Goal: Task Accomplishment & Management: Manage account settings

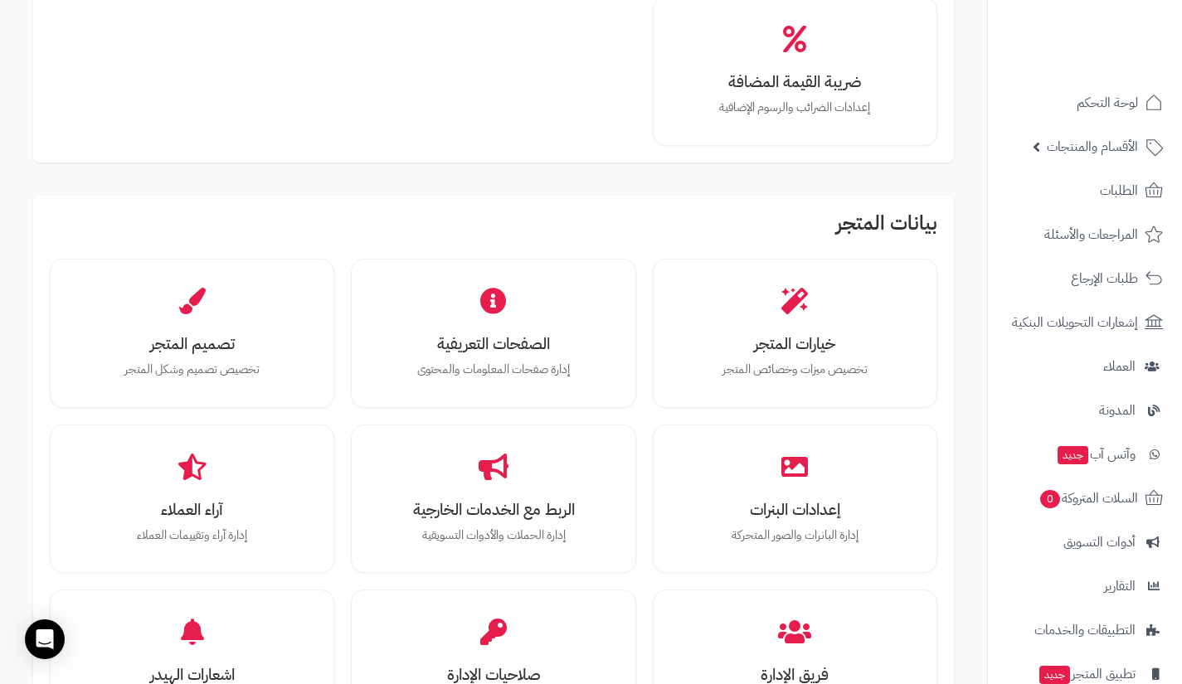
scroll to position [376, 0]
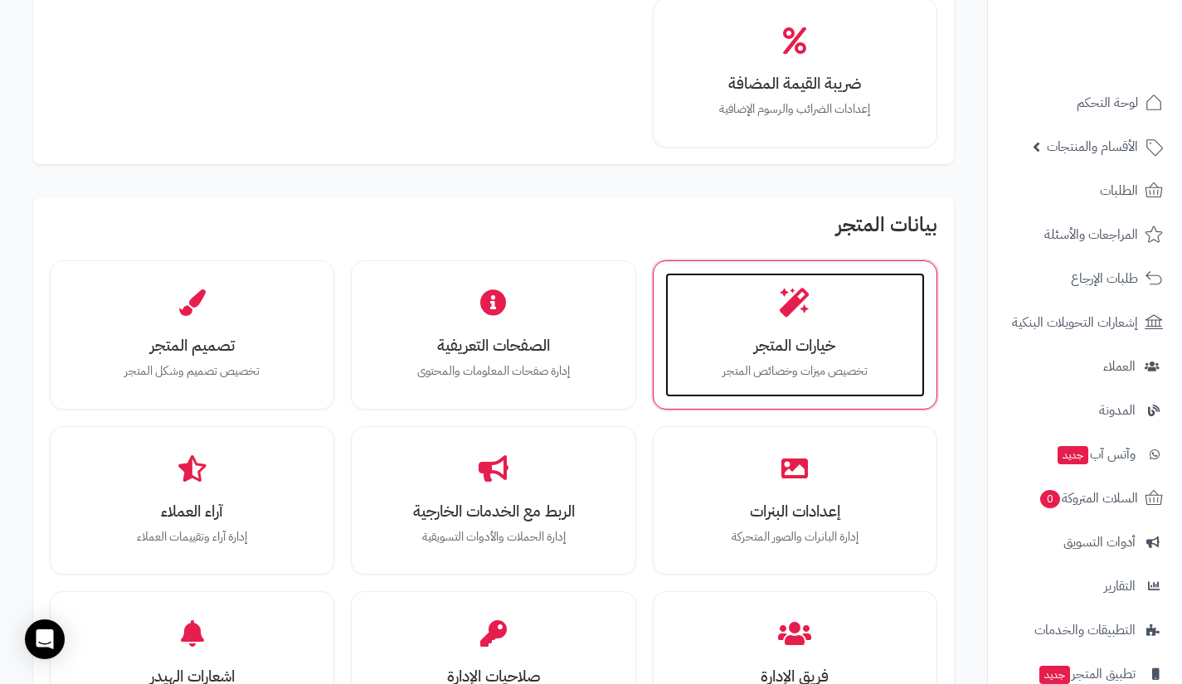
click at [851, 354] on div "خيارات المتجر تخصيص ميزات وخصائص المتجر" at bounding box center [795, 335] width 260 height 124
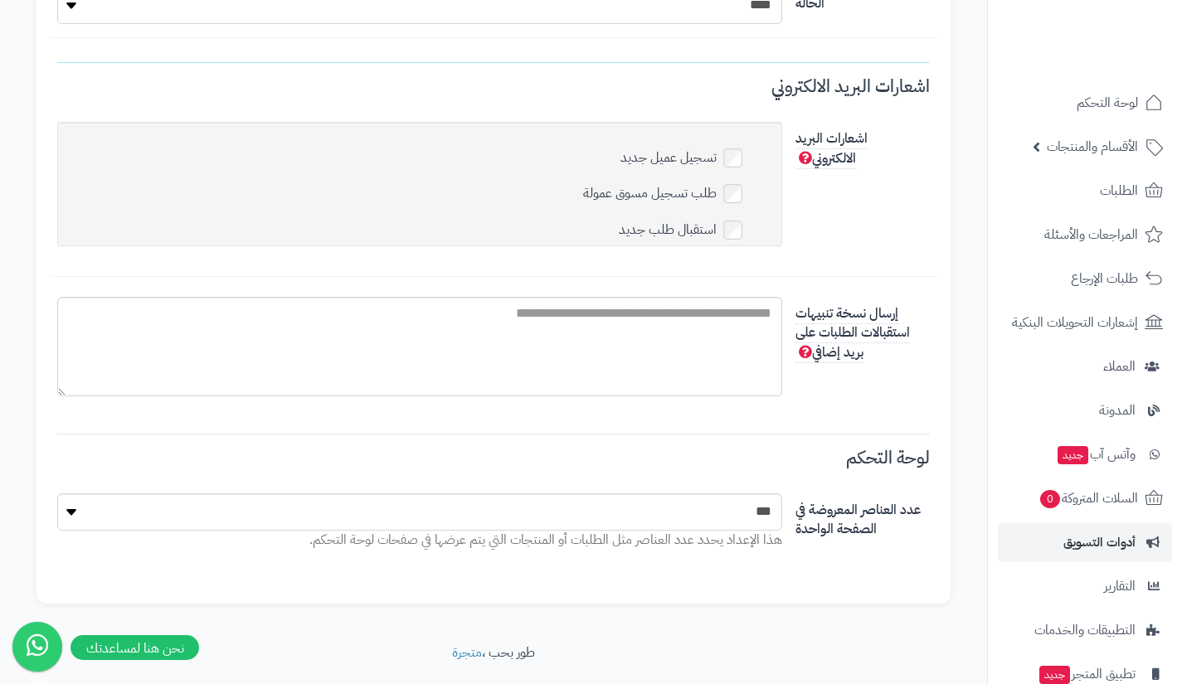
scroll to position [119, 0]
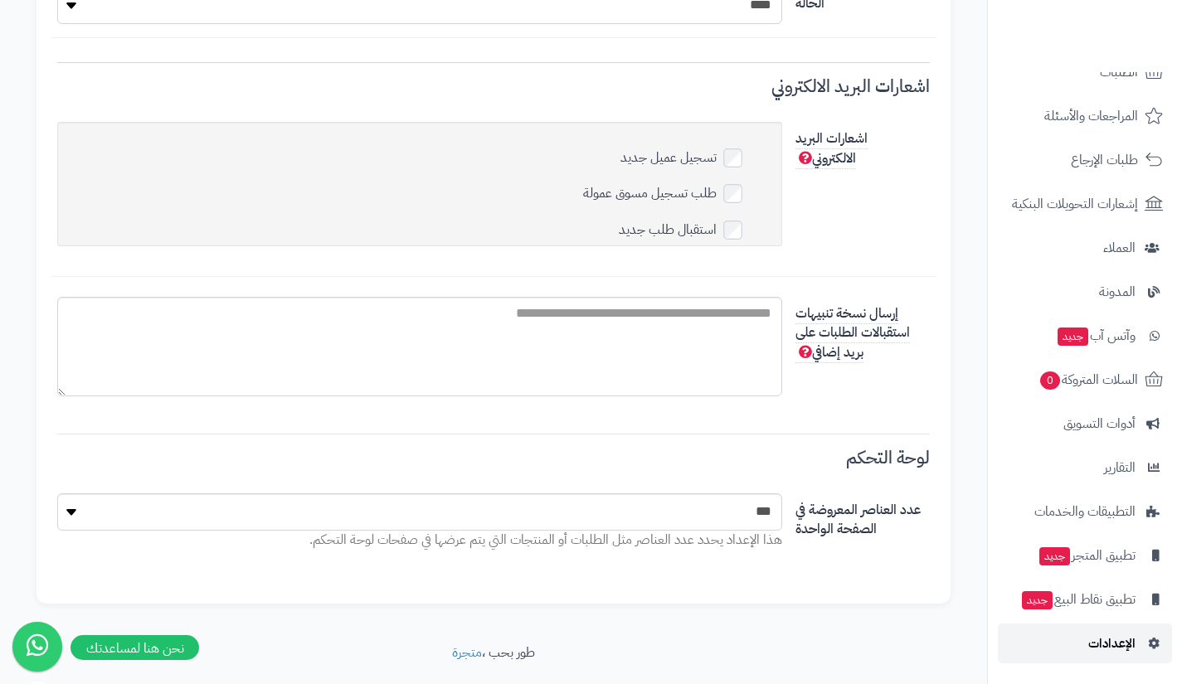
click at [1046, 637] on link "الإعدادات" at bounding box center [1085, 644] width 174 height 40
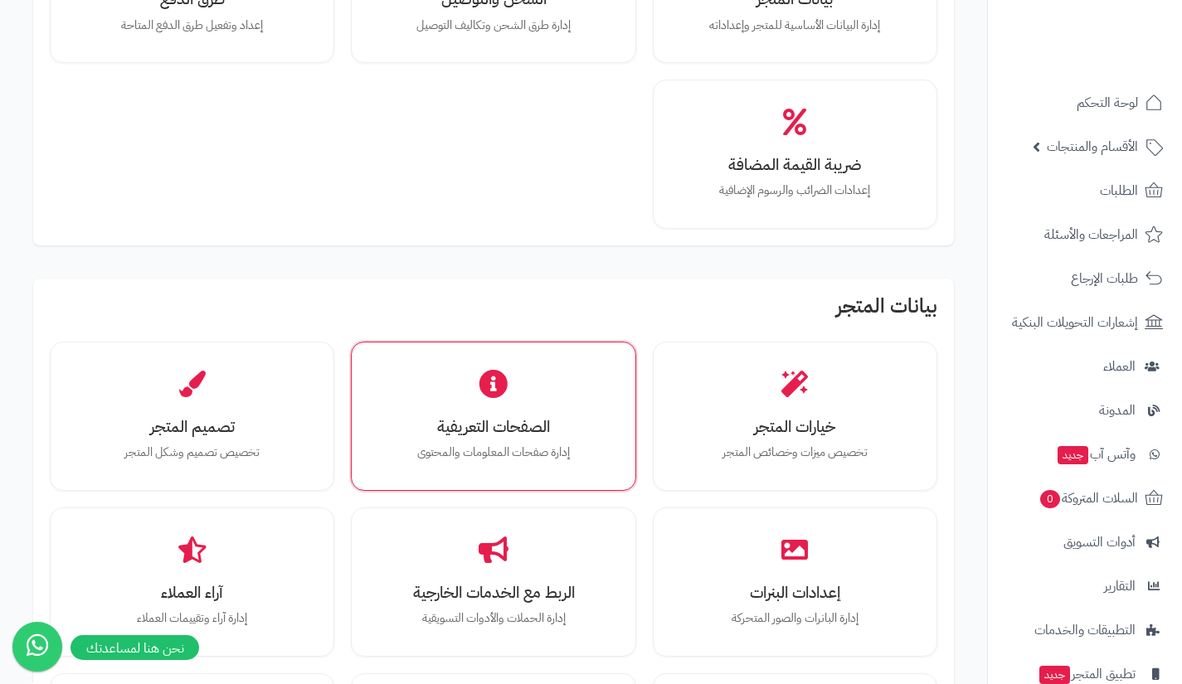
scroll to position [258, 0]
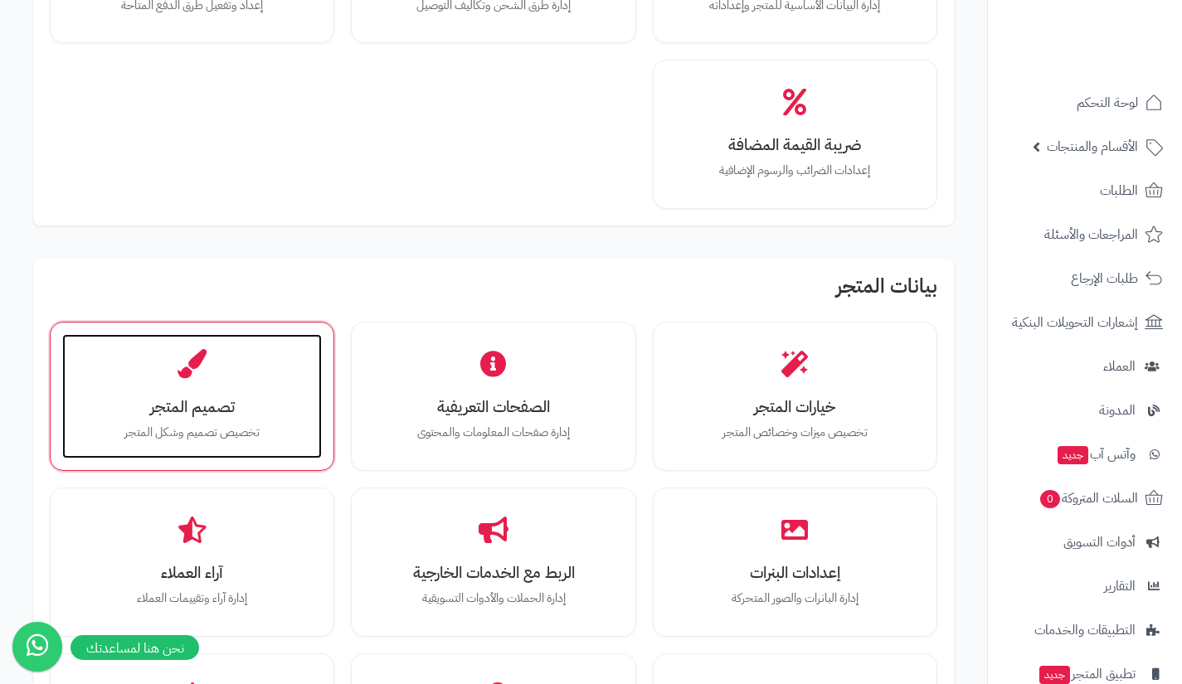
click at [236, 419] on div "تصميم المتجر تخصيص تصميم وشكل المتجر" at bounding box center [192, 396] width 260 height 124
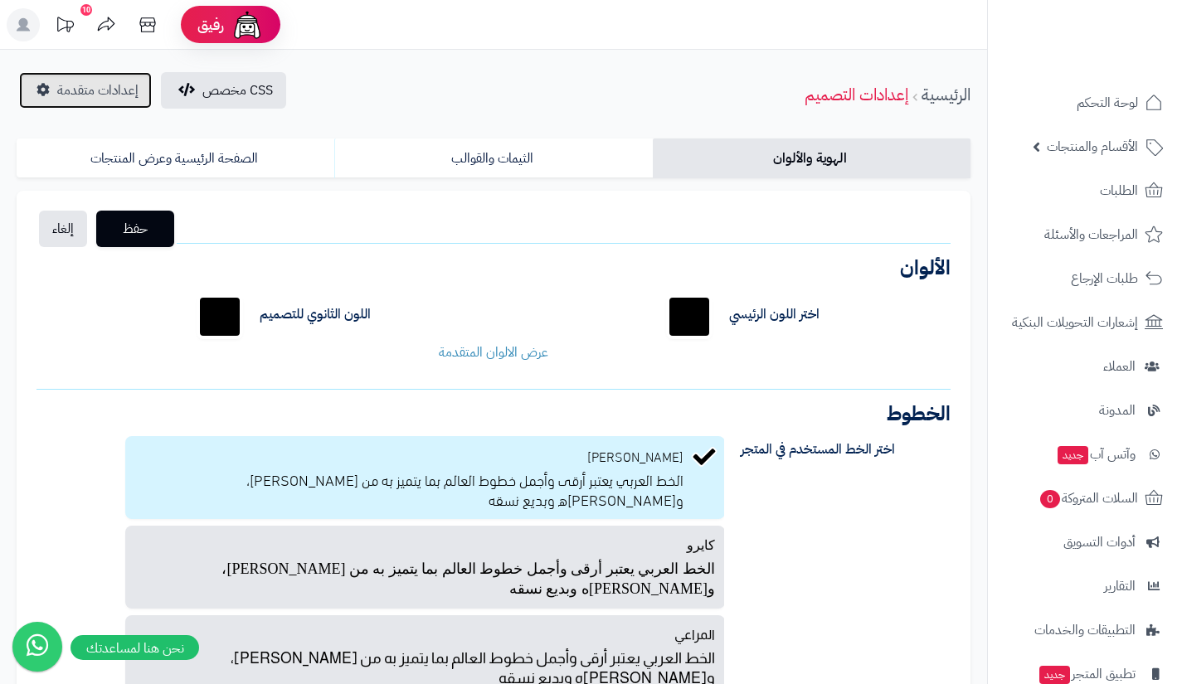
click at [84, 90] on span "إعدادات متقدمة" at bounding box center [97, 90] width 81 height 20
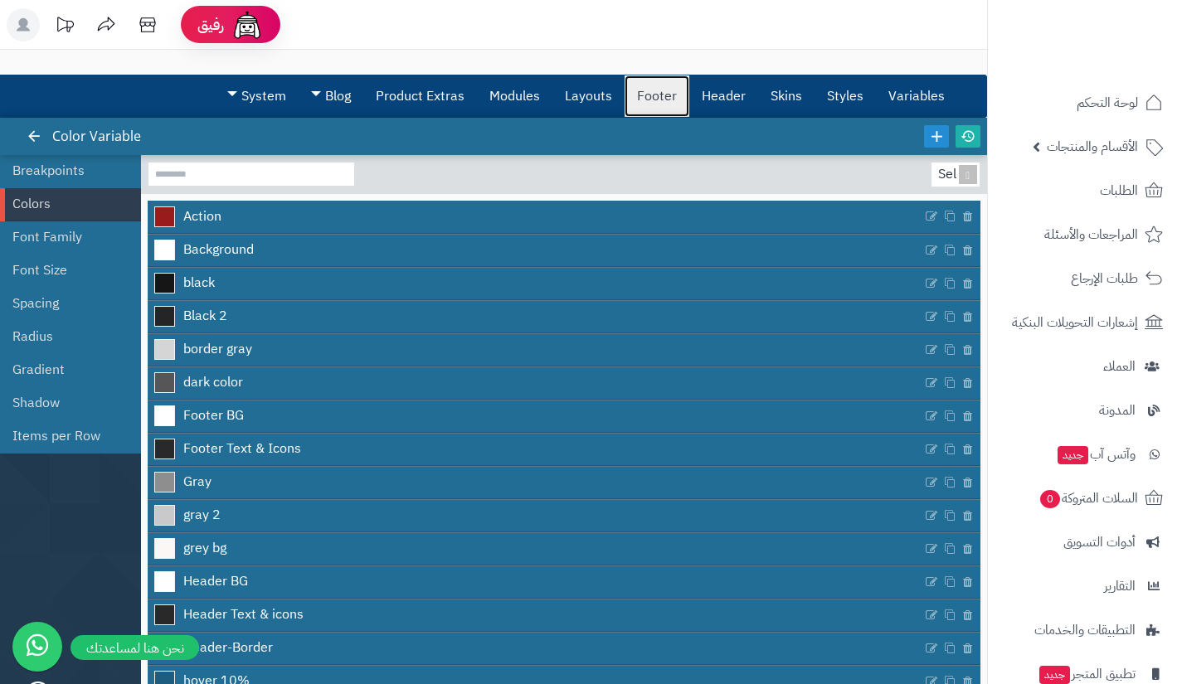
click at [677, 95] on link "Footer" at bounding box center [656, 95] width 65 height 41
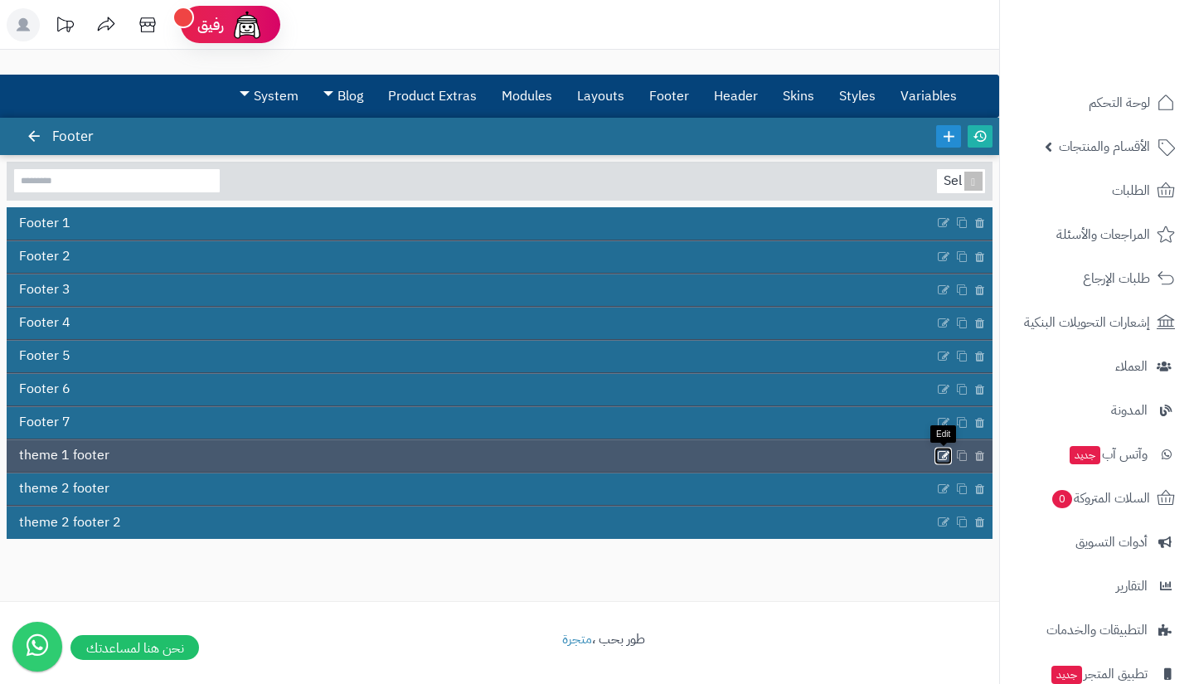
click at [943, 456] on icon at bounding box center [943, 456] width 13 height 14
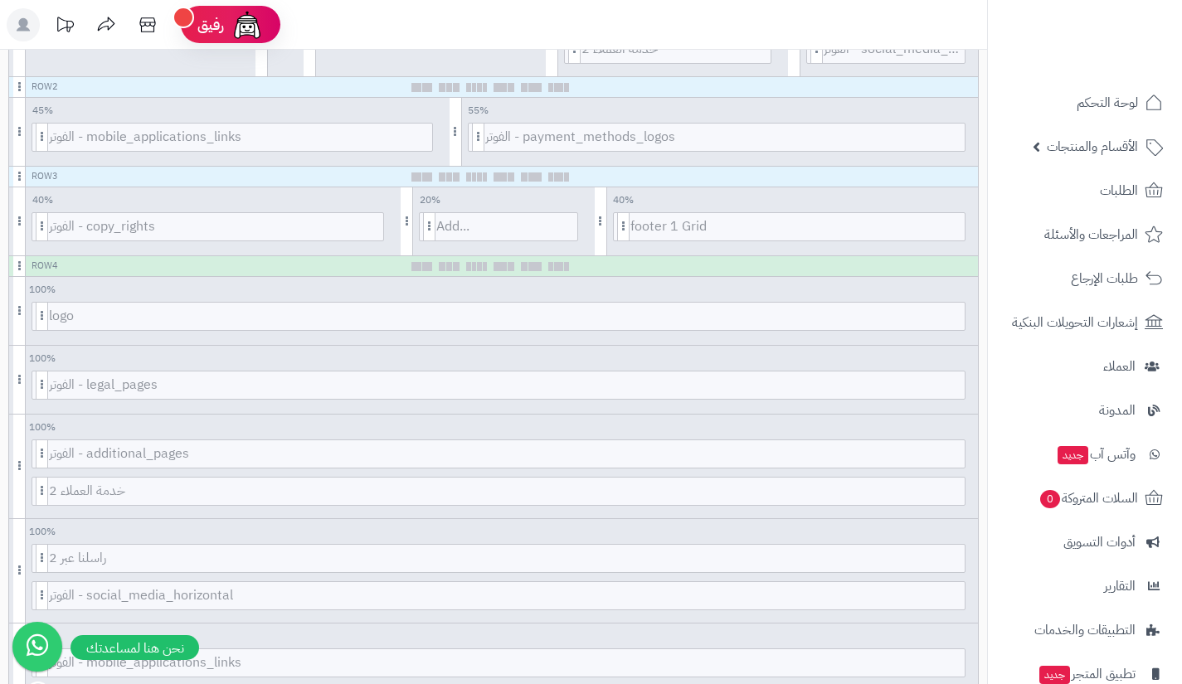
scroll to position [876, 0]
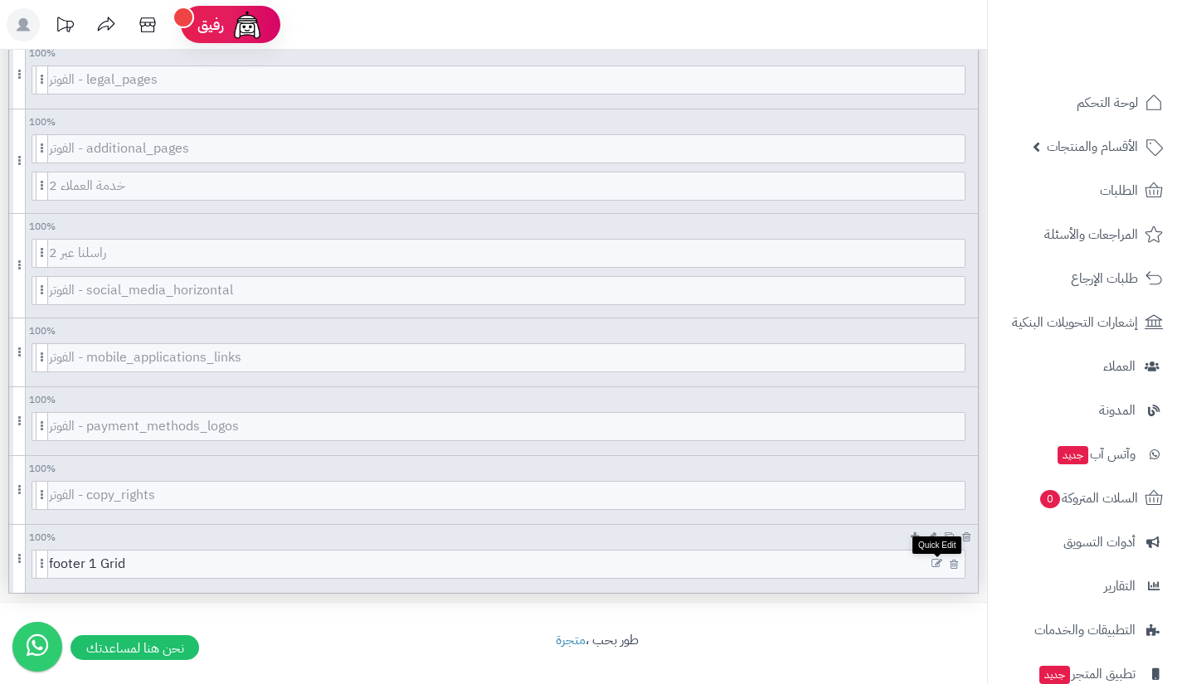
click at [935, 565] on icon at bounding box center [936, 564] width 11 height 12
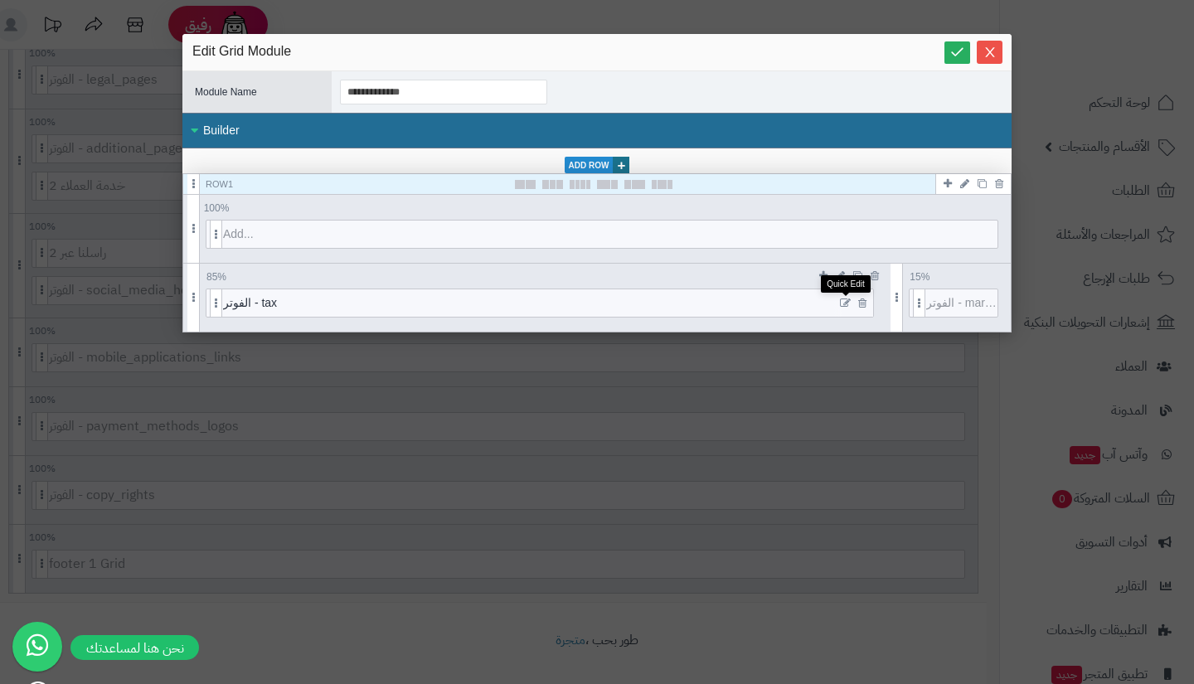
click at [846, 303] on icon at bounding box center [845, 304] width 11 height 12
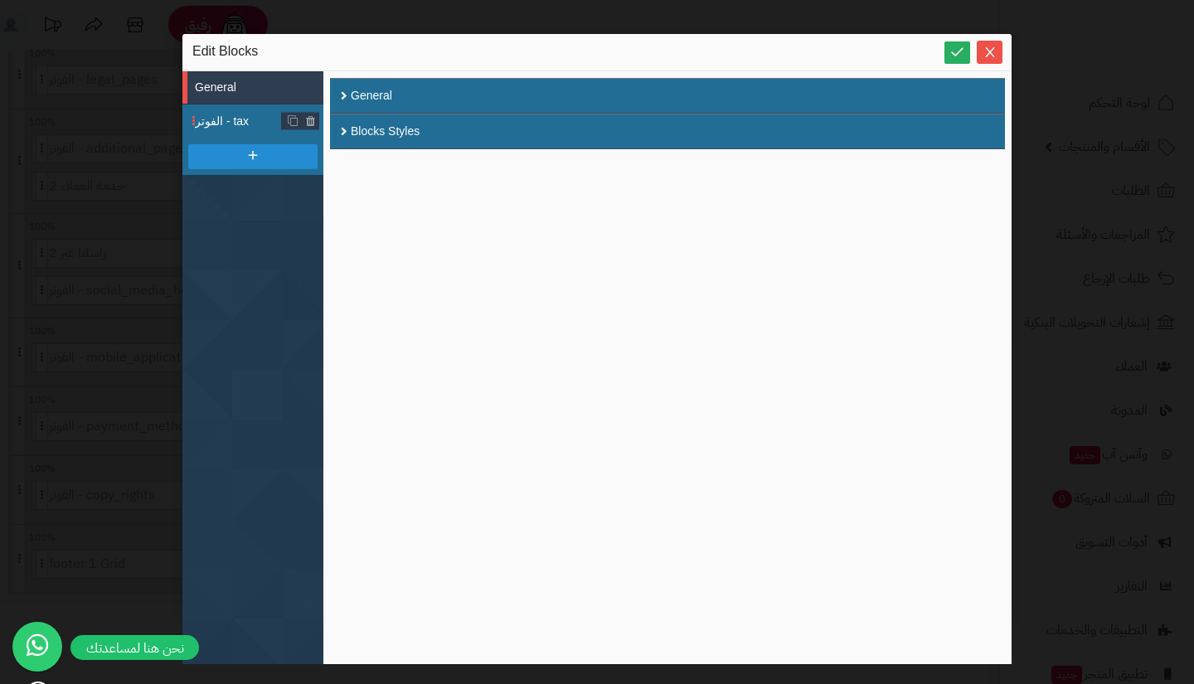
click at [232, 110] on li "الفوتر - tax" at bounding box center [252, 120] width 141 height 33
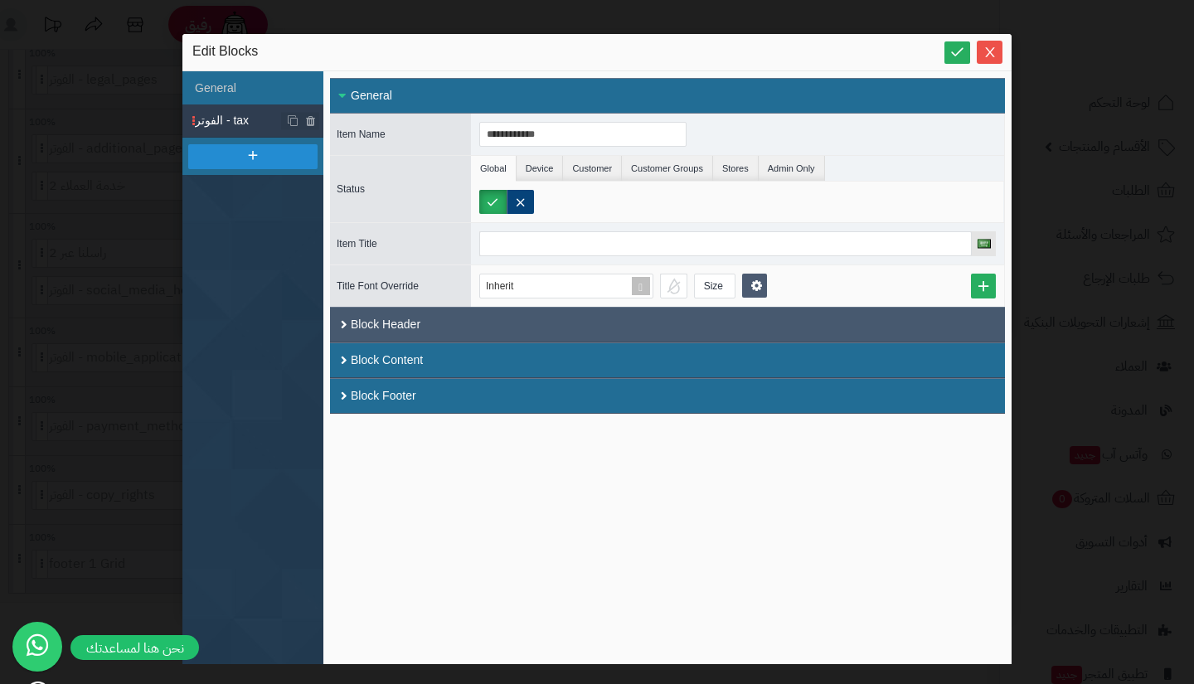
click at [664, 320] on div "Block Header" at bounding box center [667, 325] width 675 height 36
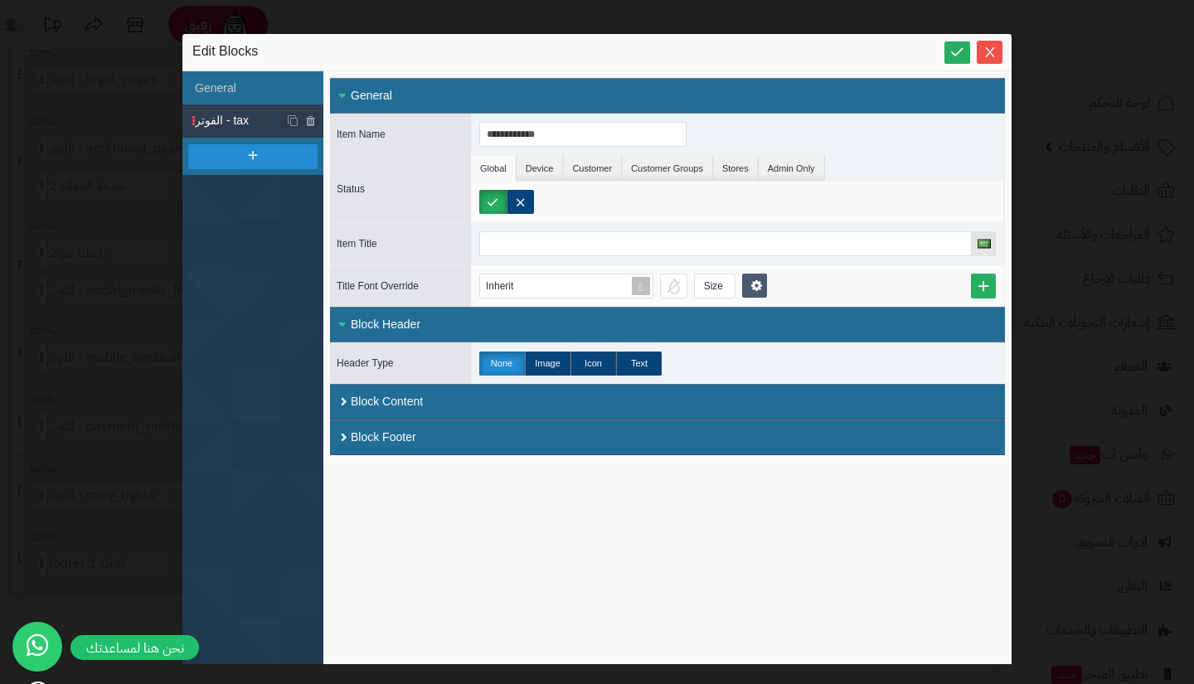
click at [664, 320] on div "Block Header" at bounding box center [667, 325] width 675 height 36
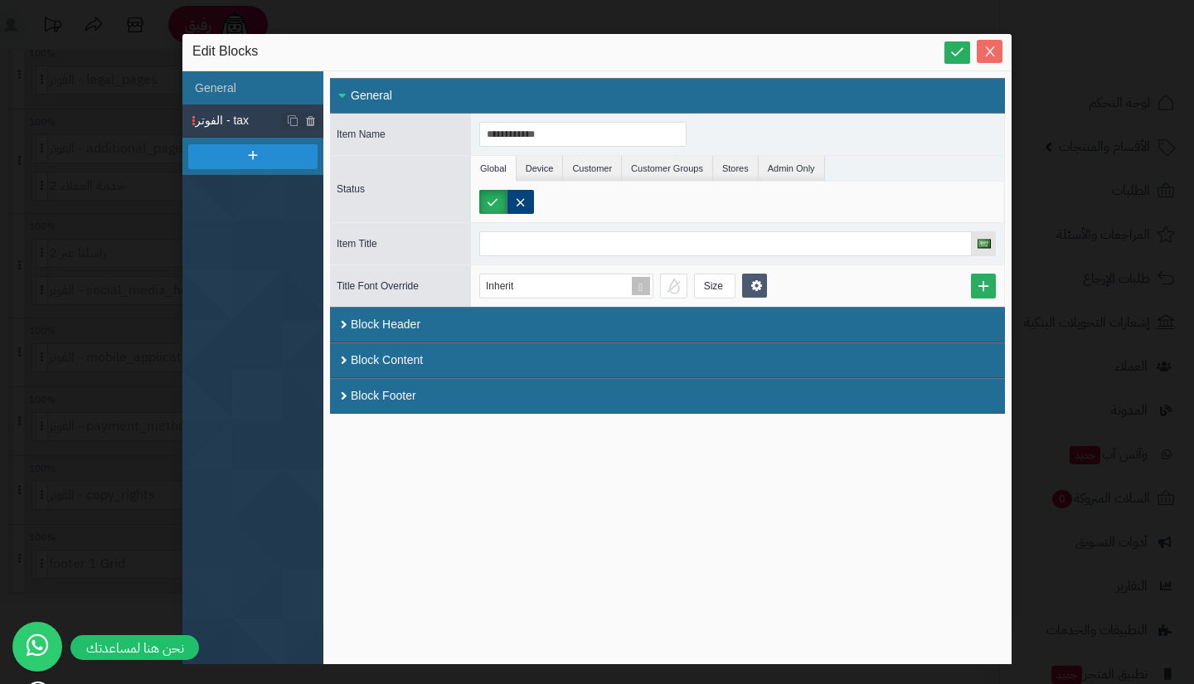
click at [986, 57] on icon "Close" at bounding box center [989, 51] width 13 height 13
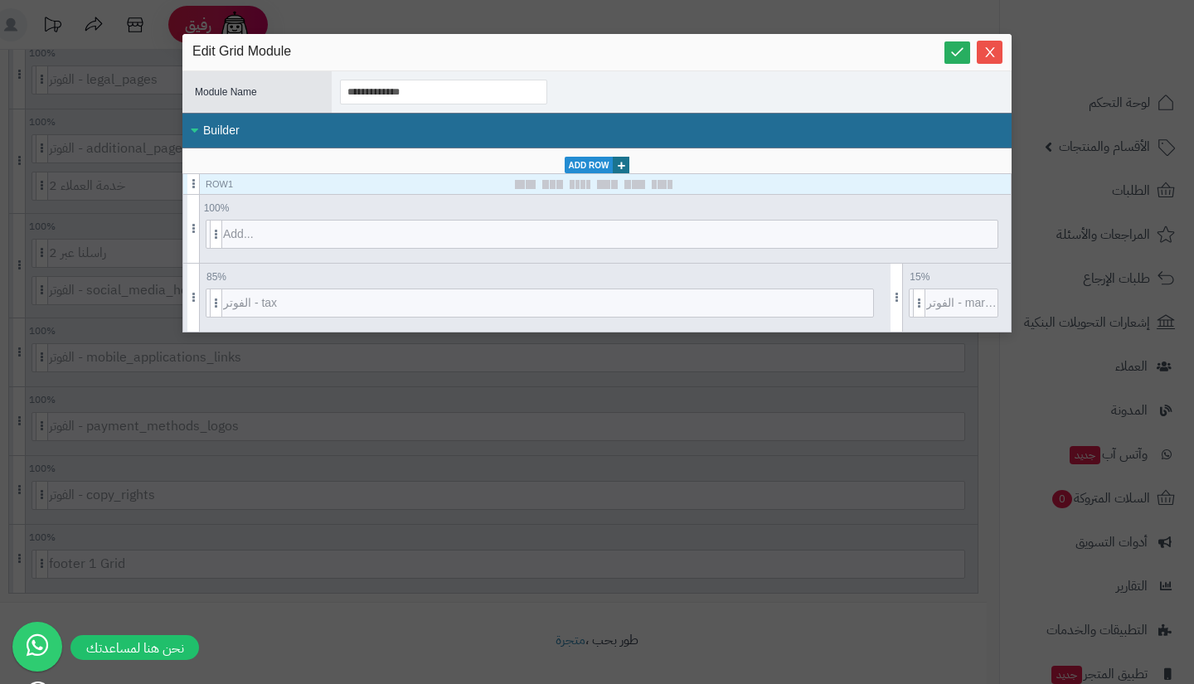
click at [690, 522] on div "**********" at bounding box center [597, 342] width 1194 height 684
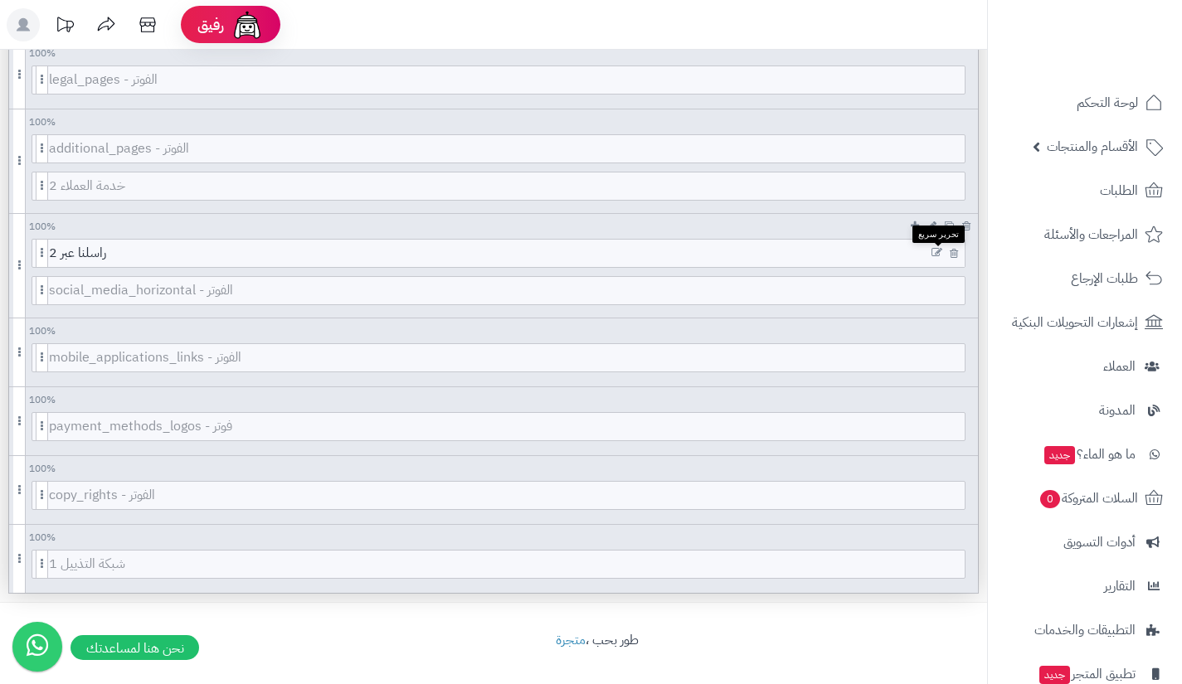
click at [935, 250] on icon at bounding box center [936, 253] width 11 height 12
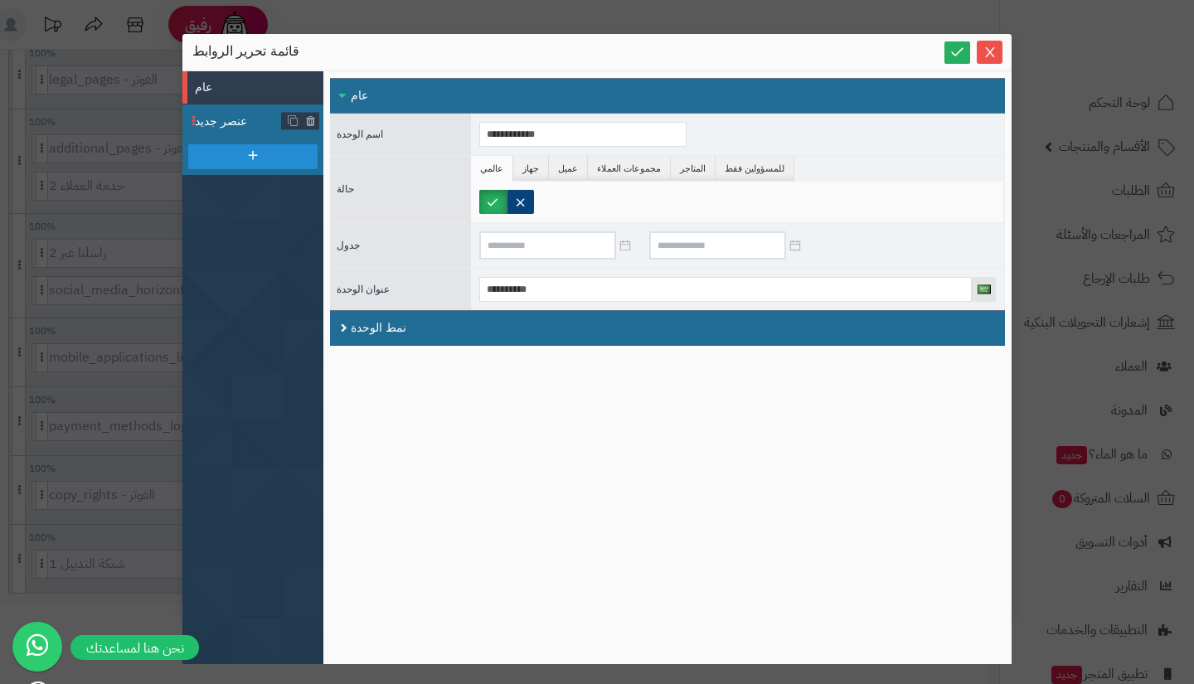
click at [211, 119] on font "عنصر جديد" at bounding box center [221, 120] width 52 height 13
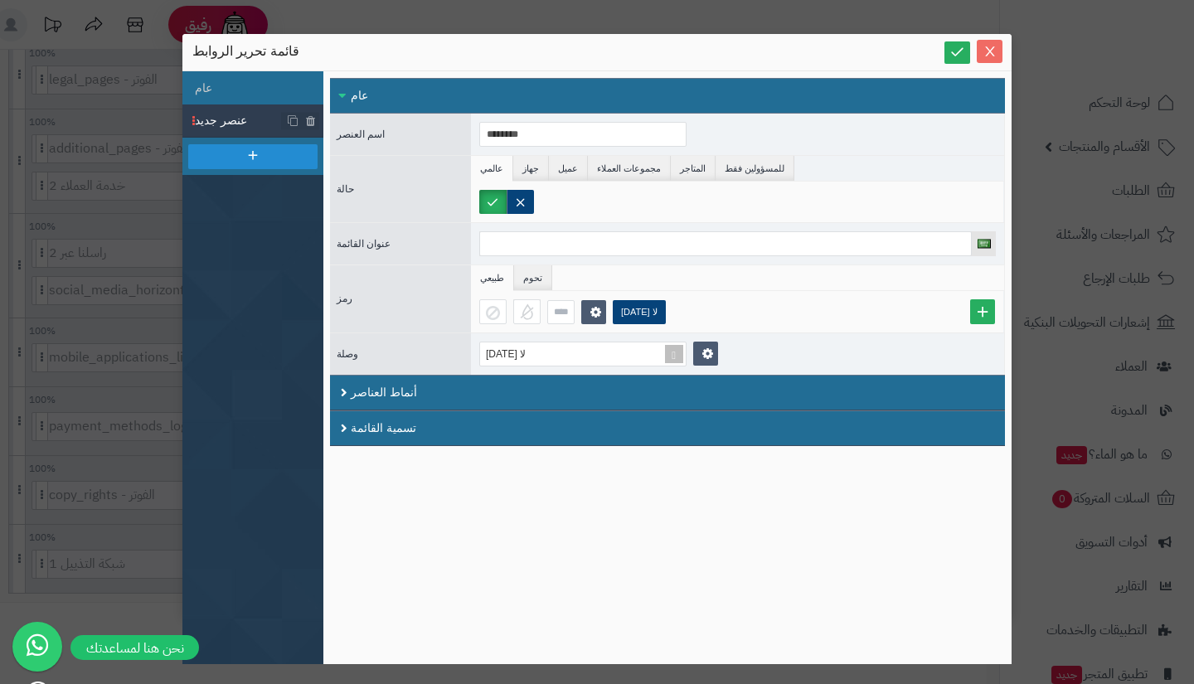
click at [997, 49] on span "يغلق" at bounding box center [990, 52] width 26 height 14
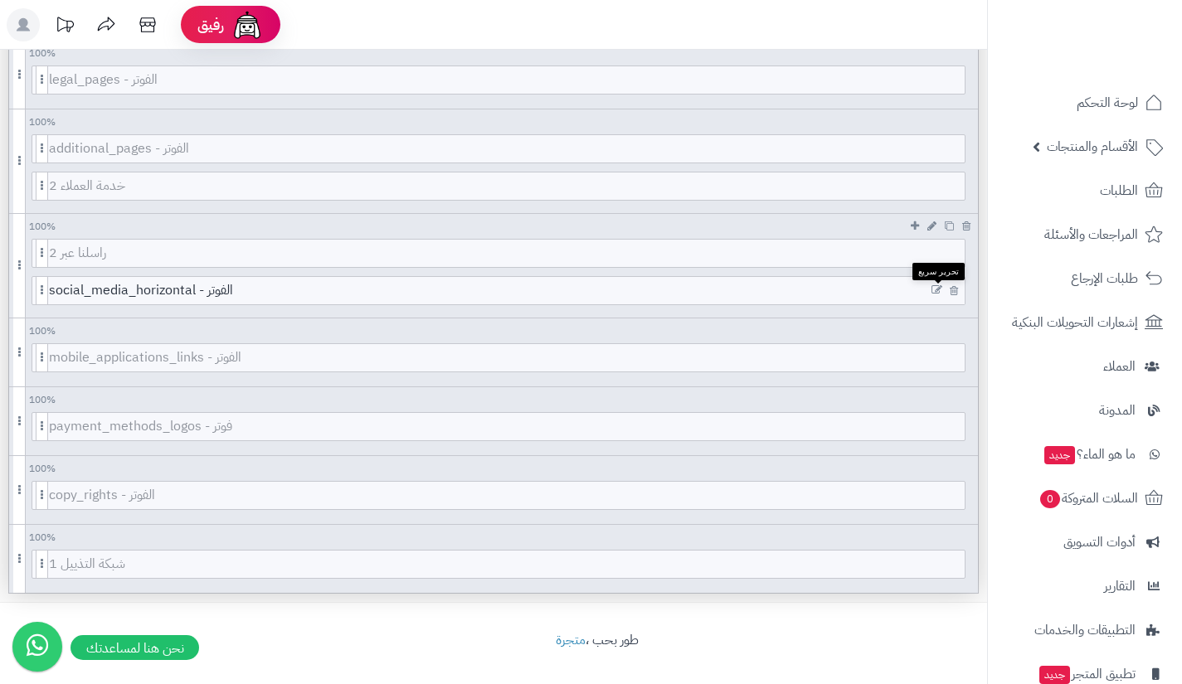
click at [936, 289] on icon at bounding box center [936, 290] width 11 height 12
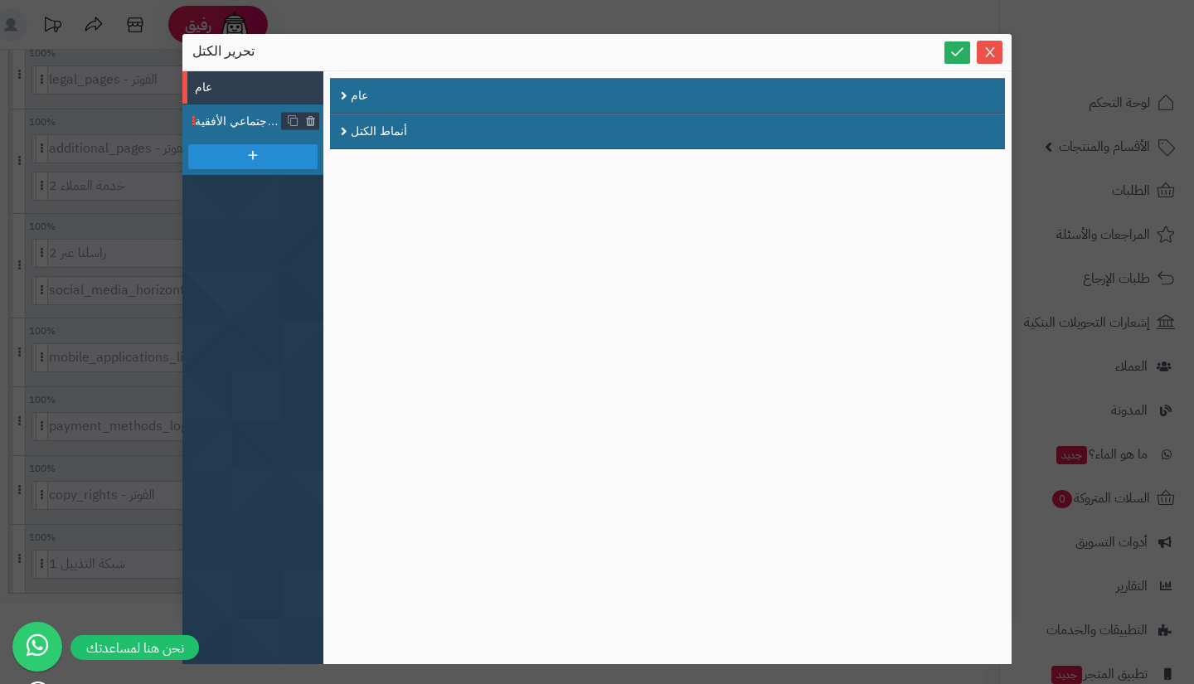
click at [226, 111] on li "وسائل التواصل الاجتماعي الأفقية" at bounding box center [252, 120] width 141 height 33
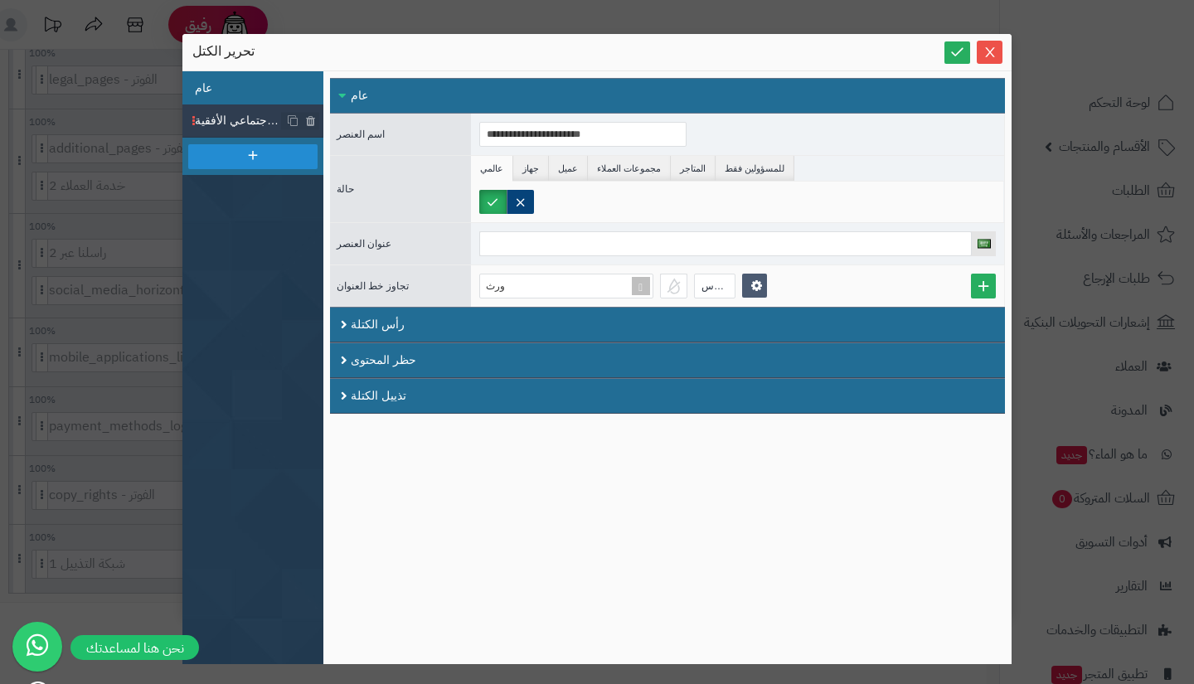
click at [279, 95] on li "عام" at bounding box center [252, 87] width 141 height 33
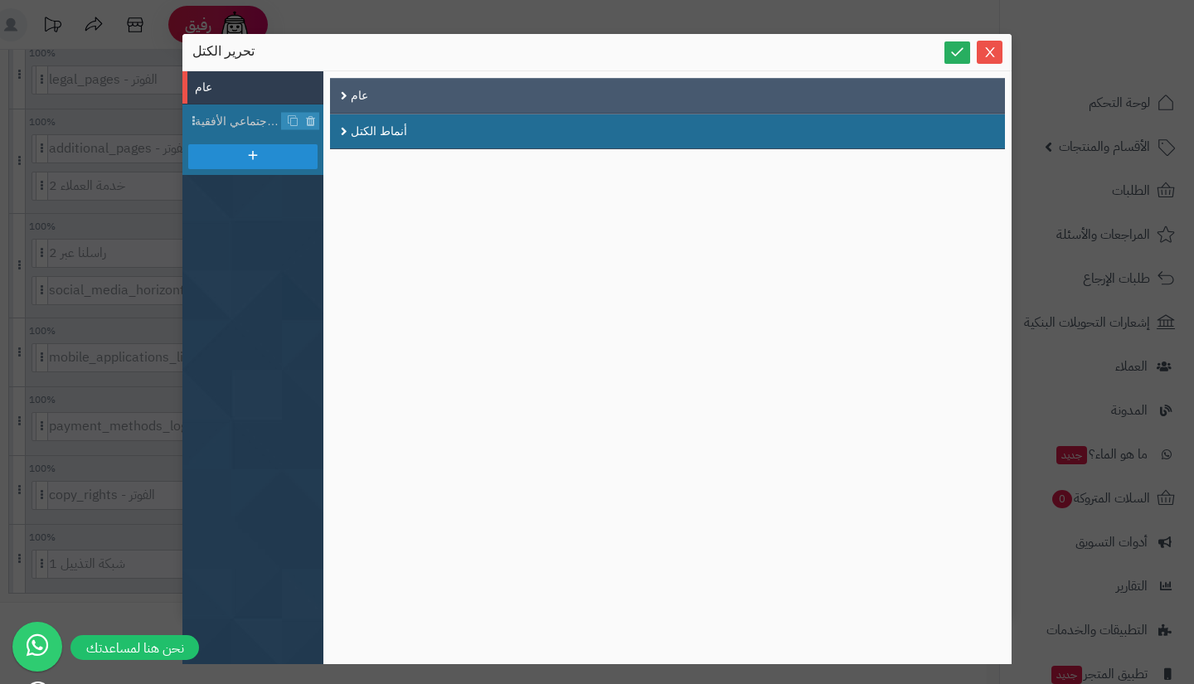
click at [359, 89] on font "عام" at bounding box center [359, 95] width 17 height 13
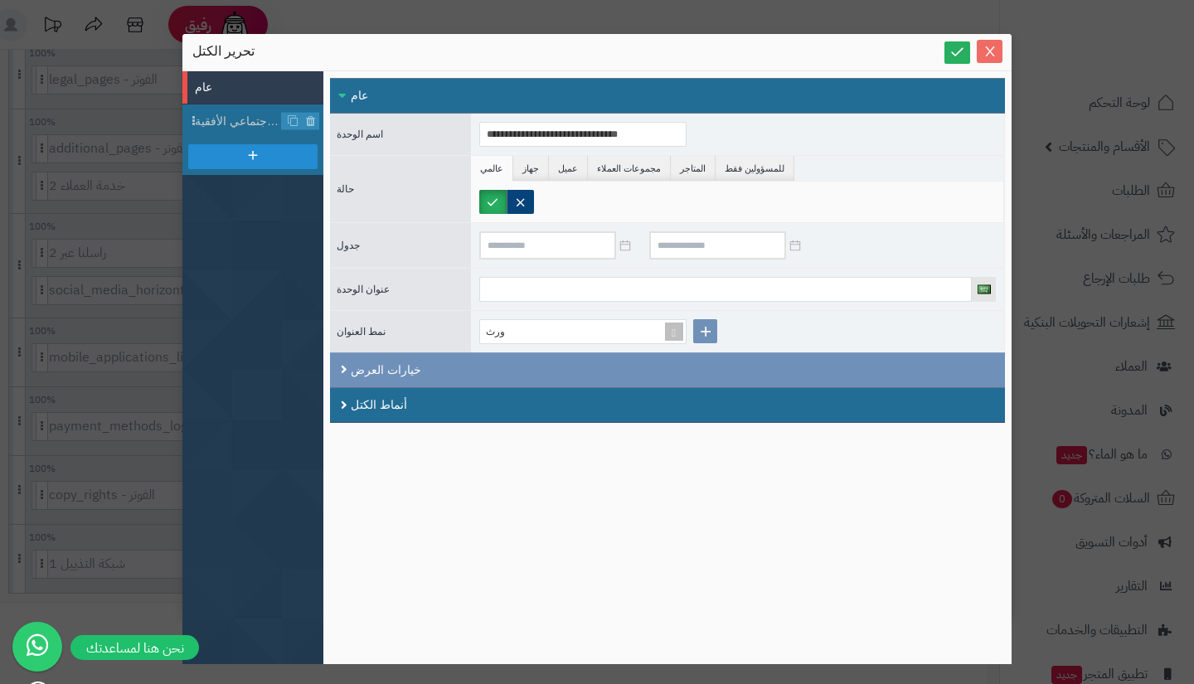
click at [996, 48] on icon "يغلق" at bounding box center [989, 51] width 13 height 13
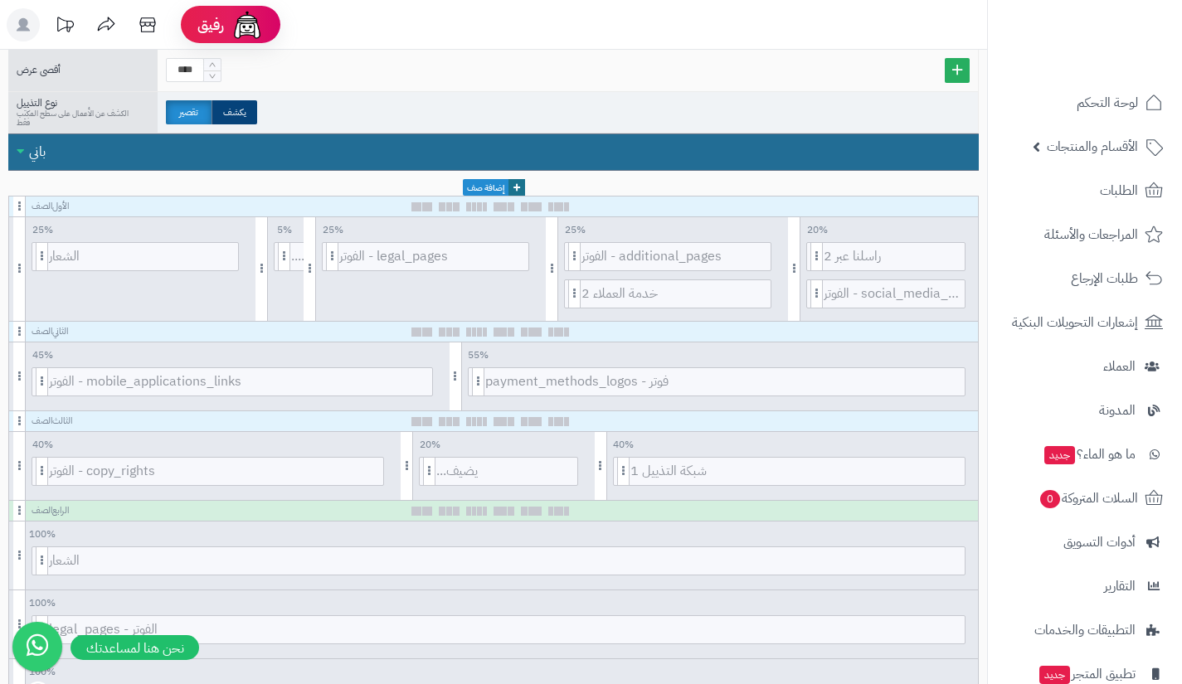
scroll to position [329, 0]
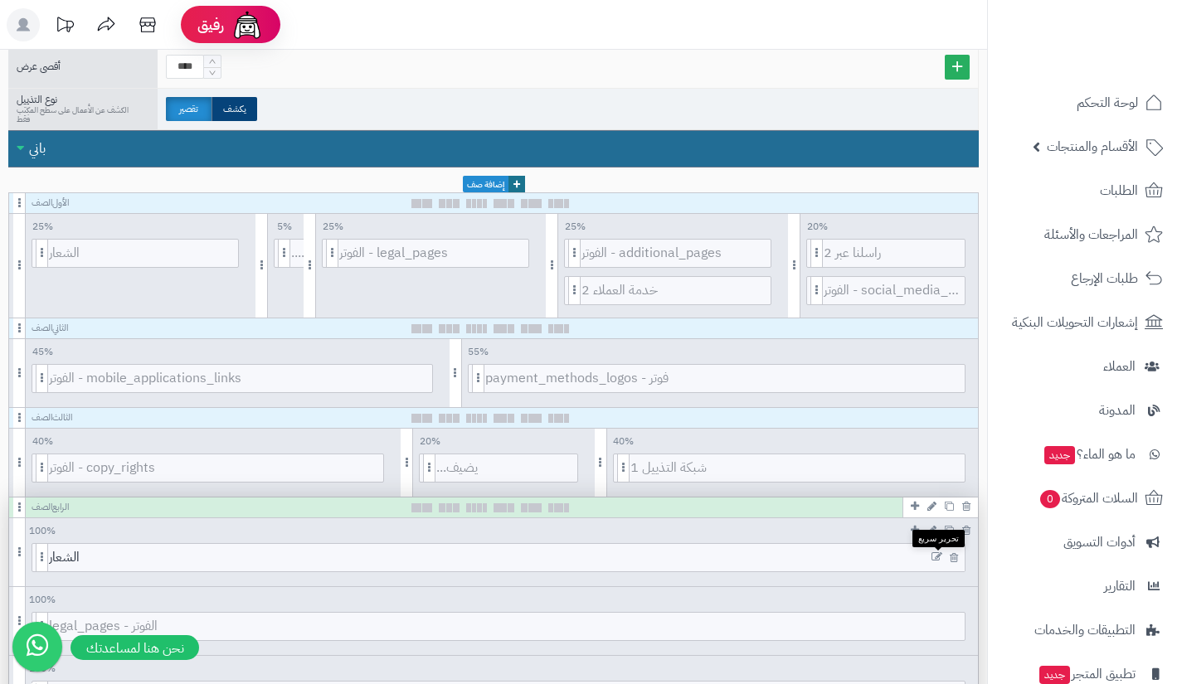
click at [937, 556] on icon at bounding box center [936, 557] width 11 height 12
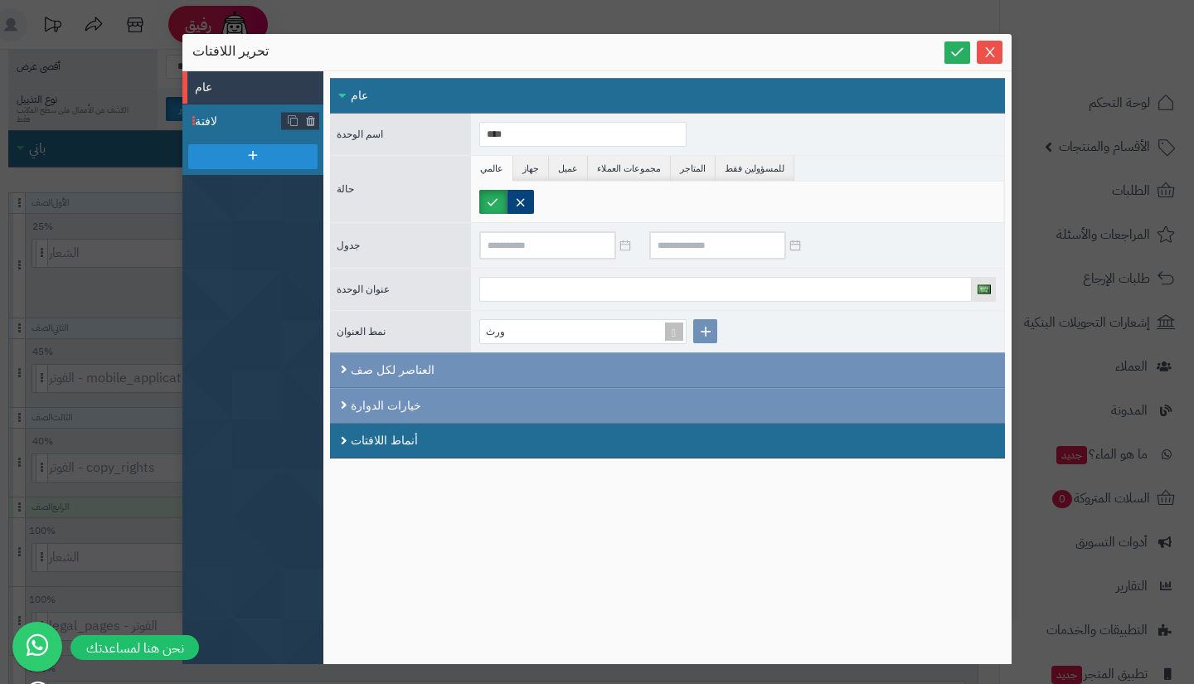
click at [237, 114] on span "لافتة" at bounding box center [238, 121] width 87 height 17
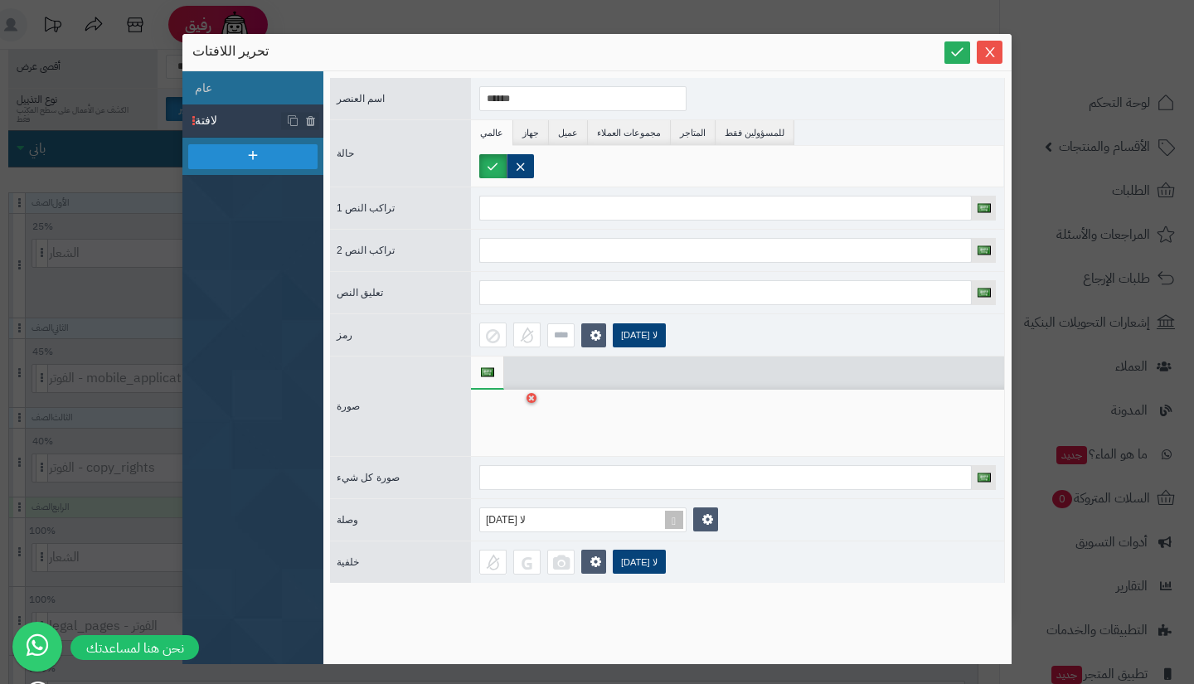
click at [120, 168] on div "سنتينل ستارت تحرير اللافتات عام لافتة اسم العنصر ****** حالة عالمي جهاز عميل مج…" at bounding box center [597, 342] width 1194 height 684
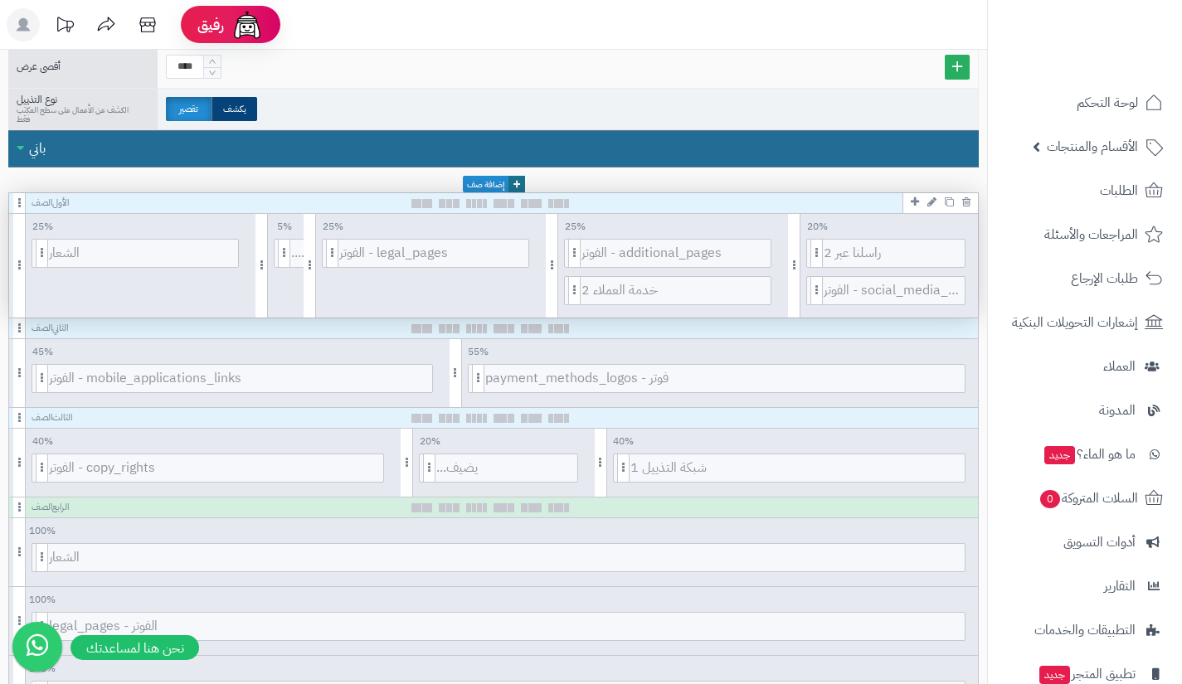
scroll to position [0, 0]
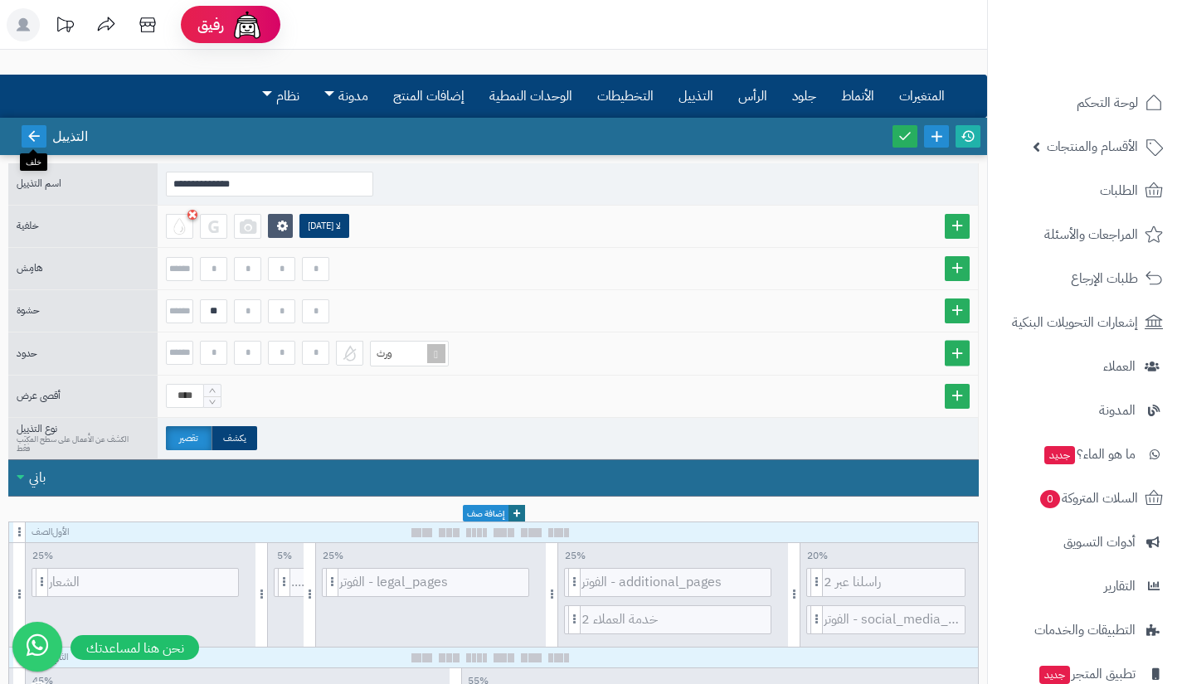
click at [40, 139] on icon at bounding box center [34, 136] width 15 height 15
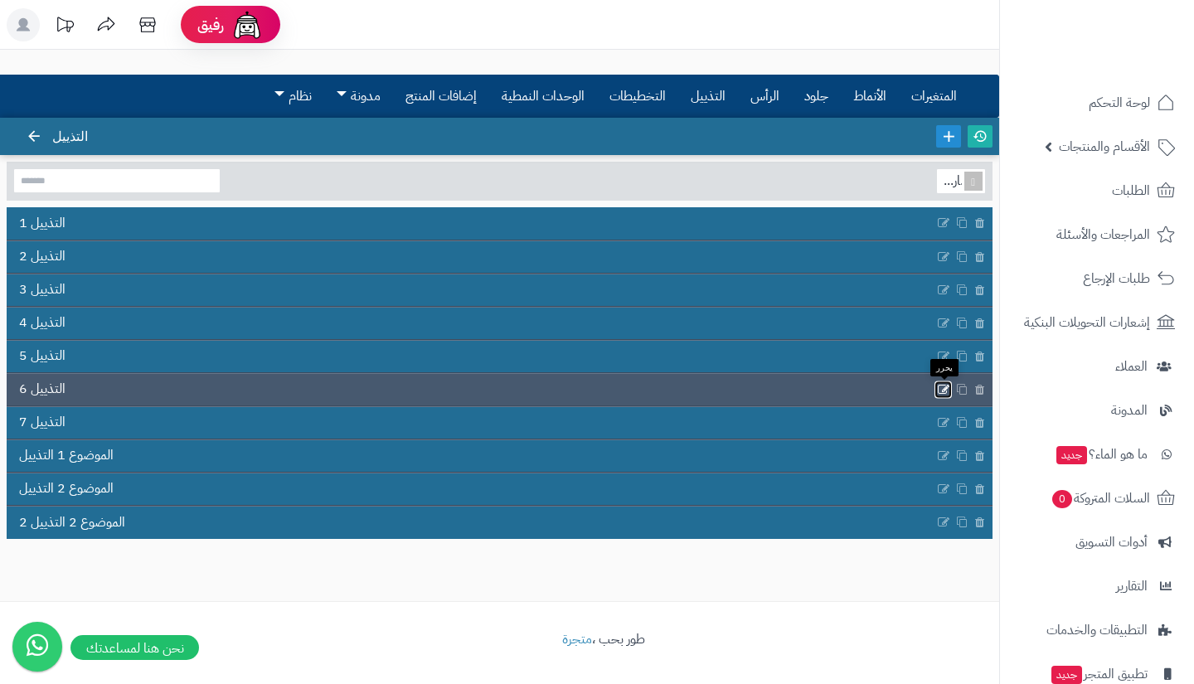
click at [944, 385] on icon at bounding box center [943, 389] width 13 height 14
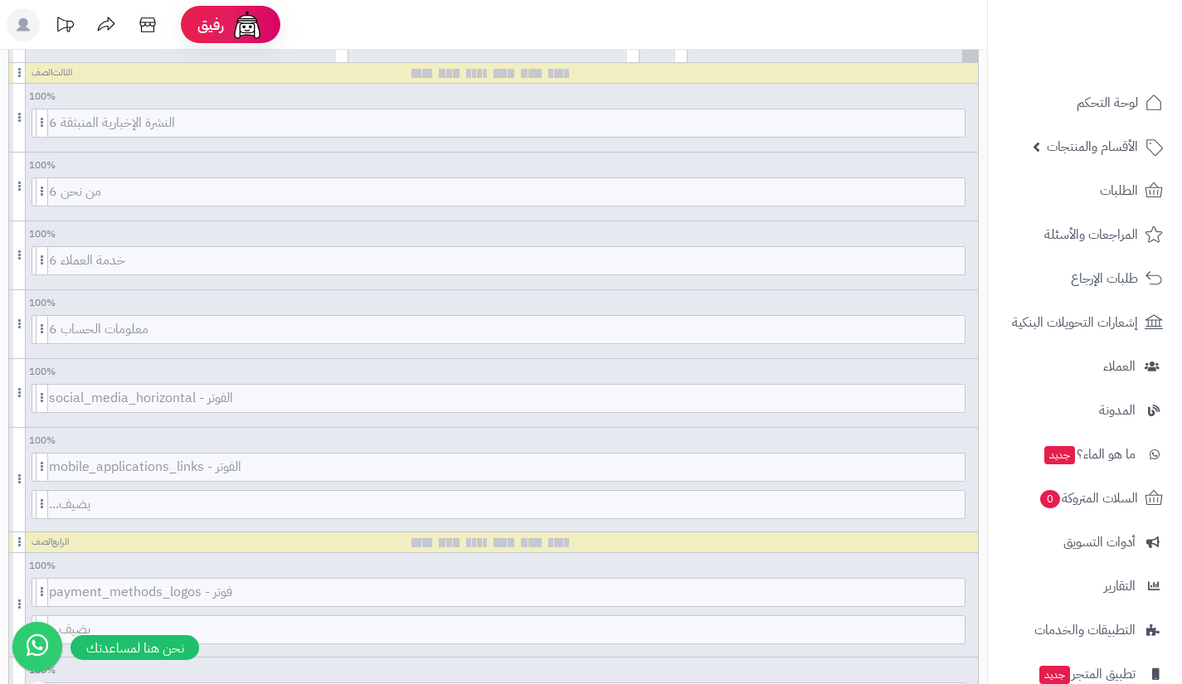
scroll to position [1085, 0]
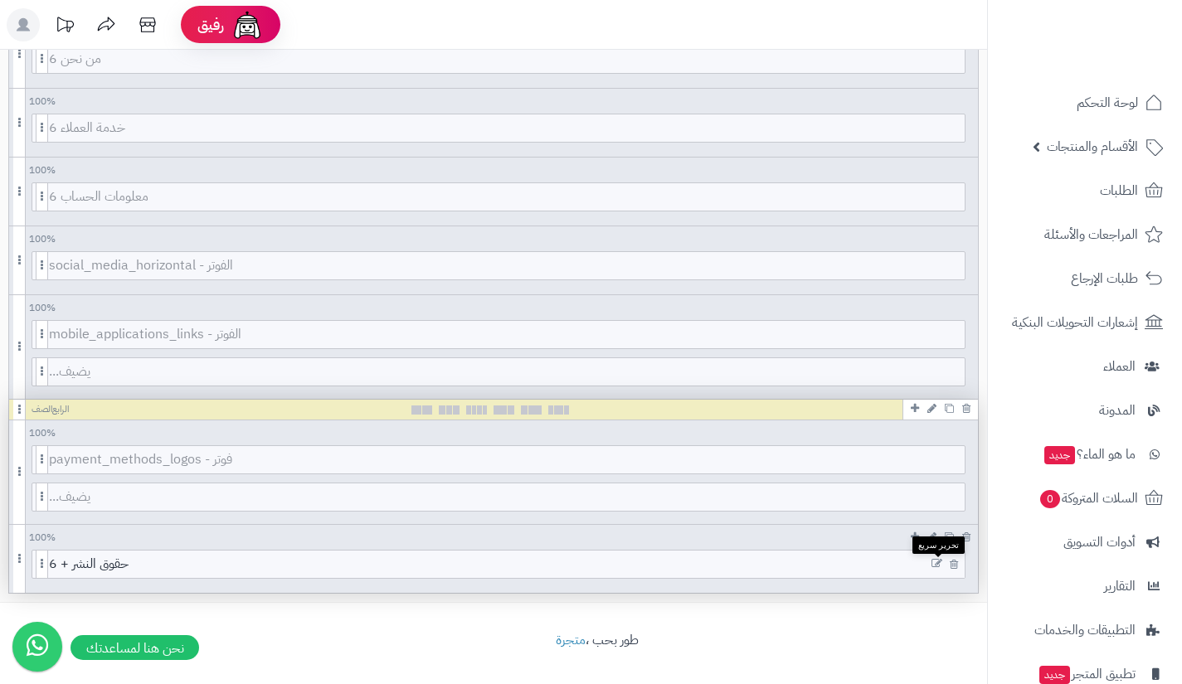
click at [935, 564] on icon at bounding box center [936, 564] width 11 height 12
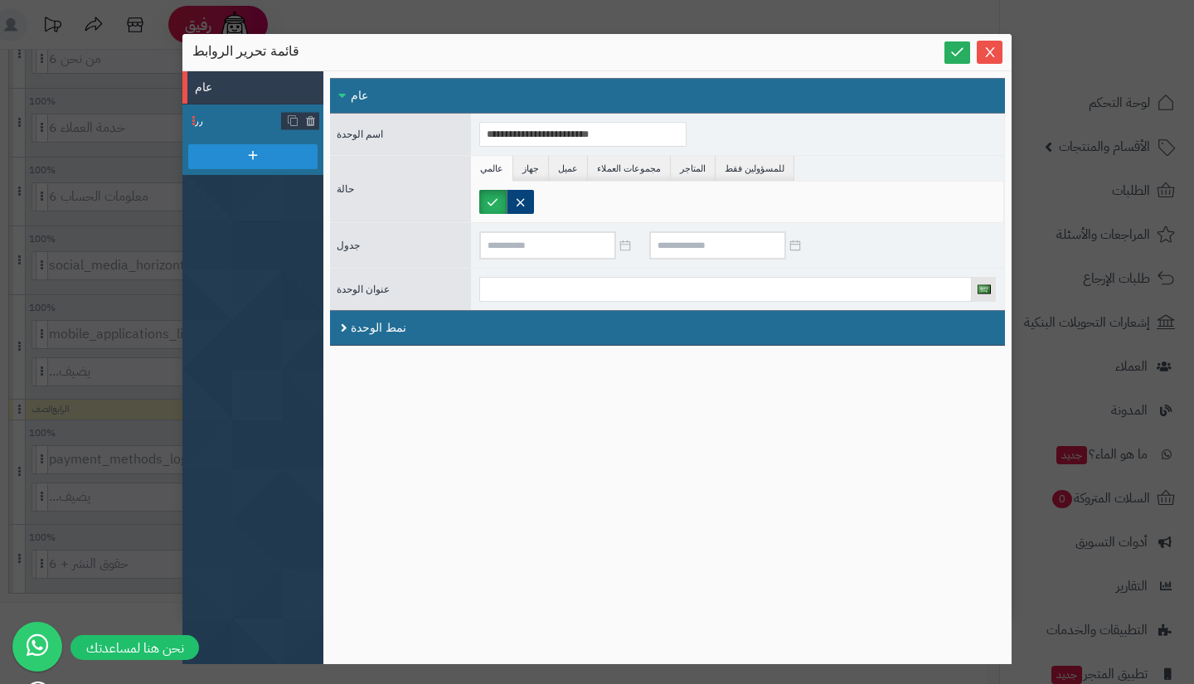
click at [238, 110] on li "٫٫" at bounding box center [252, 120] width 141 height 33
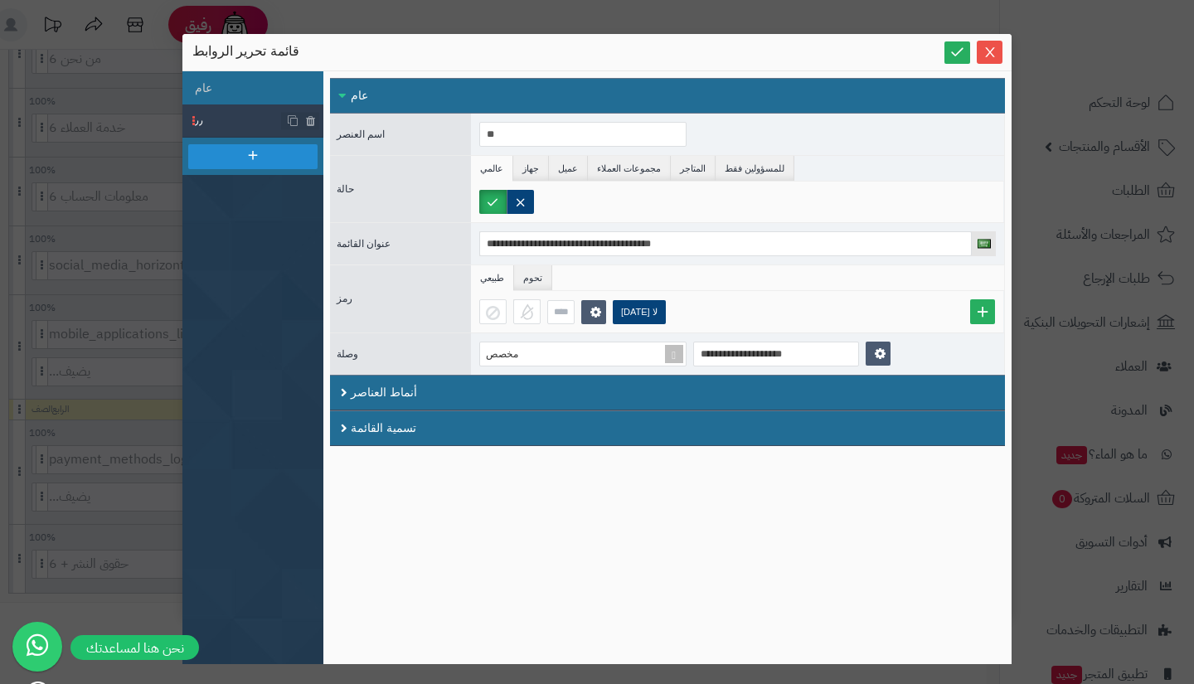
click at [156, 443] on div "**********" at bounding box center [597, 342] width 1194 height 684
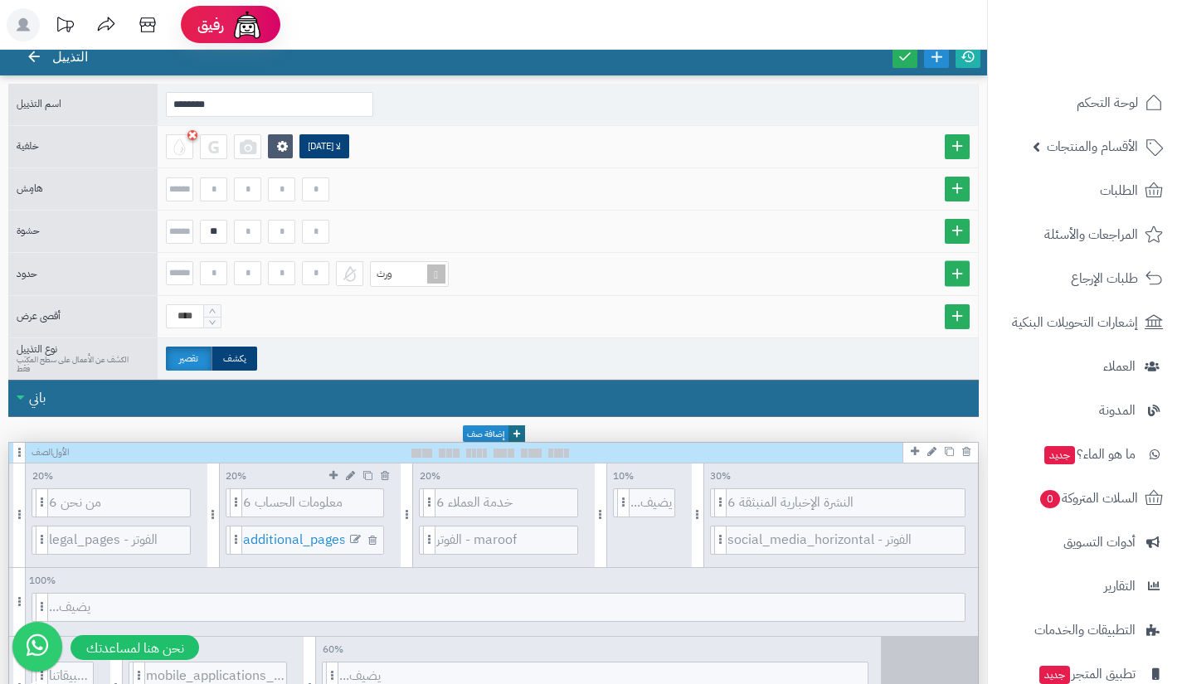
scroll to position [0, 0]
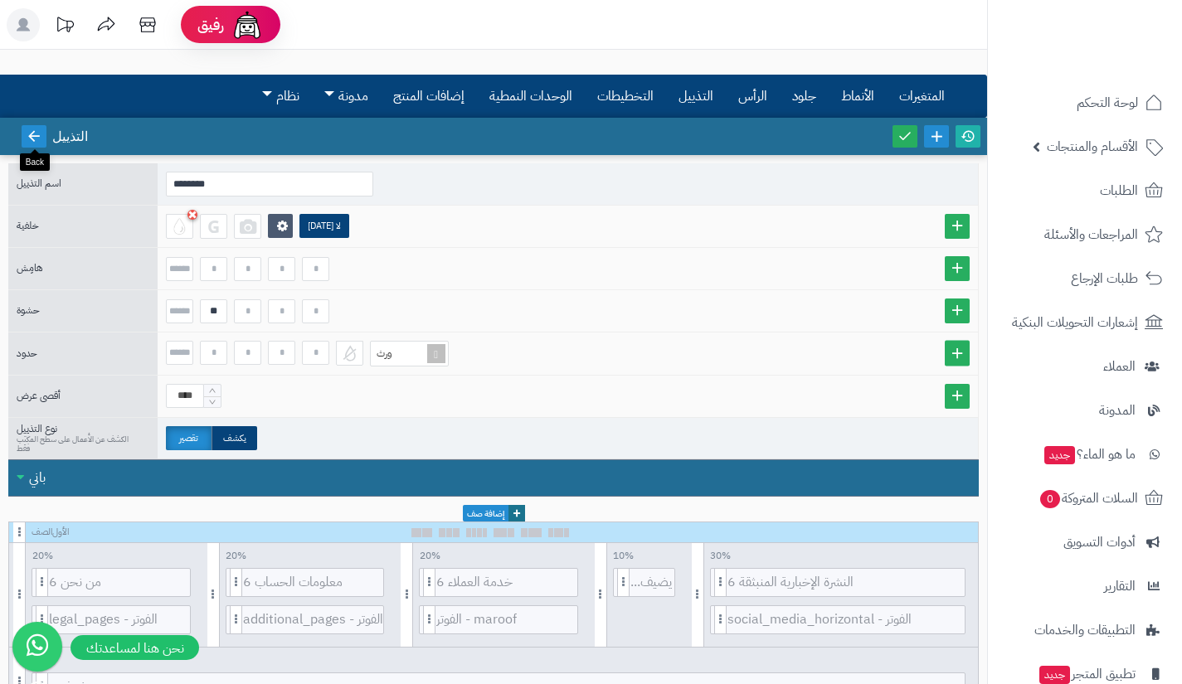
click at [29, 133] on icon at bounding box center [34, 136] width 15 height 15
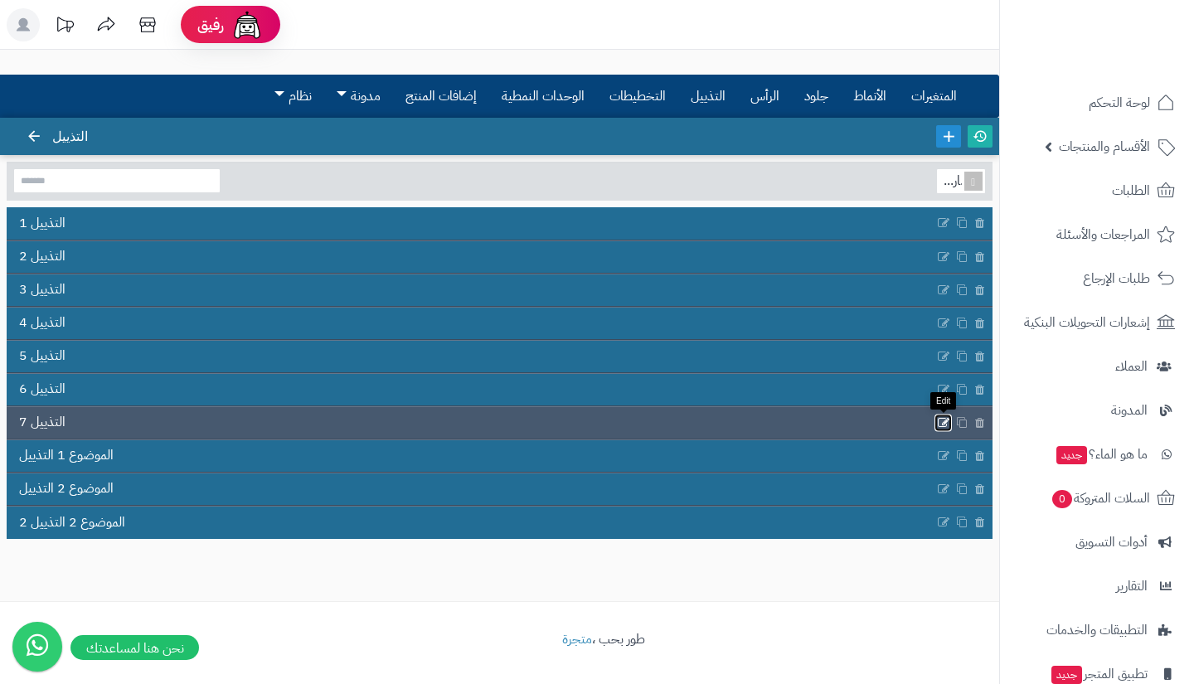
click at [940, 423] on icon at bounding box center [943, 422] width 13 height 14
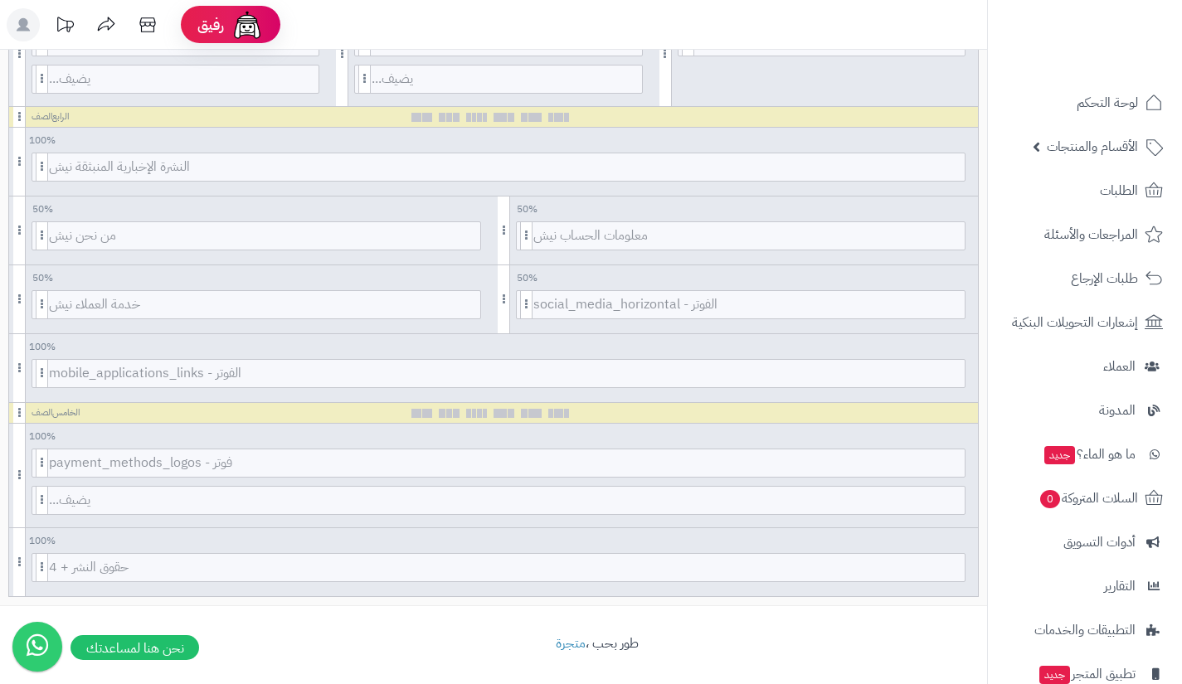
scroll to position [896, 0]
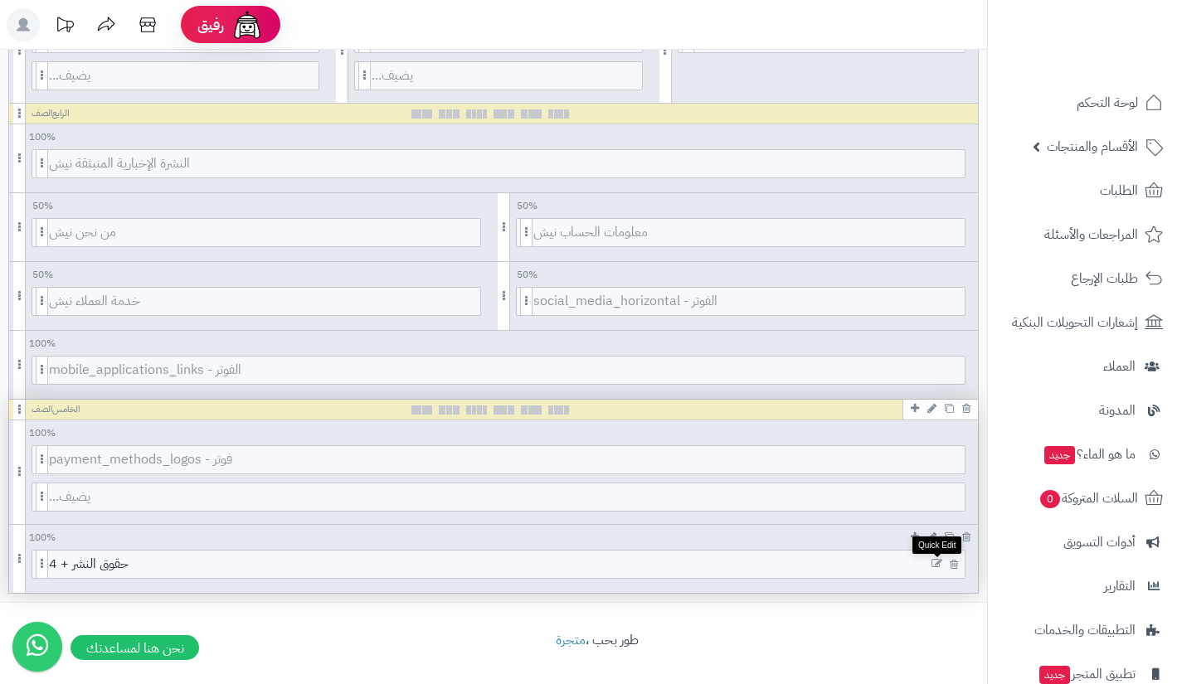
click at [935, 563] on icon at bounding box center [936, 564] width 11 height 12
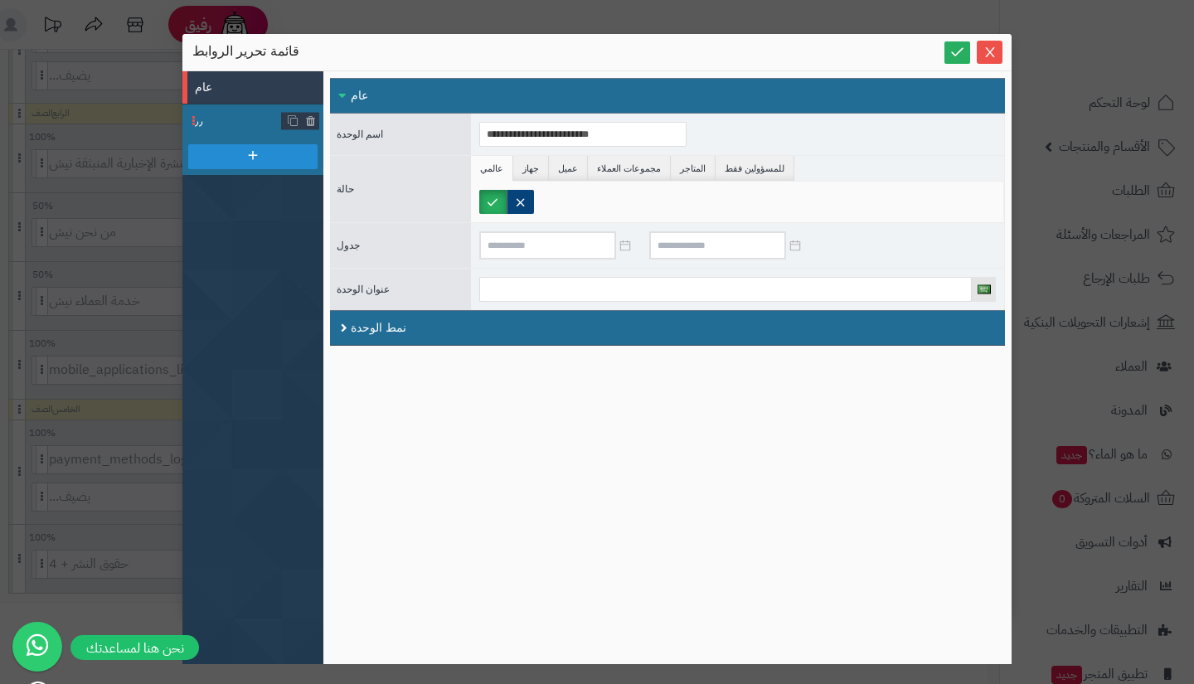
click at [232, 119] on span "٫٫" at bounding box center [238, 121] width 87 height 17
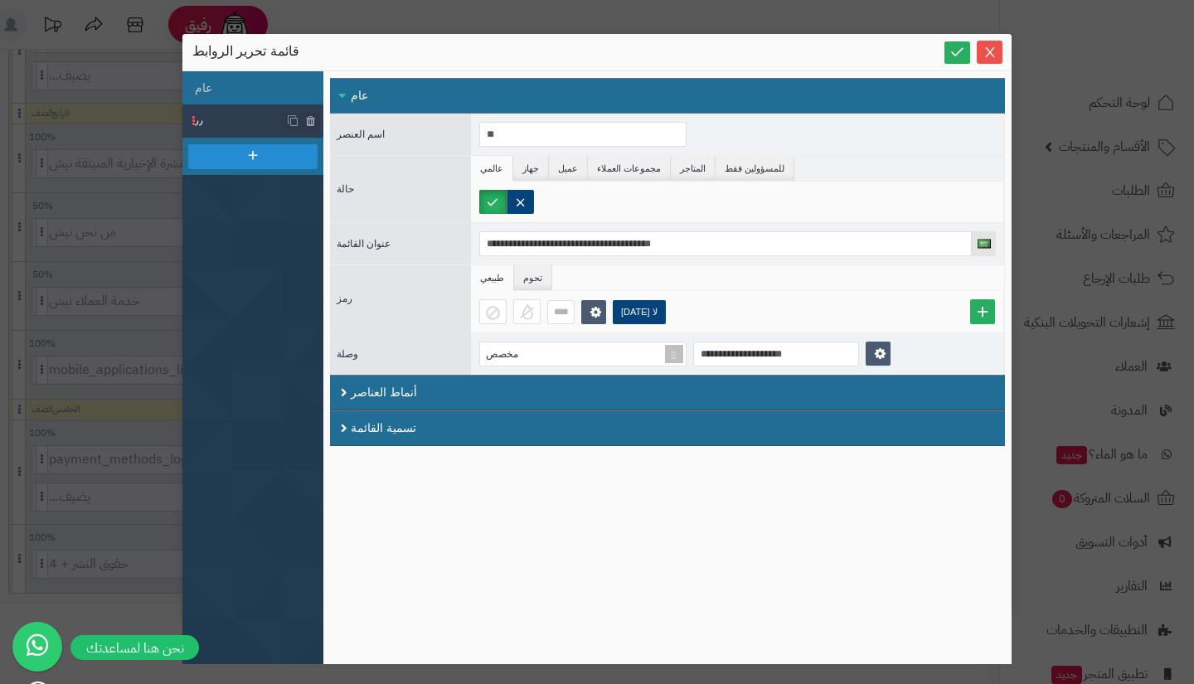
click at [119, 186] on div "**********" at bounding box center [597, 342] width 1194 height 684
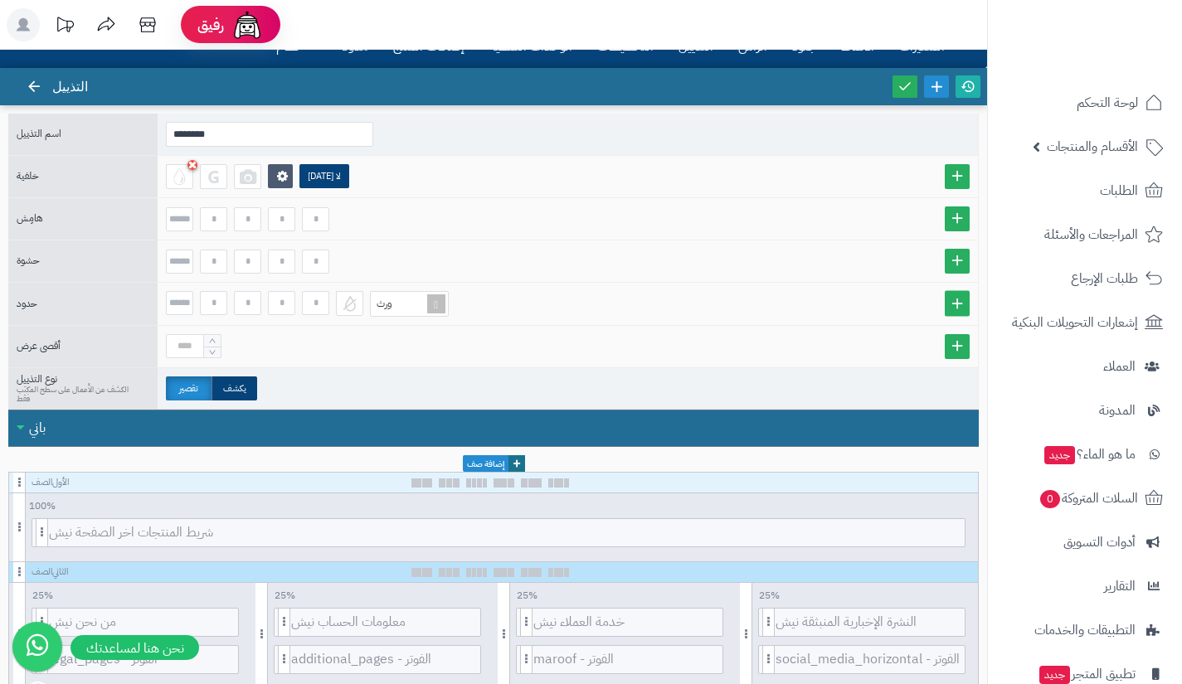
scroll to position [0, 0]
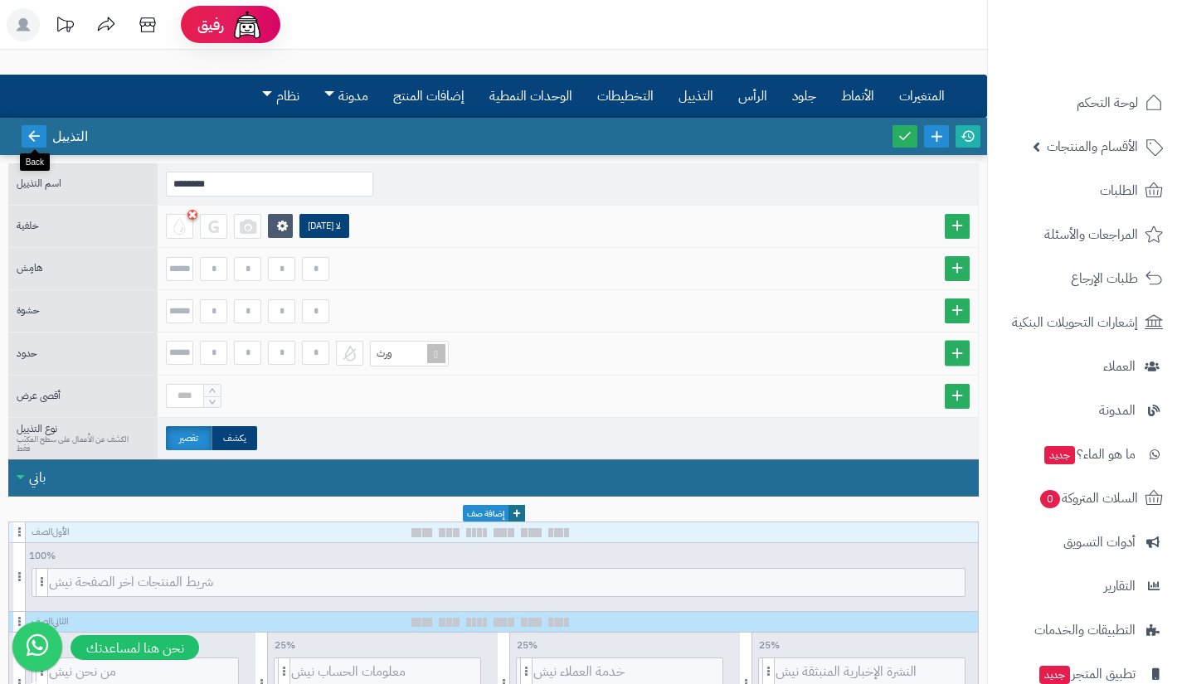
click at [22, 142] on link at bounding box center [34, 136] width 25 height 22
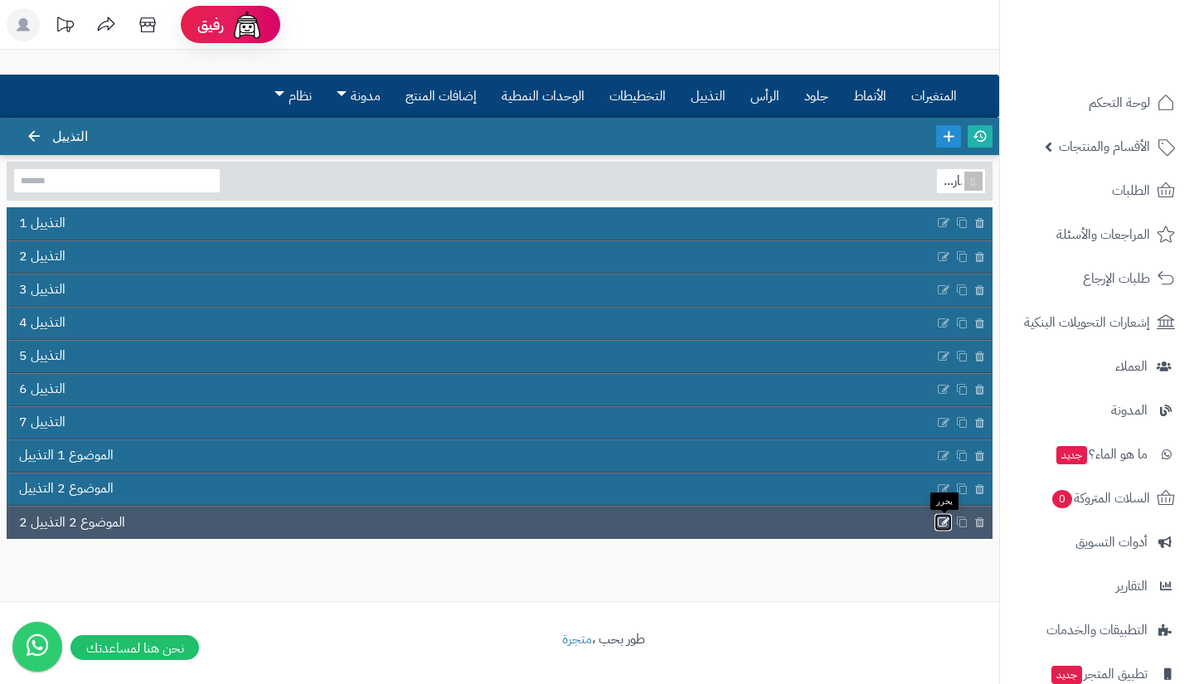
click at [940, 517] on icon at bounding box center [943, 523] width 13 height 14
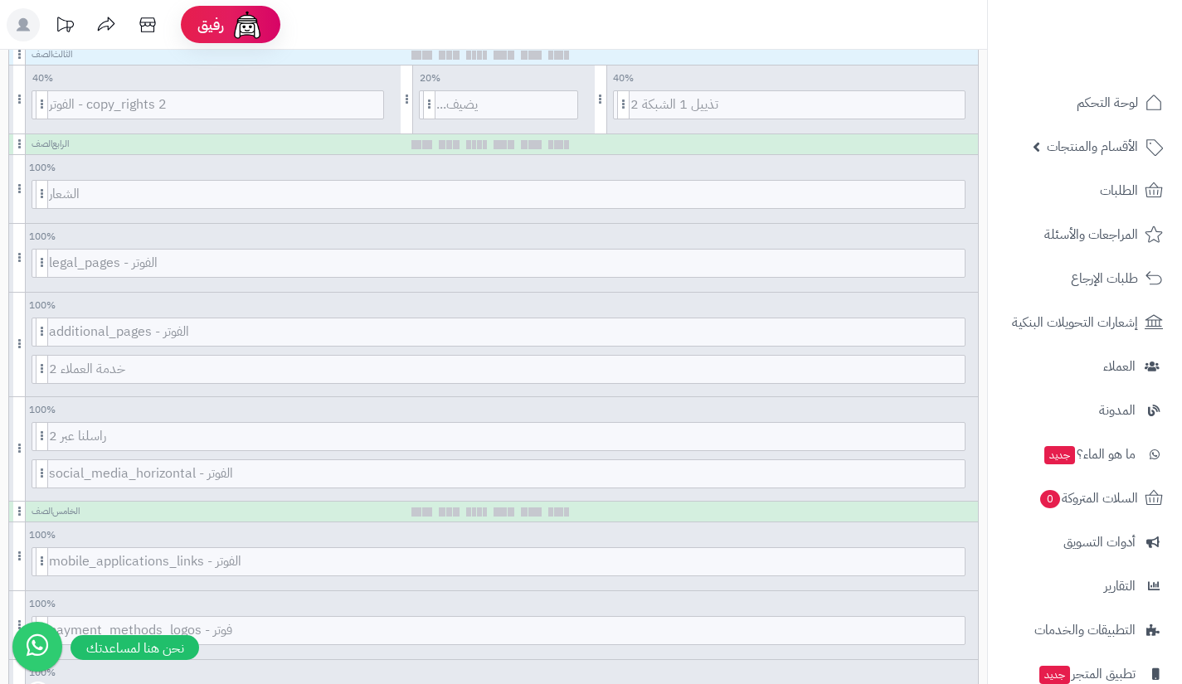
scroll to position [896, 0]
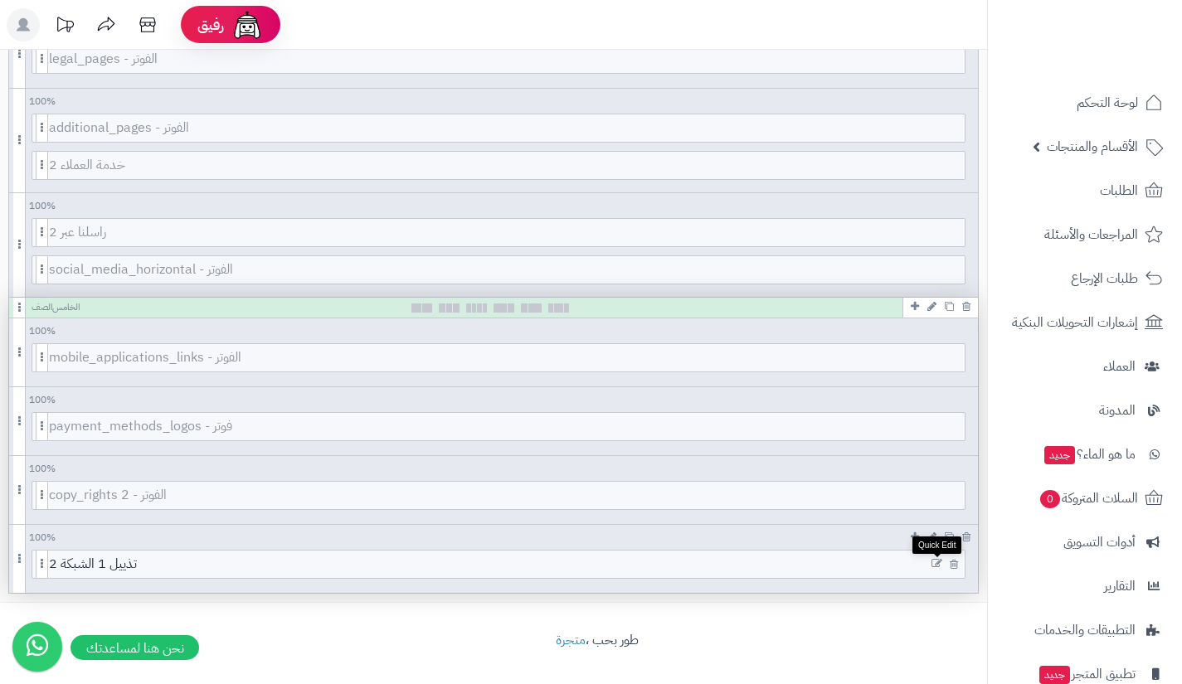
click at [933, 562] on icon at bounding box center [936, 564] width 11 height 12
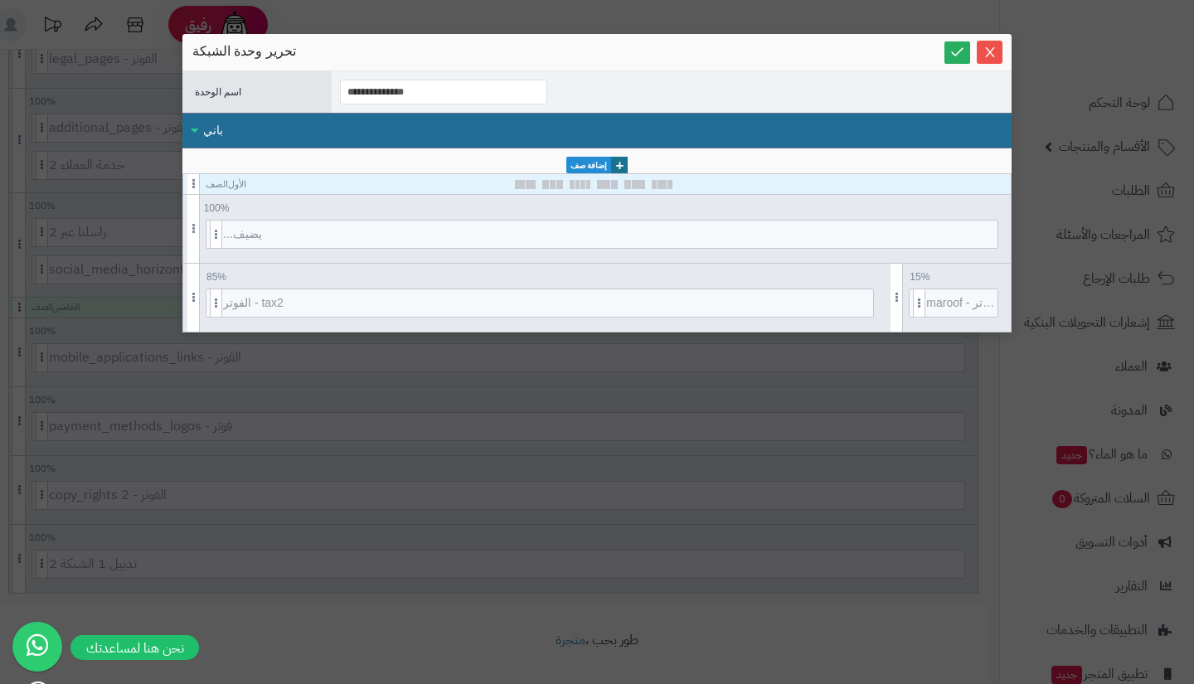
click at [566, 403] on div "**********" at bounding box center [596, 234] width 829 height 401
click at [989, 50] on icon "يغلق" at bounding box center [989, 51] width 13 height 13
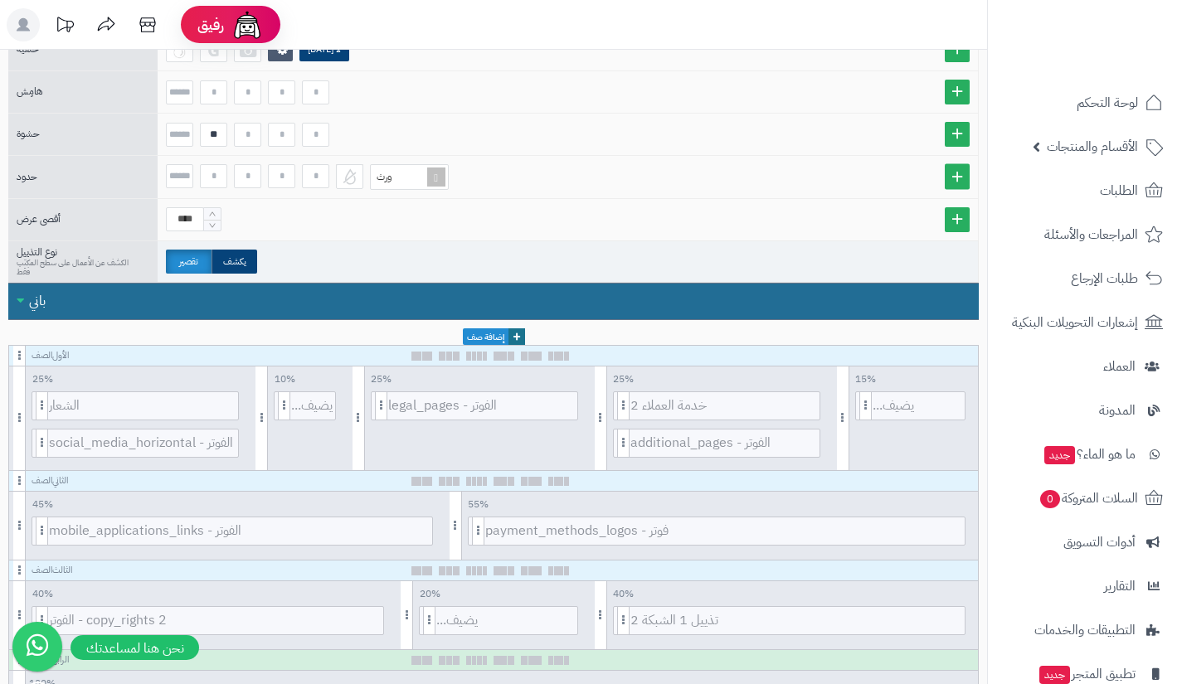
scroll to position [21, 0]
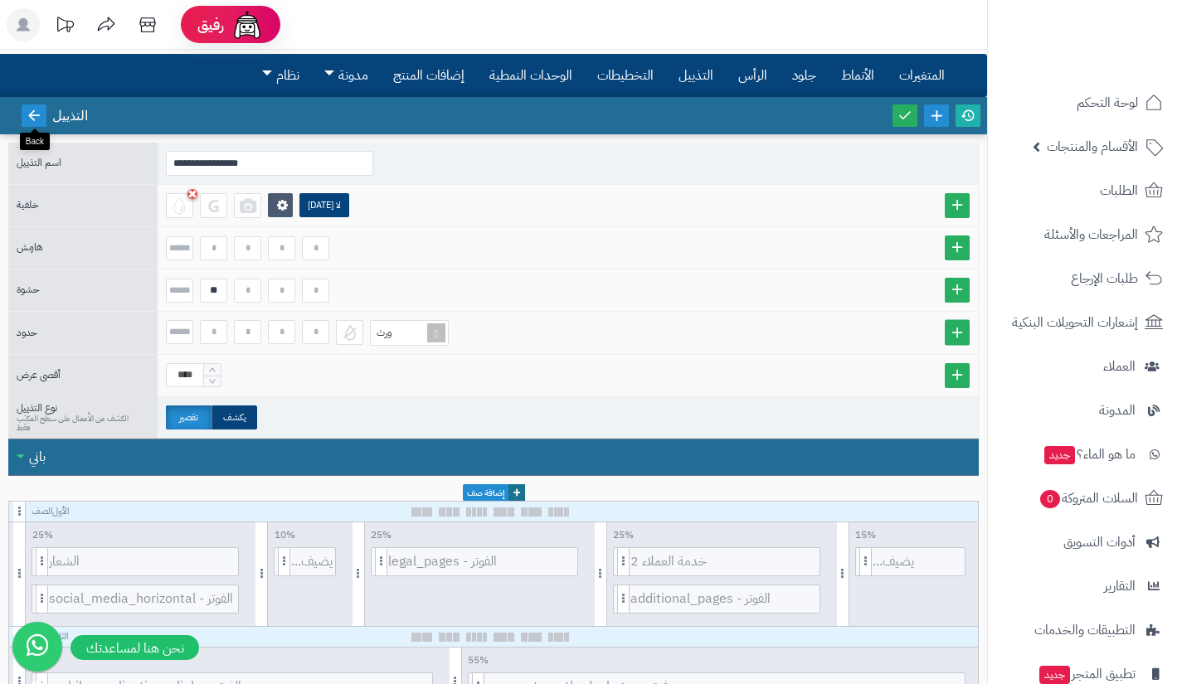
click at [30, 109] on icon at bounding box center [34, 115] width 15 height 15
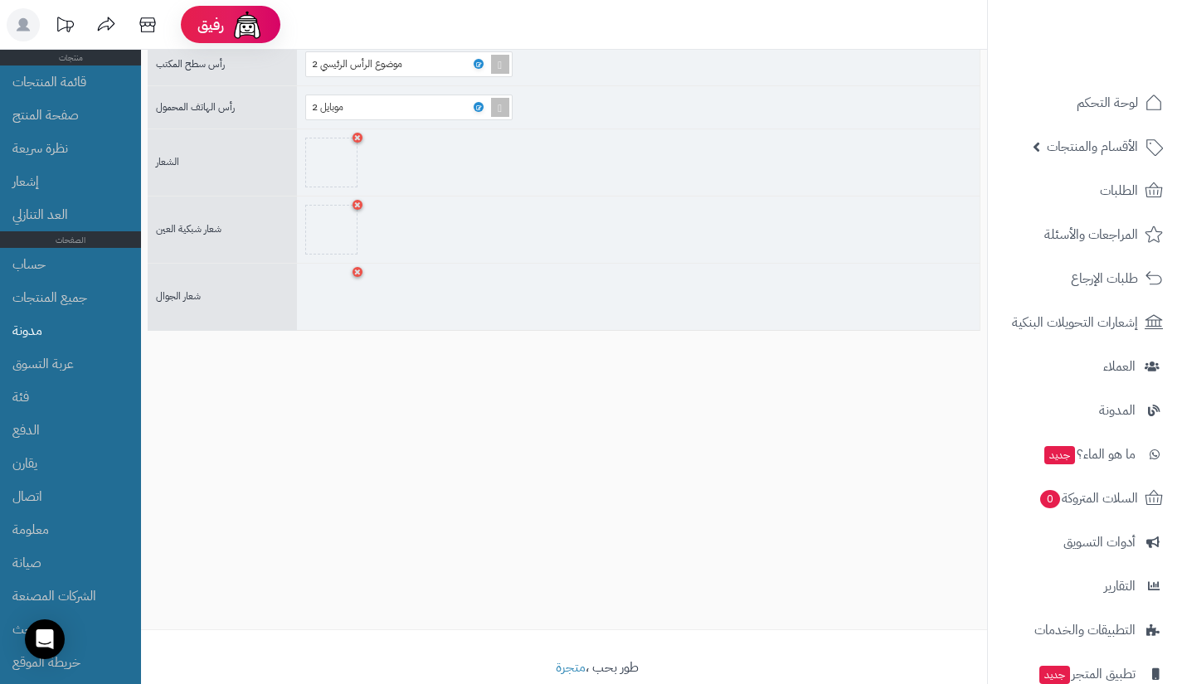
scroll to position [147, 0]
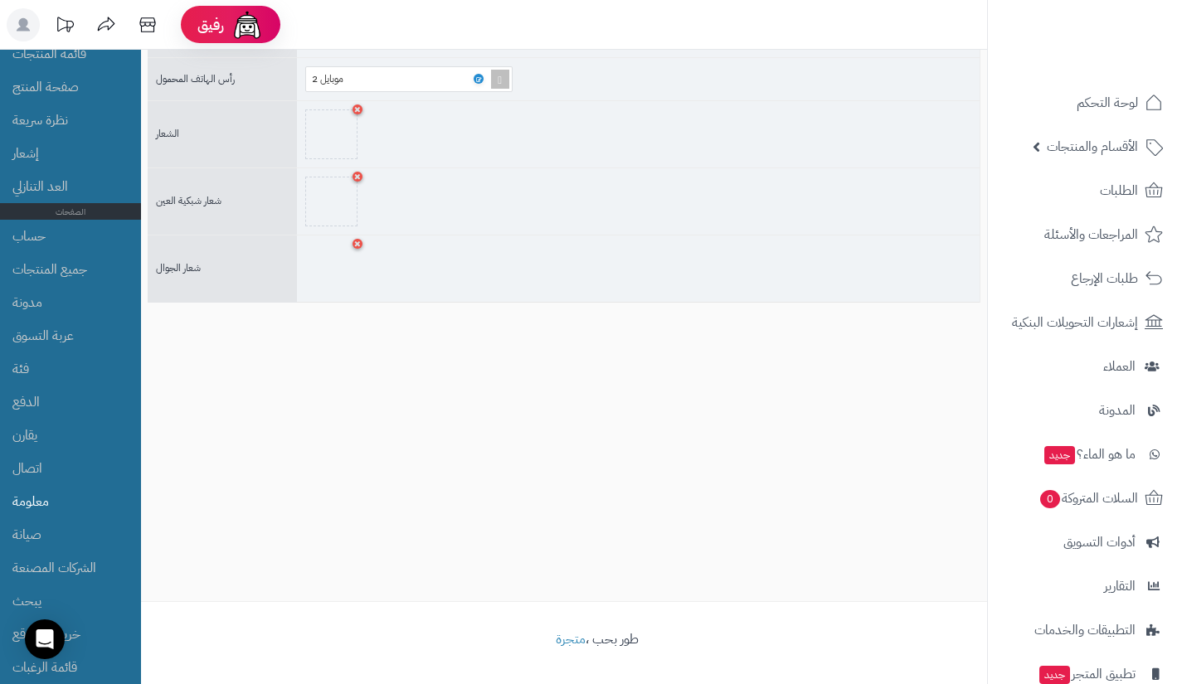
click at [84, 498] on li "معلومة" at bounding box center [70, 501] width 141 height 33
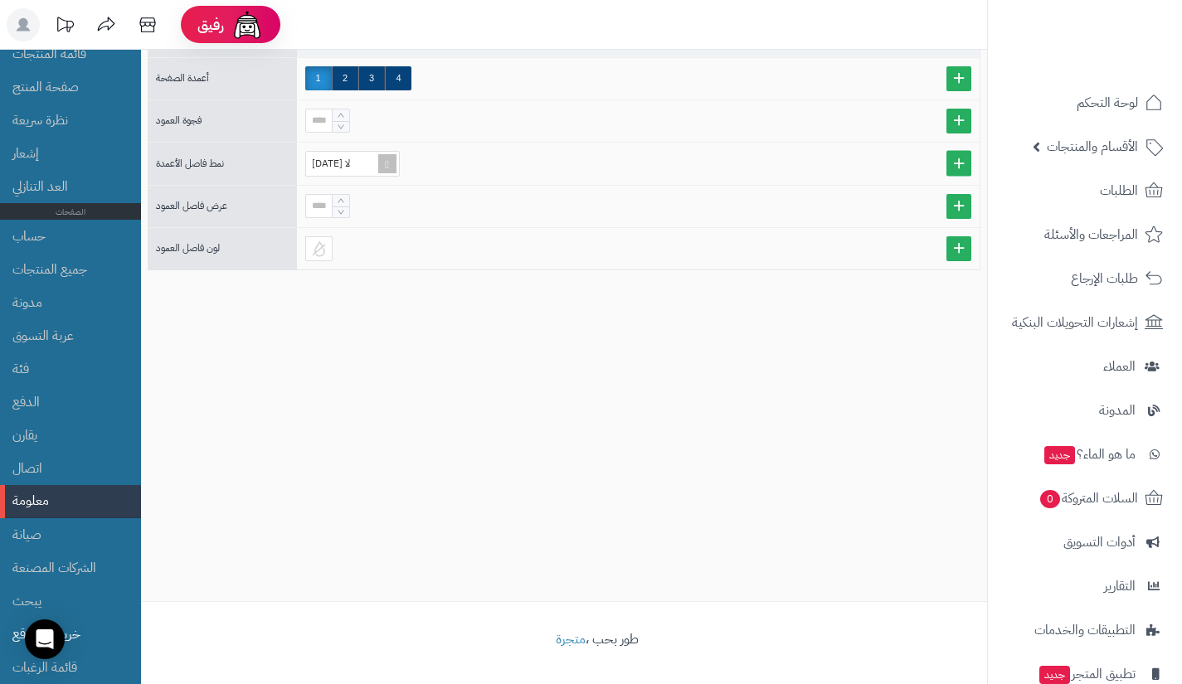
click at [108, 628] on li "خريطة الموقع" at bounding box center [70, 634] width 141 height 33
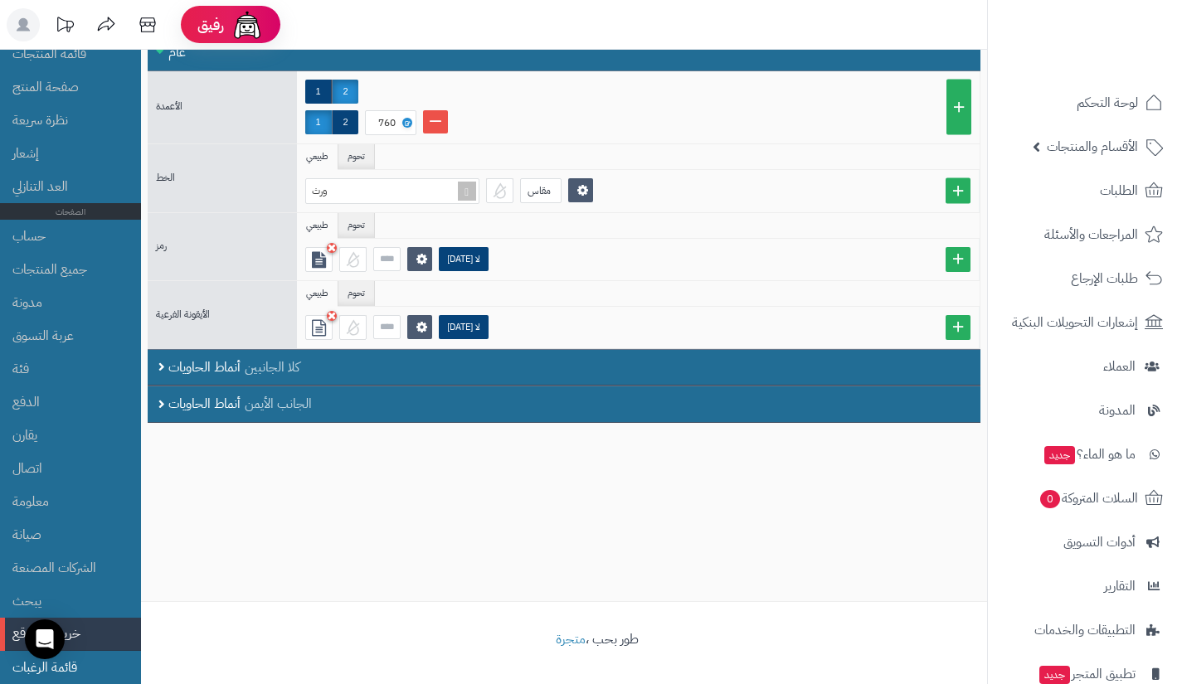
click at [110, 661] on li "قائمة الرغبات" at bounding box center [70, 667] width 141 height 33
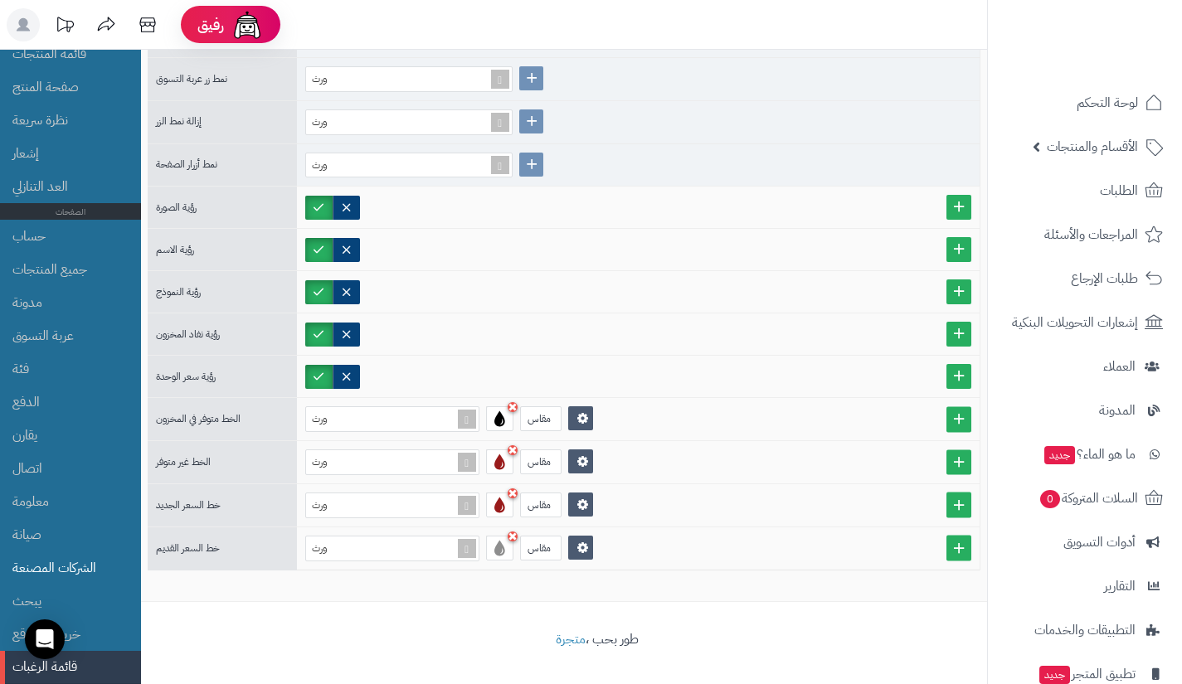
click at [110, 566] on li "الشركات المصنعة" at bounding box center [70, 567] width 141 height 33
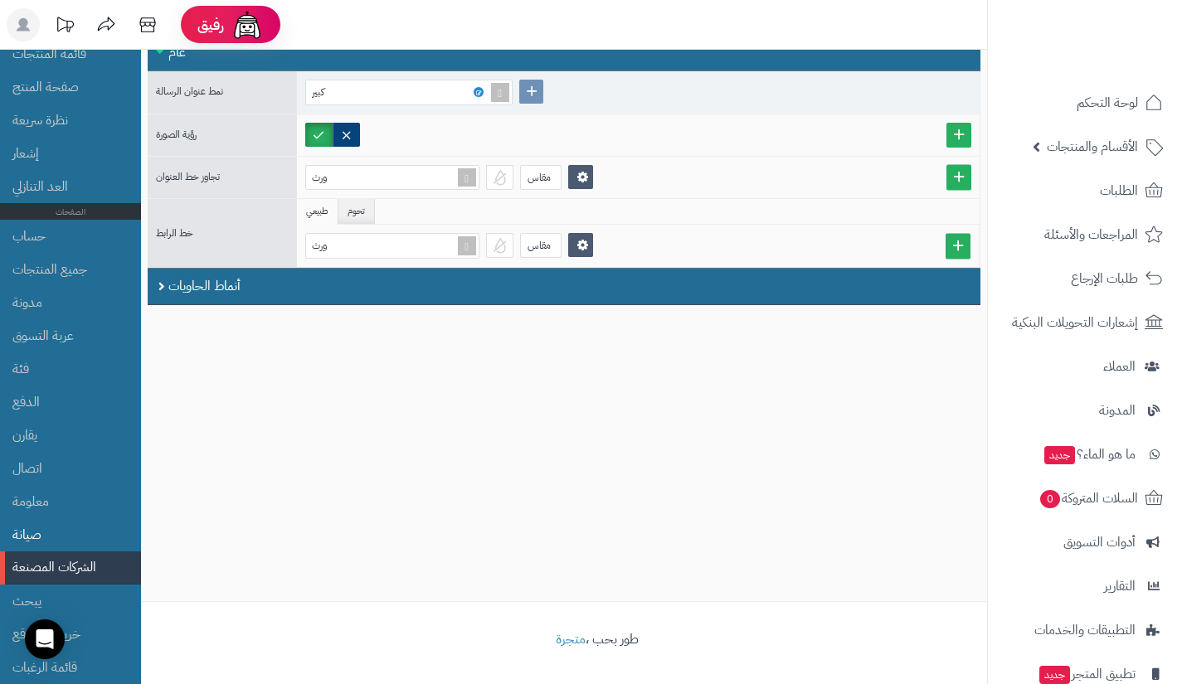
click at [81, 527] on li "صيانة" at bounding box center [70, 534] width 141 height 33
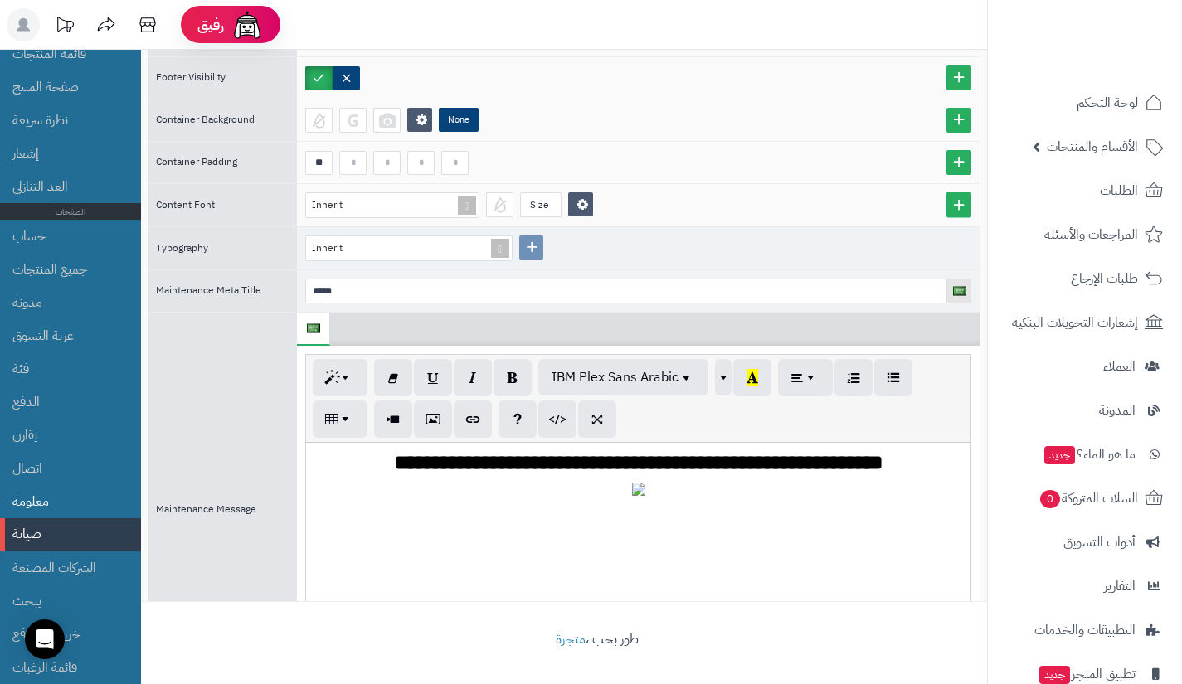
click at [74, 494] on li "معلومة" at bounding box center [70, 501] width 141 height 33
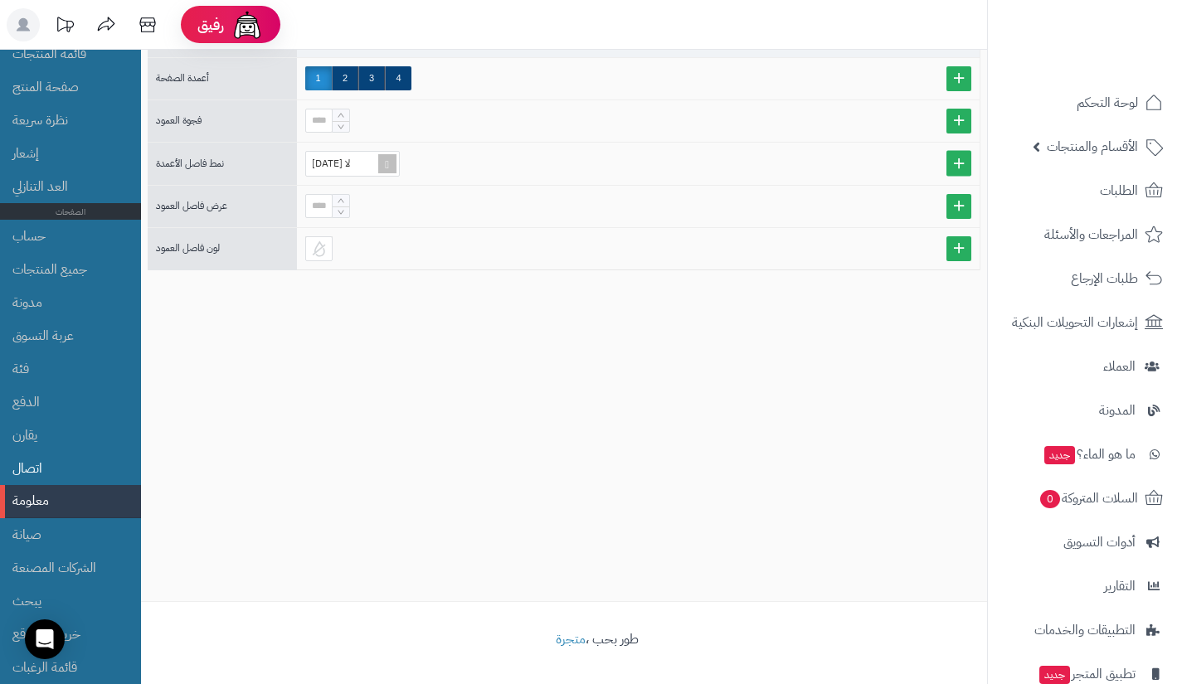
click at [71, 464] on li "اتصال" at bounding box center [70, 468] width 141 height 33
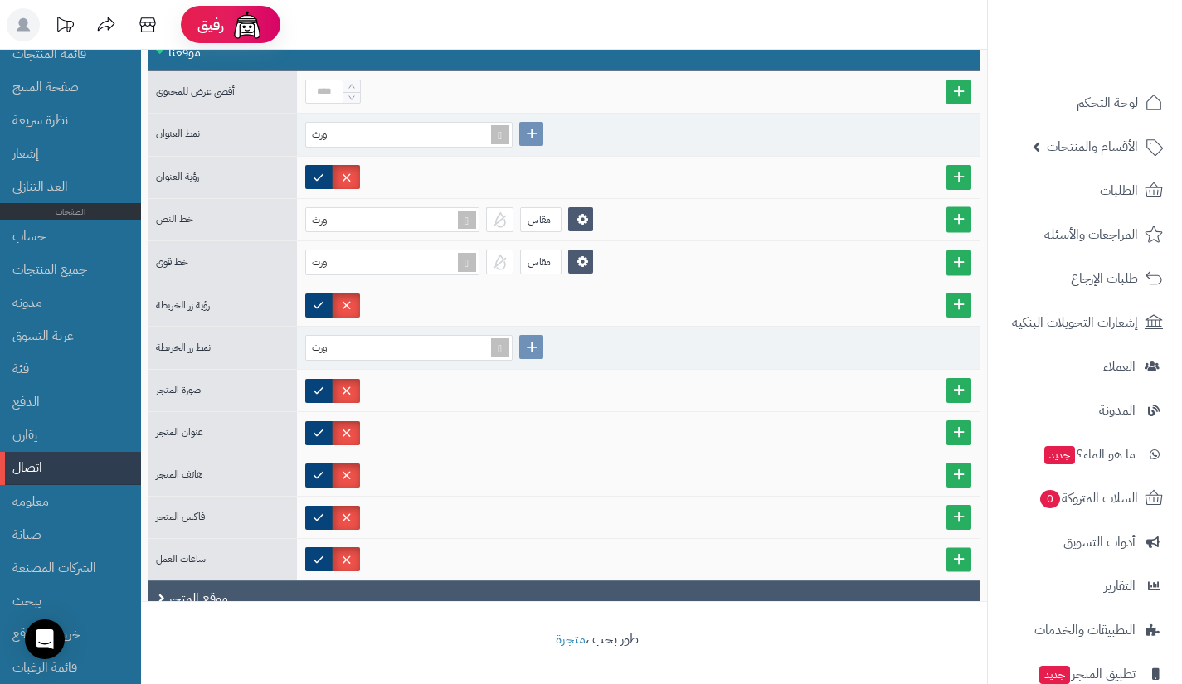
scroll to position [61, 0]
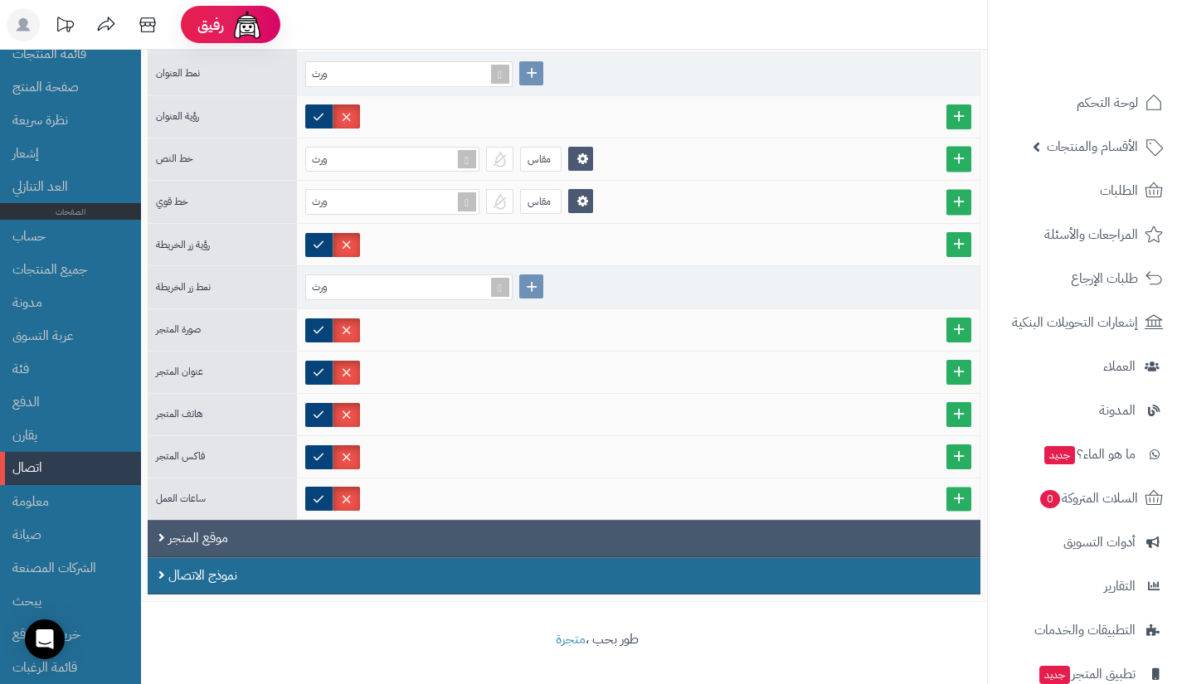
click at [194, 547] on font "موقع المتجر" at bounding box center [198, 538] width 60 height 20
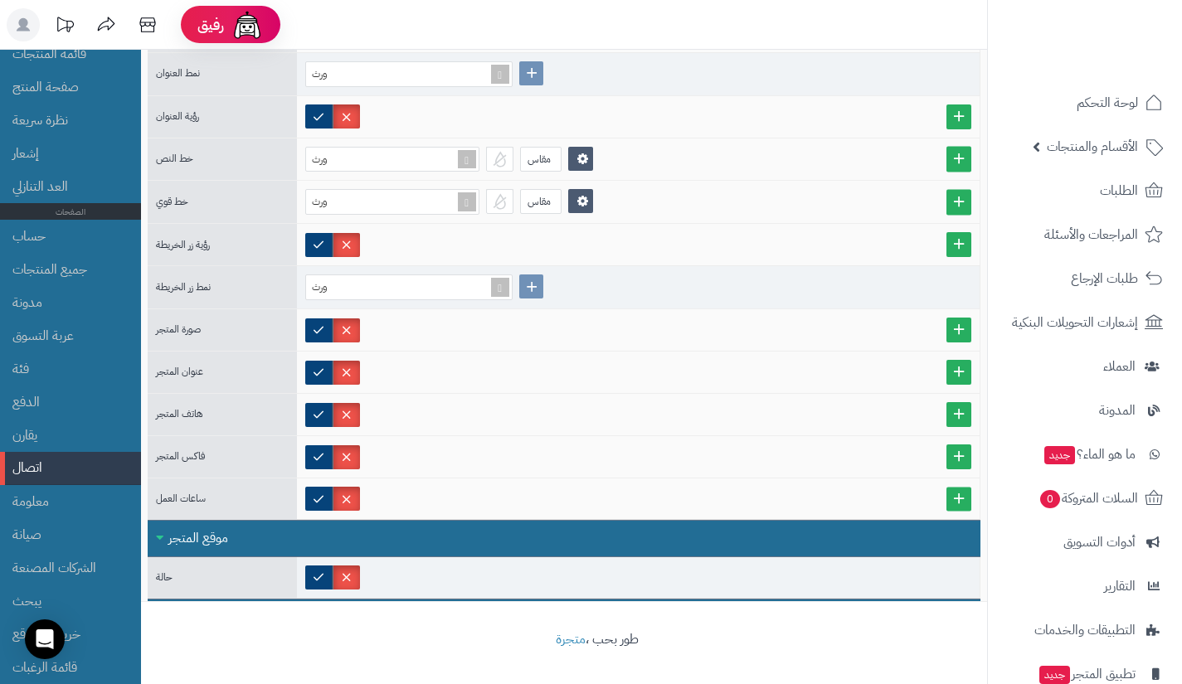
scroll to position [102, 0]
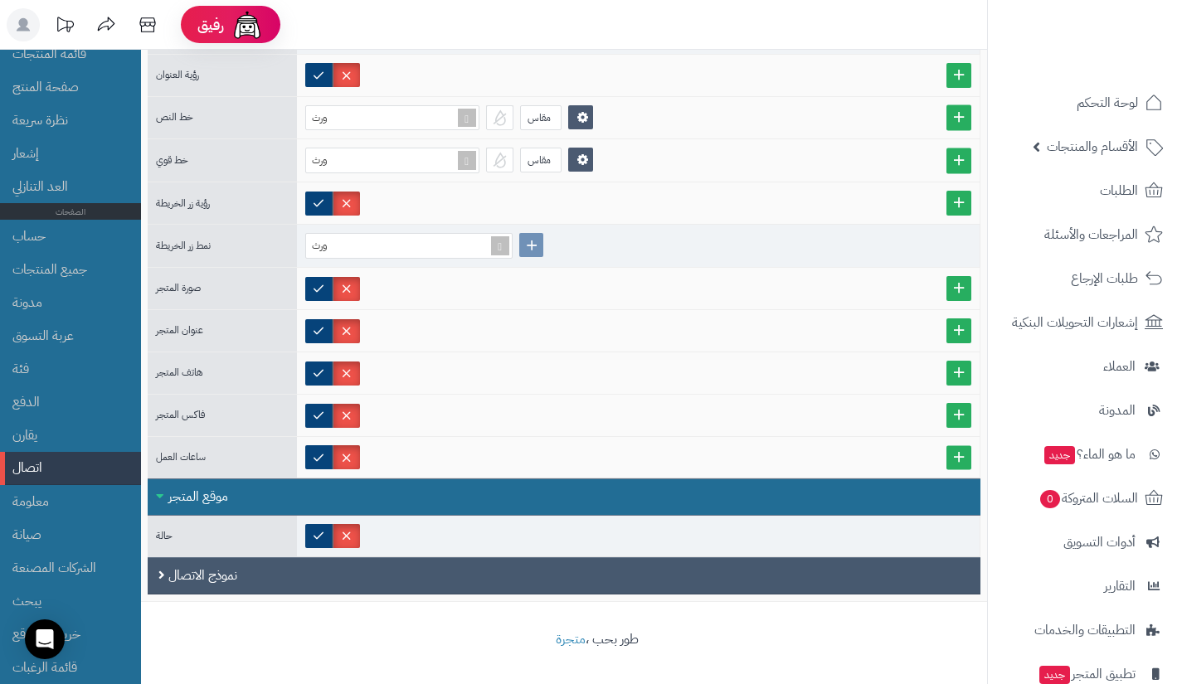
click at [203, 579] on font "نموذج الاتصال" at bounding box center [202, 576] width 69 height 20
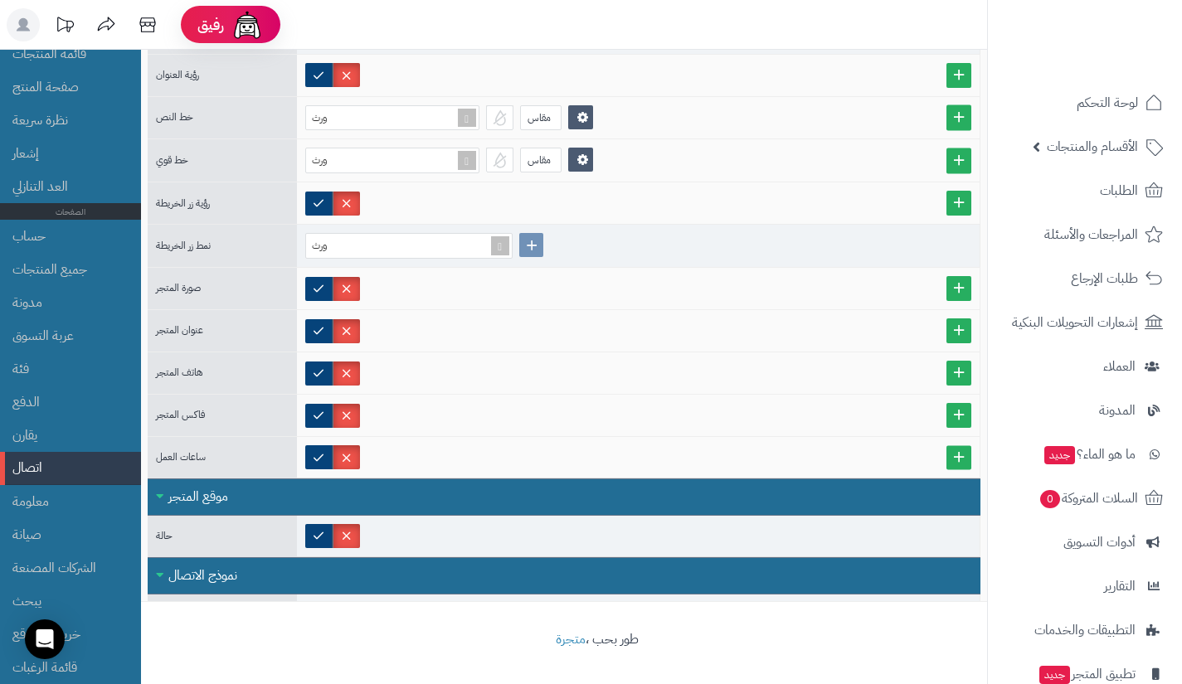
scroll to position [230, 0]
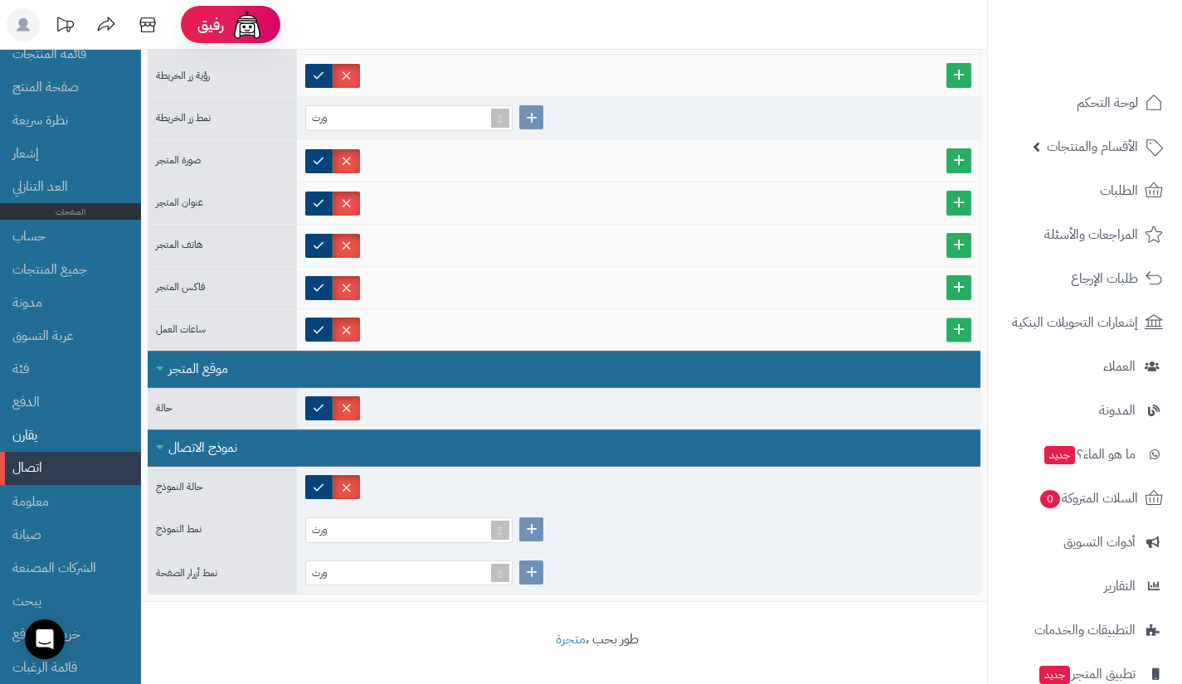
click at [87, 430] on li "يقارن" at bounding box center [70, 435] width 141 height 33
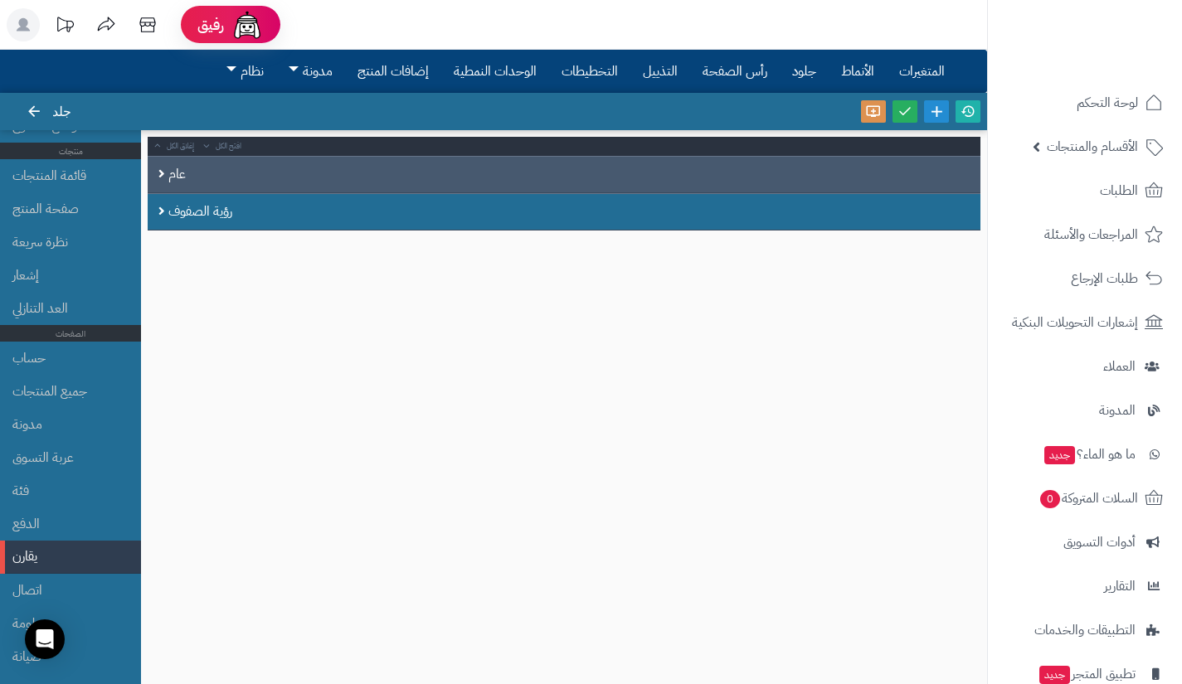
scroll to position [24, 0]
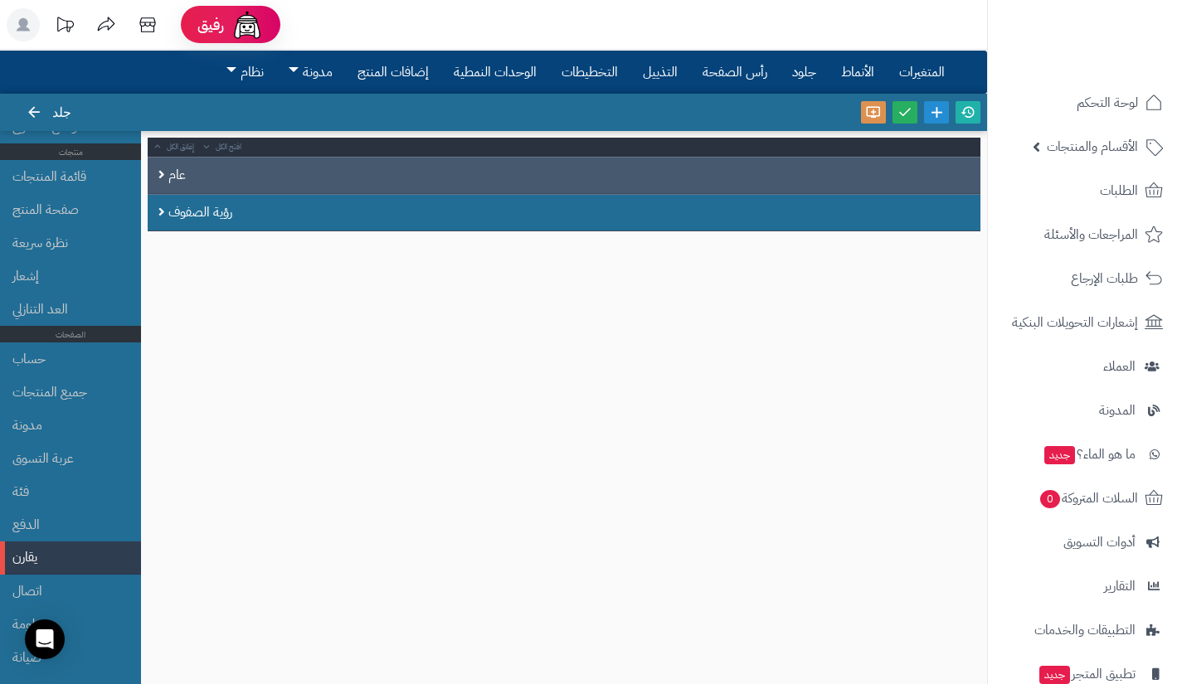
click at [158, 168] on div "عام" at bounding box center [564, 175] width 833 height 37
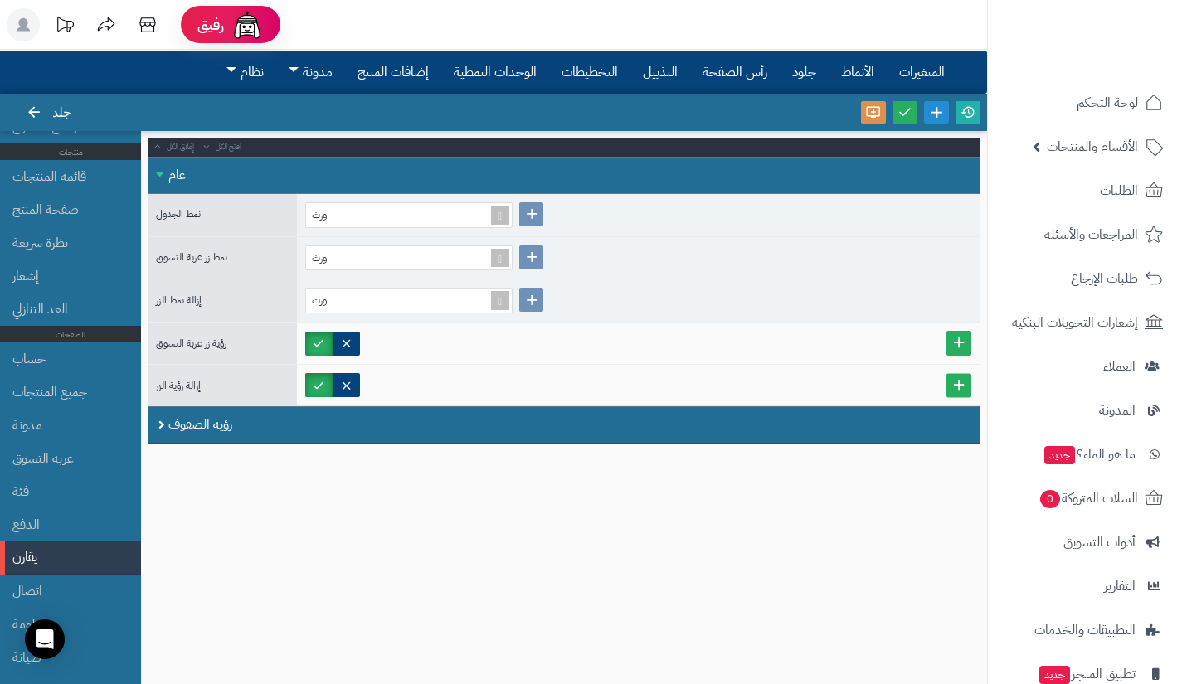
click at [164, 173] on div "عام" at bounding box center [564, 175] width 833 height 37
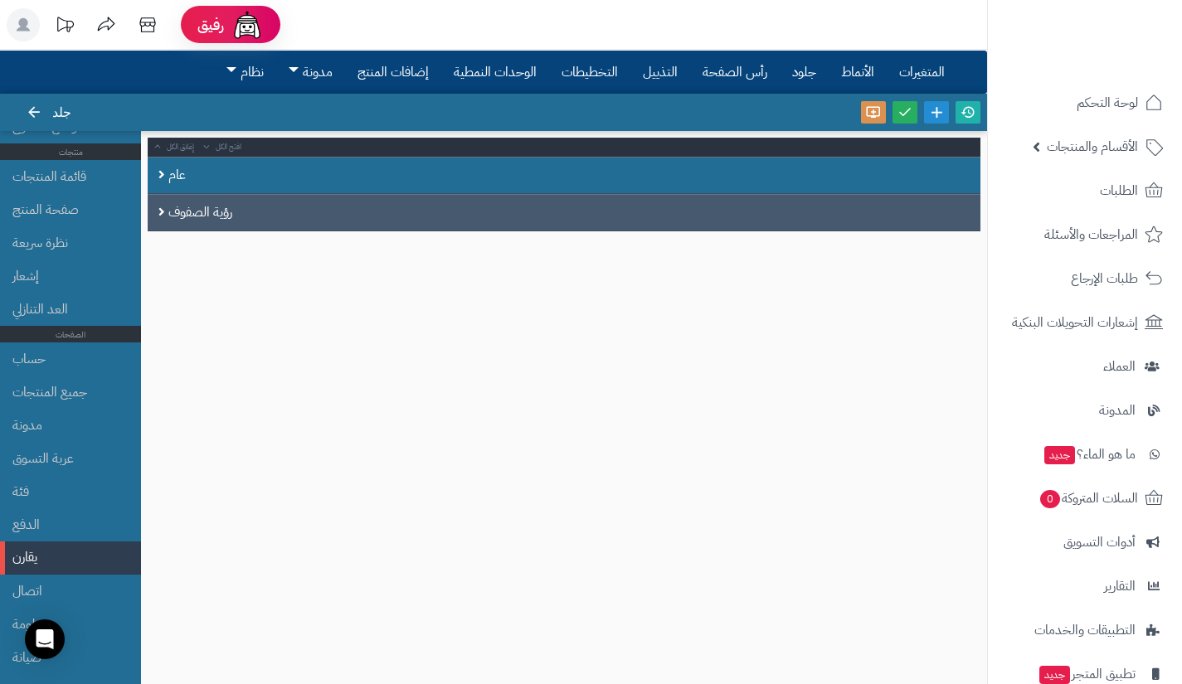
click at [167, 221] on div "رؤية الصفوف" at bounding box center [564, 212] width 833 height 37
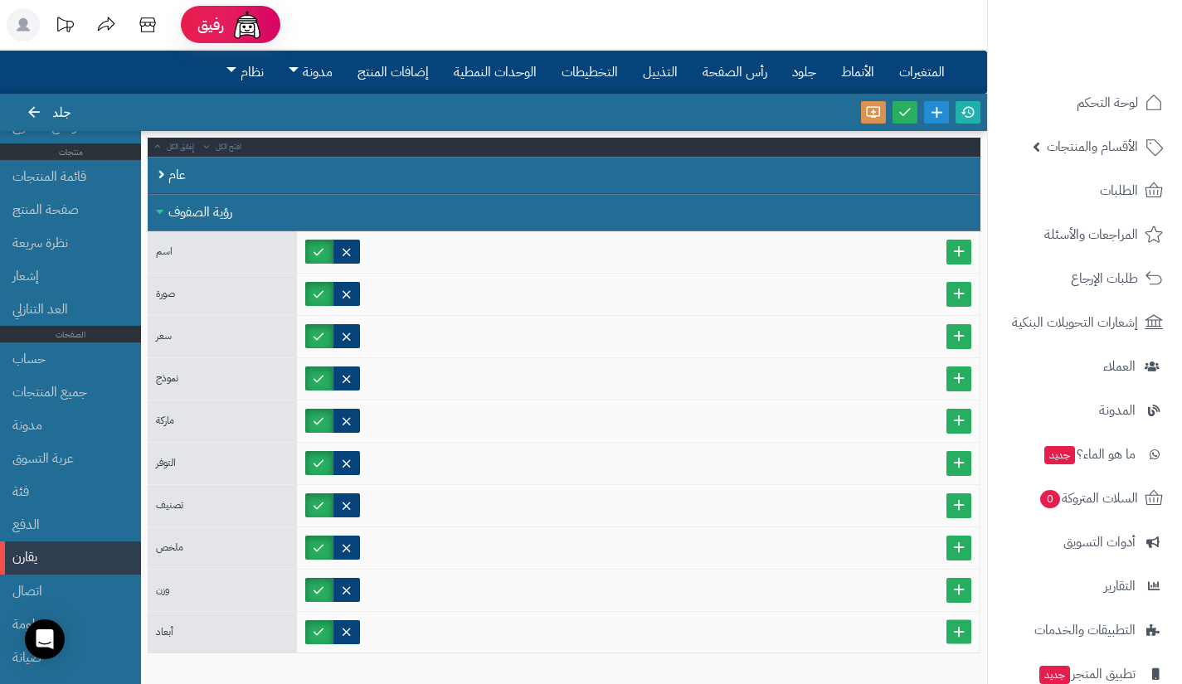
click at [167, 221] on div "رؤية الصفوف" at bounding box center [564, 212] width 833 height 37
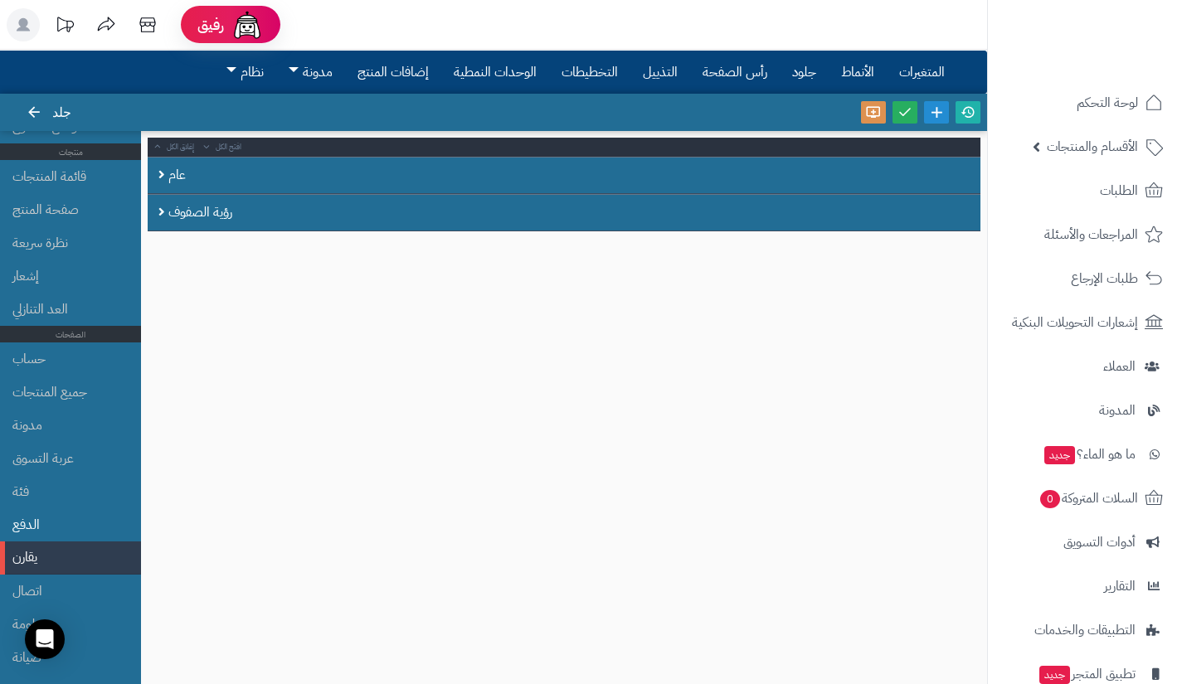
click at [67, 516] on li "الدفع" at bounding box center [70, 524] width 141 height 33
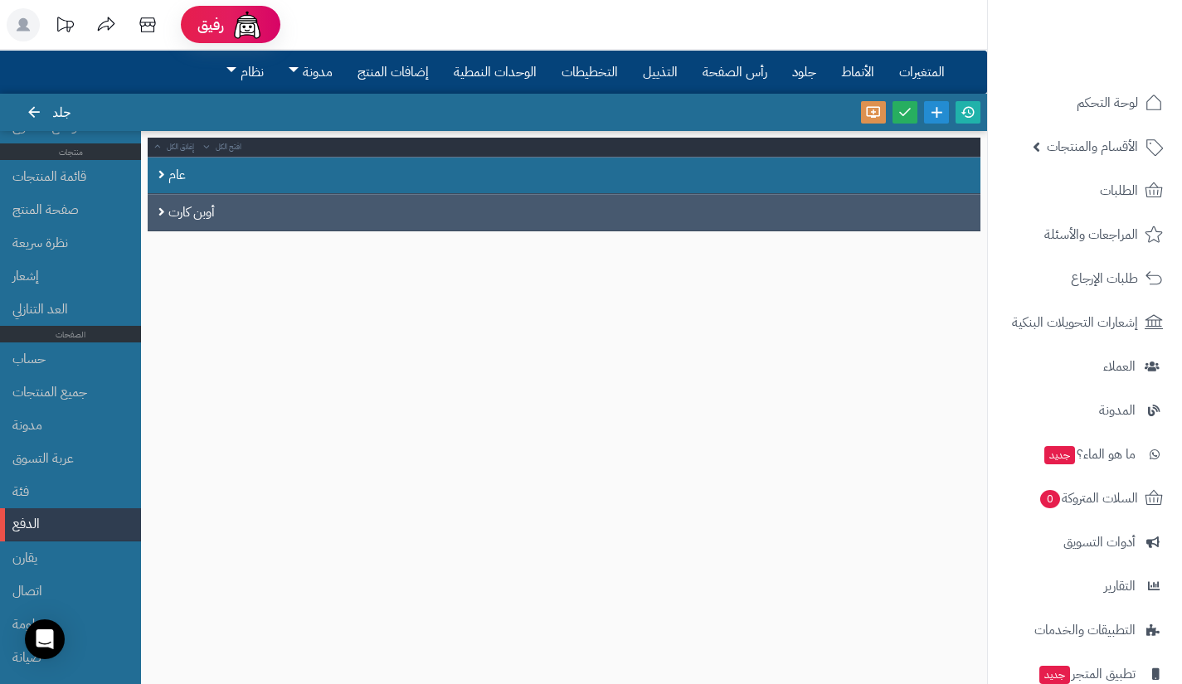
click at [173, 202] on font "أوبن كارت" at bounding box center [191, 212] width 46 height 20
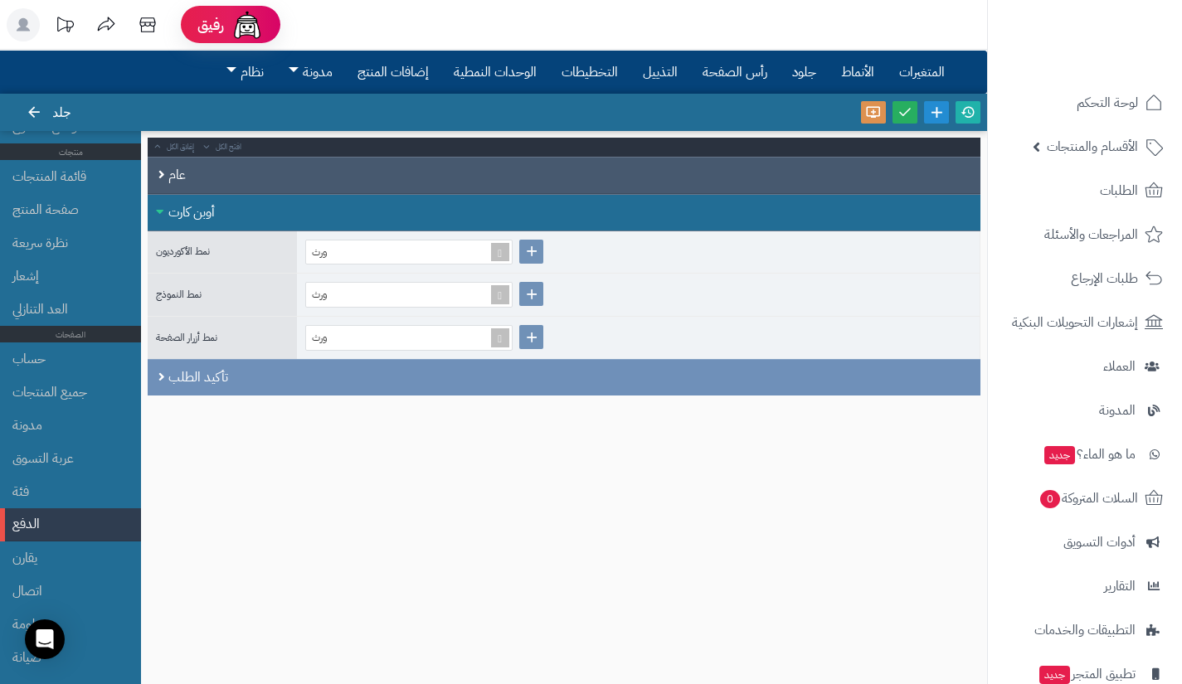
click at [172, 183] on font "عام" at bounding box center [176, 175] width 17 height 20
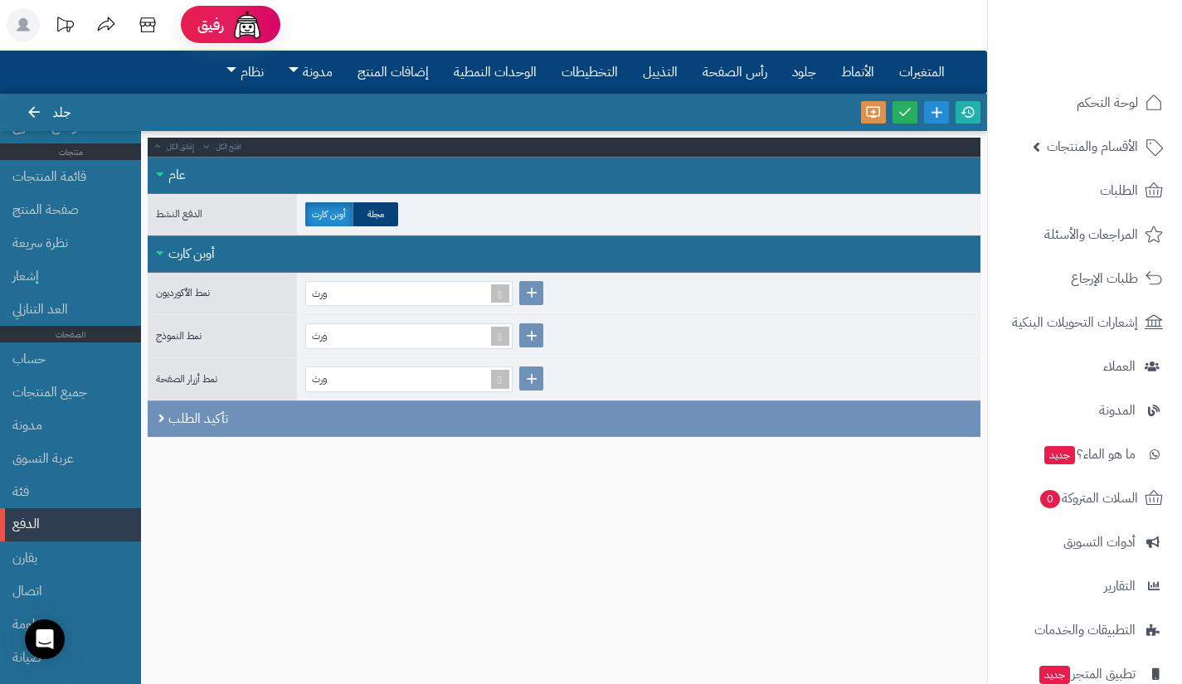
click at [172, 183] on font "عام" at bounding box center [176, 175] width 17 height 20
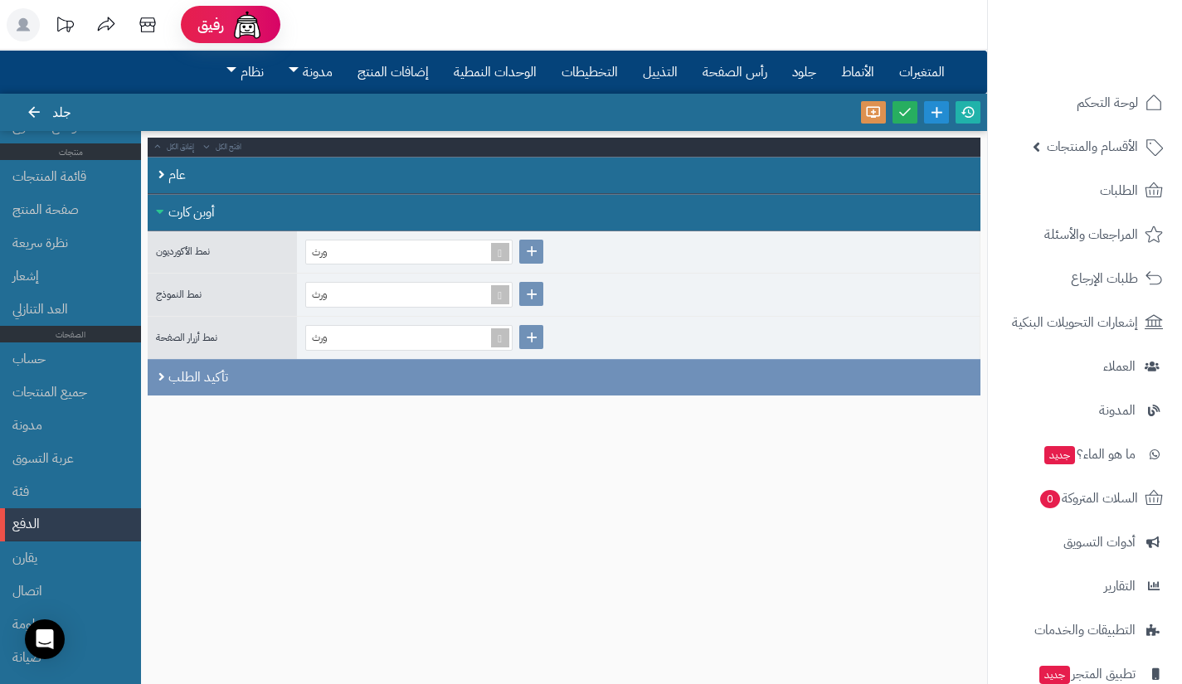
click at [169, 201] on div "أوبن كارت" at bounding box center [564, 212] width 833 height 37
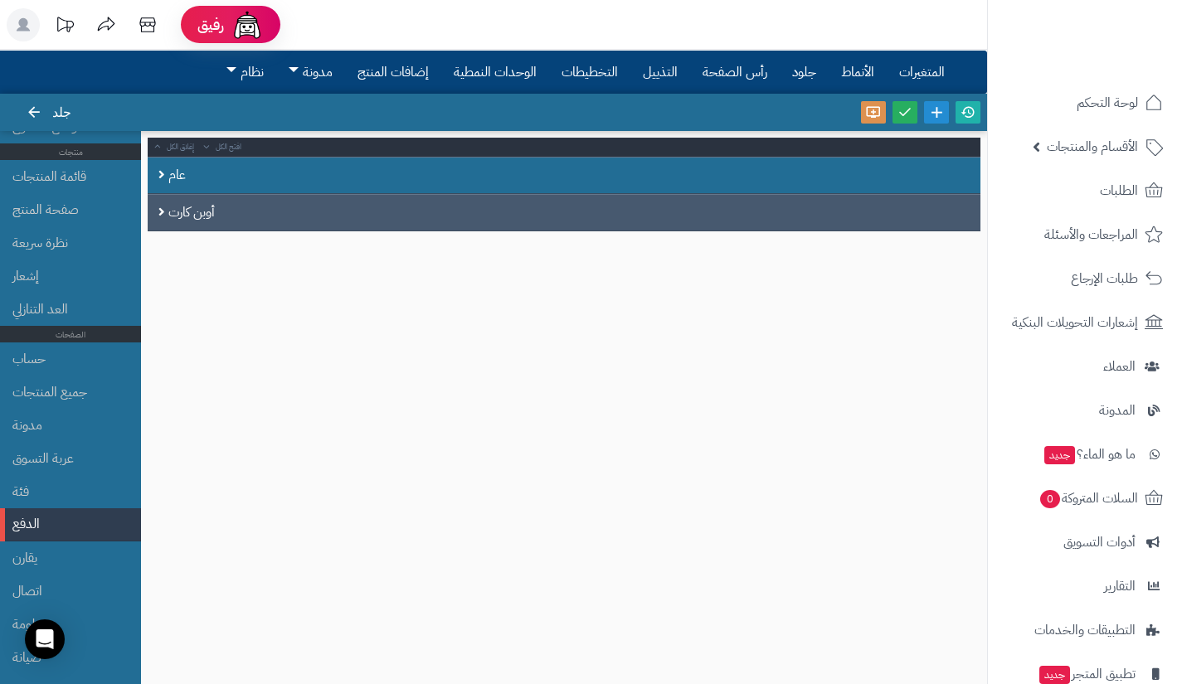
click at [168, 208] on font "أوبن كارت" at bounding box center [191, 212] width 46 height 20
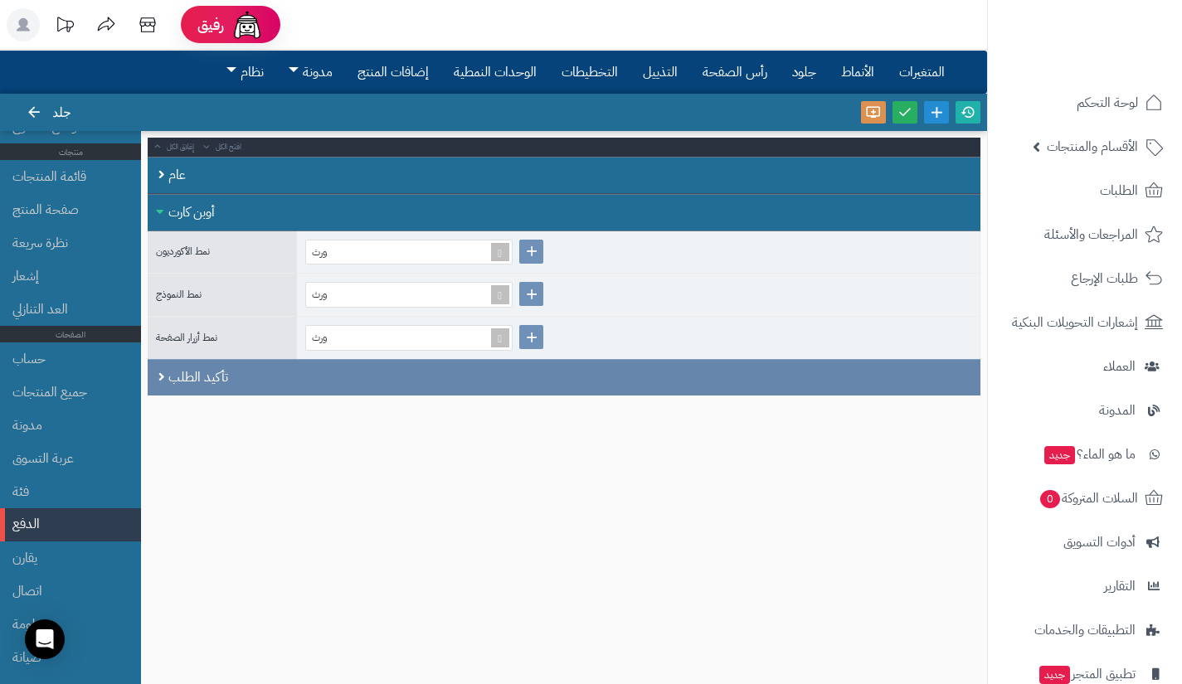
click at [170, 365] on div "تأكيد الطلب" at bounding box center [564, 377] width 833 height 36
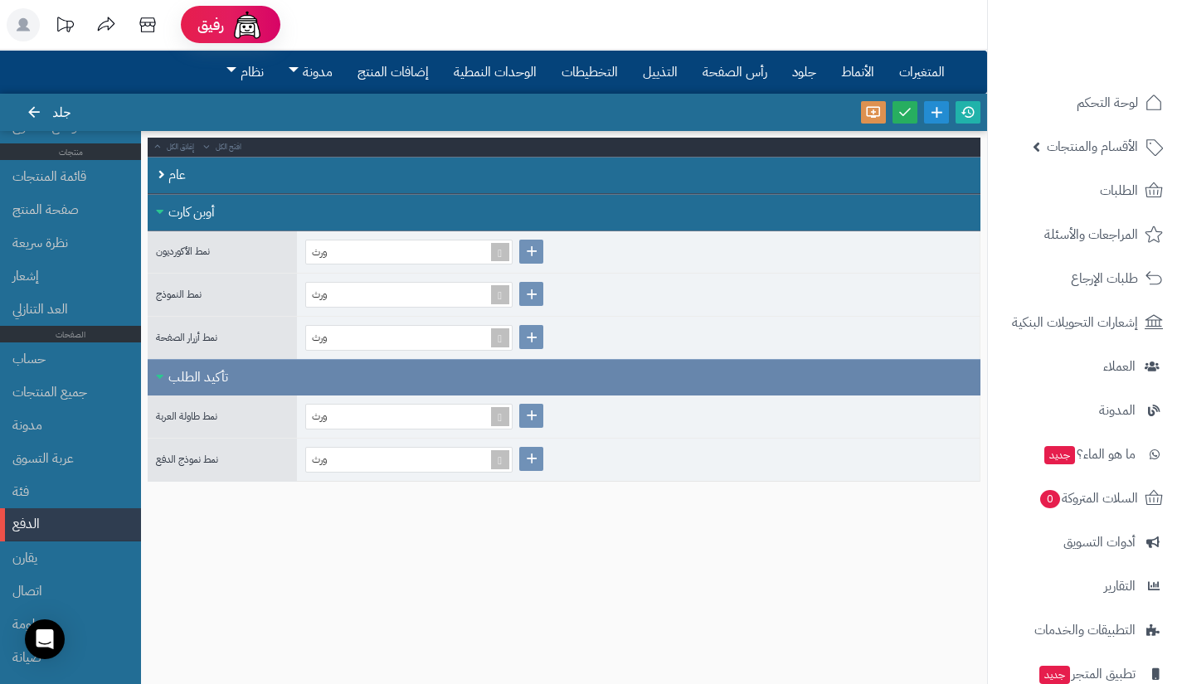
click at [170, 365] on div "تأكيد الطلب" at bounding box center [564, 377] width 833 height 36
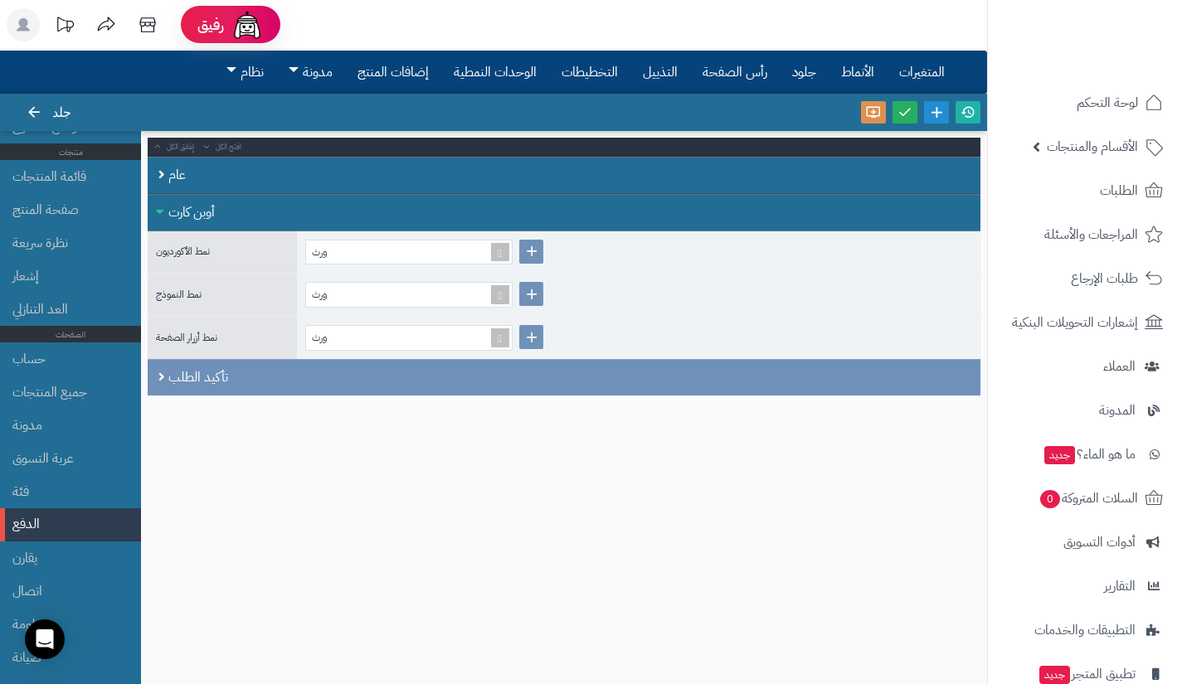
click at [164, 206] on div "أوبن كارت" at bounding box center [564, 212] width 833 height 37
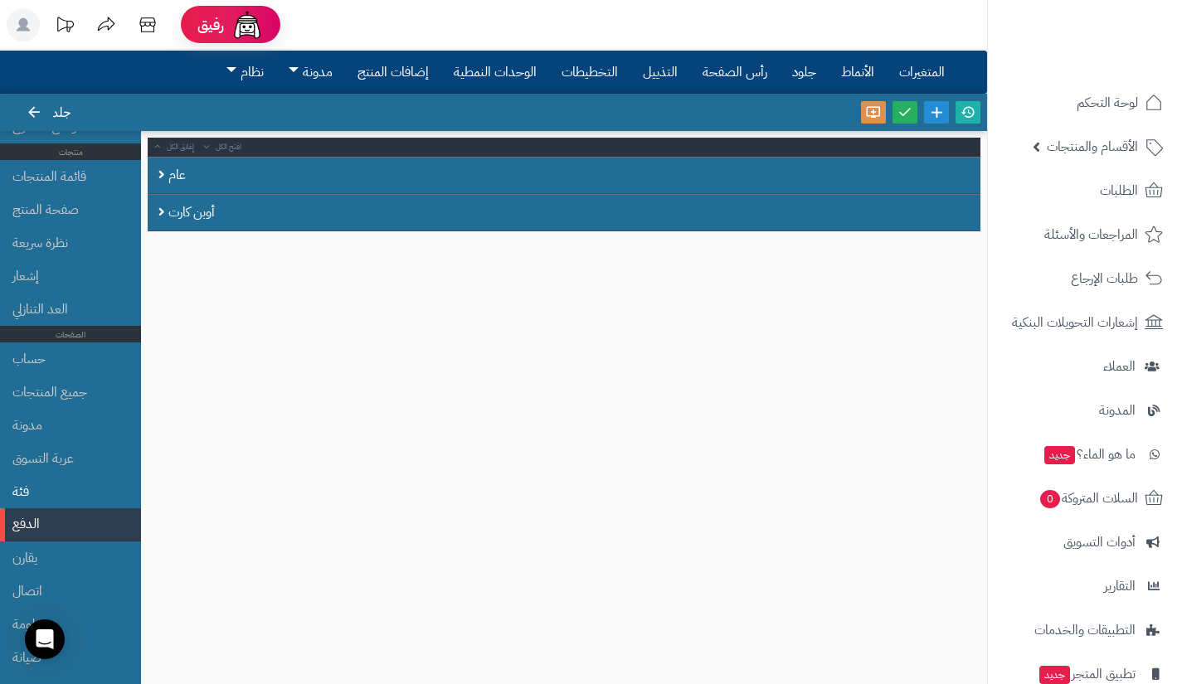
click at [62, 489] on li "فئة" at bounding box center [70, 491] width 141 height 33
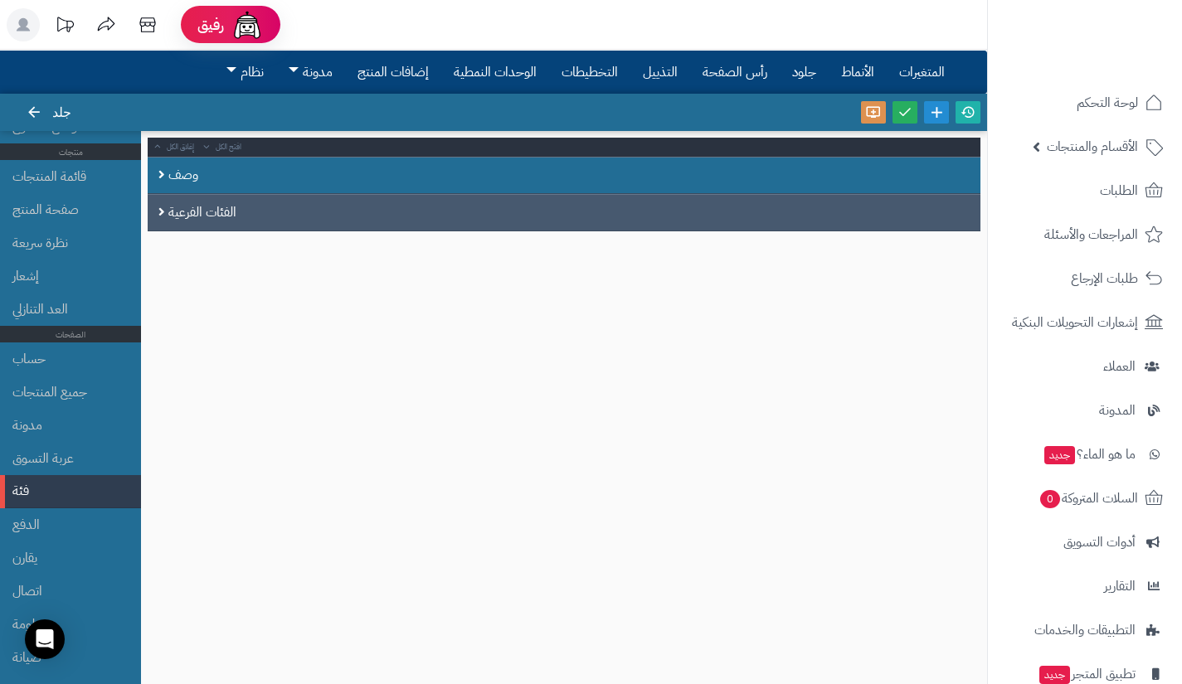
click at [174, 213] on font "الفئات الفرعية" at bounding box center [202, 212] width 68 height 20
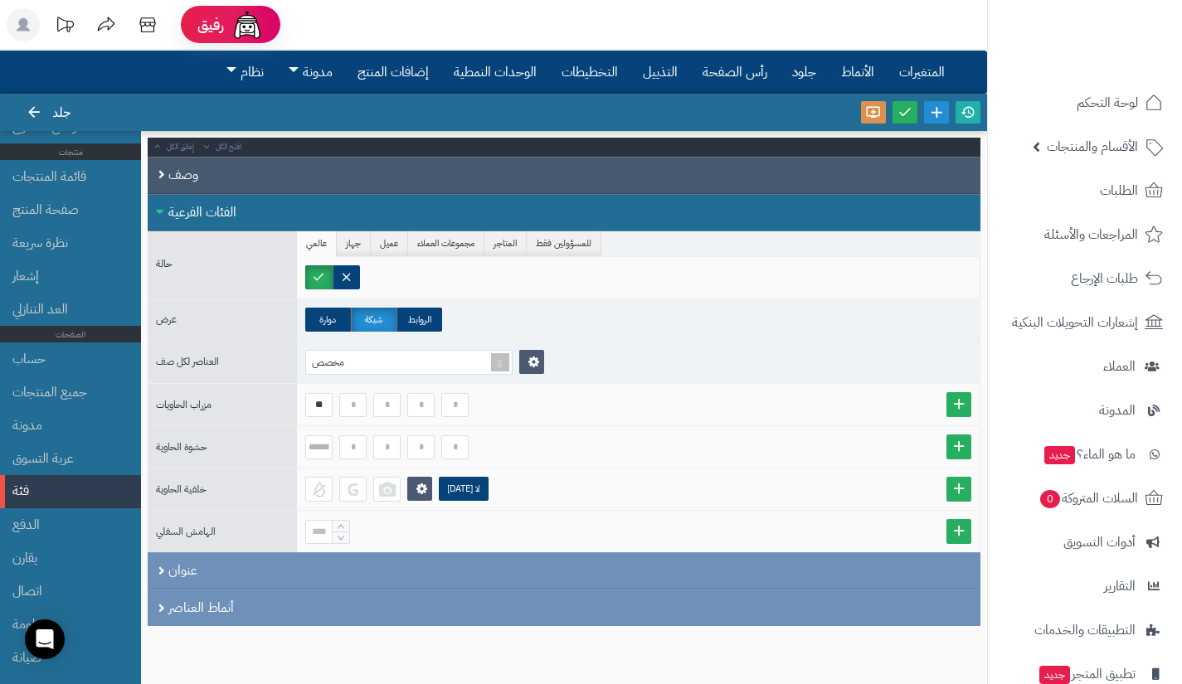
click at [171, 178] on font "وصف" at bounding box center [183, 175] width 30 height 20
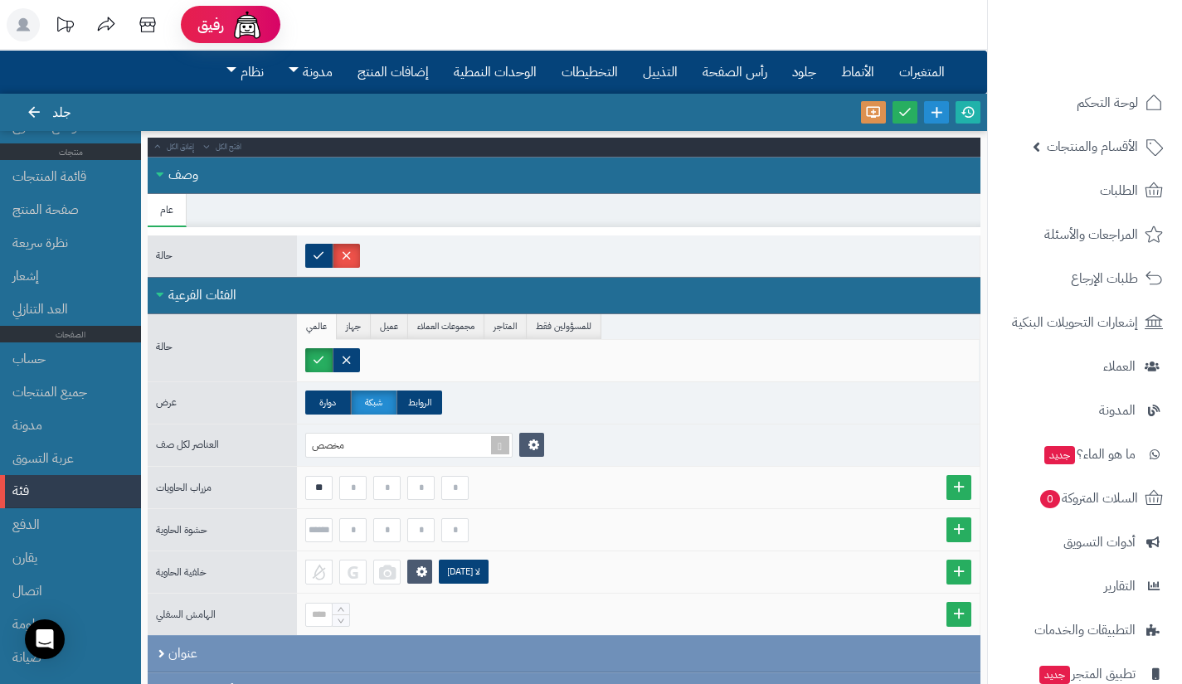
click at [171, 178] on font "وصف" at bounding box center [183, 175] width 30 height 20
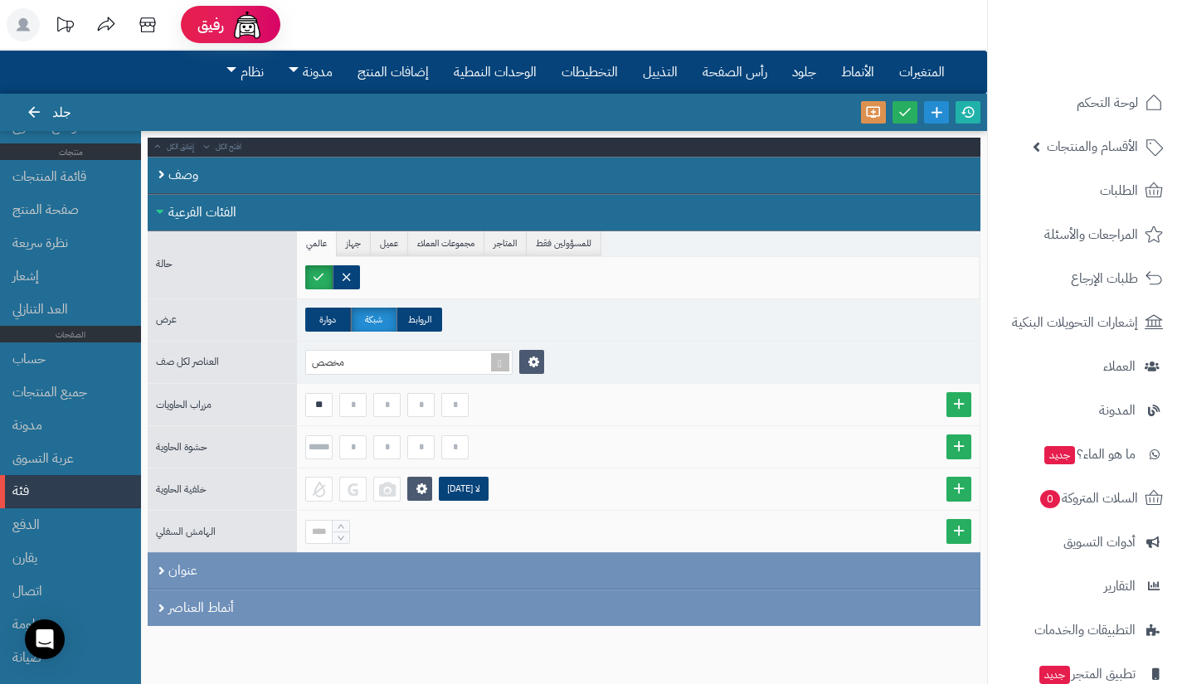
click at [164, 212] on div "الفئات الفرعية" at bounding box center [564, 212] width 833 height 37
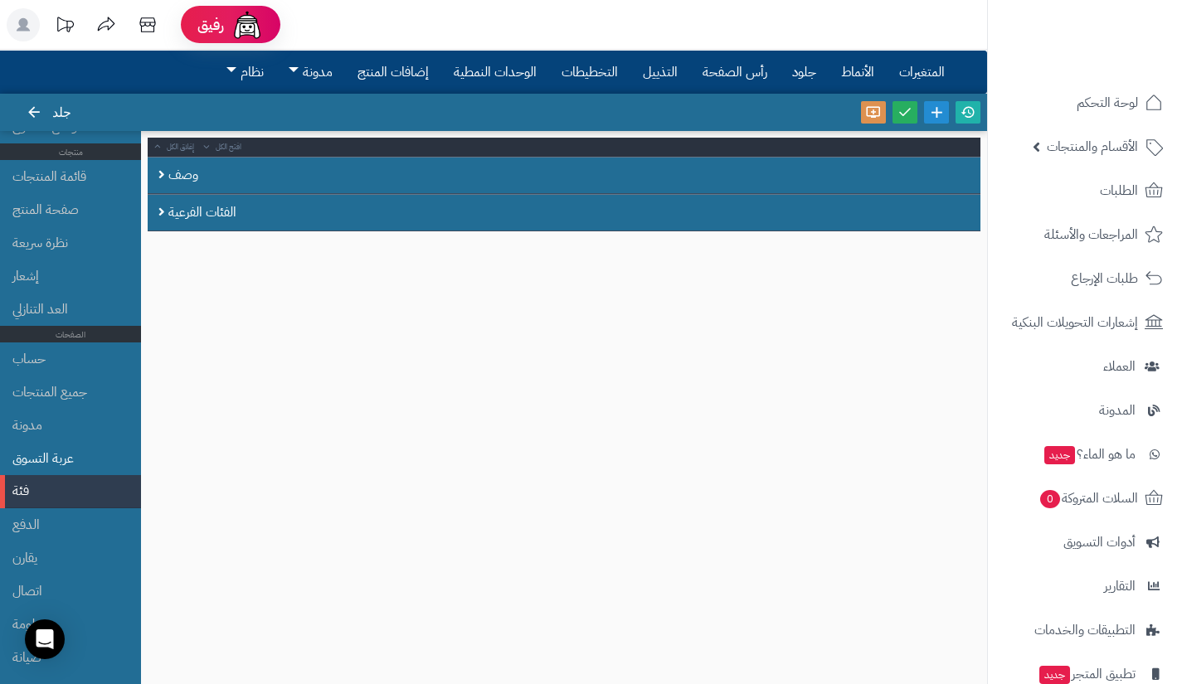
click at [66, 451] on font "عربة التسوق" at bounding box center [42, 459] width 61 height 20
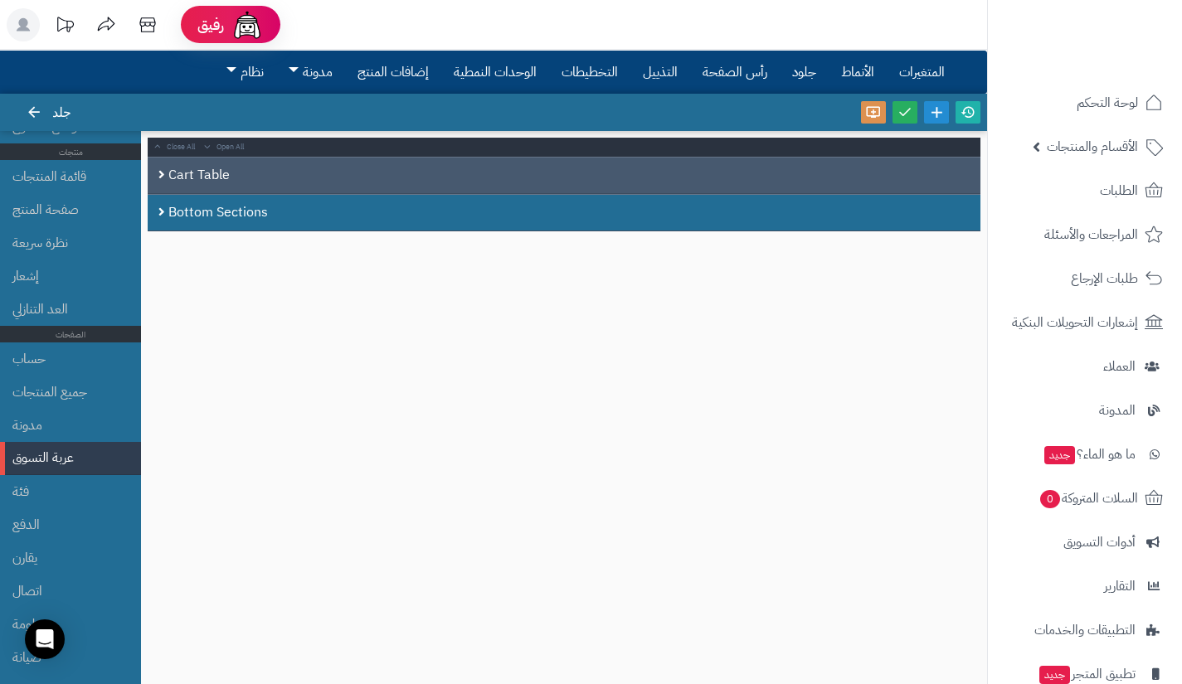
click at [175, 182] on div "Cart Table" at bounding box center [564, 175] width 833 height 37
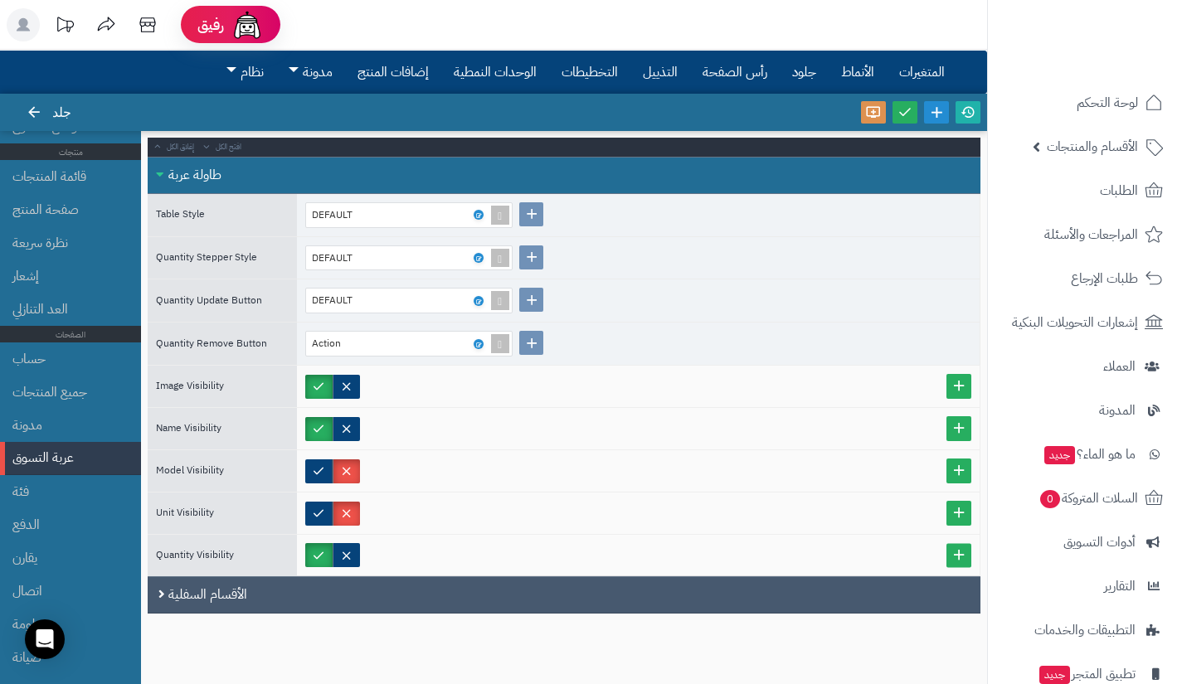
click at [185, 582] on div "الأقسام السفلية" at bounding box center [564, 594] width 833 height 37
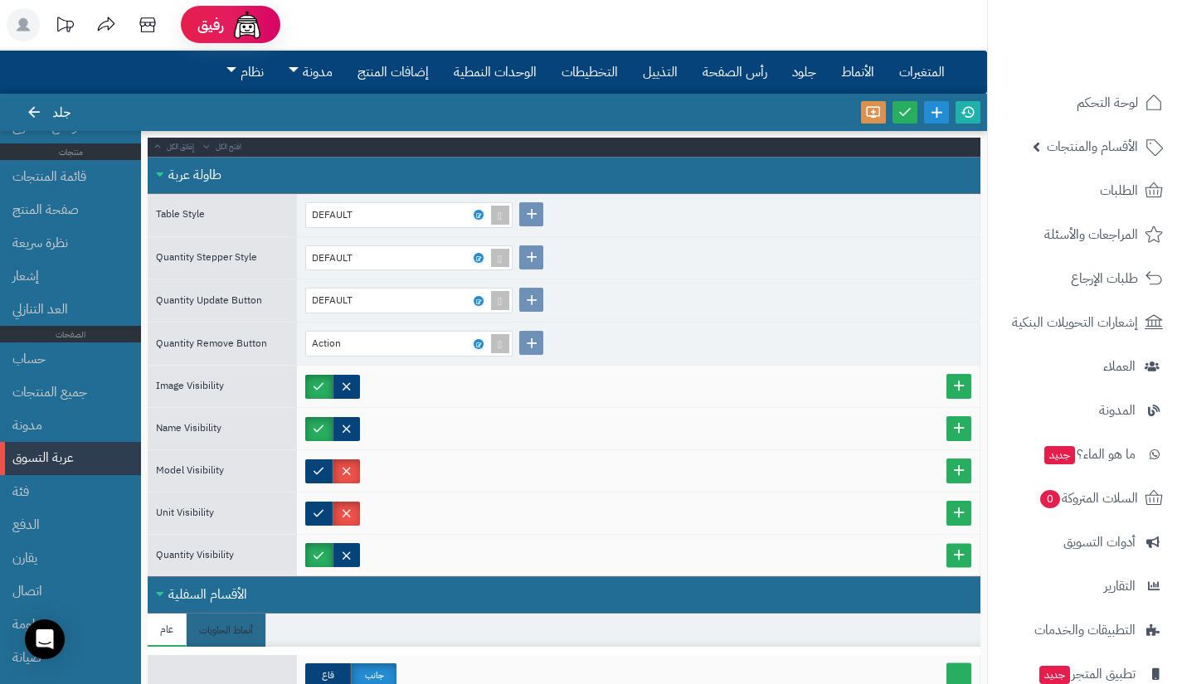
scroll to position [163, 0]
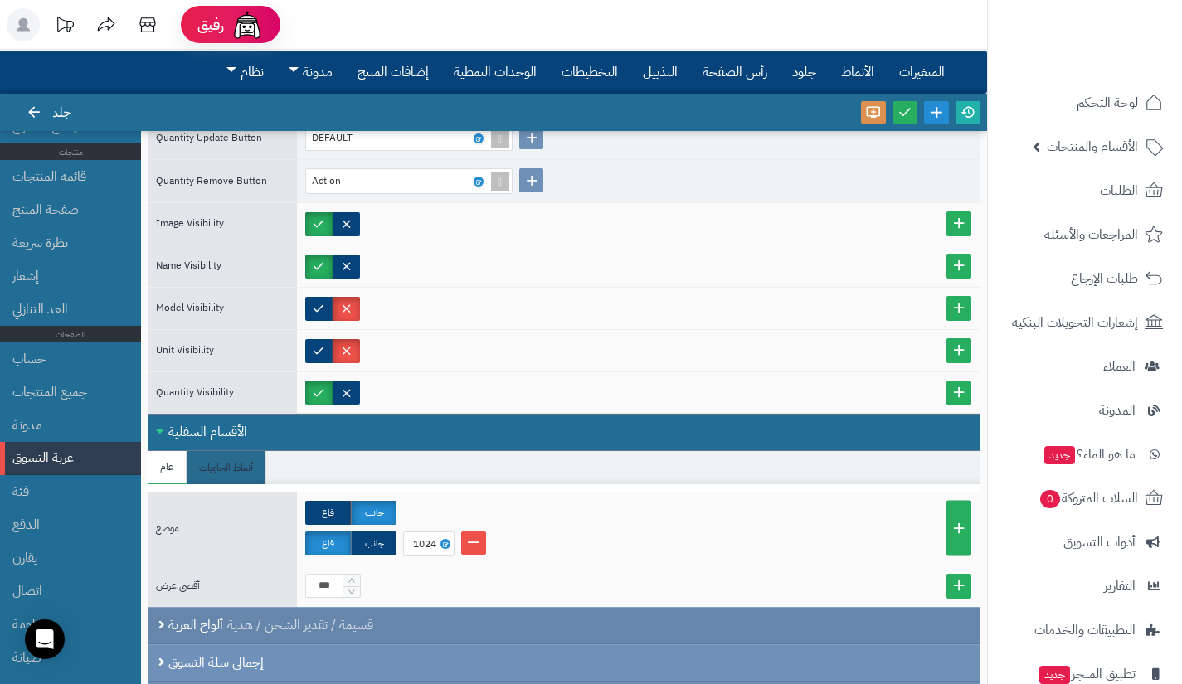
click at [182, 631] on font "ألواح العربة" at bounding box center [195, 625] width 55 height 20
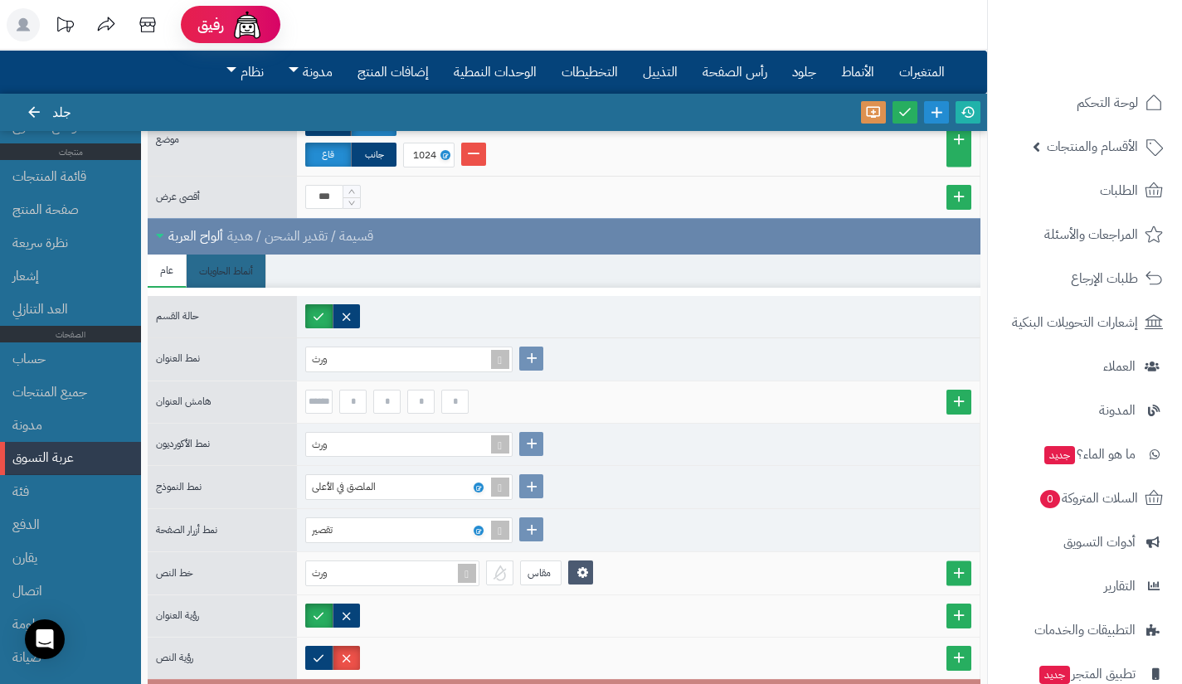
scroll to position [735, 0]
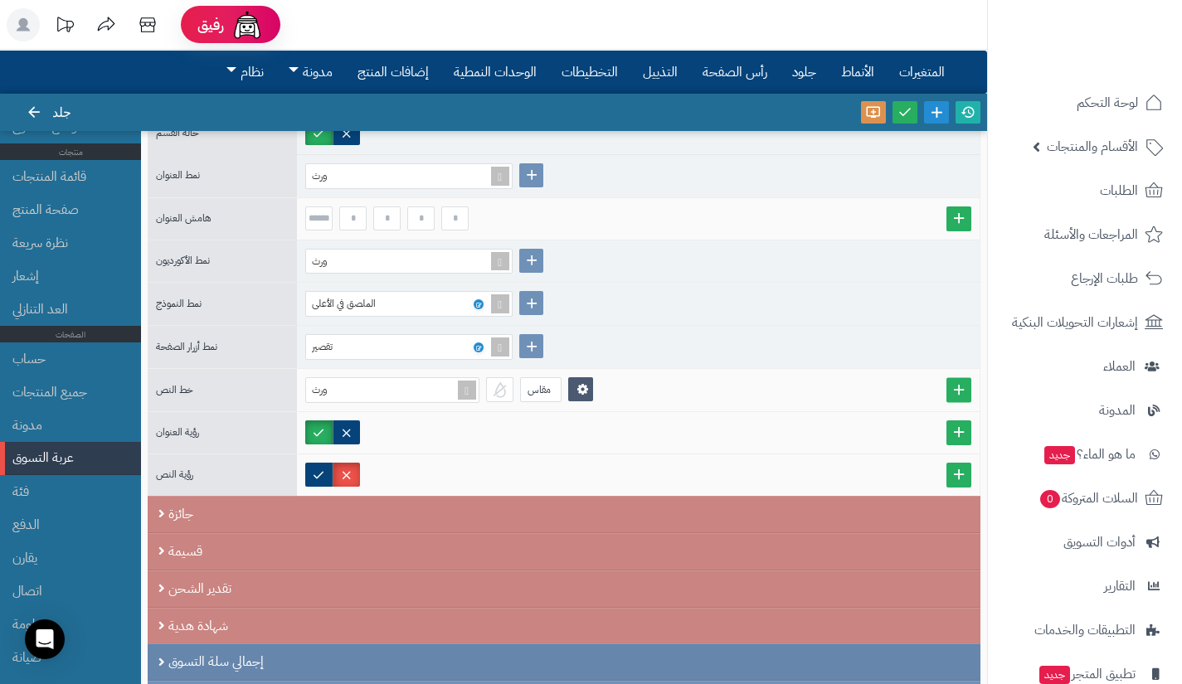
click at [185, 658] on font "إجمالي سلة التسوق" at bounding box center [215, 662] width 95 height 20
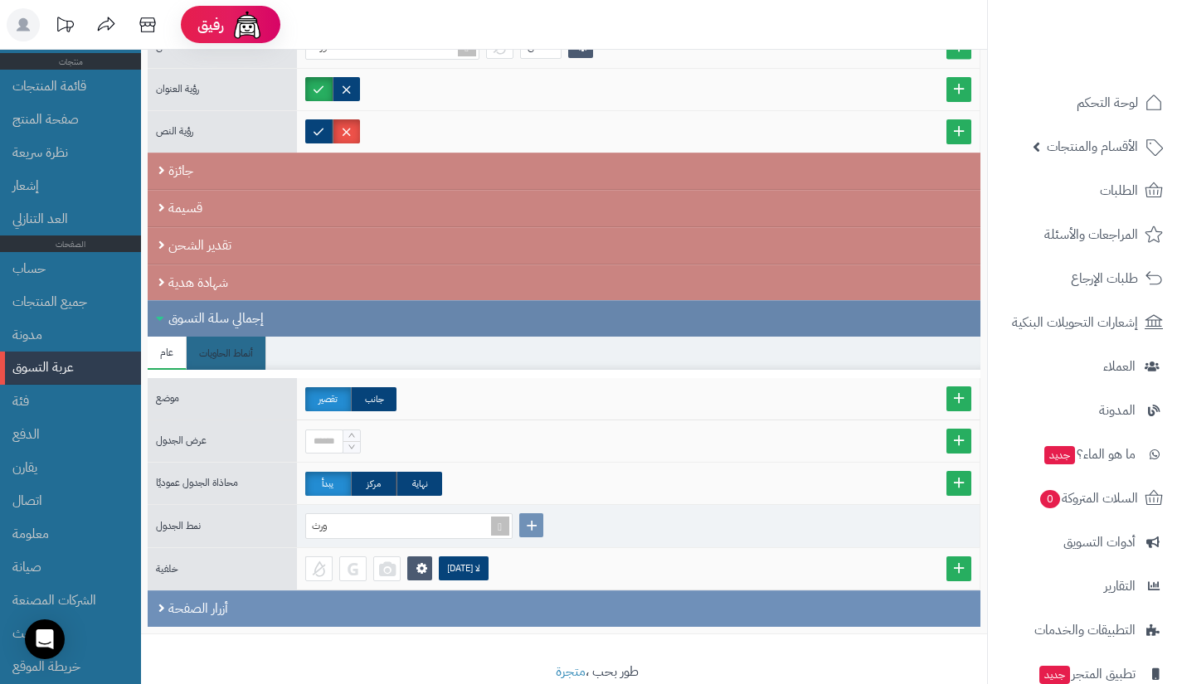
scroll to position [147, 0]
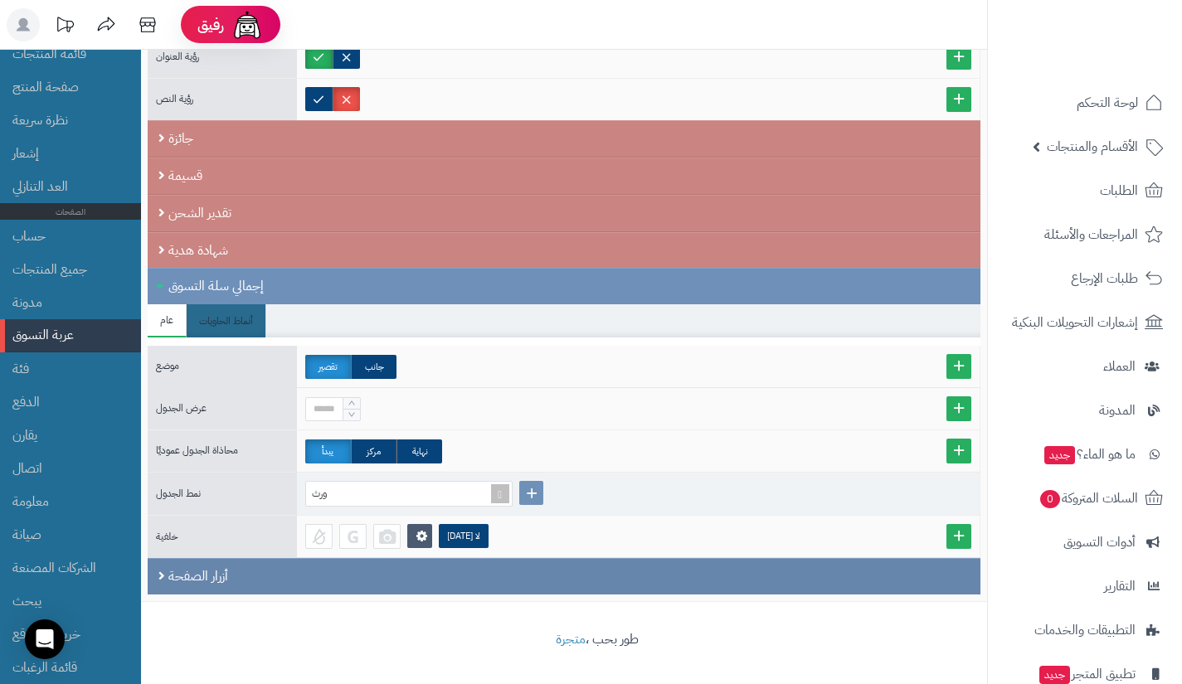
click at [195, 582] on font "أزرار الصفحة" at bounding box center [198, 576] width 60 height 20
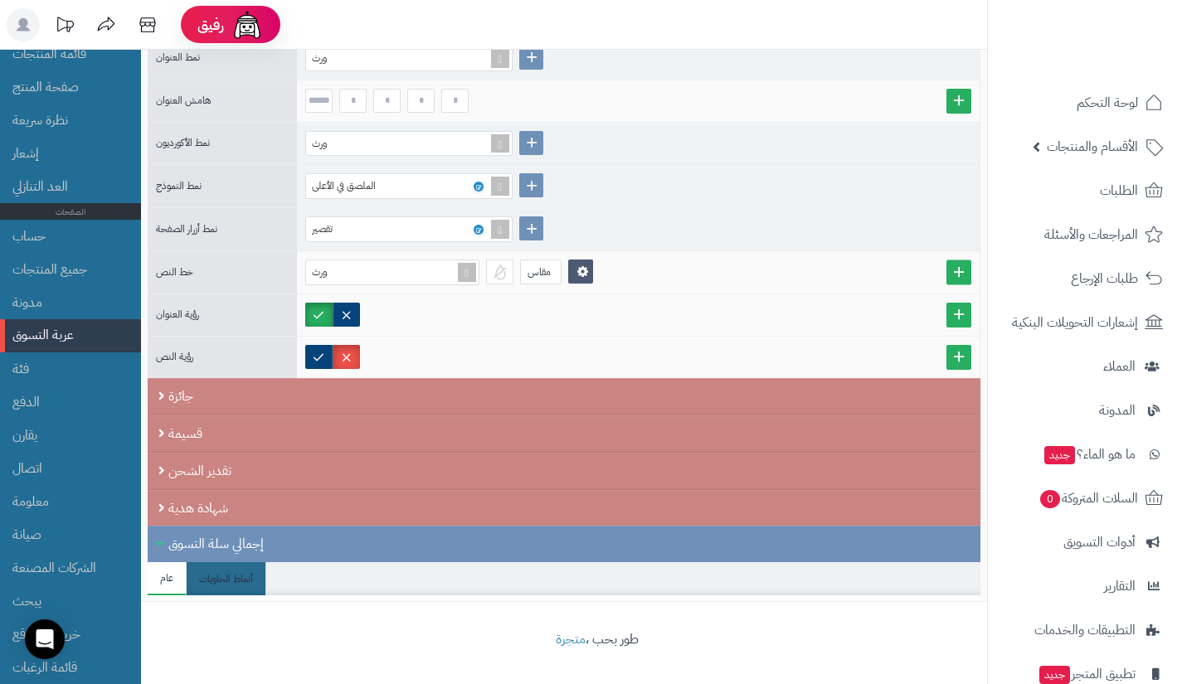
scroll to position [719, 0]
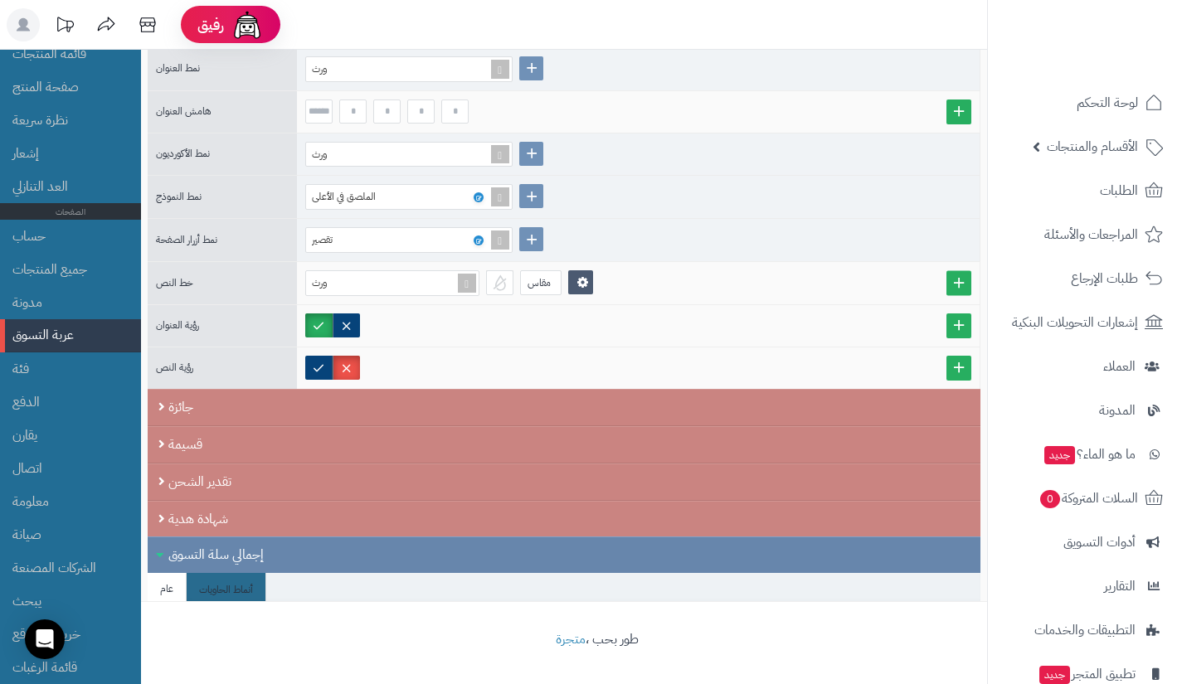
click at [168, 556] on div "إجمالي سلة التسوق" at bounding box center [564, 555] width 833 height 36
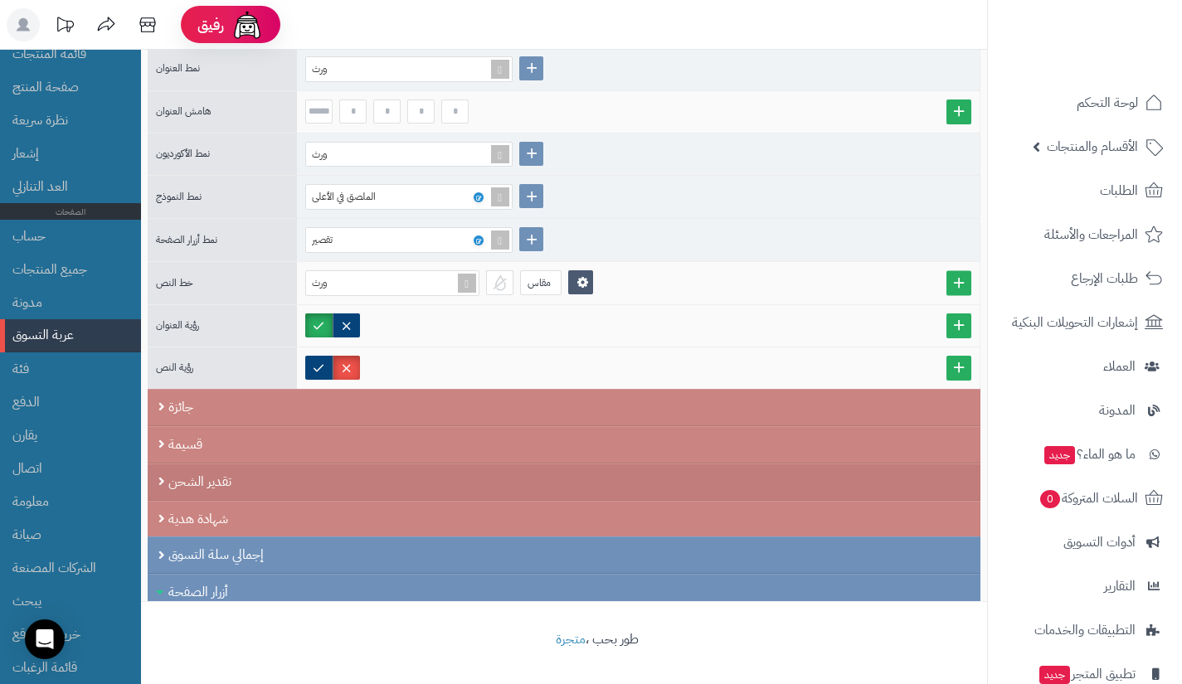
click at [172, 489] on font "تقدير الشحن" at bounding box center [199, 482] width 63 height 20
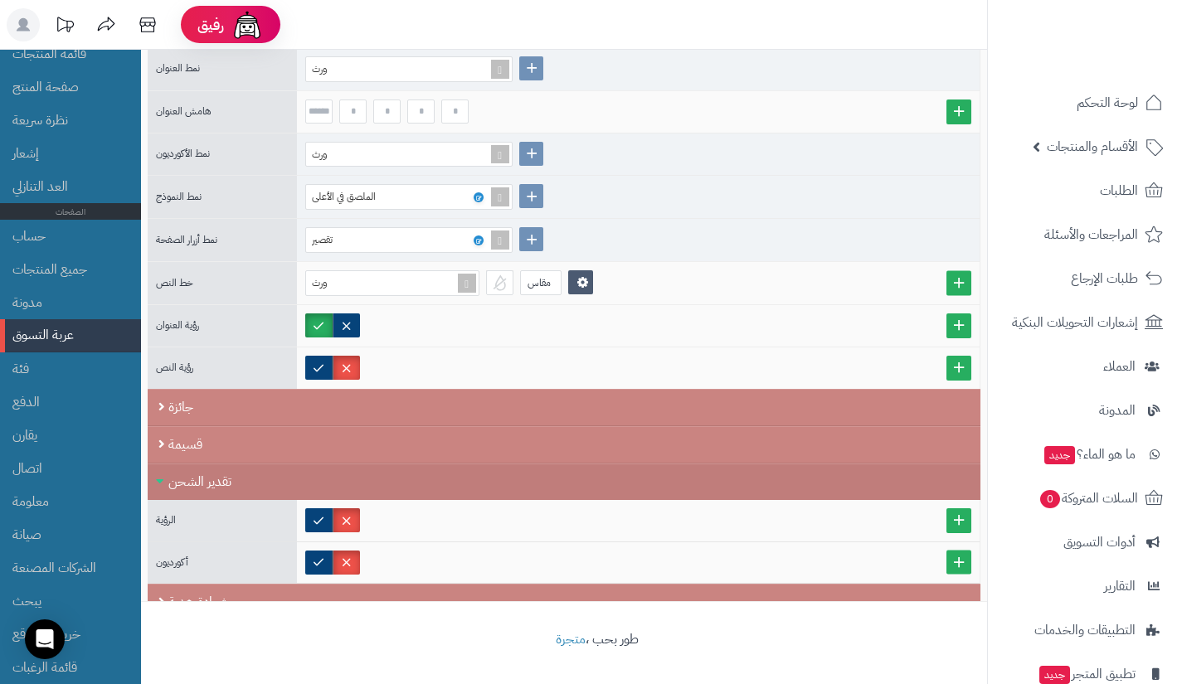
click at [172, 489] on font "تقدير الشحن" at bounding box center [199, 482] width 63 height 20
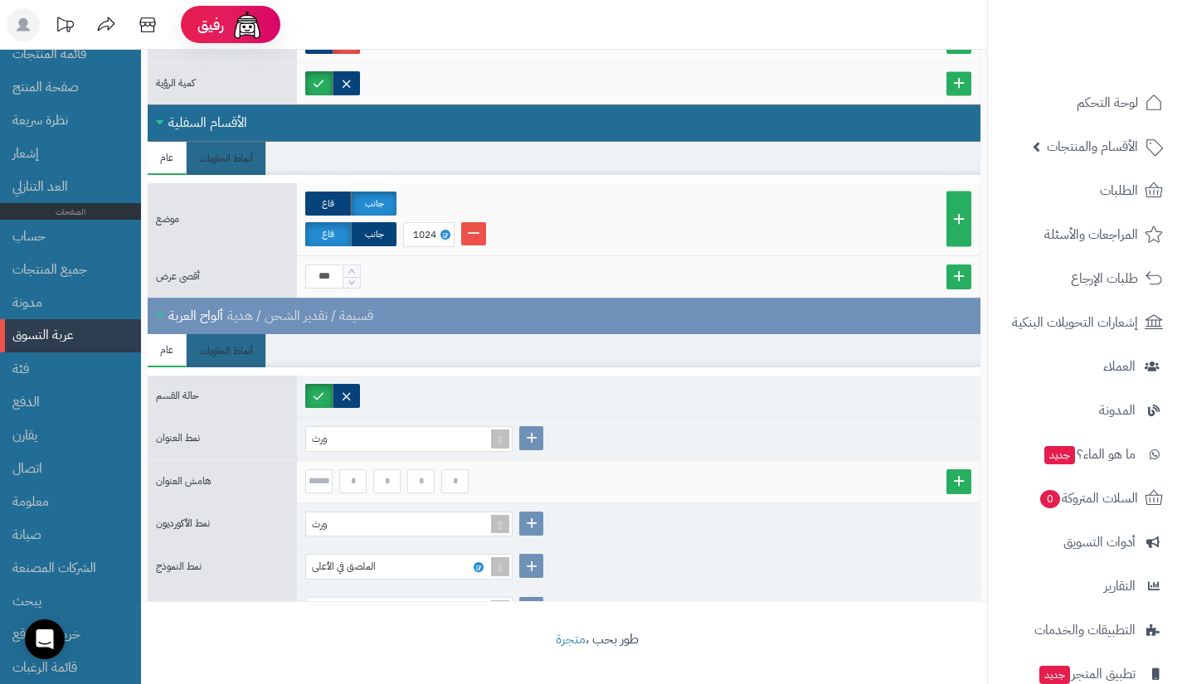
scroll to position [347, 0]
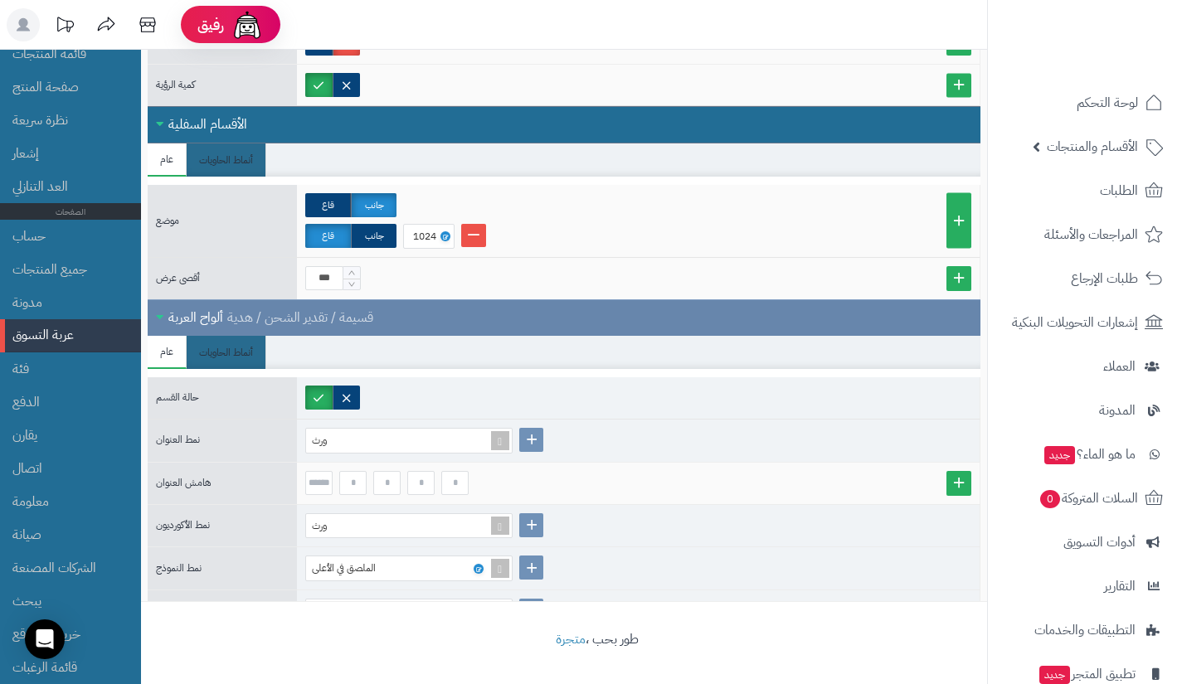
click at [167, 311] on div "ألواح العربة قسيمة / تقدير الشحن / هدية" at bounding box center [564, 317] width 833 height 36
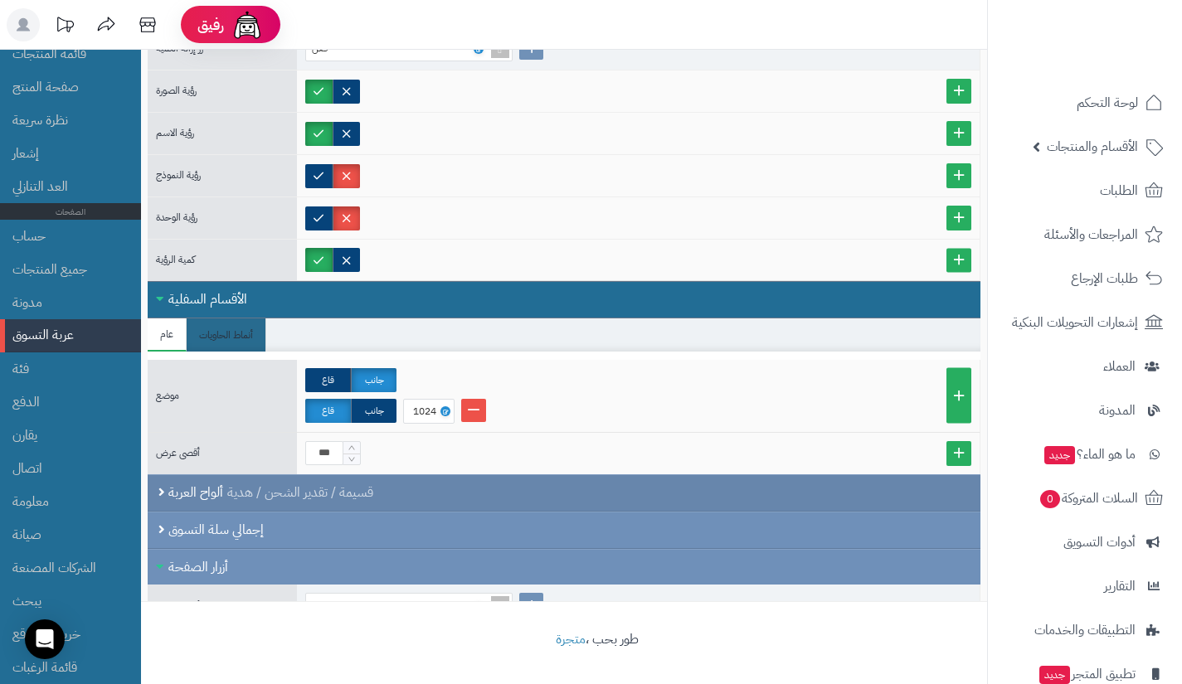
scroll to position [172, 0]
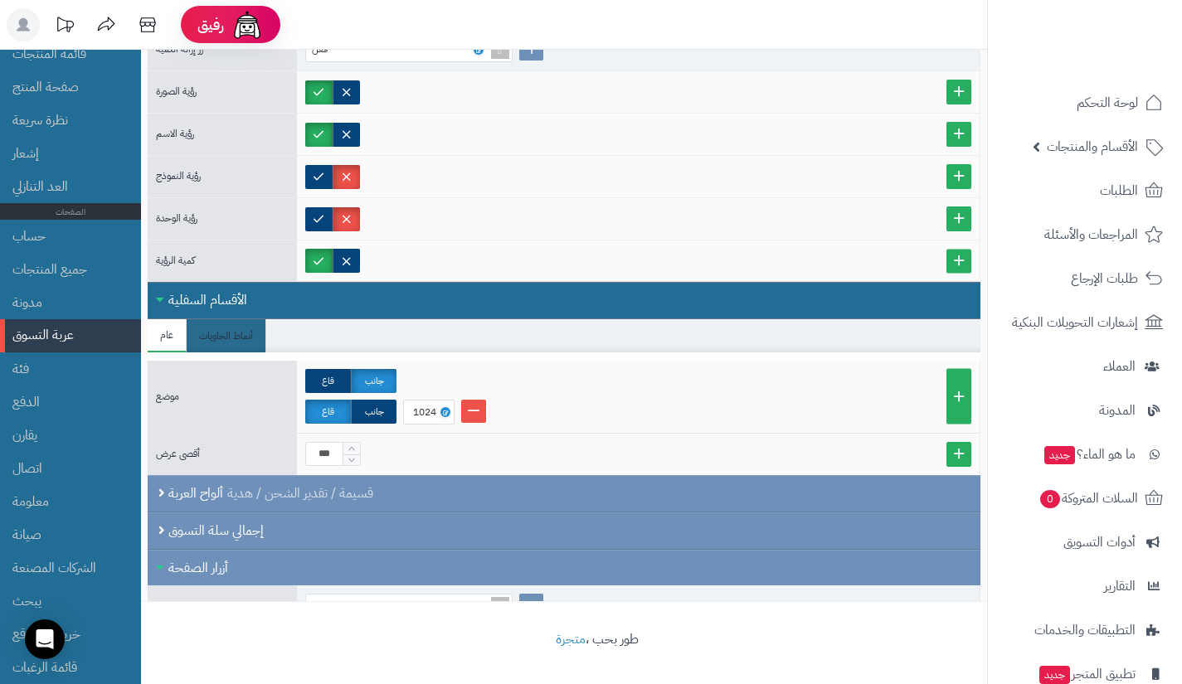
click at [165, 299] on div "الأقسام السفلية" at bounding box center [564, 300] width 833 height 37
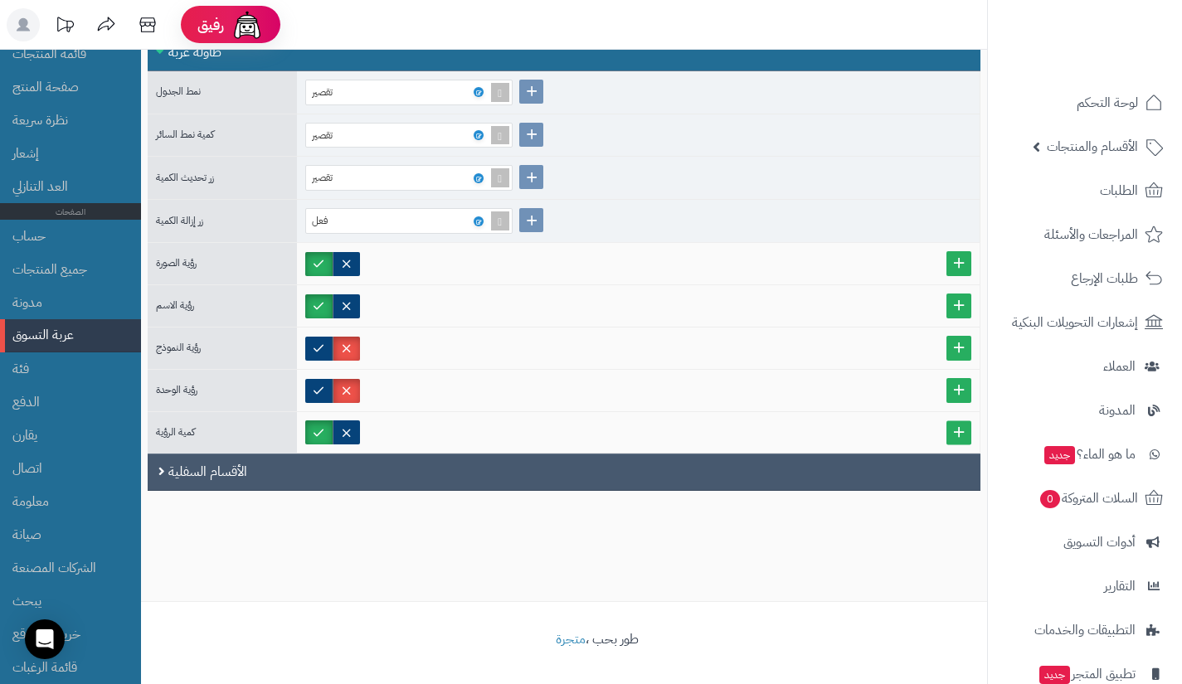
scroll to position [0, 0]
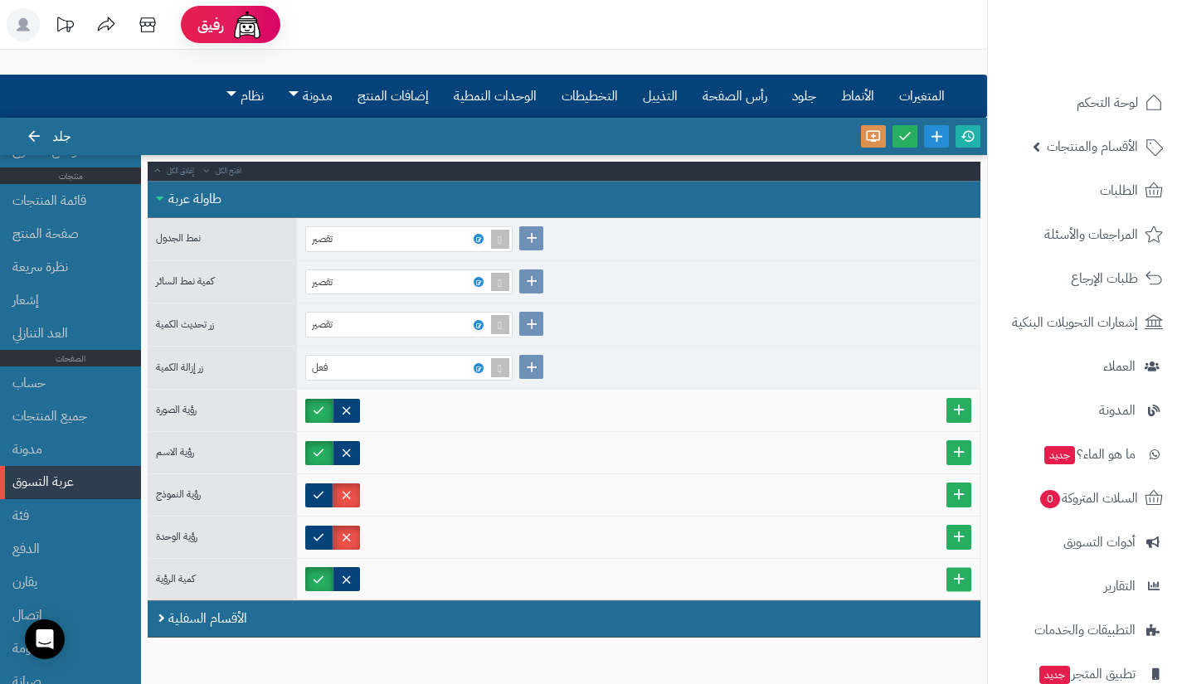
click at [167, 198] on div "طاولة عربة" at bounding box center [564, 199] width 833 height 37
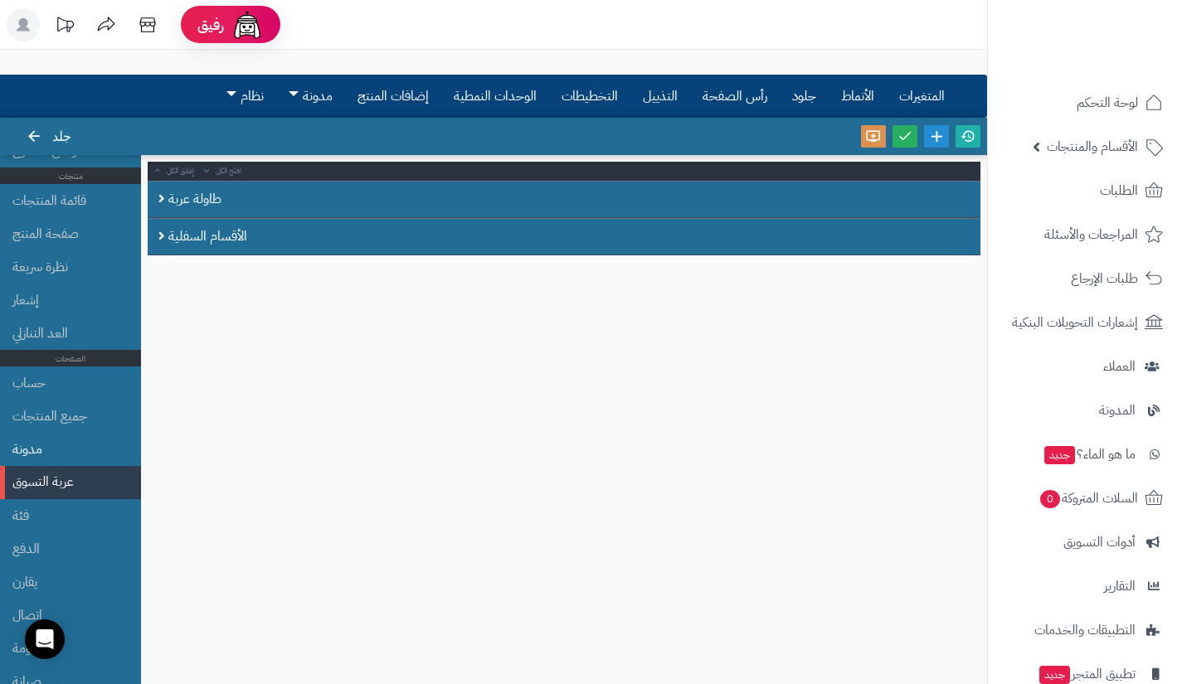
click at [39, 465] on li "مدونة" at bounding box center [70, 449] width 141 height 33
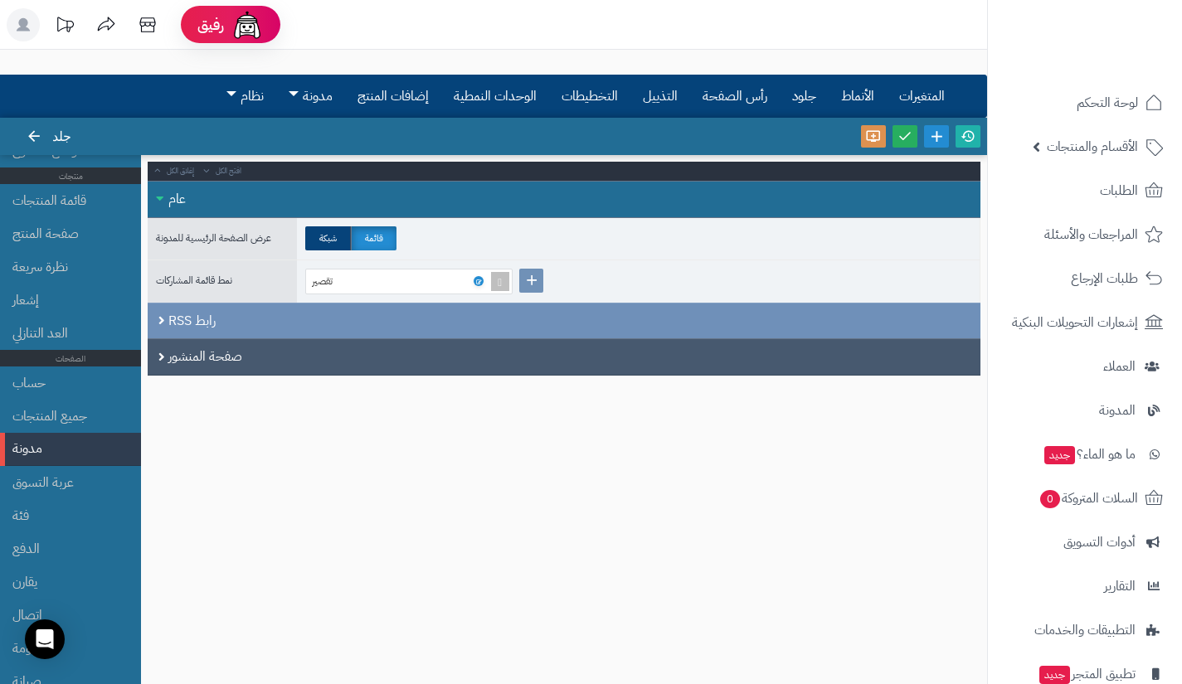
click at [172, 347] on font "صفحة المنشور" at bounding box center [205, 357] width 74 height 20
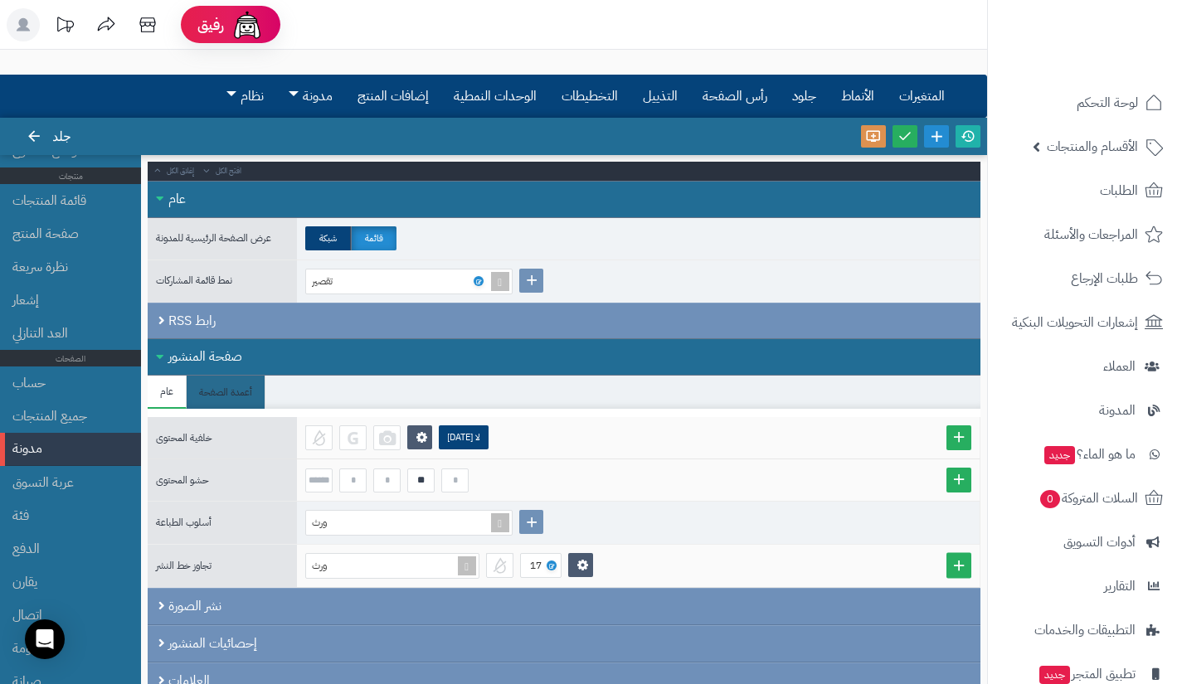
click at [167, 364] on div "صفحة المنشور" at bounding box center [564, 356] width 833 height 37
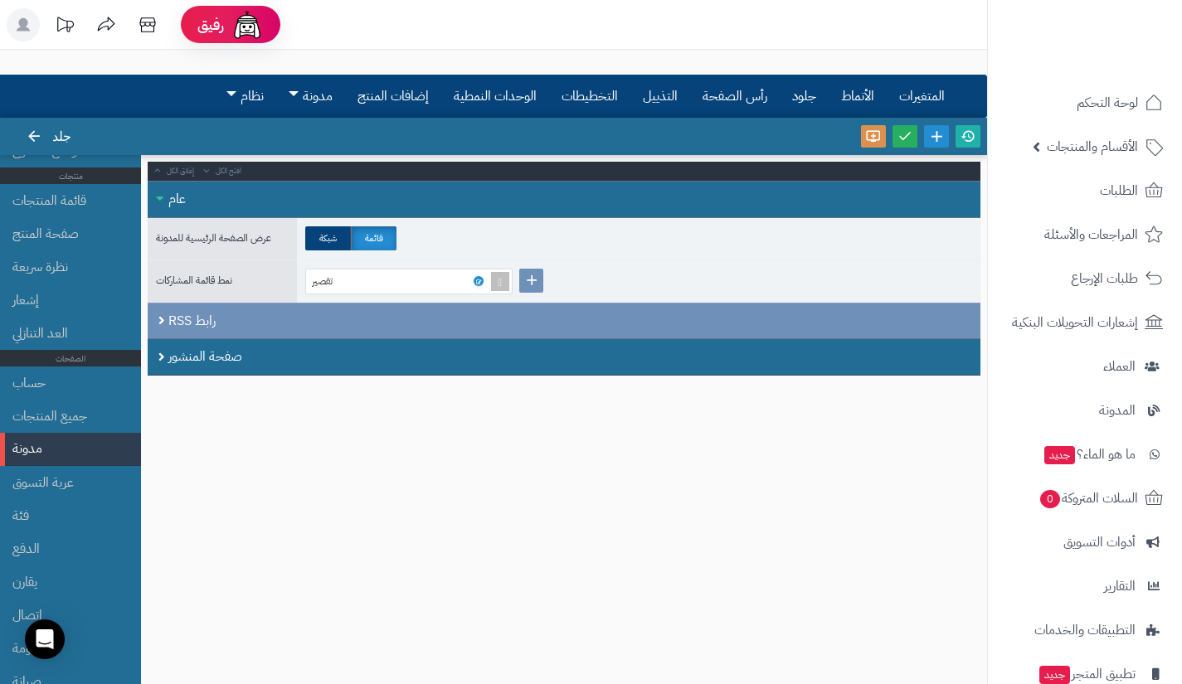
click at [70, 433] on li "مدونة" at bounding box center [70, 449] width 141 height 33
click at [56, 420] on font "جميع المنتجات" at bounding box center [49, 416] width 75 height 20
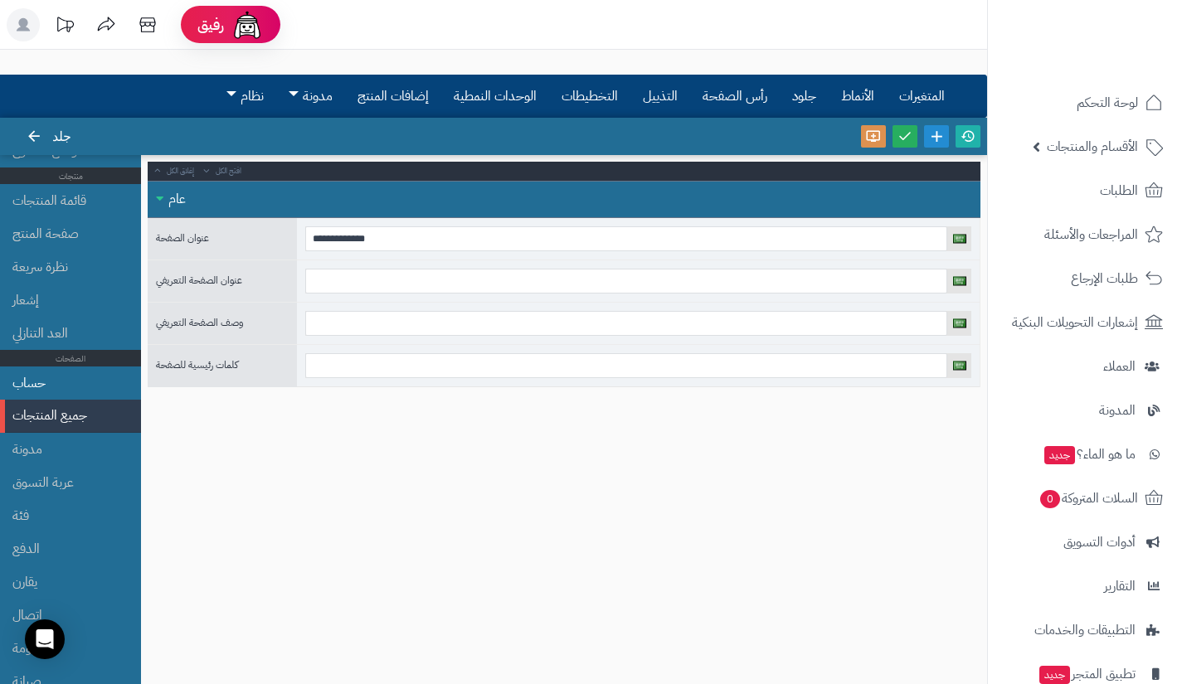
click at [72, 386] on li "حساب" at bounding box center [70, 383] width 141 height 33
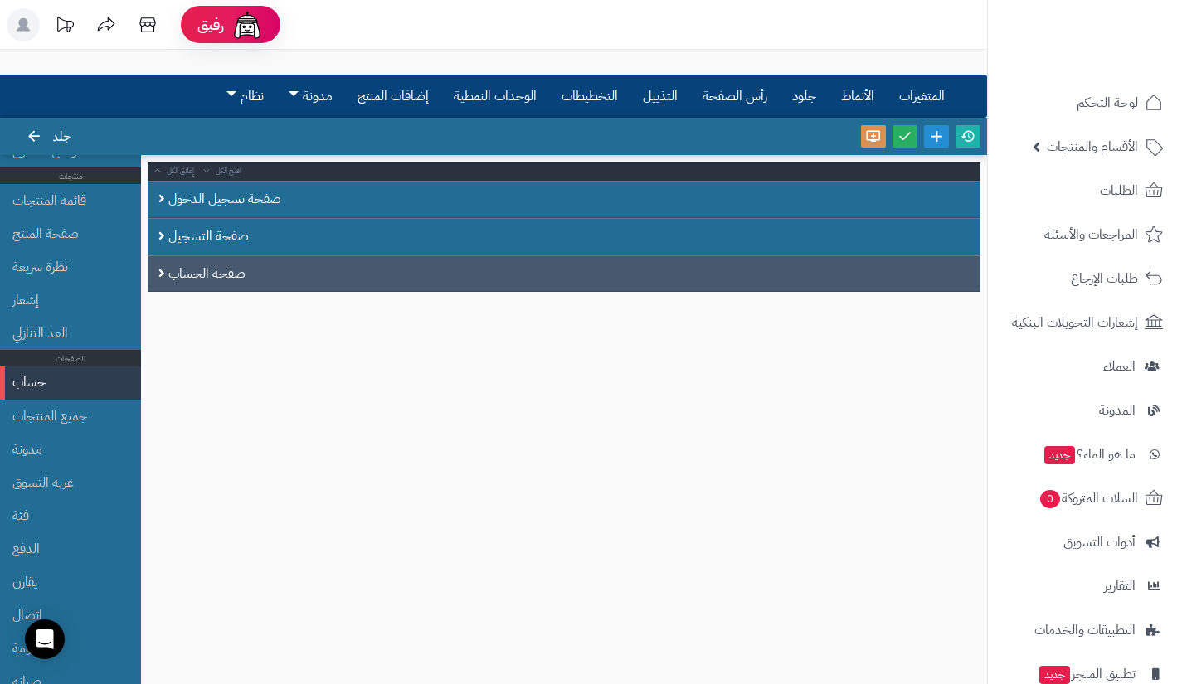
click at [173, 275] on font "صفحة الحساب" at bounding box center [206, 274] width 77 height 20
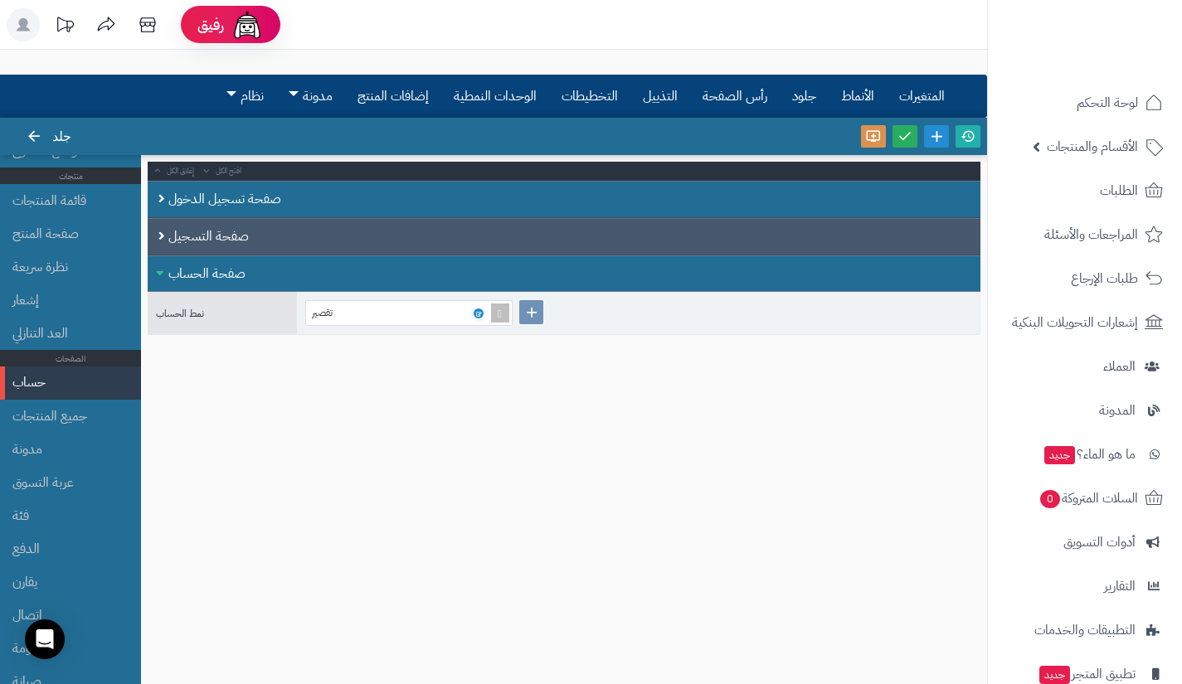
click at [172, 243] on font "صفحة التسجيل" at bounding box center [208, 236] width 80 height 20
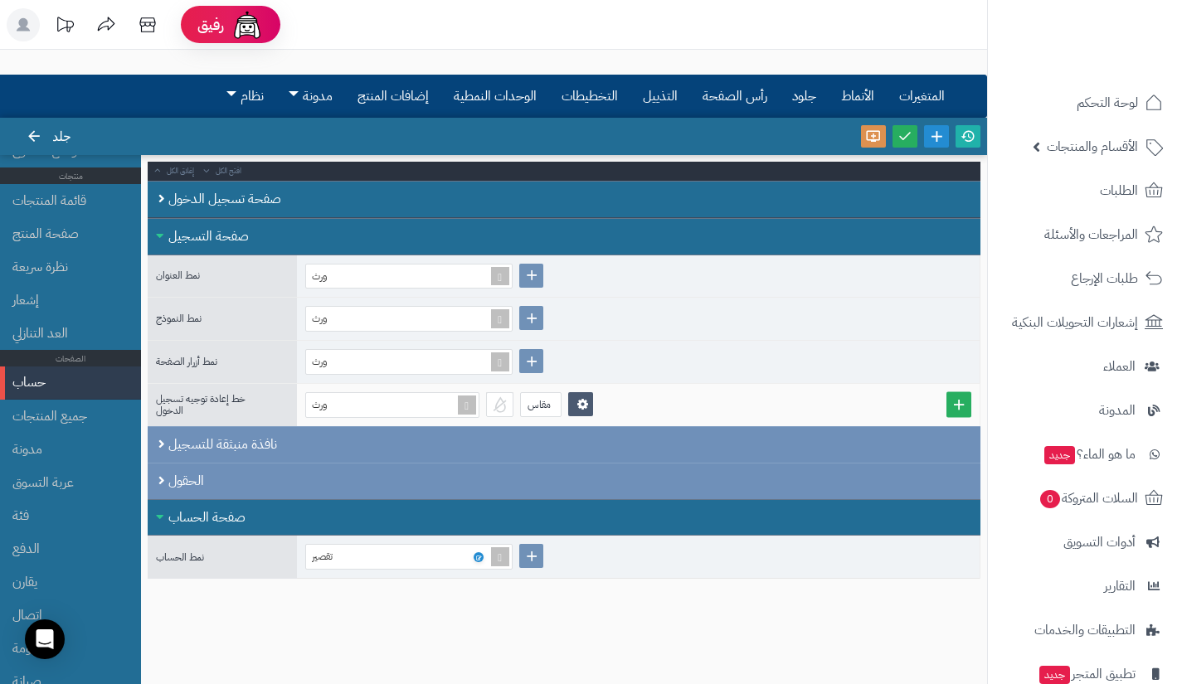
click at [172, 243] on font "صفحة التسجيل" at bounding box center [208, 236] width 80 height 20
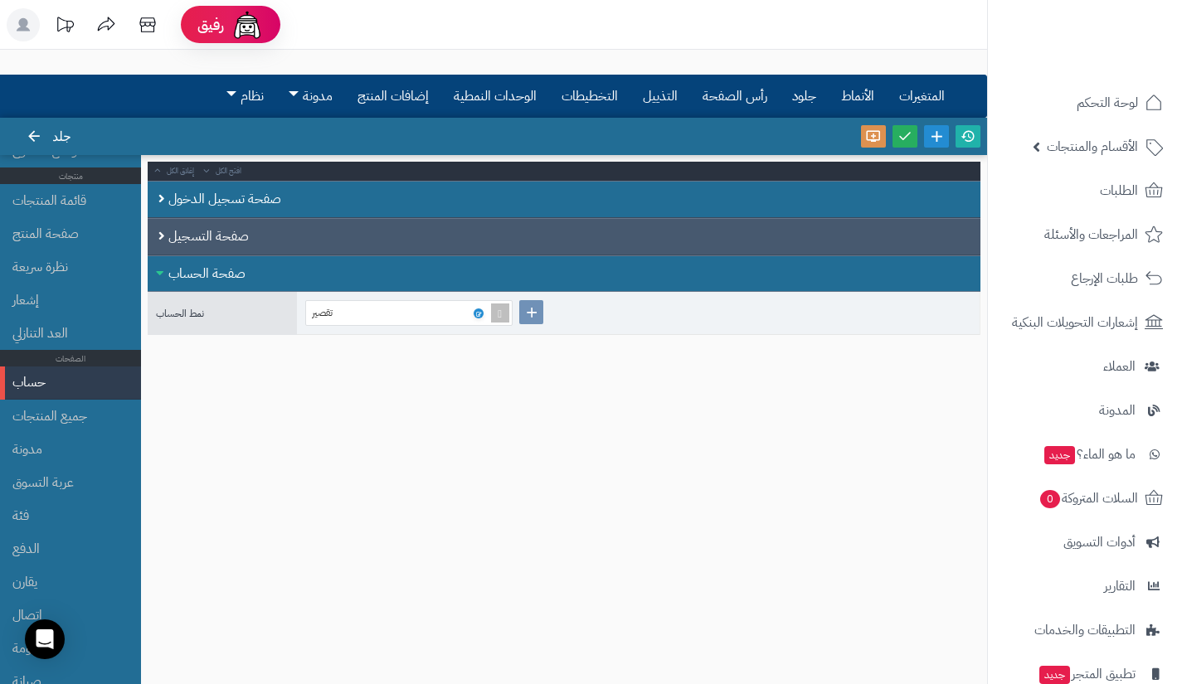
click at [172, 243] on font "صفحة التسجيل" at bounding box center [208, 236] width 80 height 20
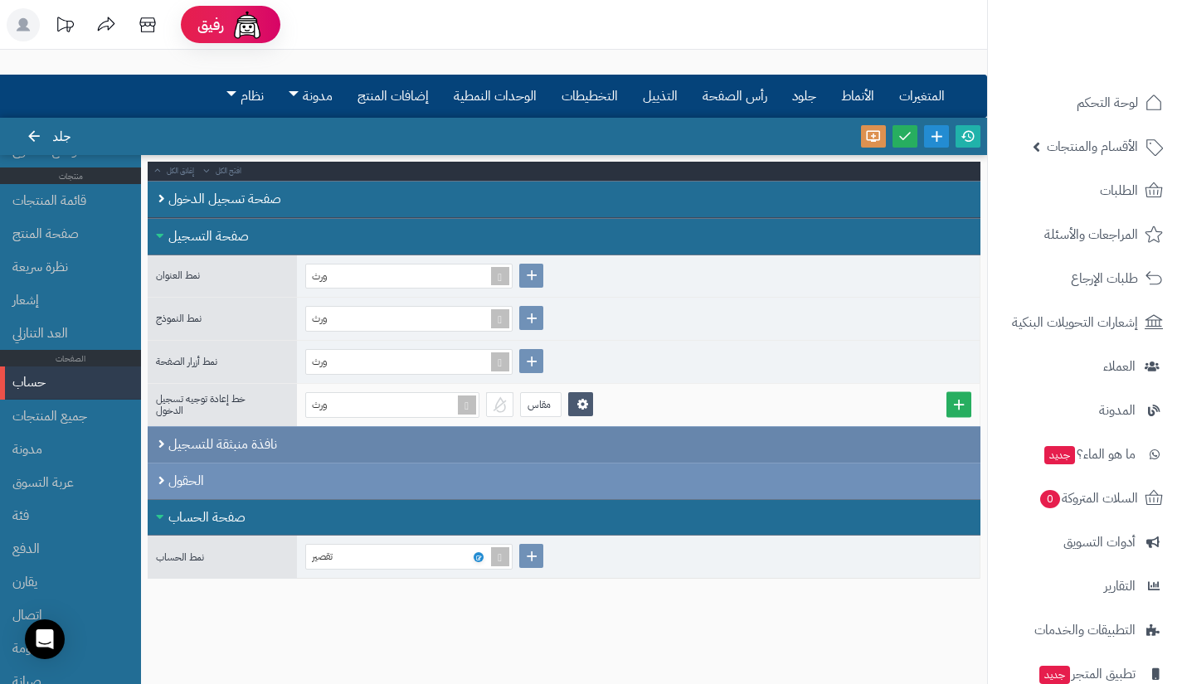
click at [174, 453] on font "نافذة منبثقة للتسجيل" at bounding box center [222, 445] width 109 height 20
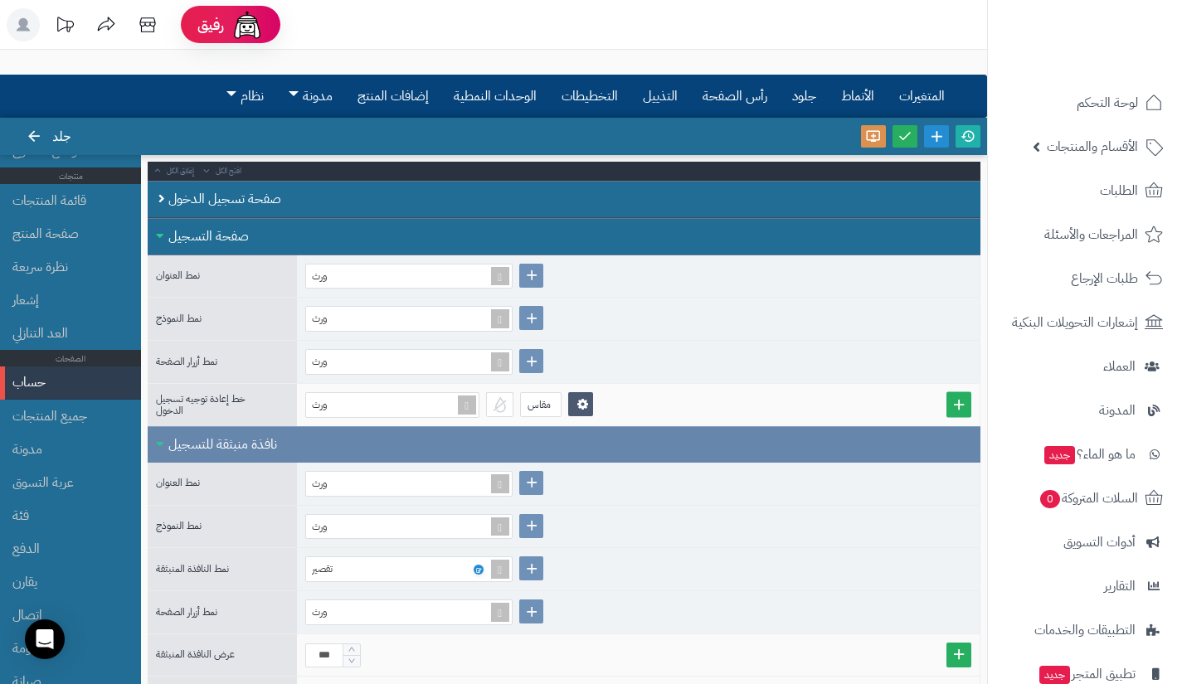
click at [174, 453] on font "نافذة منبثقة للتسجيل" at bounding box center [222, 445] width 109 height 20
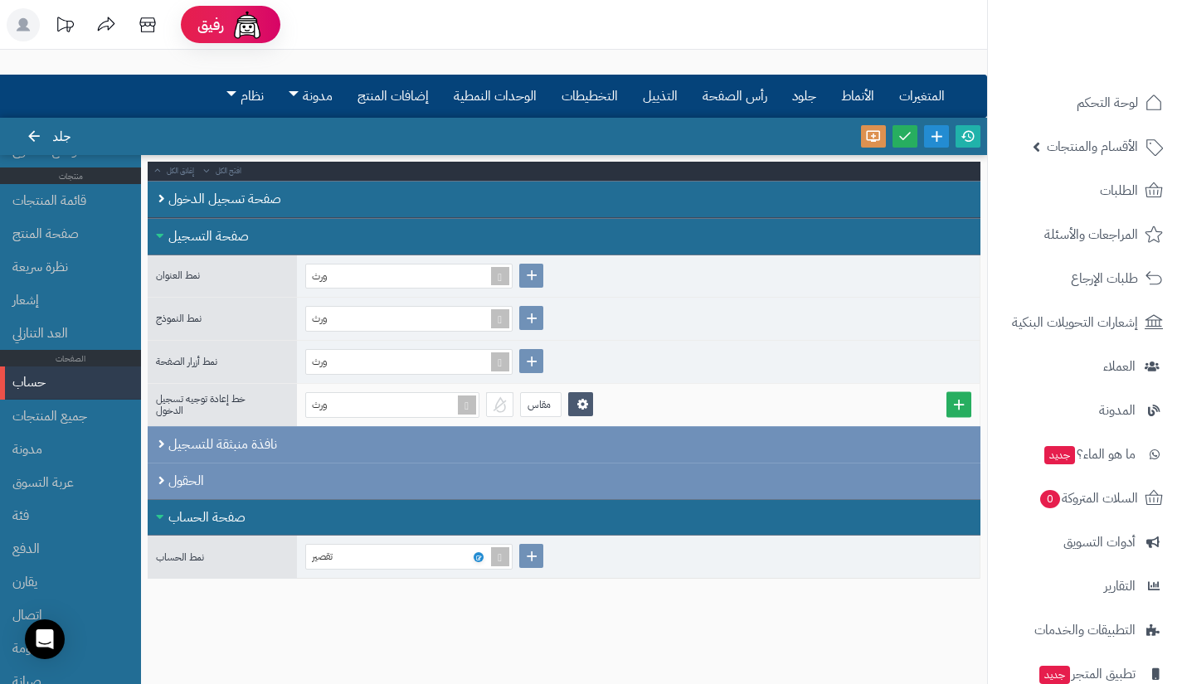
click at [174, 237] on font "صفحة التسجيل" at bounding box center [208, 236] width 80 height 20
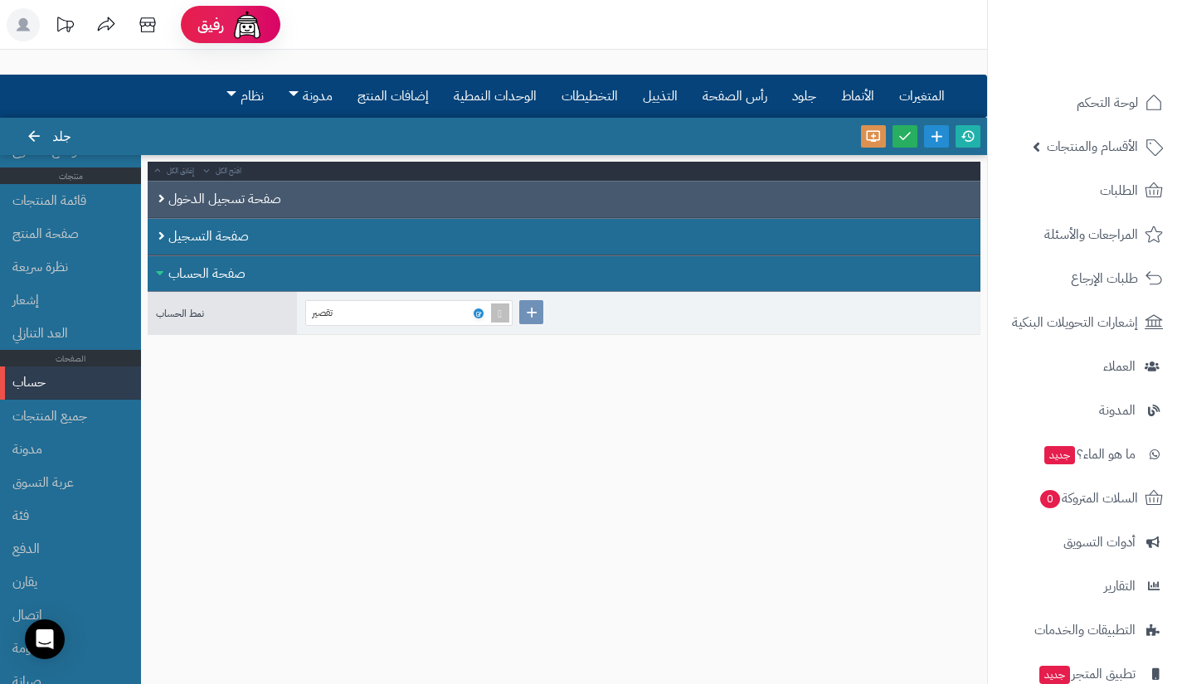
click at [173, 201] on font "صفحة تسجيل الدخول" at bounding box center [224, 199] width 113 height 20
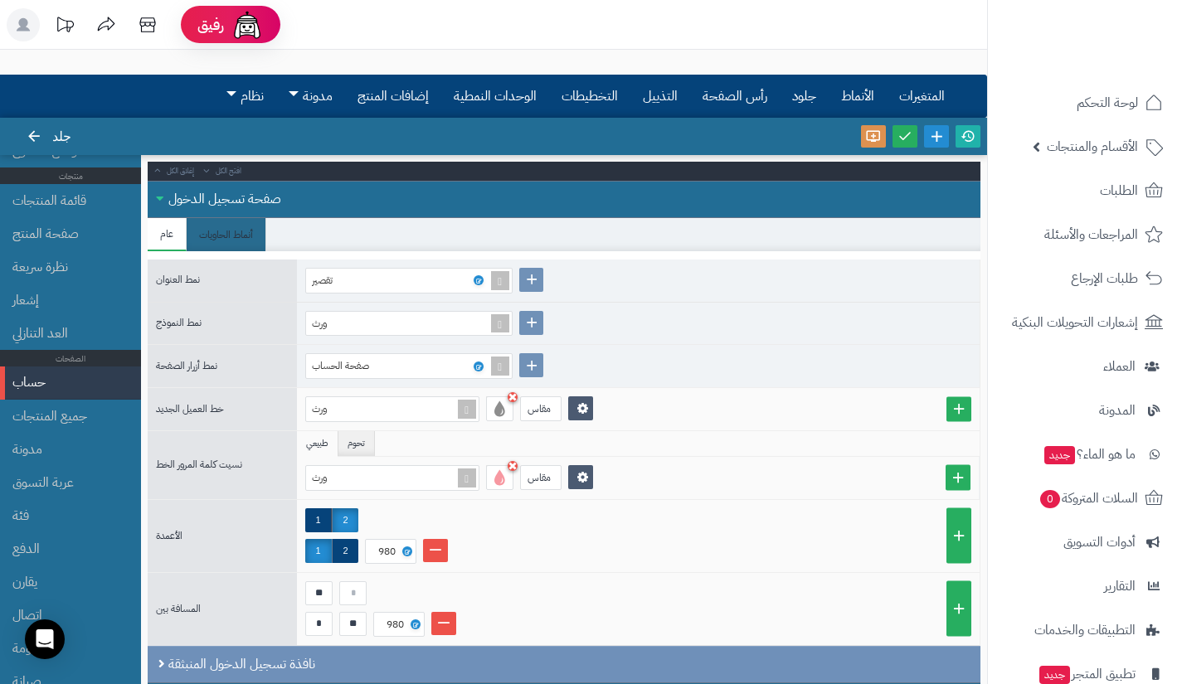
click at [163, 197] on div "صفحة تسجيل الدخول" at bounding box center [564, 199] width 833 height 37
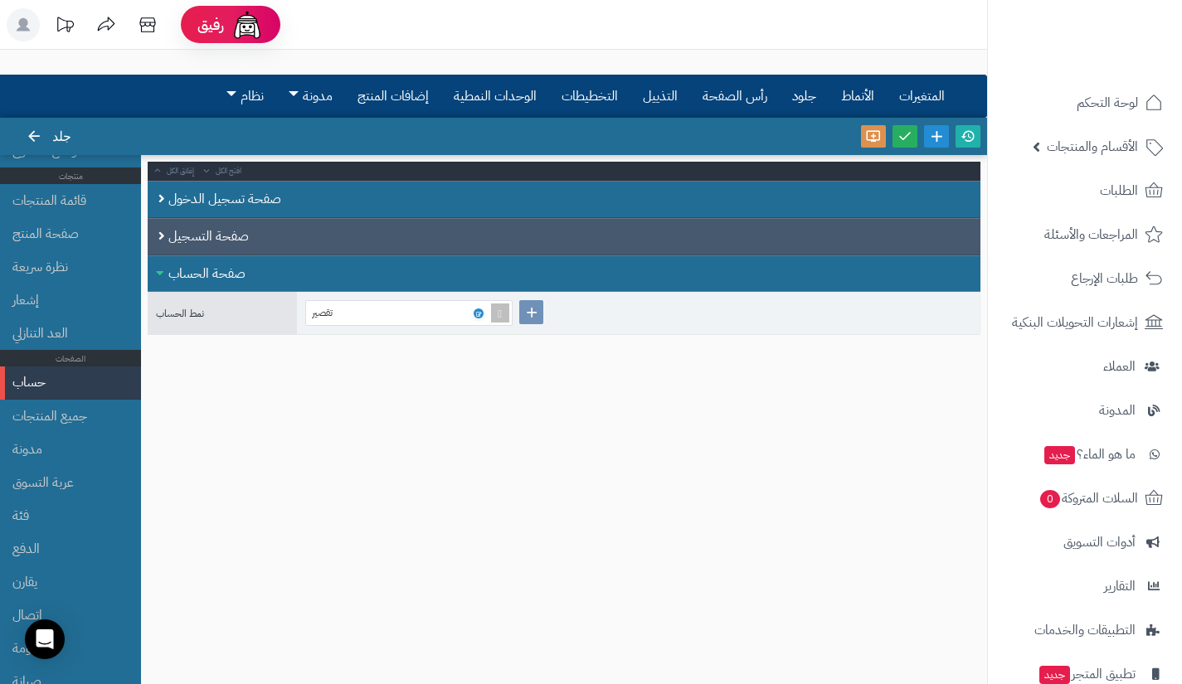
click at [182, 231] on font "صفحة التسجيل" at bounding box center [208, 236] width 80 height 20
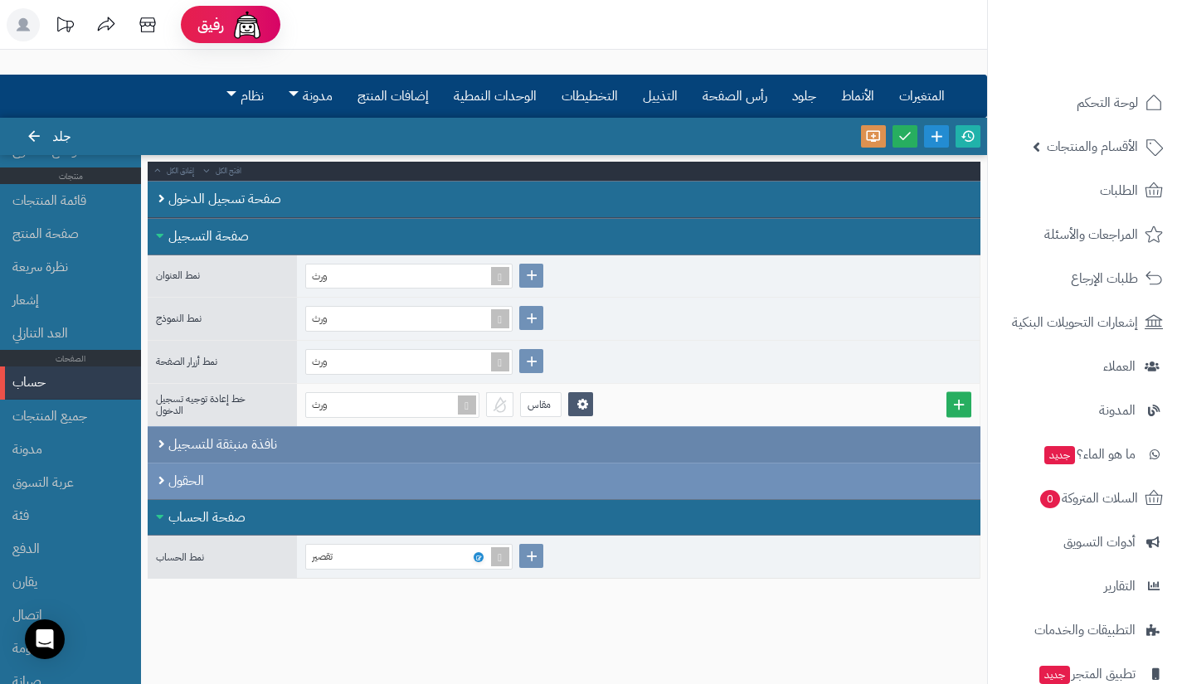
click at [192, 443] on font "نافذة منبثقة للتسجيل" at bounding box center [222, 445] width 109 height 20
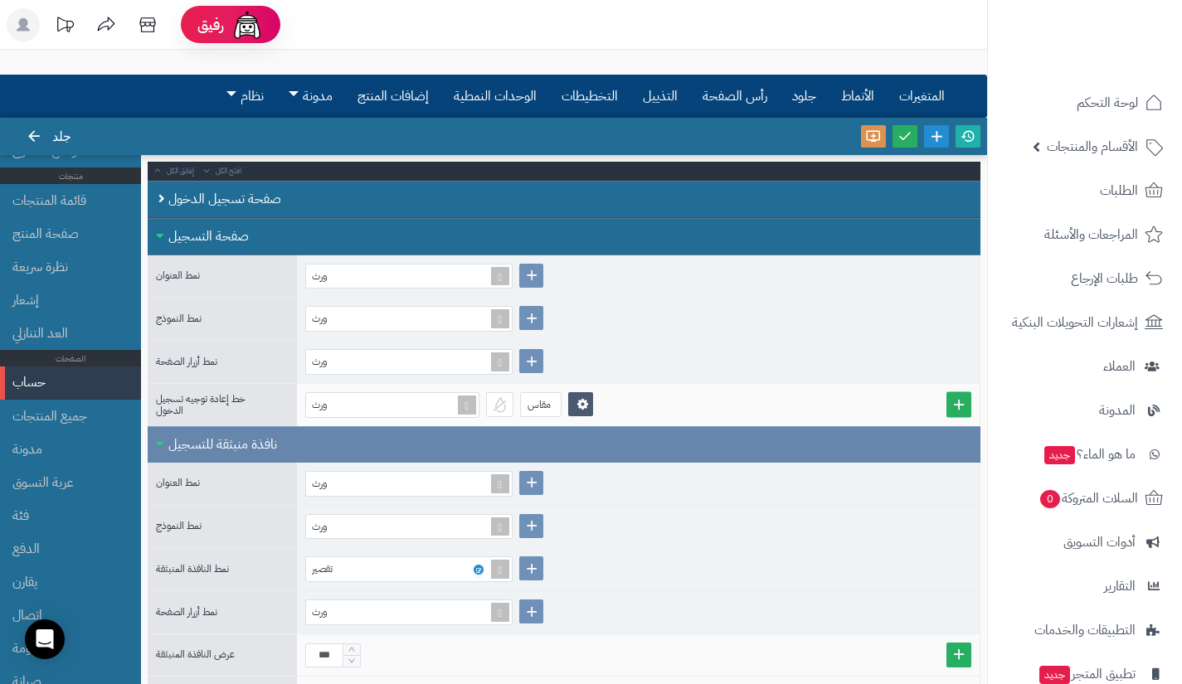
scroll to position [94, 0]
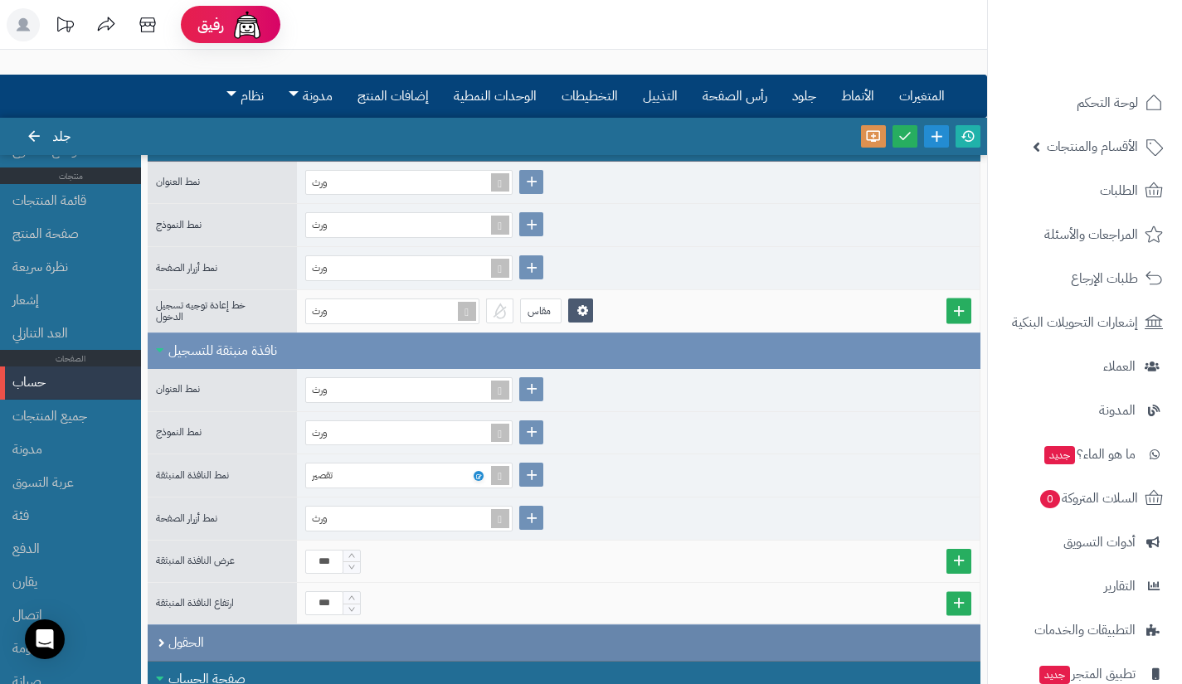
click at [197, 648] on font "الحقول" at bounding box center [186, 643] width 36 height 20
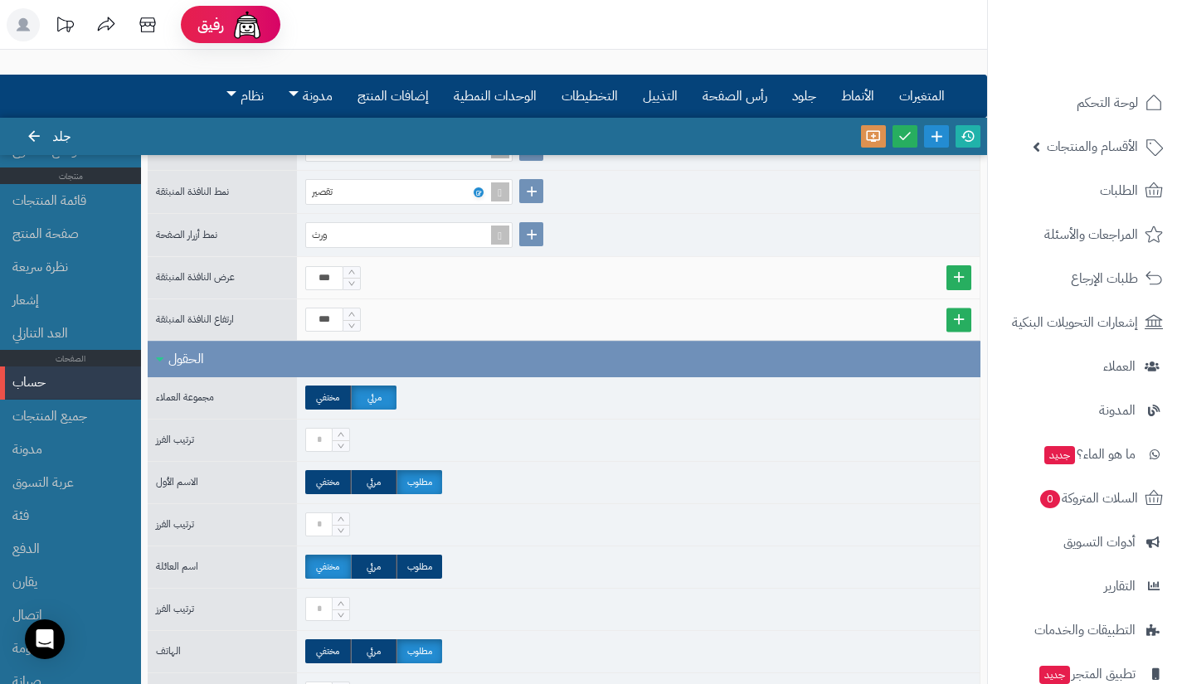
scroll to position [594, 0]
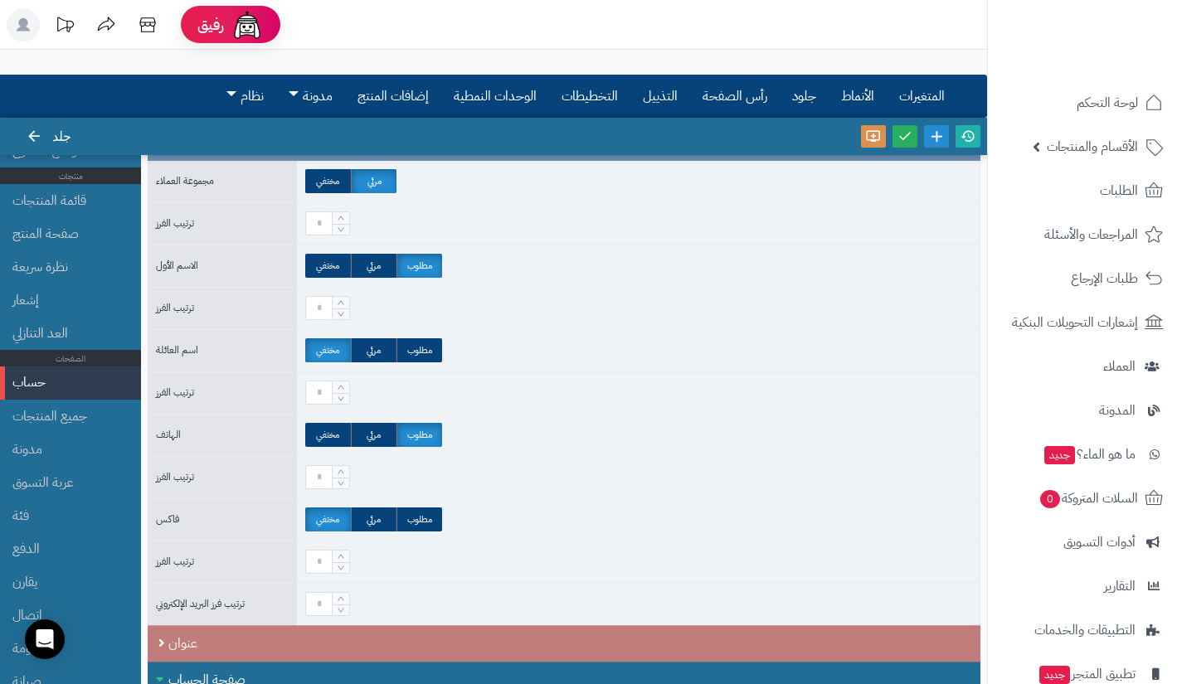
click at [179, 654] on div "عنوان" at bounding box center [564, 643] width 833 height 36
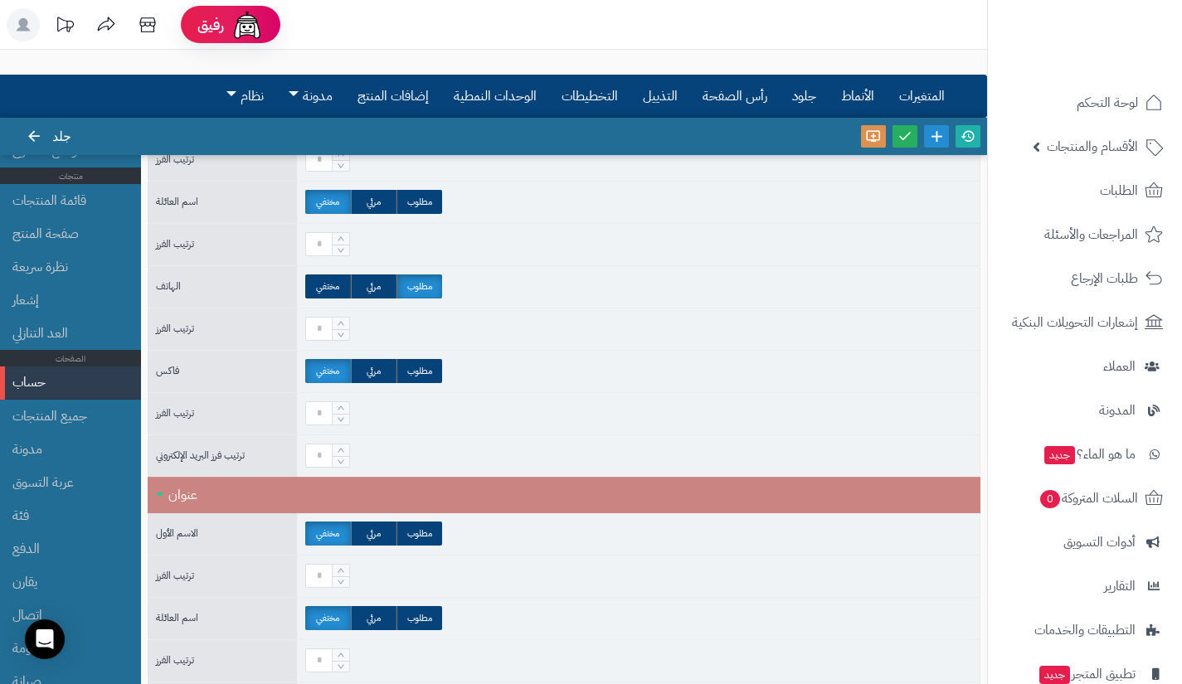
scroll to position [724, 0]
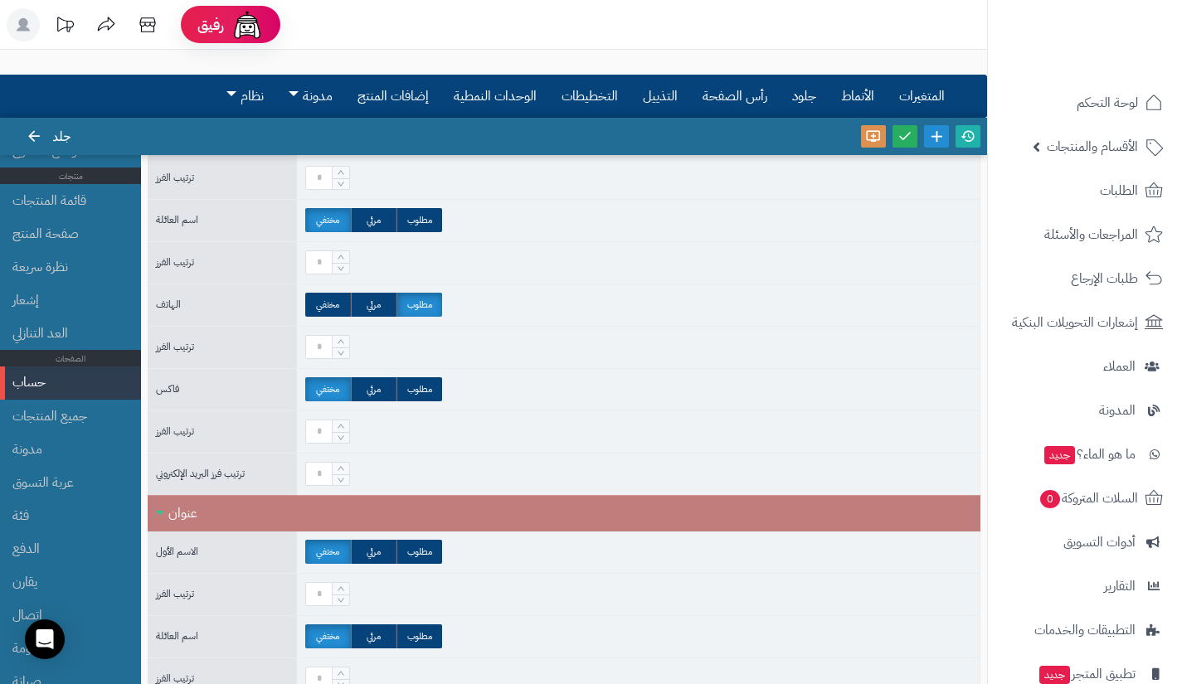
click at [169, 510] on font "عنوان" at bounding box center [182, 513] width 29 height 20
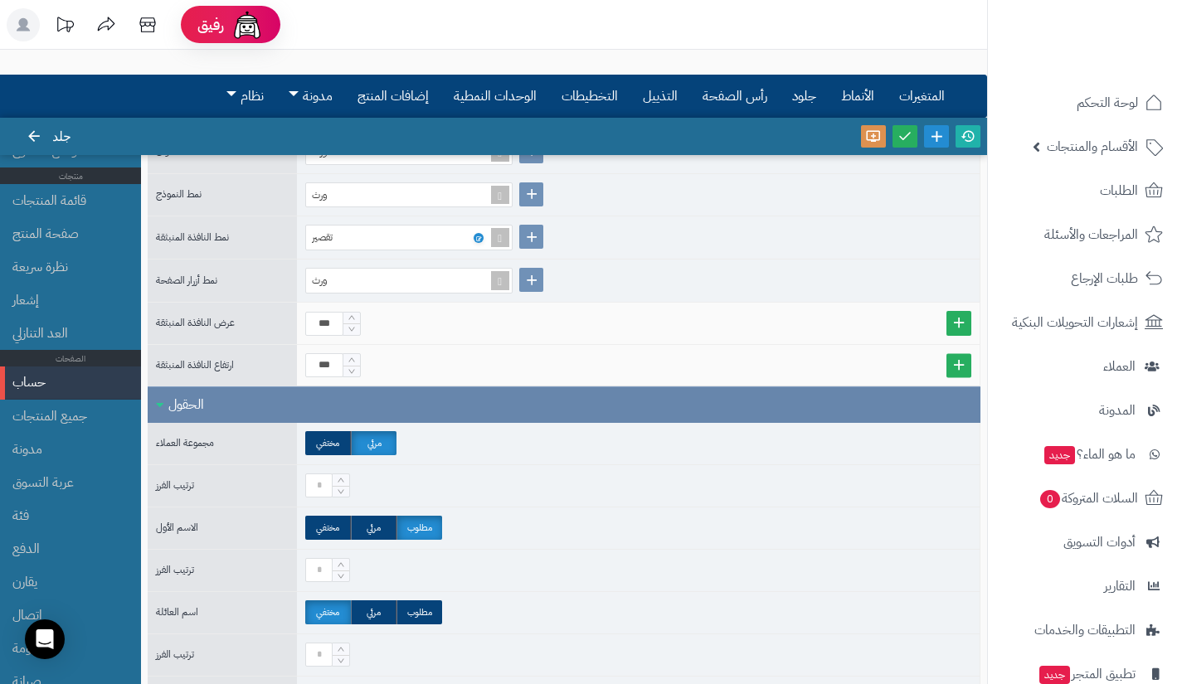
click at [174, 408] on font "الحقول" at bounding box center [186, 405] width 36 height 20
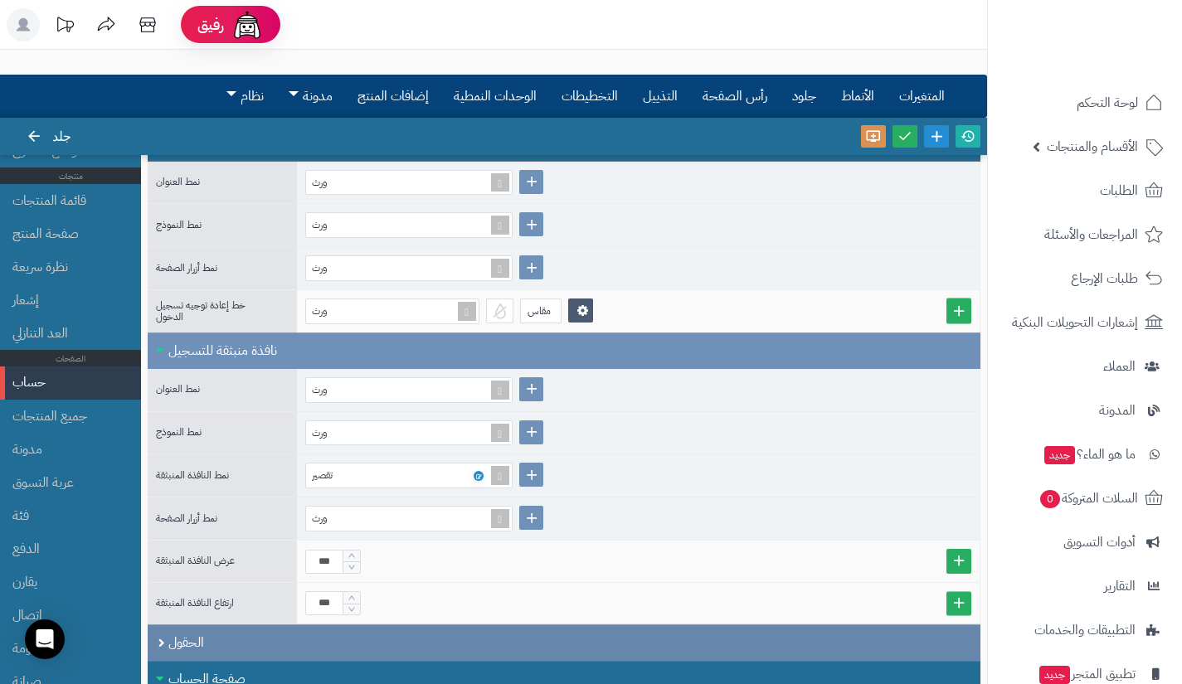
scroll to position [0, 0]
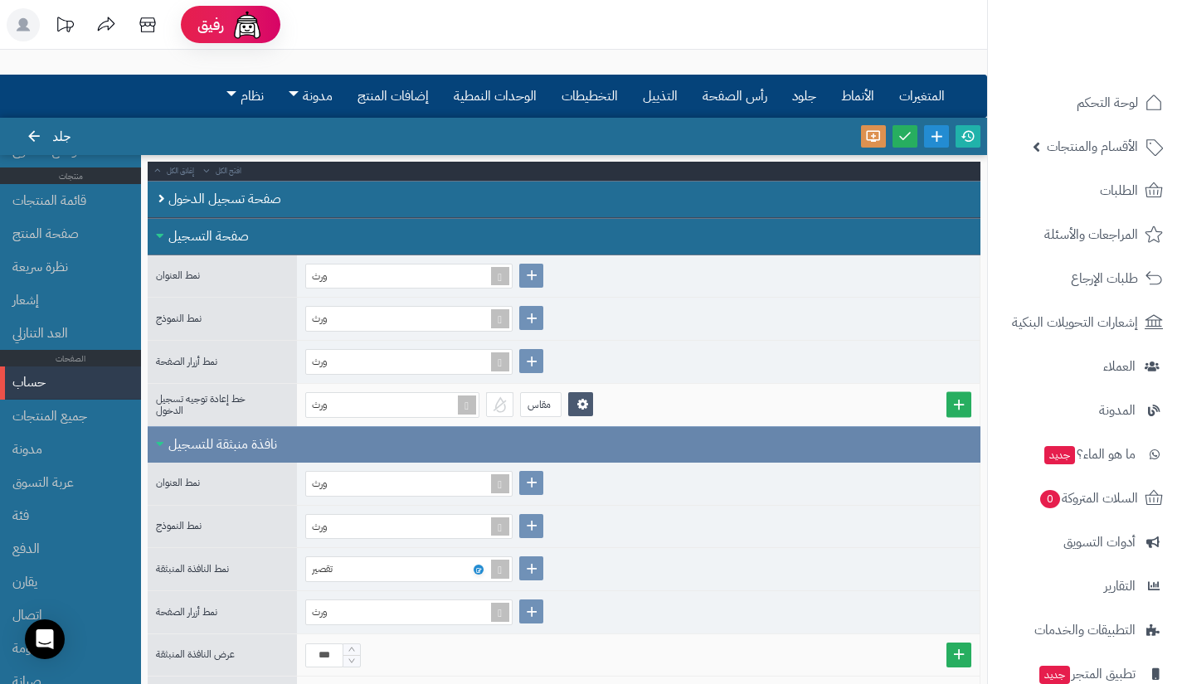
click at [168, 447] on div "نافذة منبثقة للتسجيل" at bounding box center [564, 444] width 833 height 36
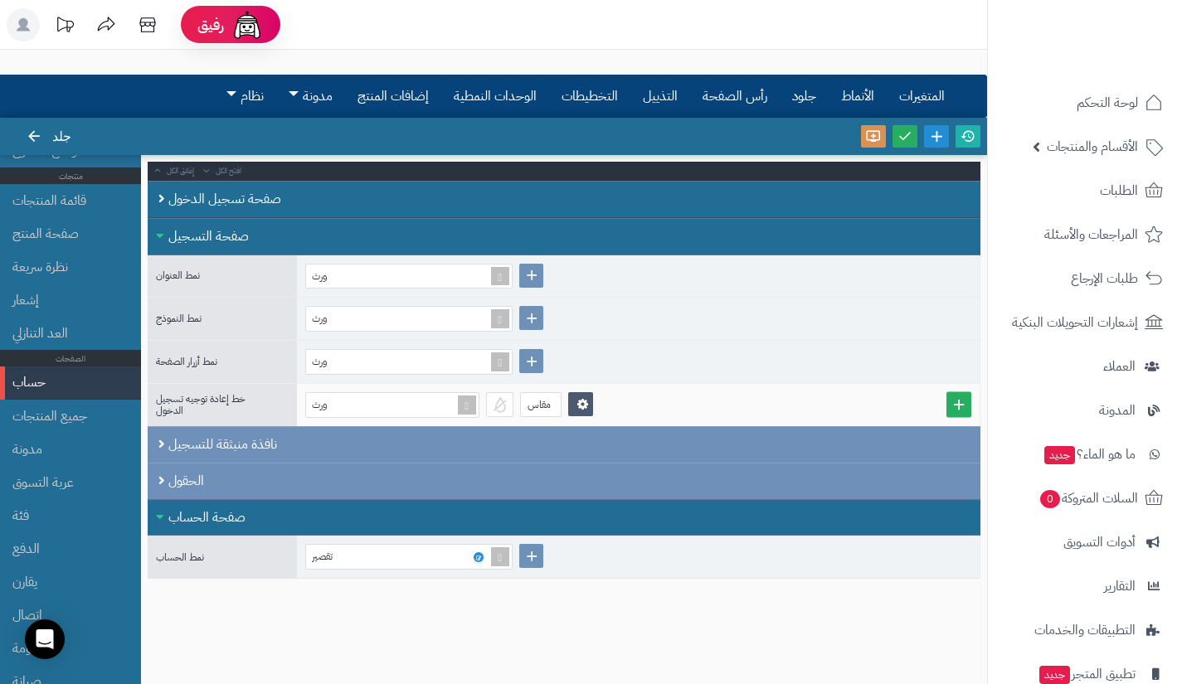
click at [173, 240] on font "صفحة التسجيل" at bounding box center [208, 236] width 80 height 20
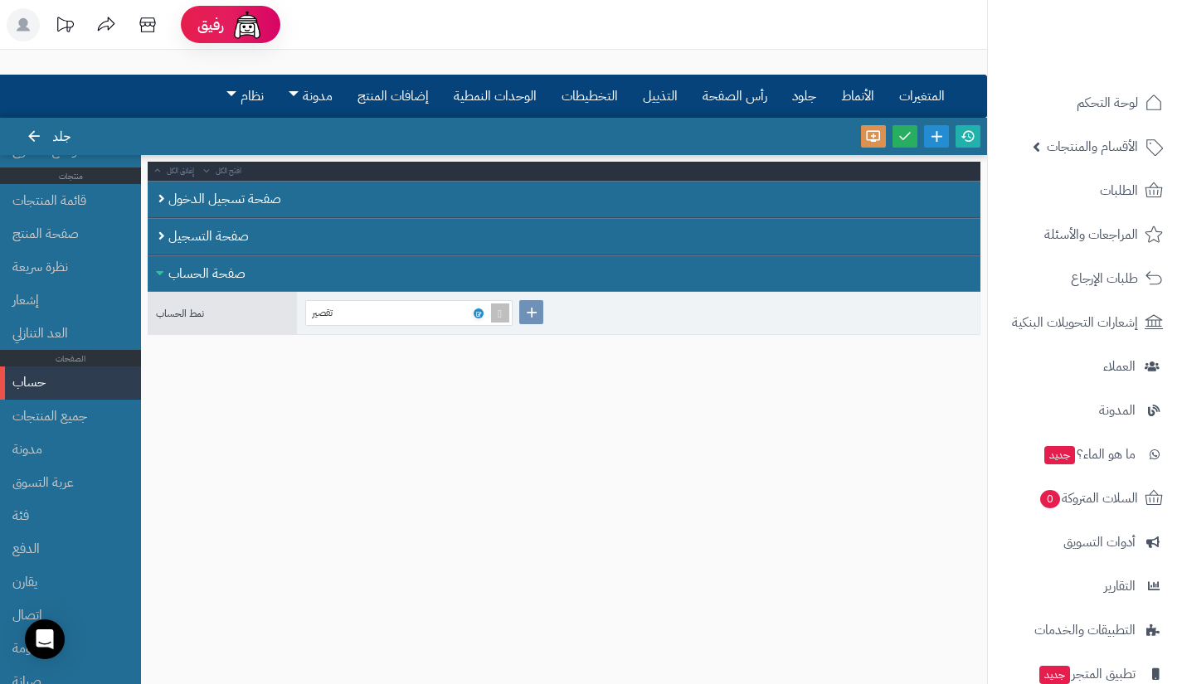
click at [168, 277] on font "صفحة الحساب" at bounding box center [206, 274] width 77 height 20
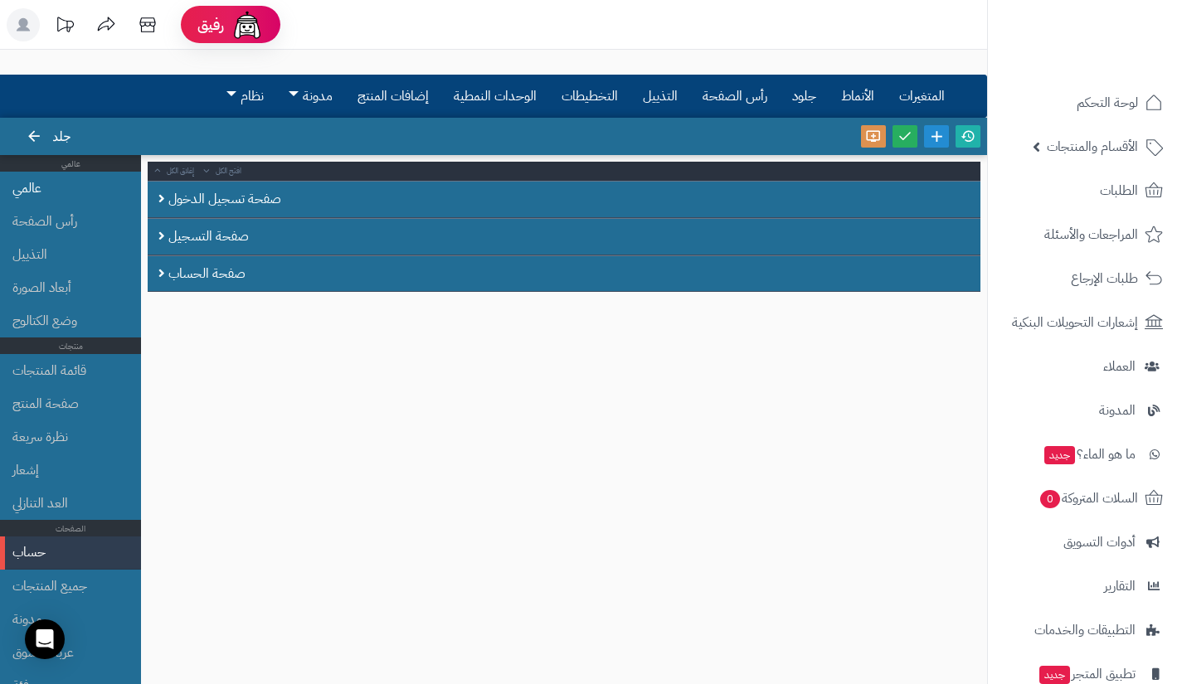
click at [100, 190] on li "عالمي" at bounding box center [70, 188] width 141 height 33
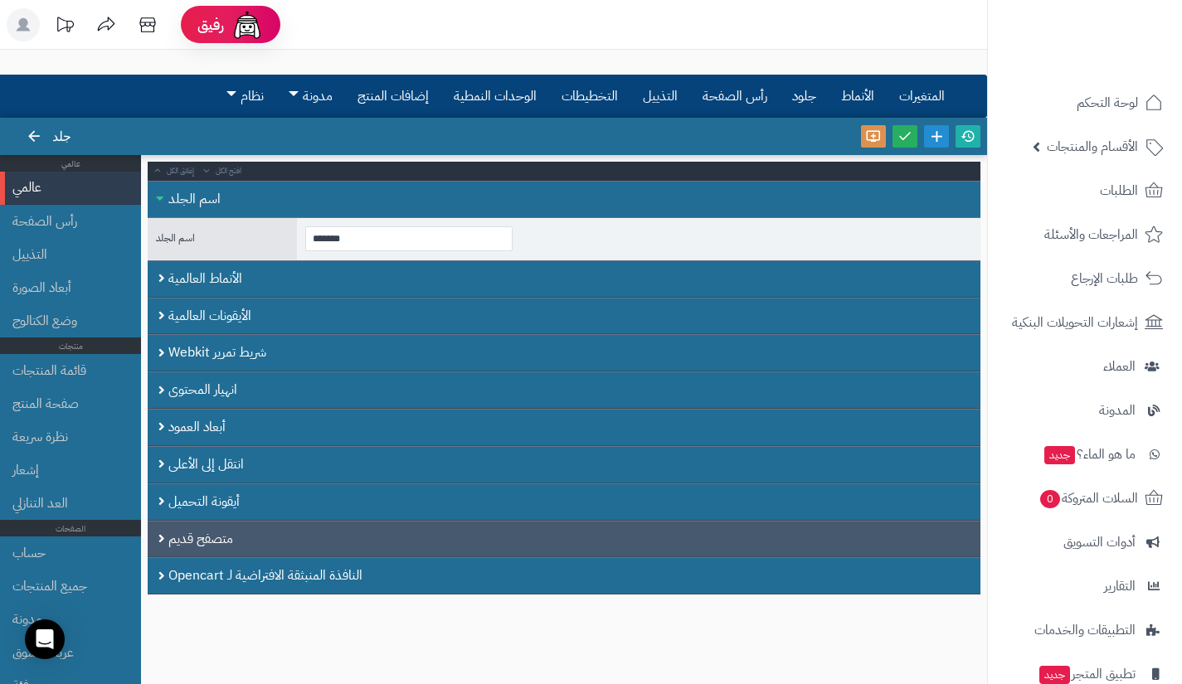
click at [162, 533] on div "متصفح قديم" at bounding box center [564, 539] width 833 height 37
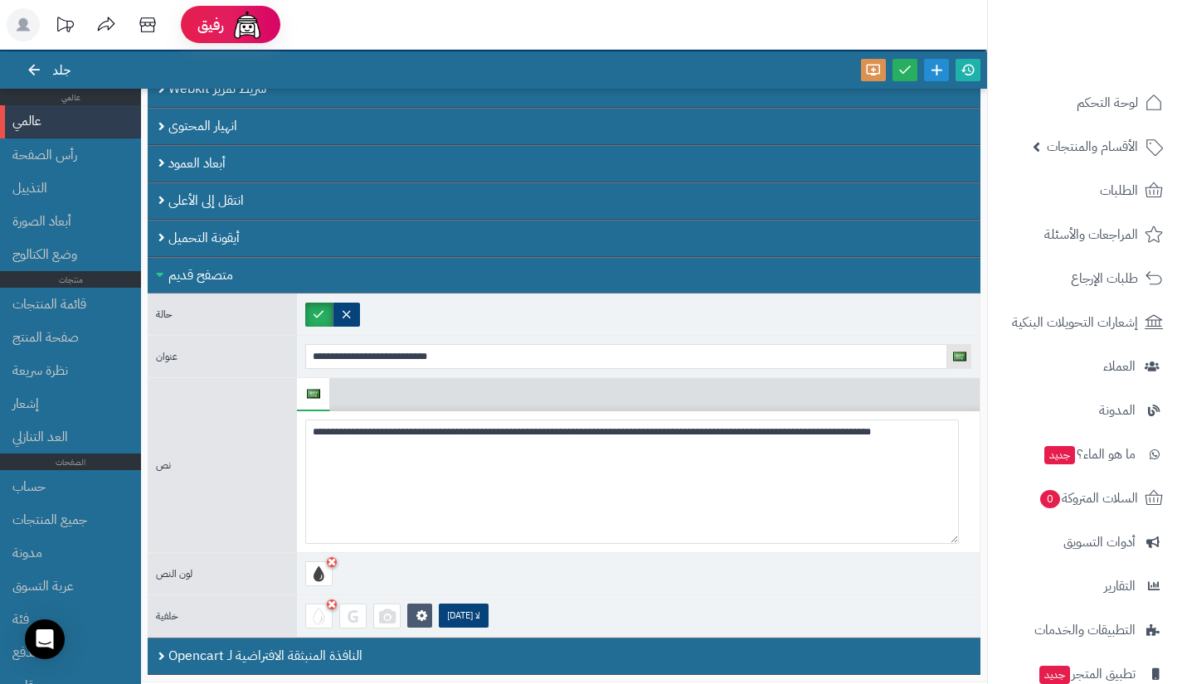
scroll to position [62, 0]
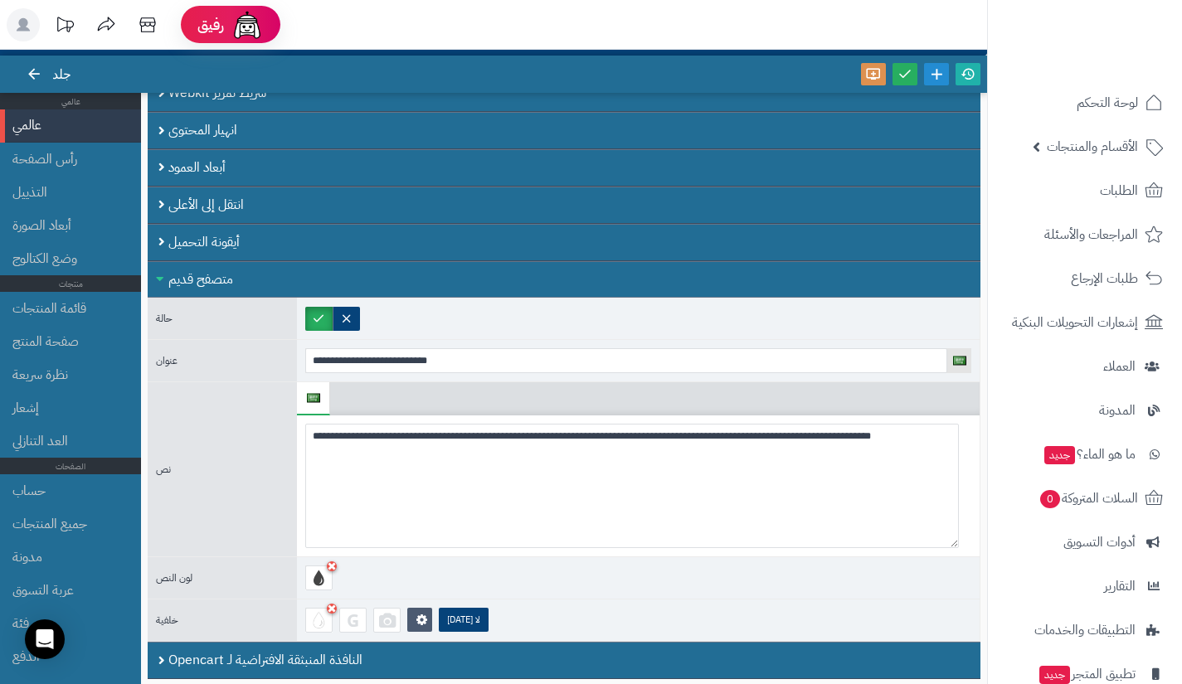
click at [164, 264] on div "متصفح قديم" at bounding box center [564, 279] width 833 height 37
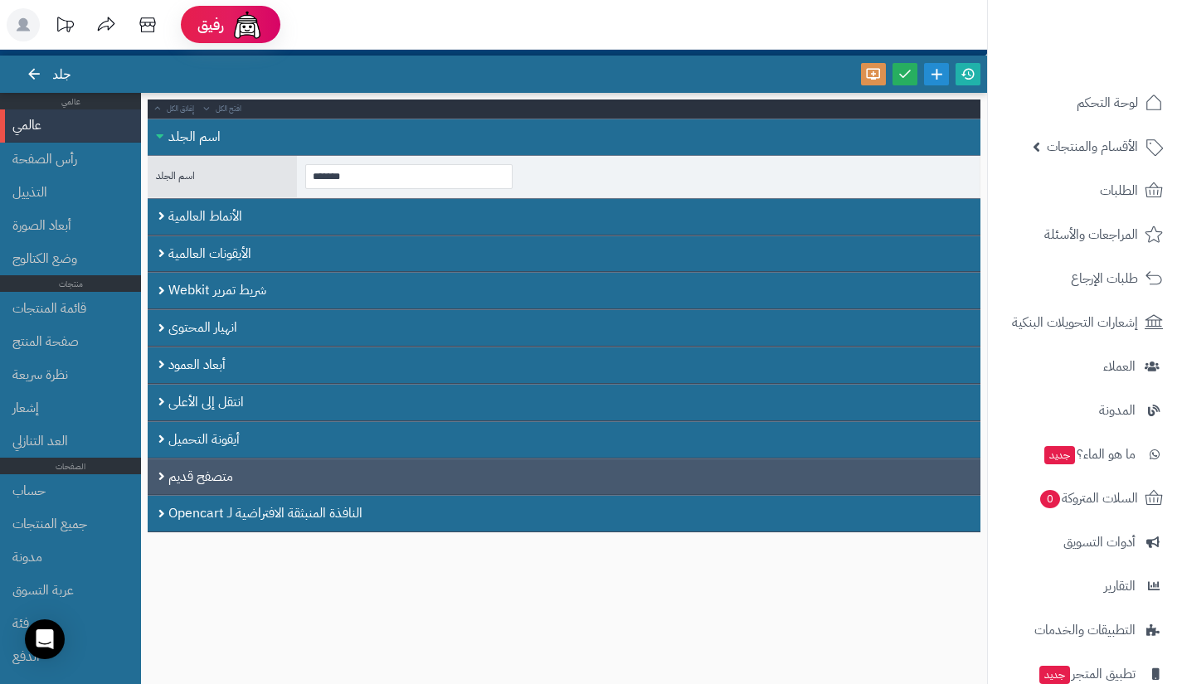
scroll to position [0, 0]
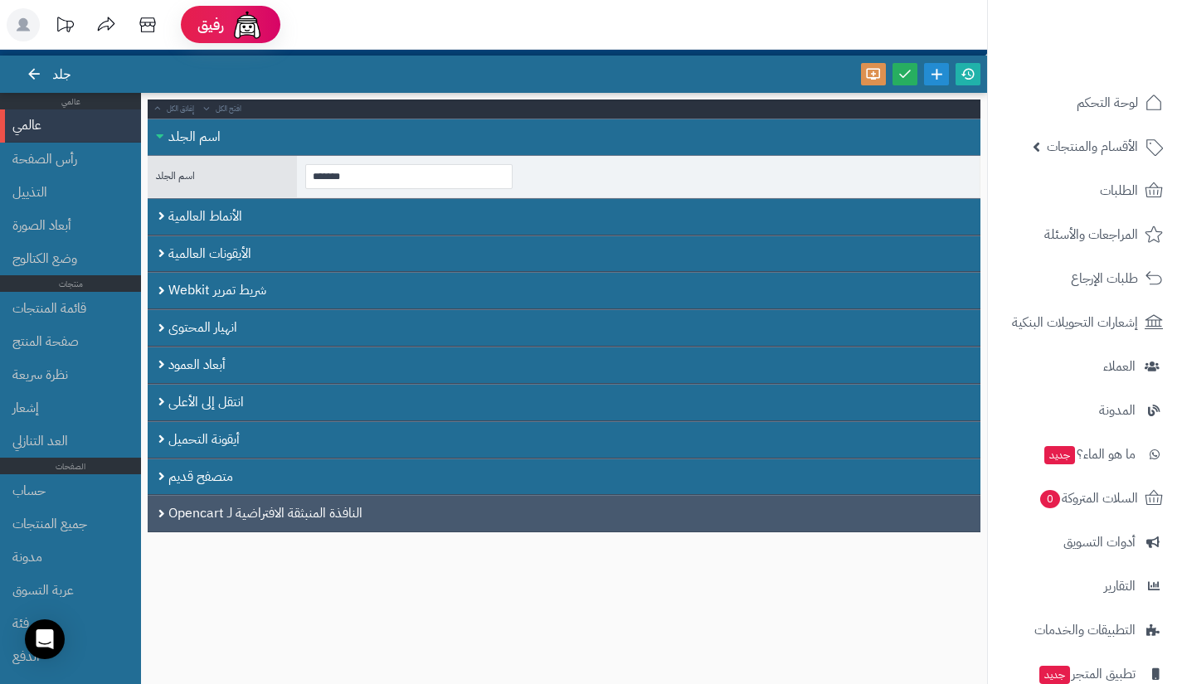
click at [170, 509] on font "النافذة المنبثقة الافتراضية لـ Opencart" at bounding box center [265, 513] width 194 height 20
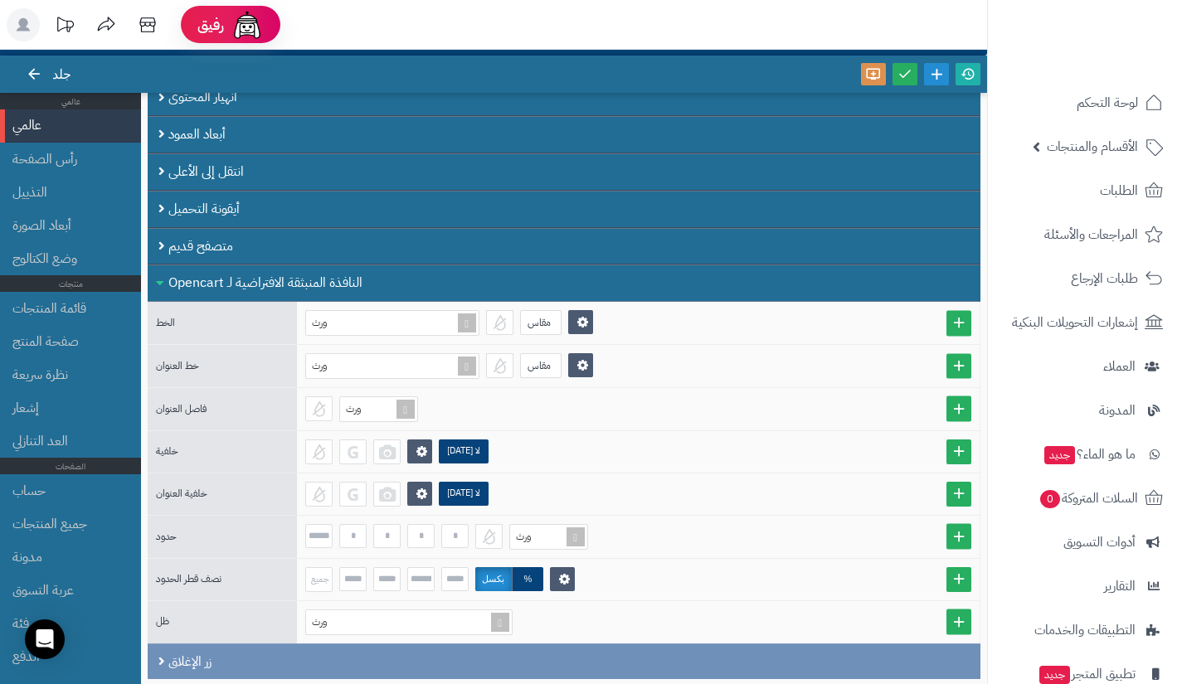
scroll to position [231, 0]
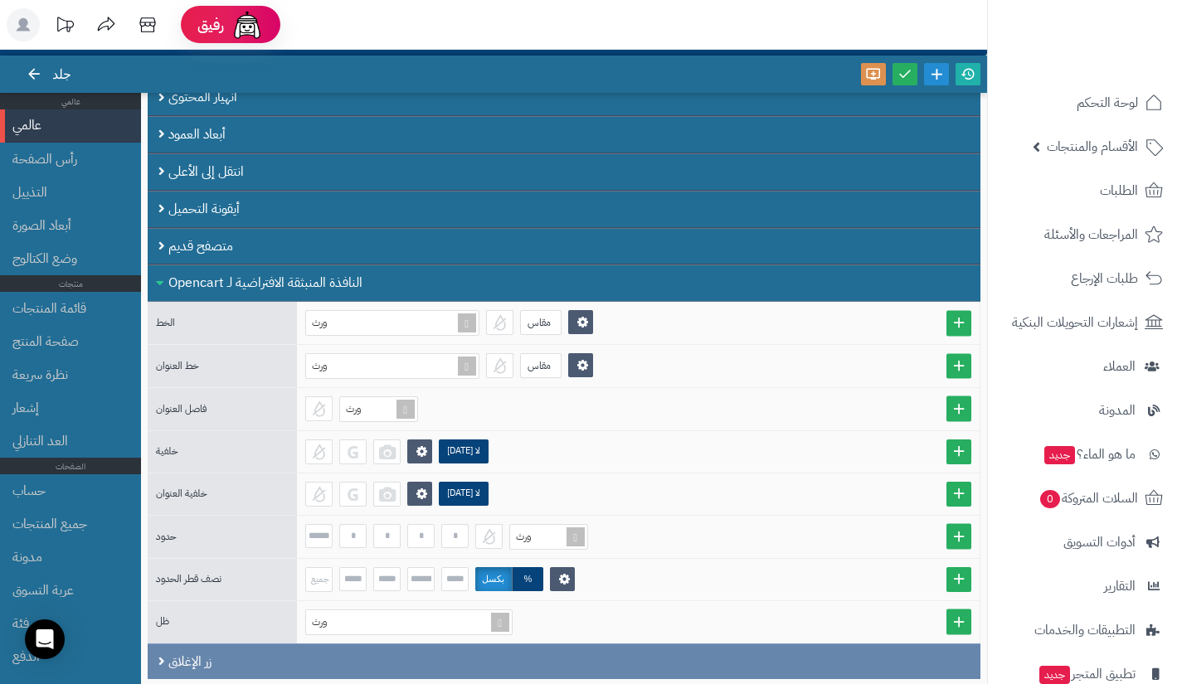
click at [174, 665] on font "زر الإغلاق" at bounding box center [189, 662] width 43 height 20
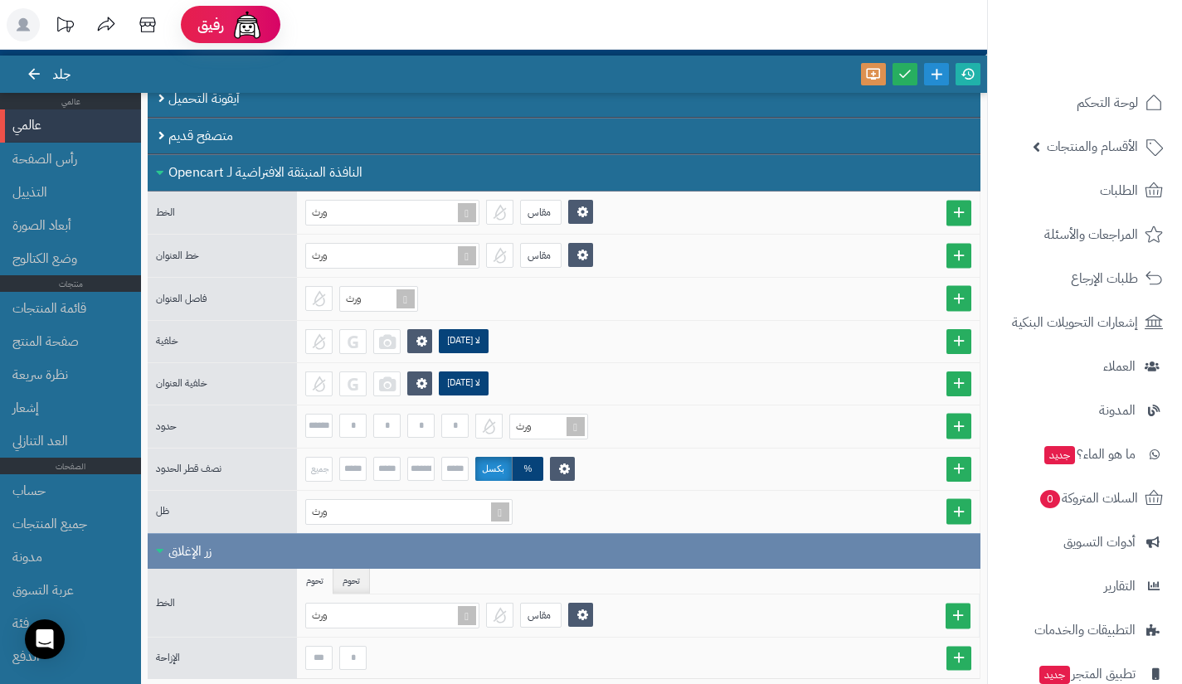
click at [177, 563] on div "زر الإغلاق" at bounding box center [564, 551] width 833 height 36
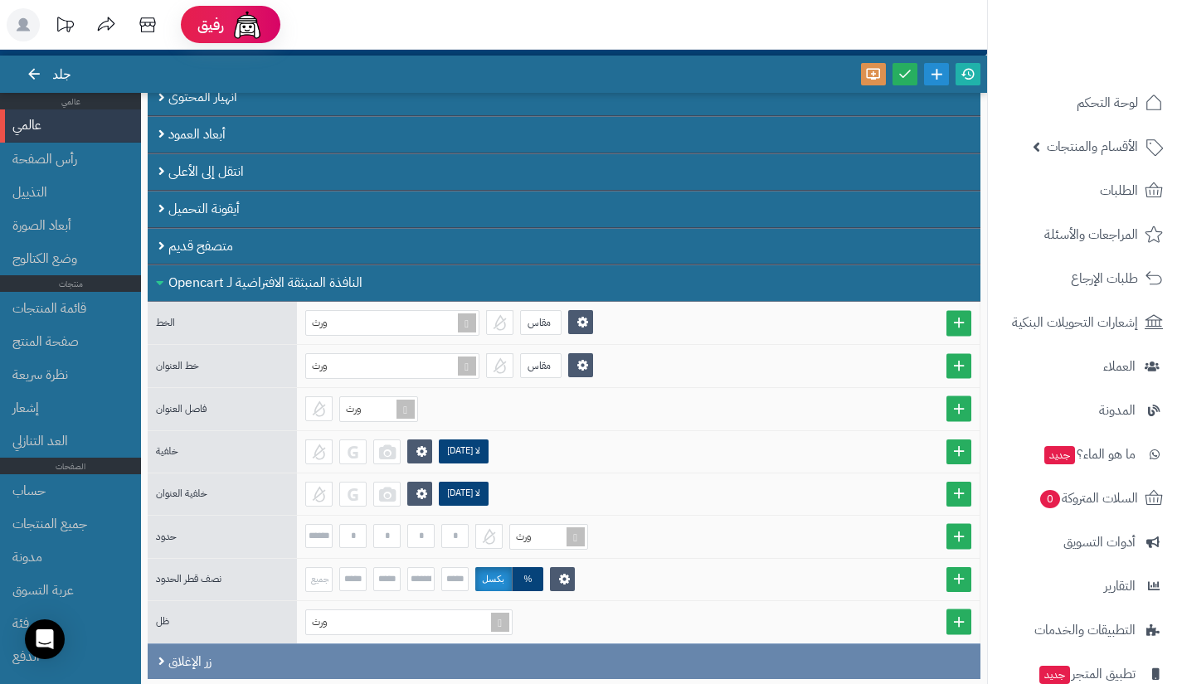
scroll to position [231, 0]
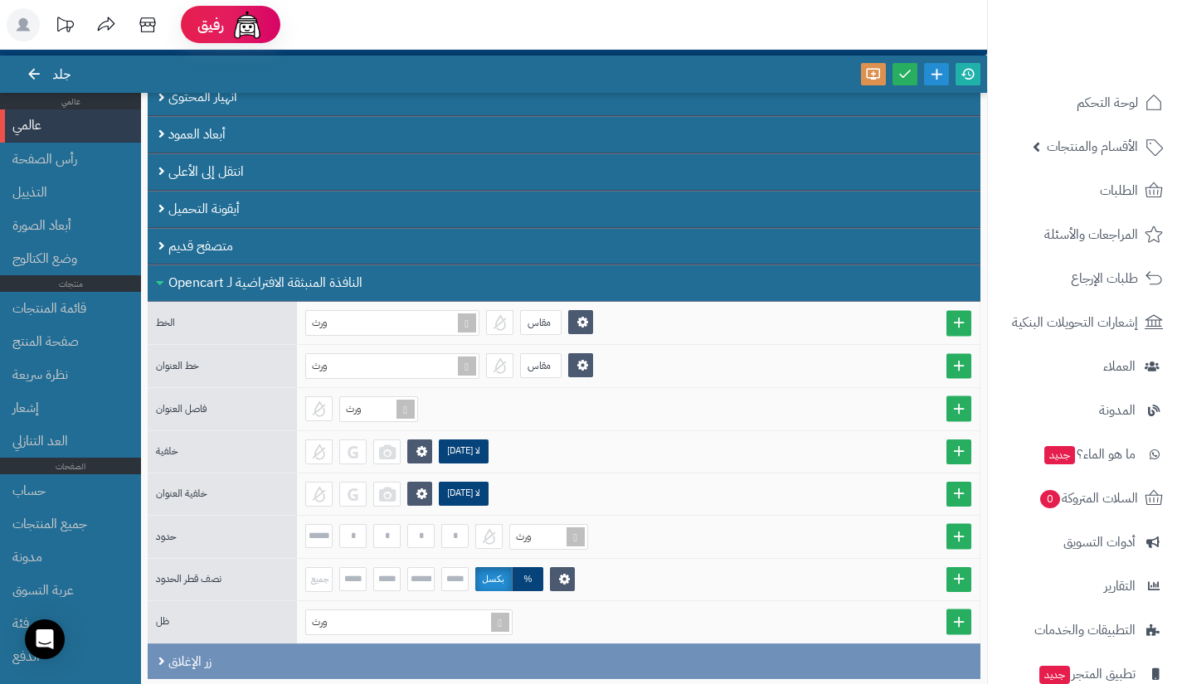
click at [170, 279] on font "النافذة المنبثقة الافتراضية لـ Opencart" at bounding box center [265, 283] width 194 height 20
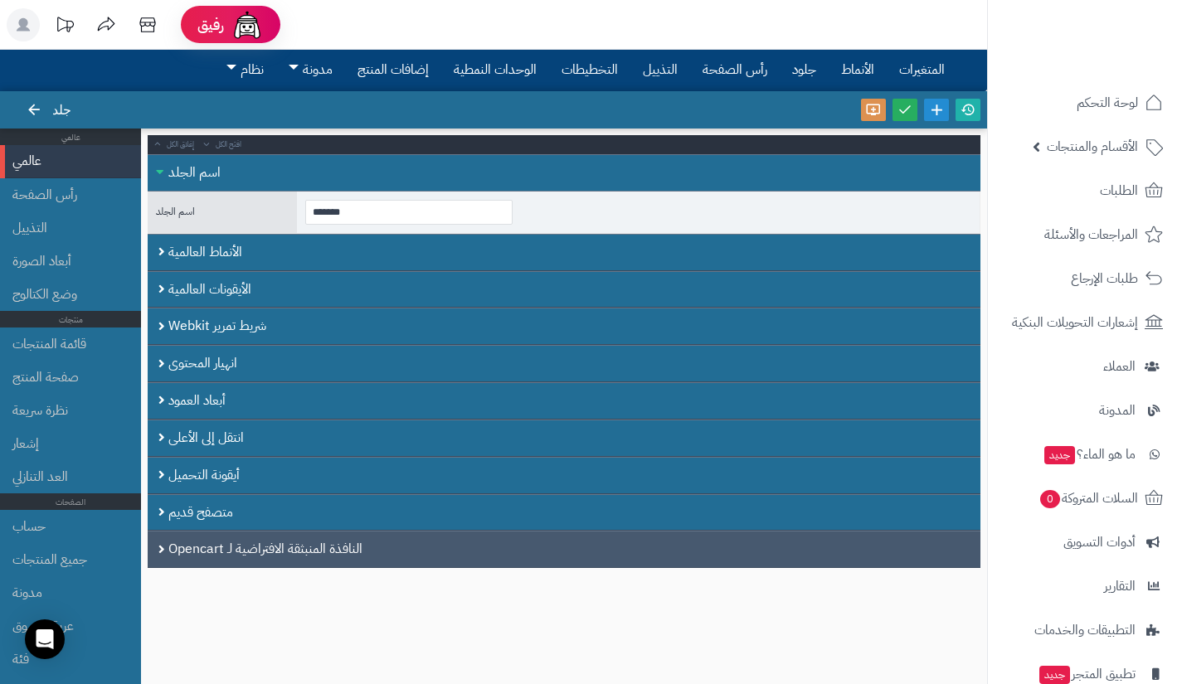
scroll to position [15, 0]
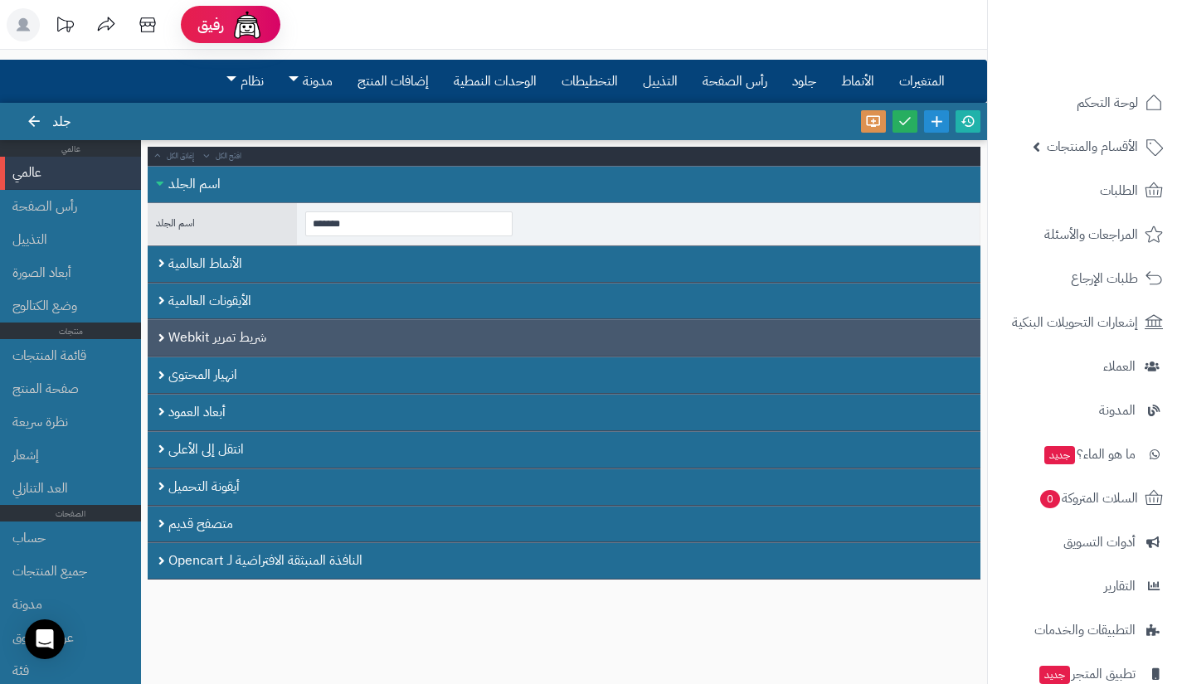
click at [163, 341] on div "شريط تمرير Webkit" at bounding box center [564, 337] width 833 height 37
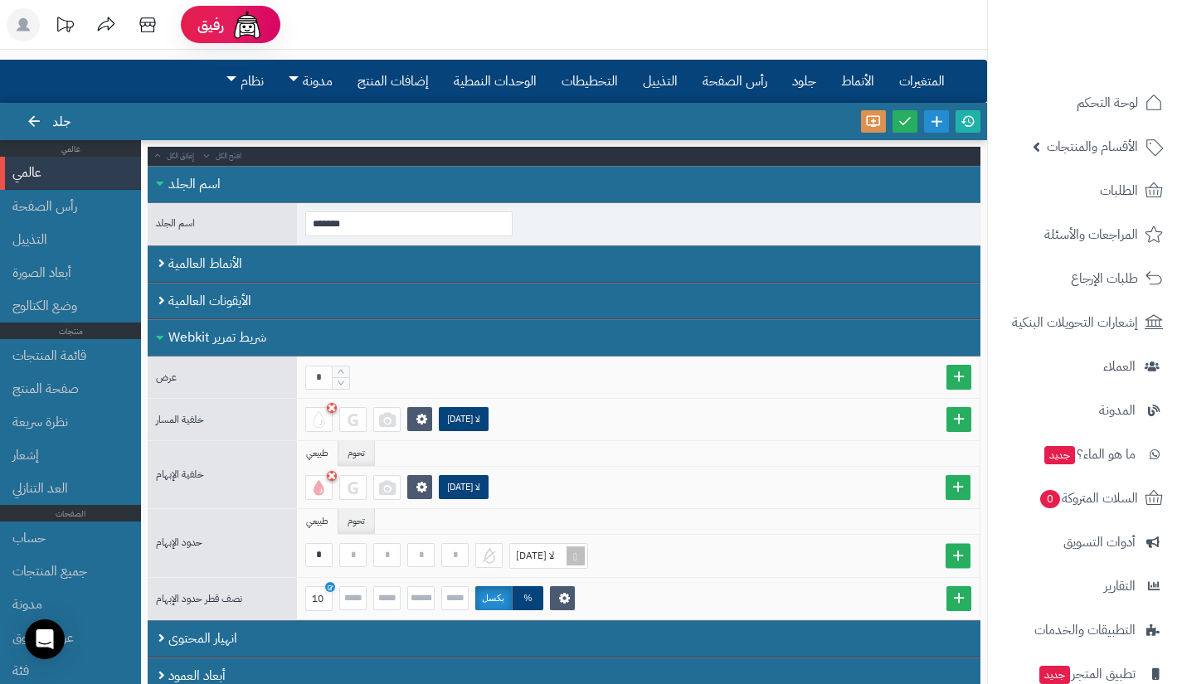
click at [163, 341] on div "شريط تمرير Webkit" at bounding box center [564, 337] width 833 height 37
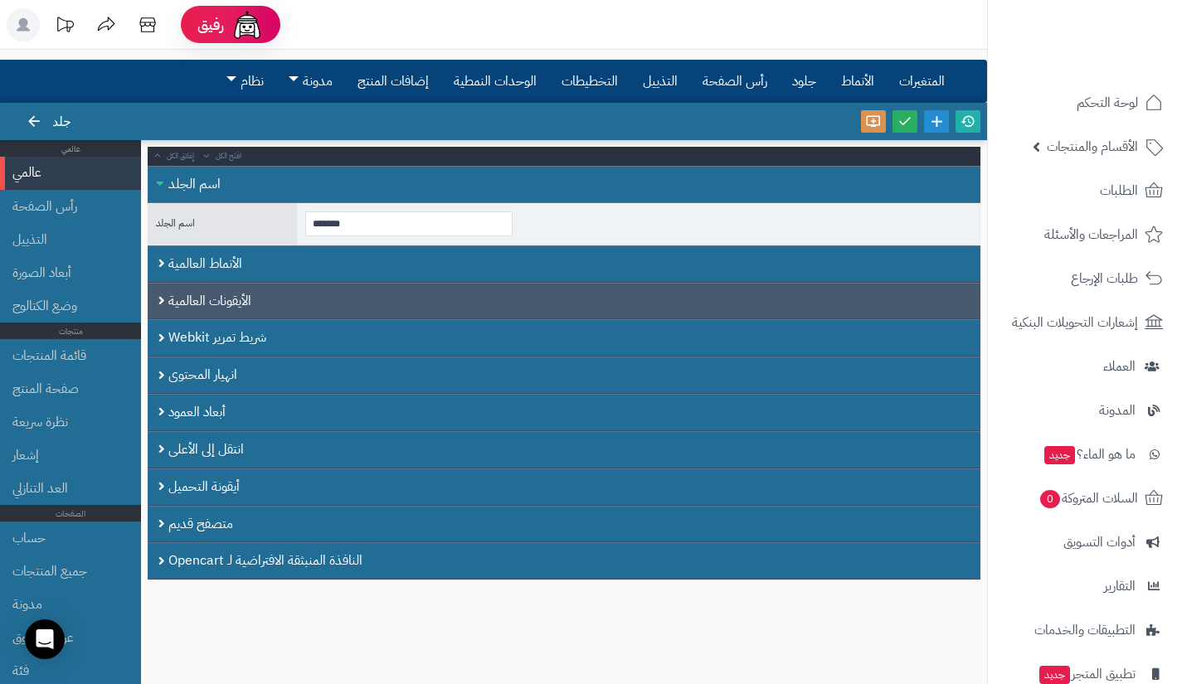
click at [170, 304] on font "الأيقونات العالمية" at bounding box center [209, 301] width 83 height 20
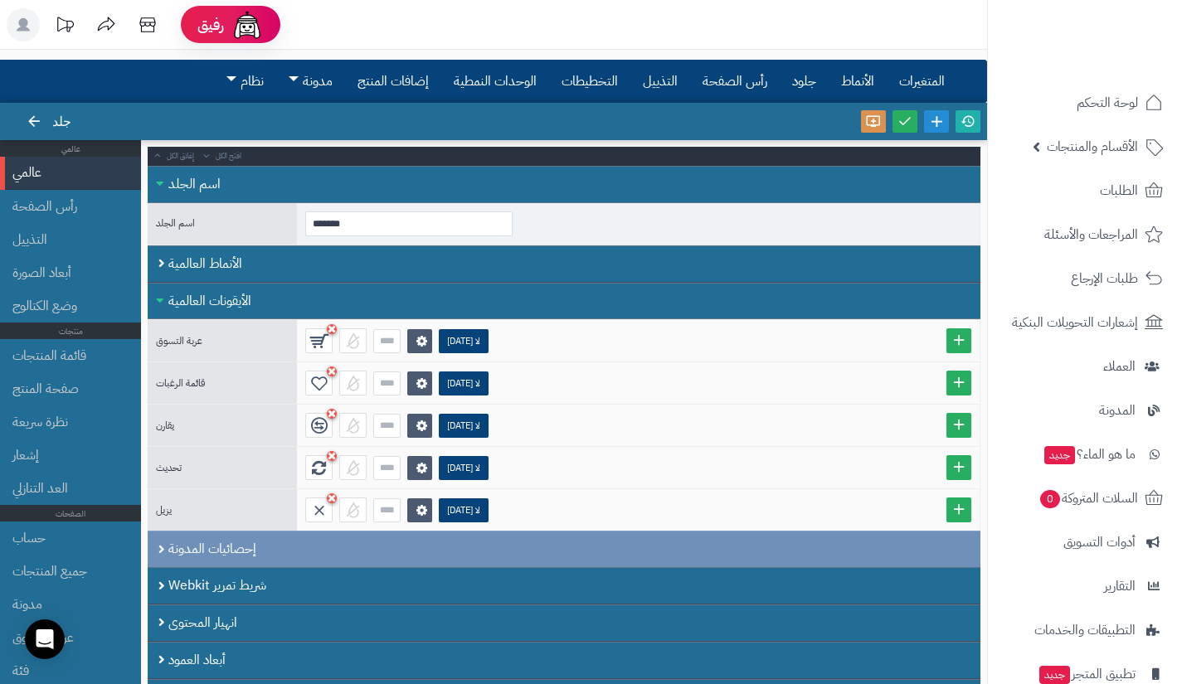
click at [172, 298] on font "الأيقونات العالمية" at bounding box center [209, 301] width 83 height 20
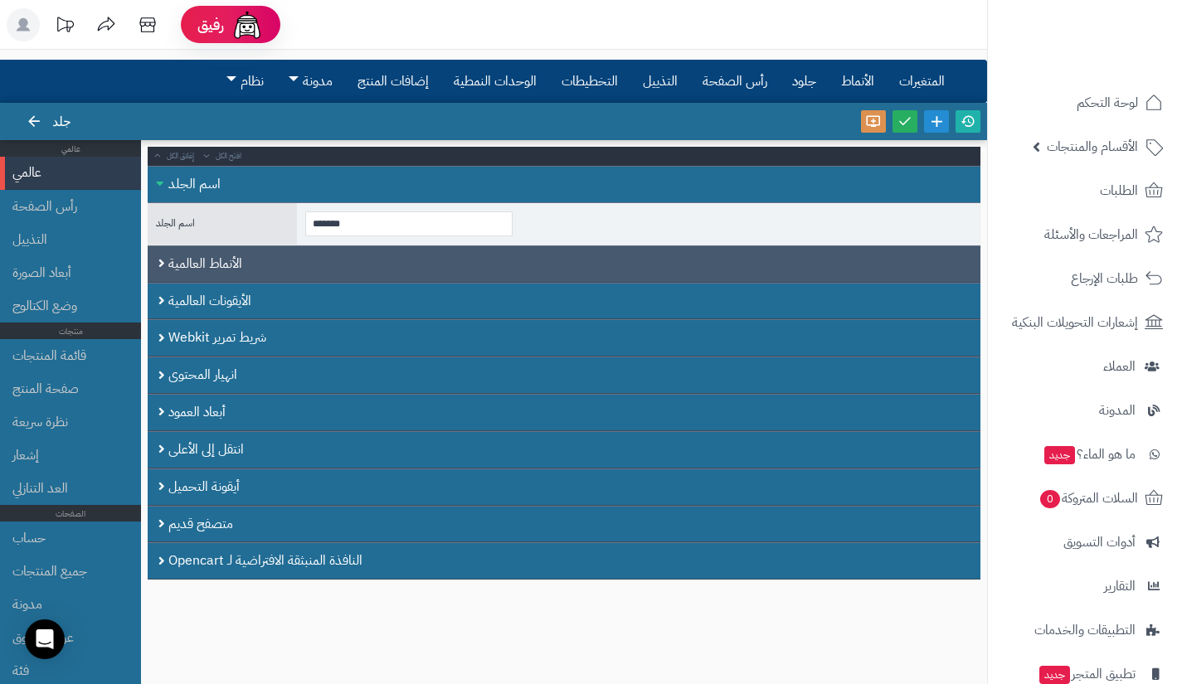
click at [171, 274] on div "الأنماط العالمية" at bounding box center [564, 263] width 833 height 37
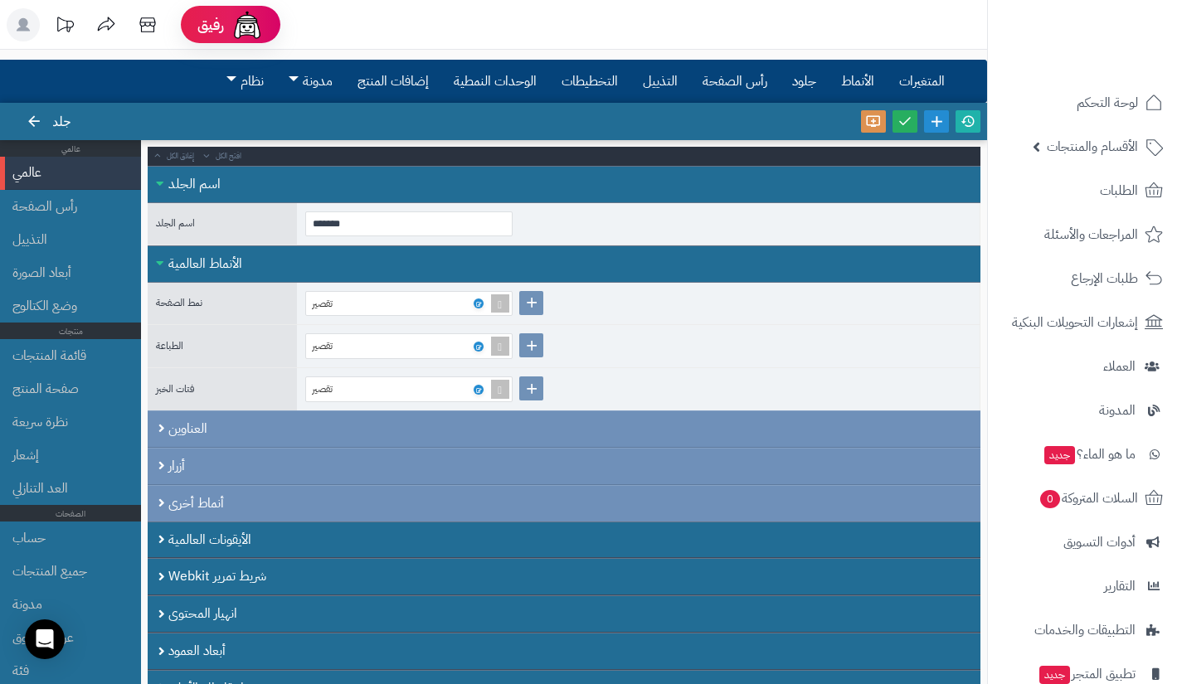
click at [171, 274] on div "الأنماط العالمية" at bounding box center [564, 263] width 833 height 37
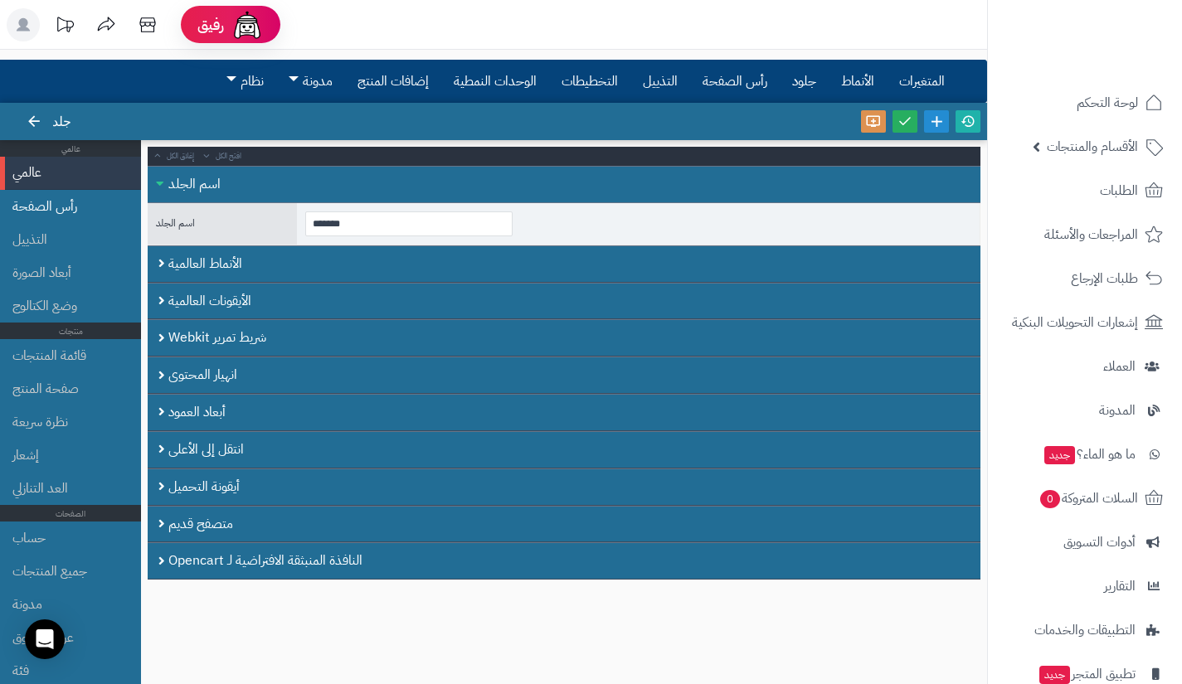
click at [58, 206] on font "رأس الصفحة" at bounding box center [44, 207] width 65 height 20
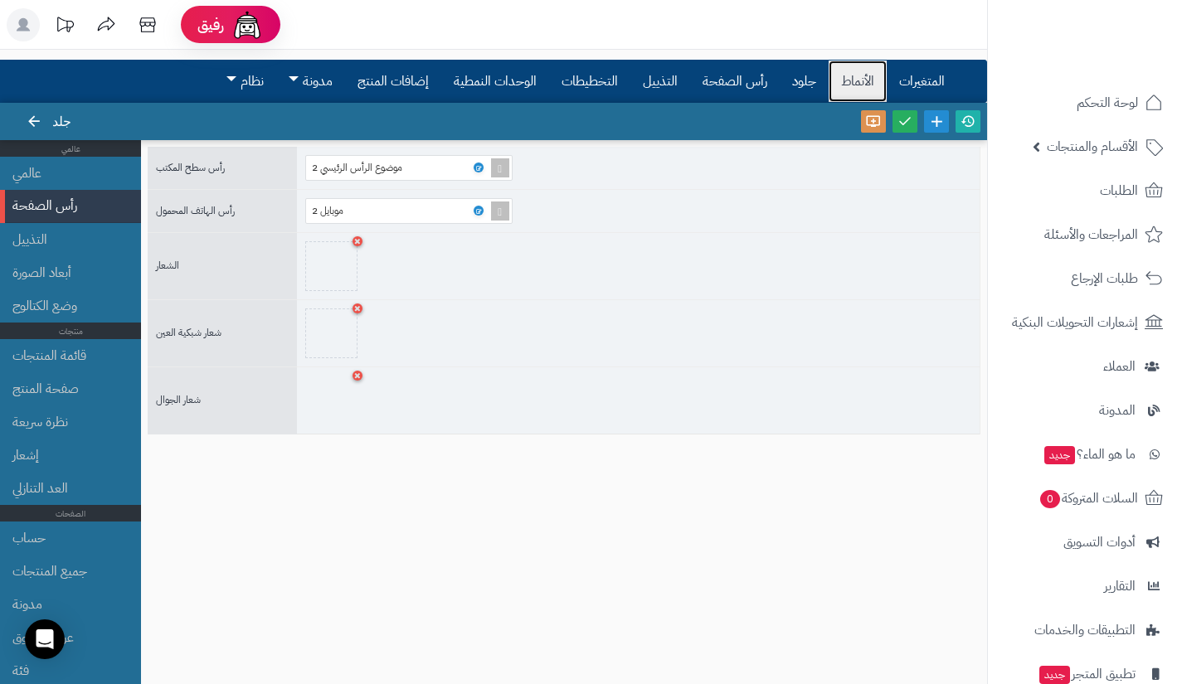
click at [851, 80] on font "الأنماط" at bounding box center [857, 81] width 33 height 20
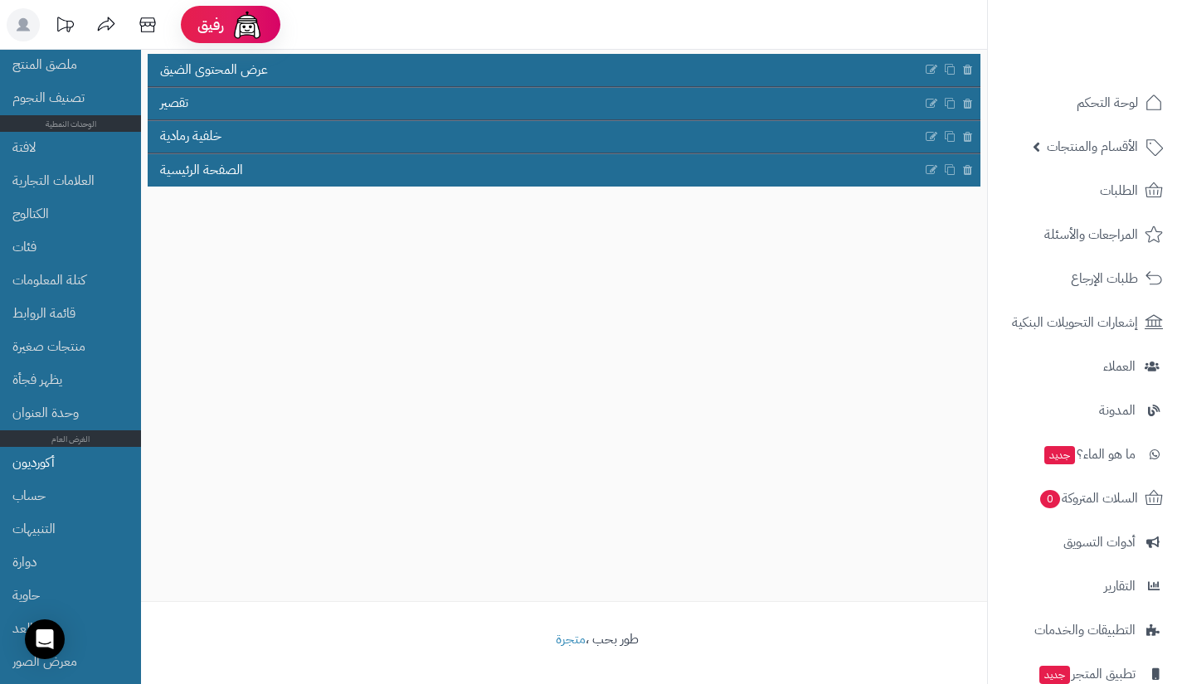
scroll to position [755, 0]
click at [70, 469] on link "أكورديون" at bounding box center [72, 463] width 120 height 33
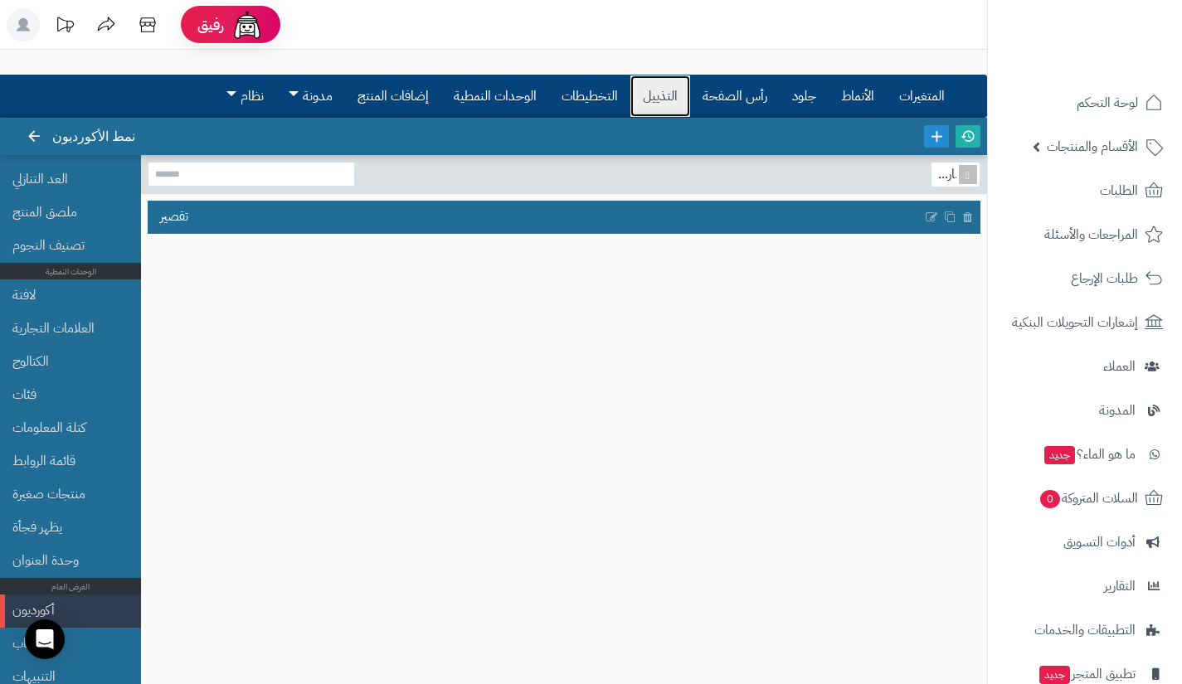
click at [671, 90] on font "التذييل" at bounding box center [660, 96] width 35 height 20
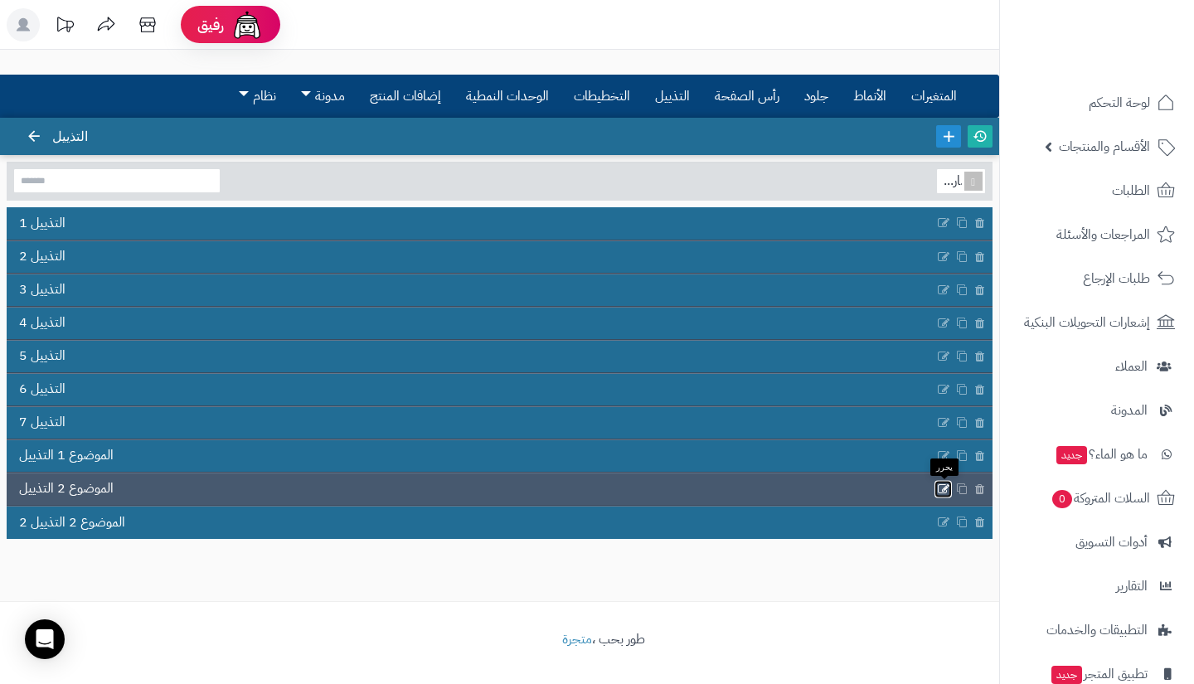
click at [940, 485] on icon at bounding box center [943, 489] width 13 height 14
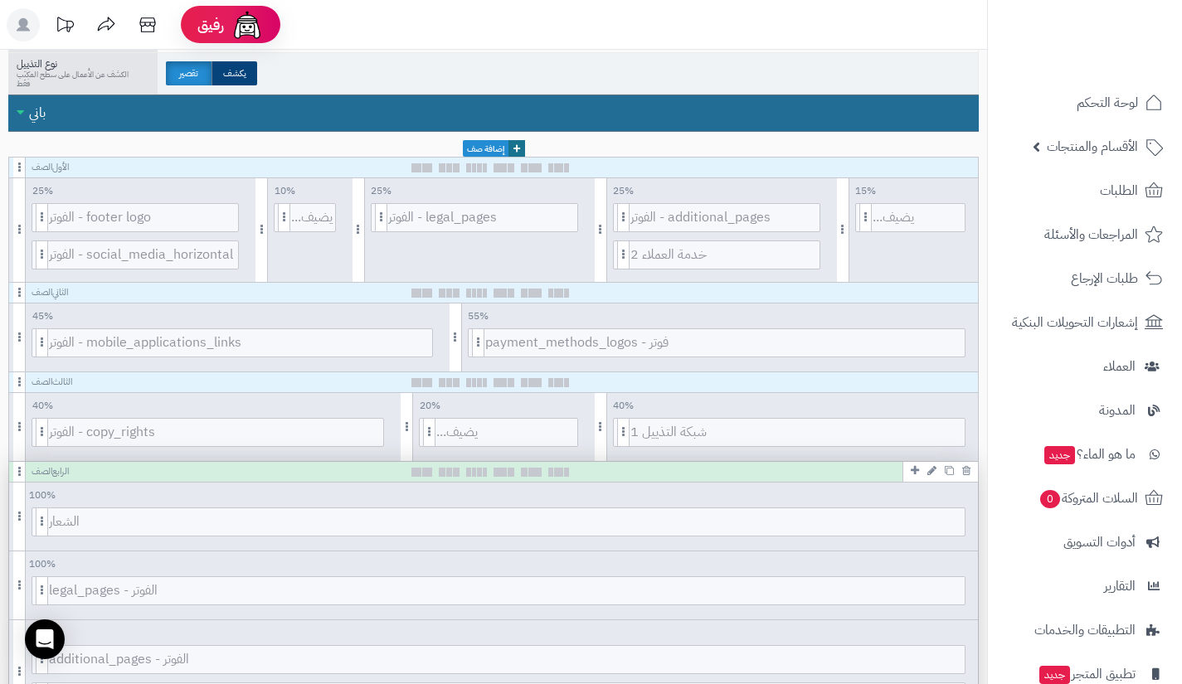
scroll to position [360, 0]
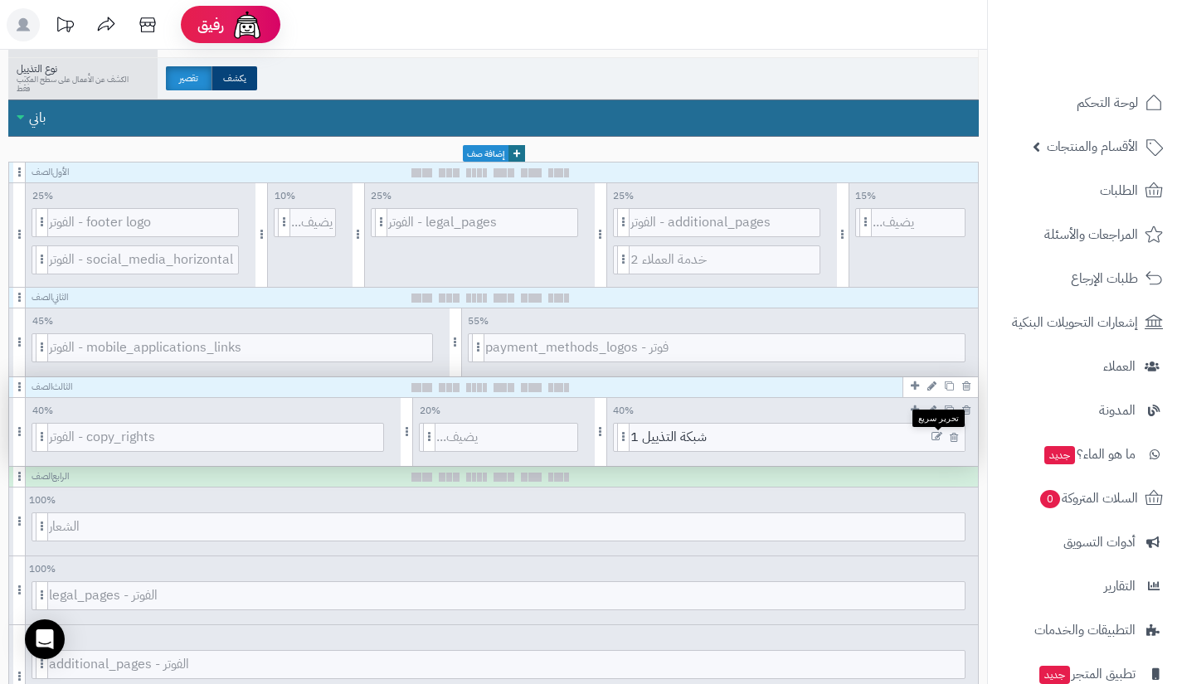
click at [935, 439] on icon at bounding box center [936, 437] width 11 height 12
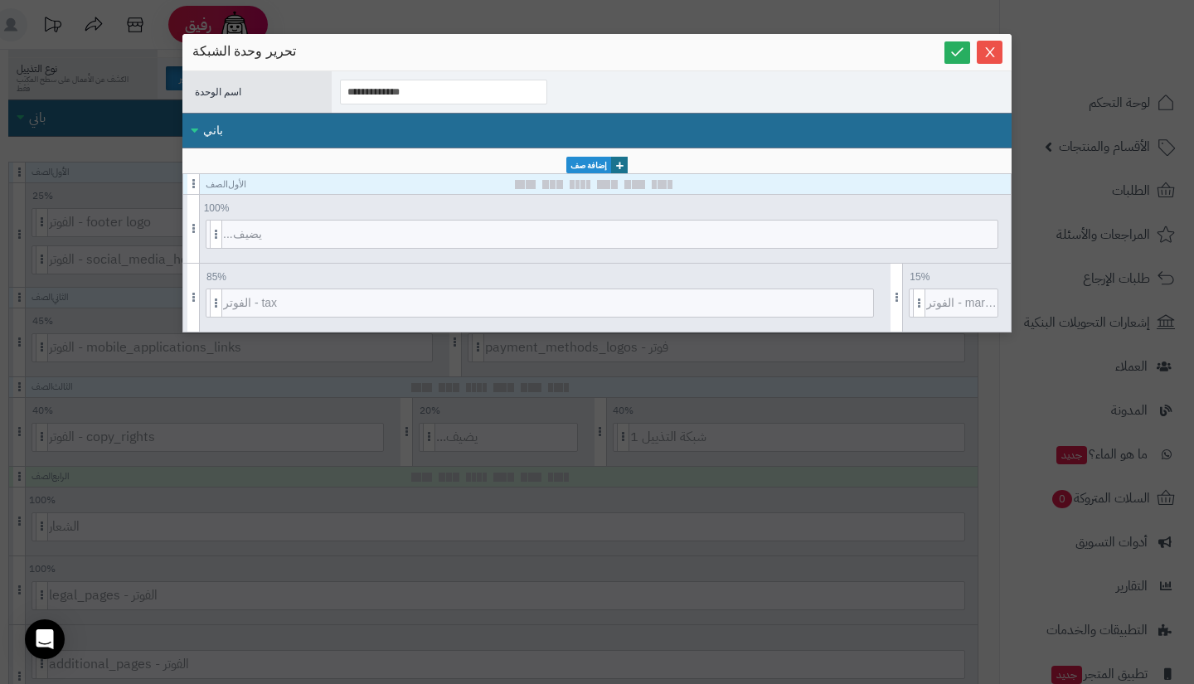
click at [101, 146] on div "**********" at bounding box center [597, 342] width 1194 height 684
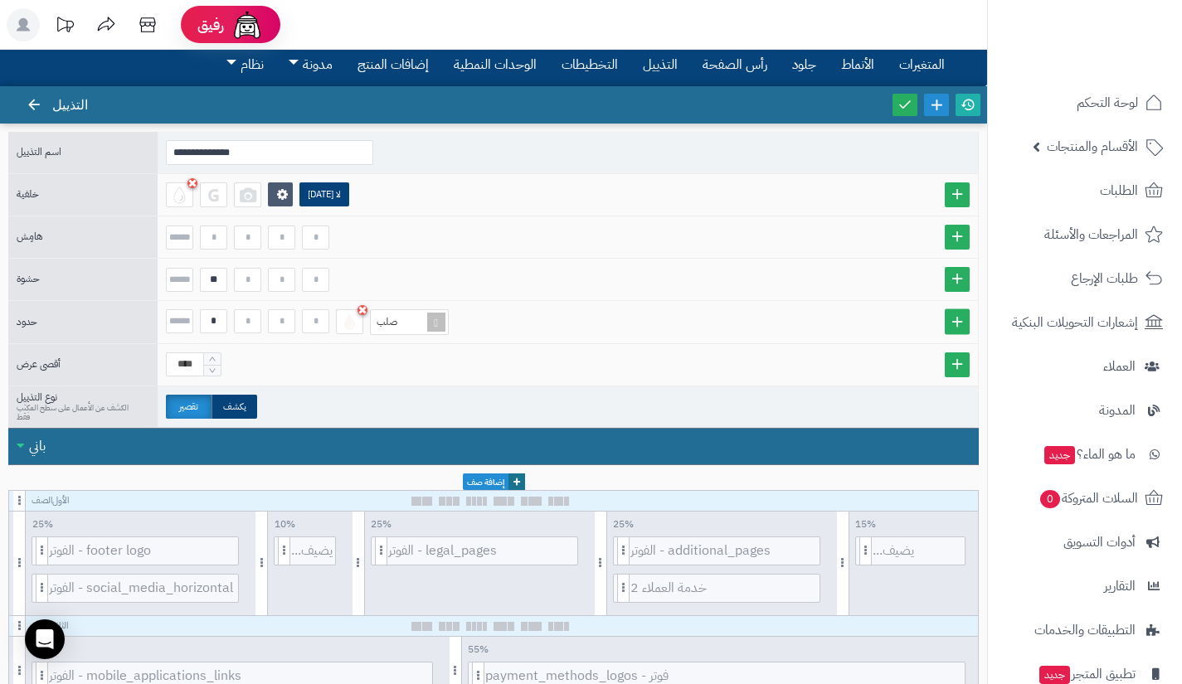
scroll to position [0, 0]
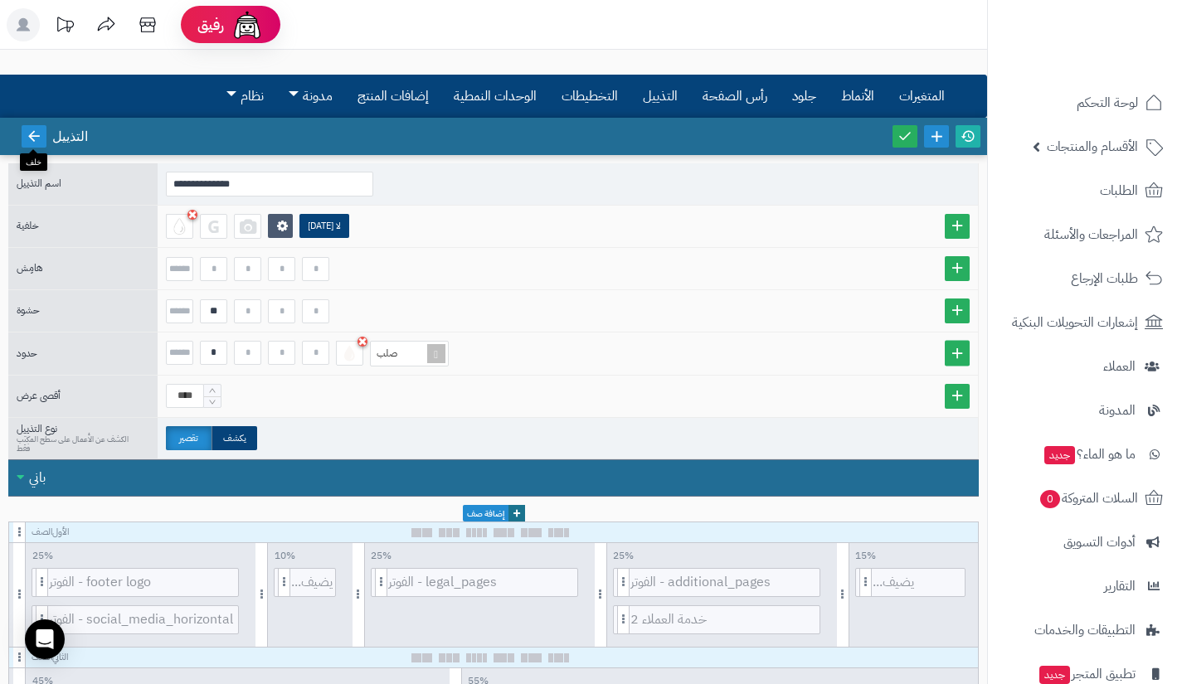
click at [36, 134] on icon at bounding box center [34, 136] width 15 height 15
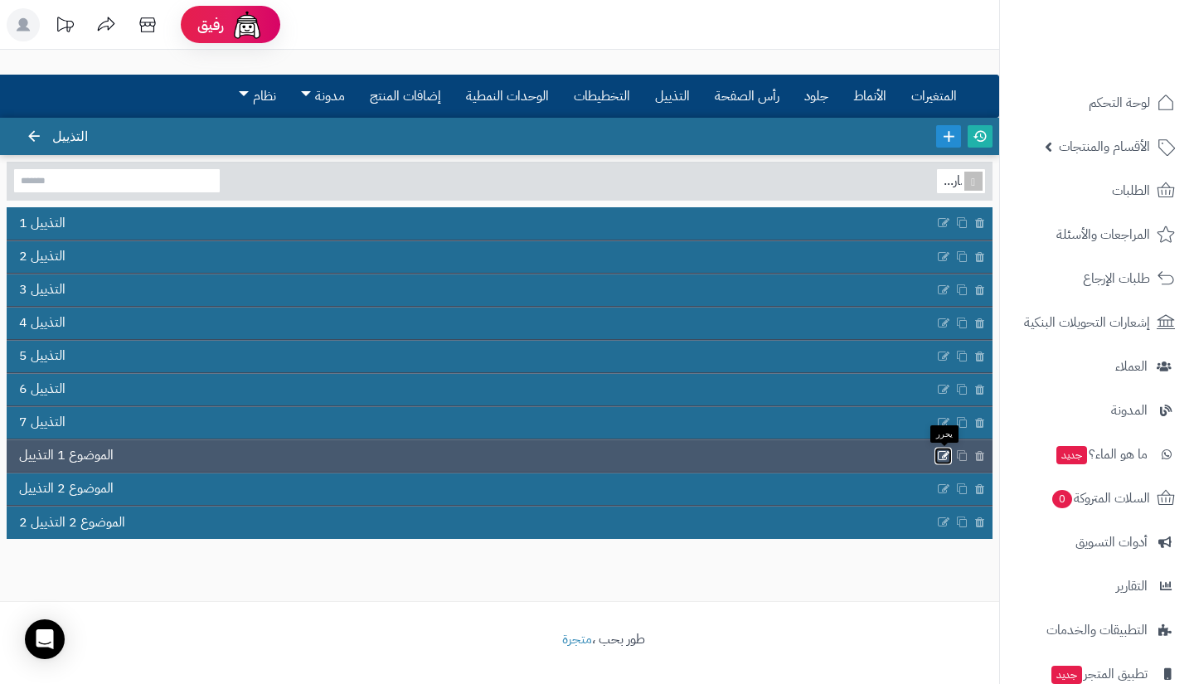
click at [942, 453] on icon at bounding box center [943, 456] width 13 height 14
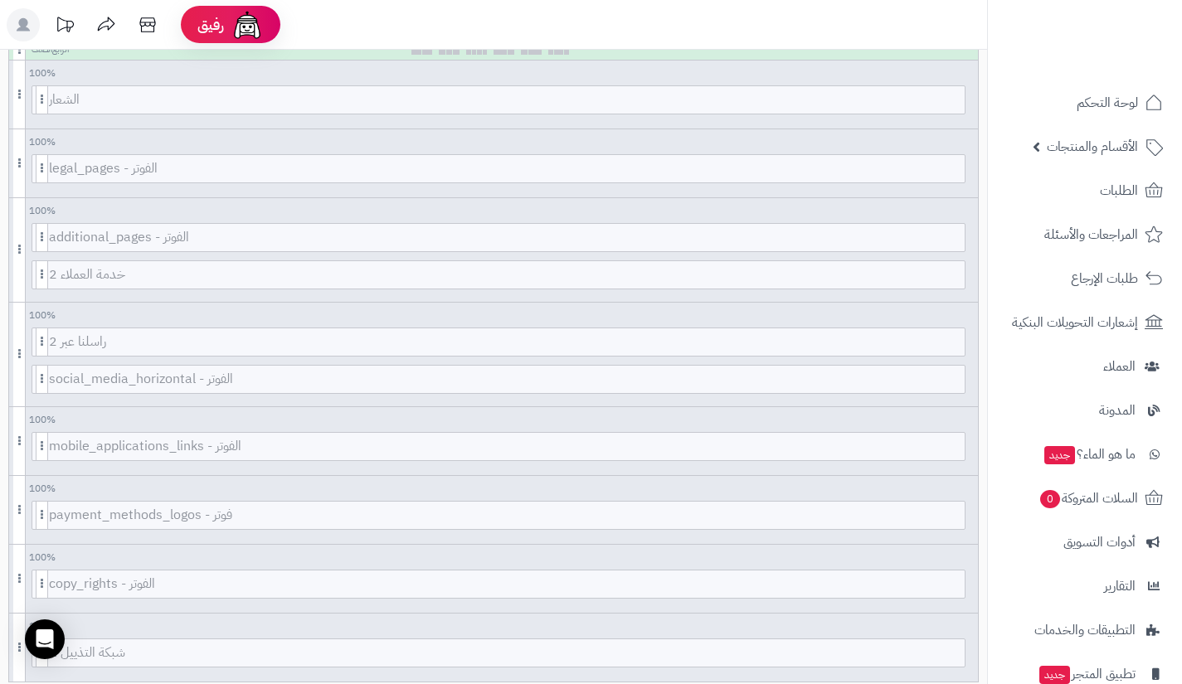
scroll to position [876, 0]
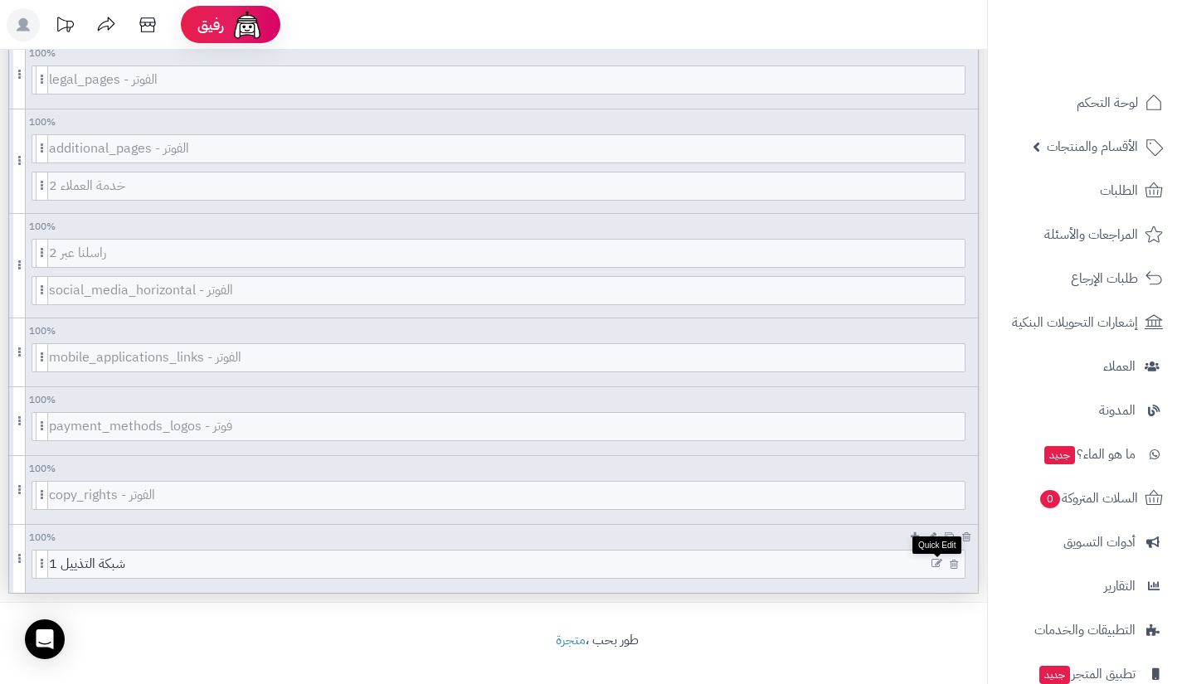
click at [933, 564] on icon at bounding box center [936, 564] width 11 height 12
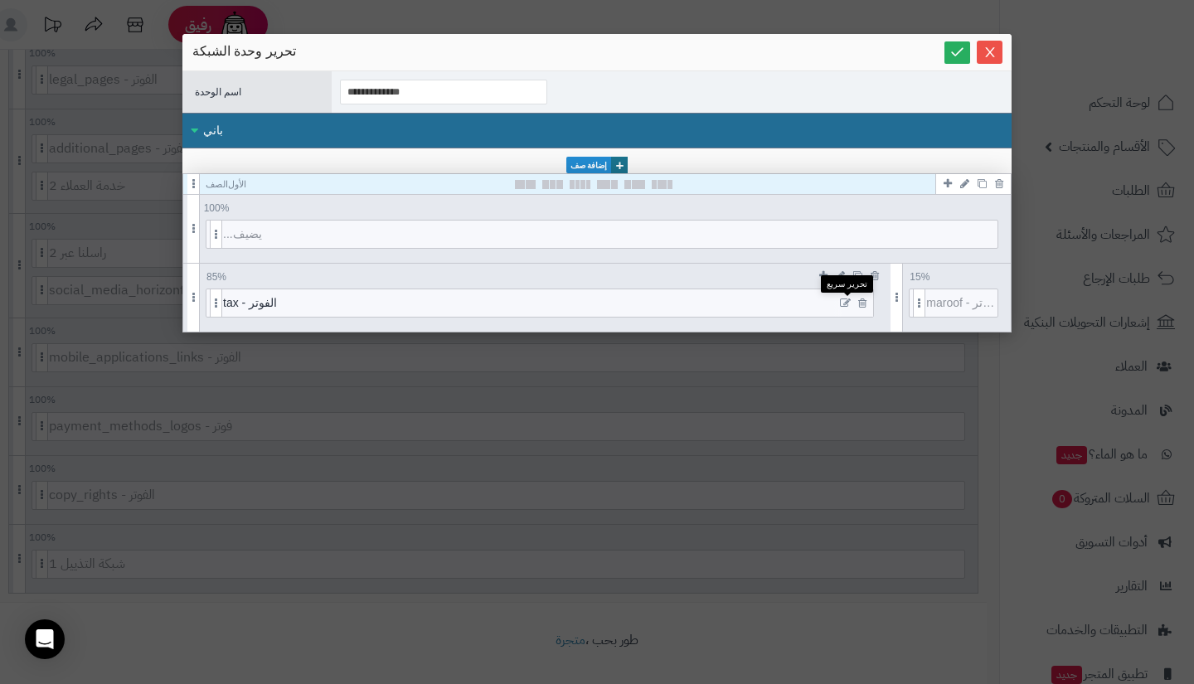
click at [842, 302] on icon at bounding box center [845, 304] width 11 height 12
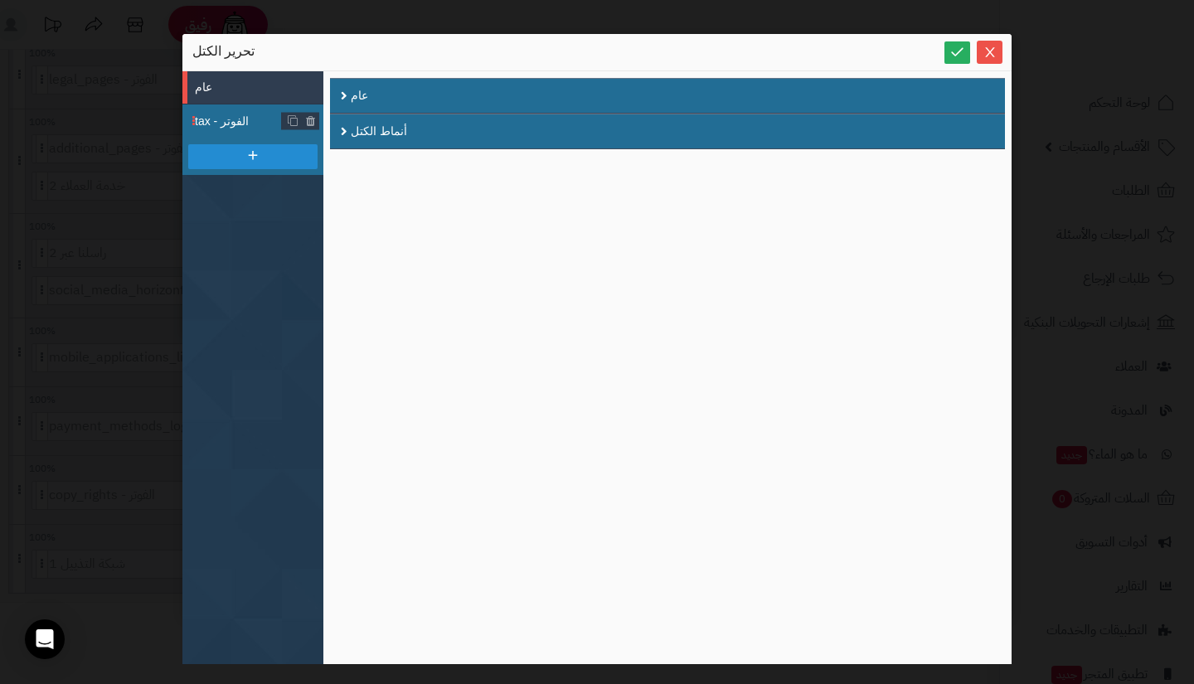
click at [211, 114] on font "الفوتر - tax" at bounding box center [222, 120] width 54 height 13
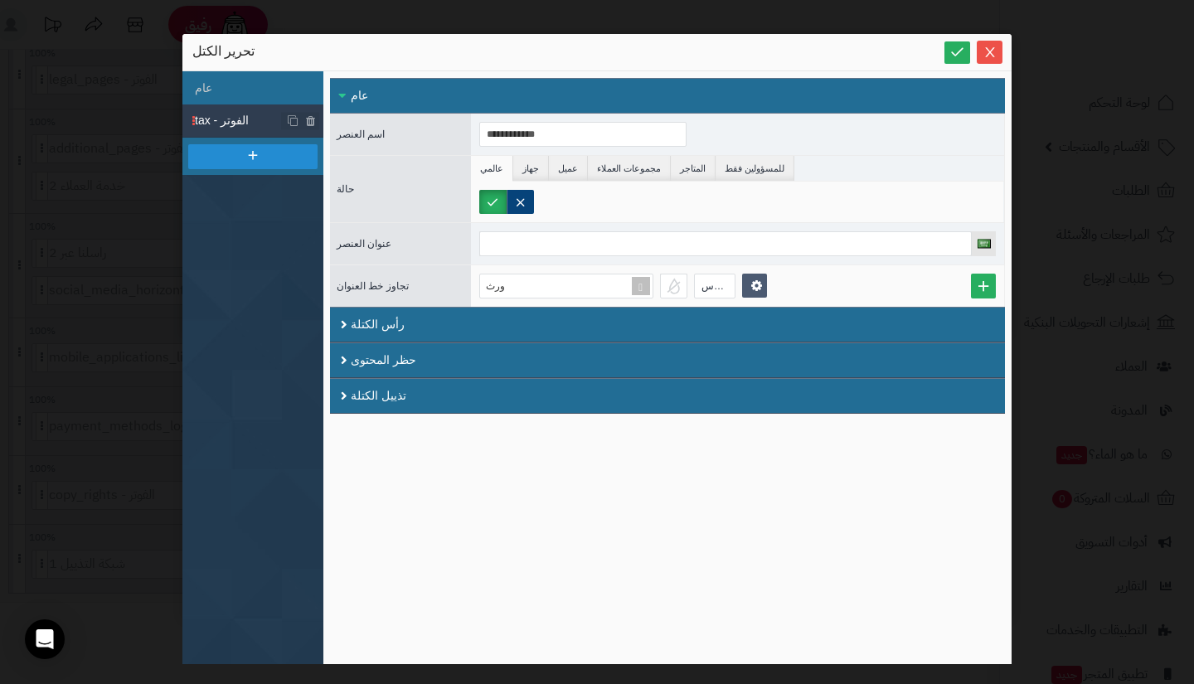
click at [95, 168] on div "**********" at bounding box center [597, 342] width 1194 height 684
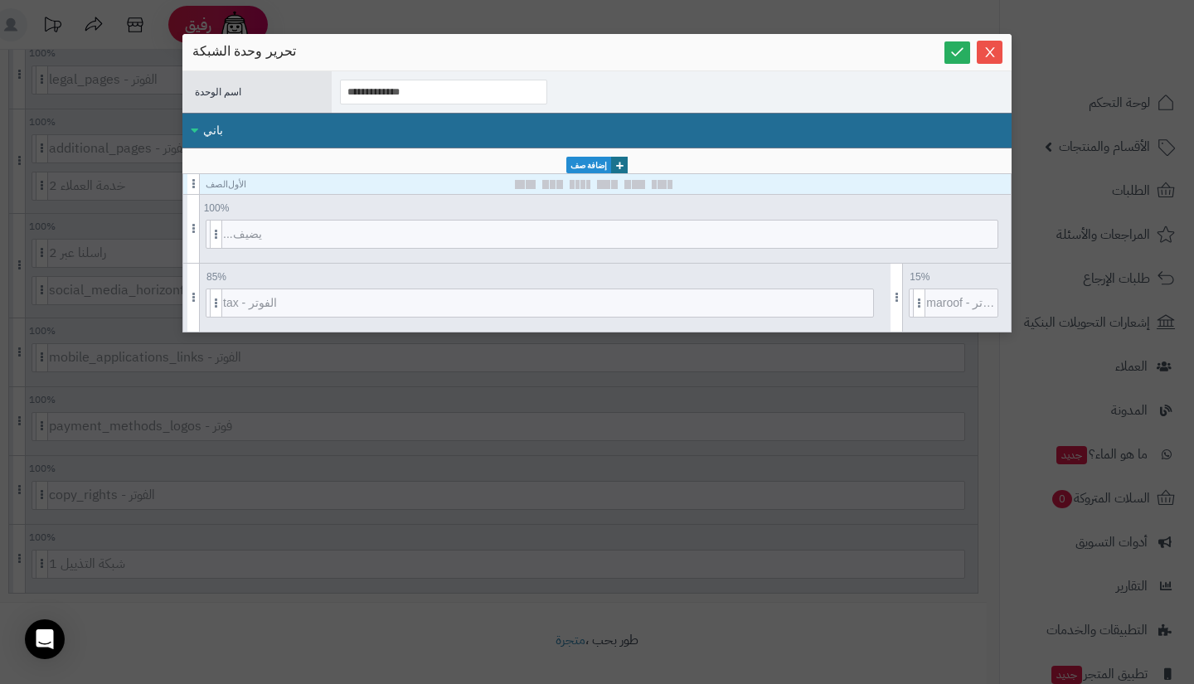
click at [68, 182] on div "**********" at bounding box center [597, 342] width 1194 height 684
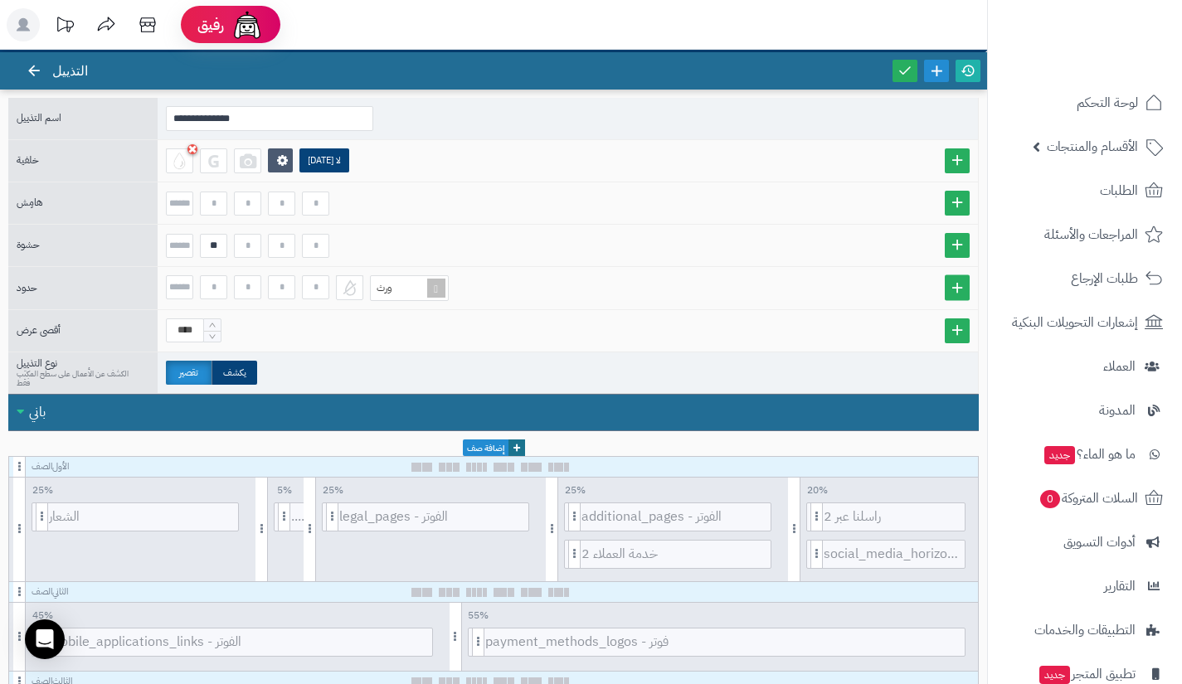
scroll to position [0, 0]
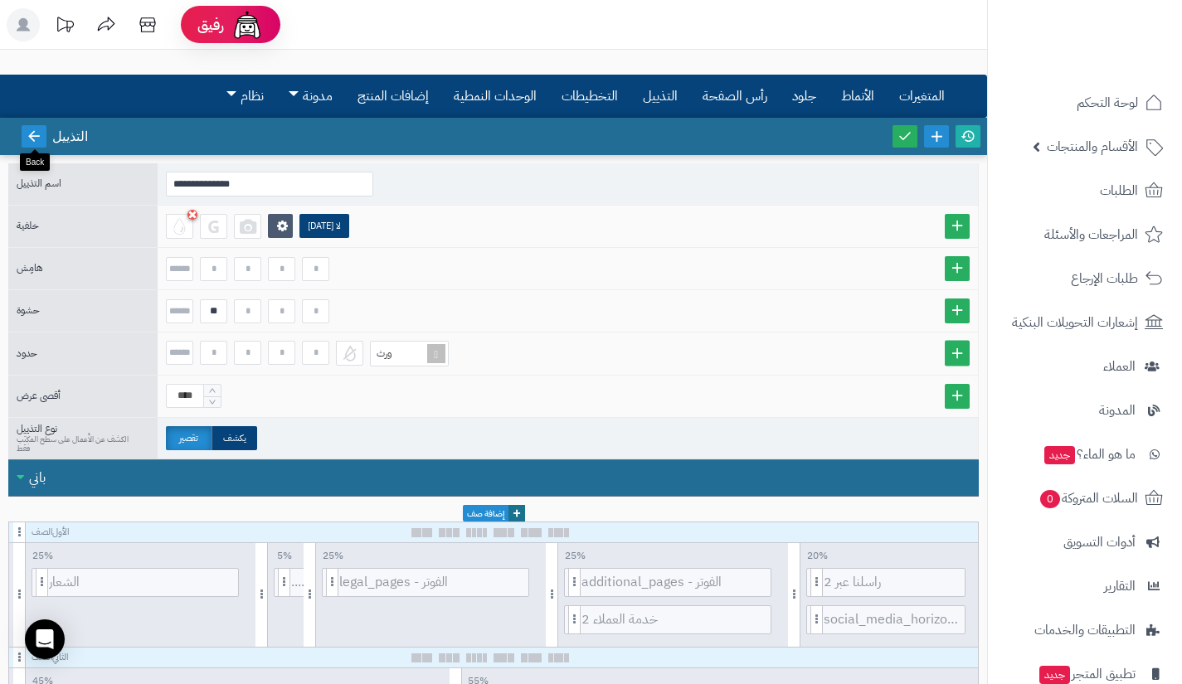
click at [39, 133] on icon at bounding box center [34, 136] width 15 height 15
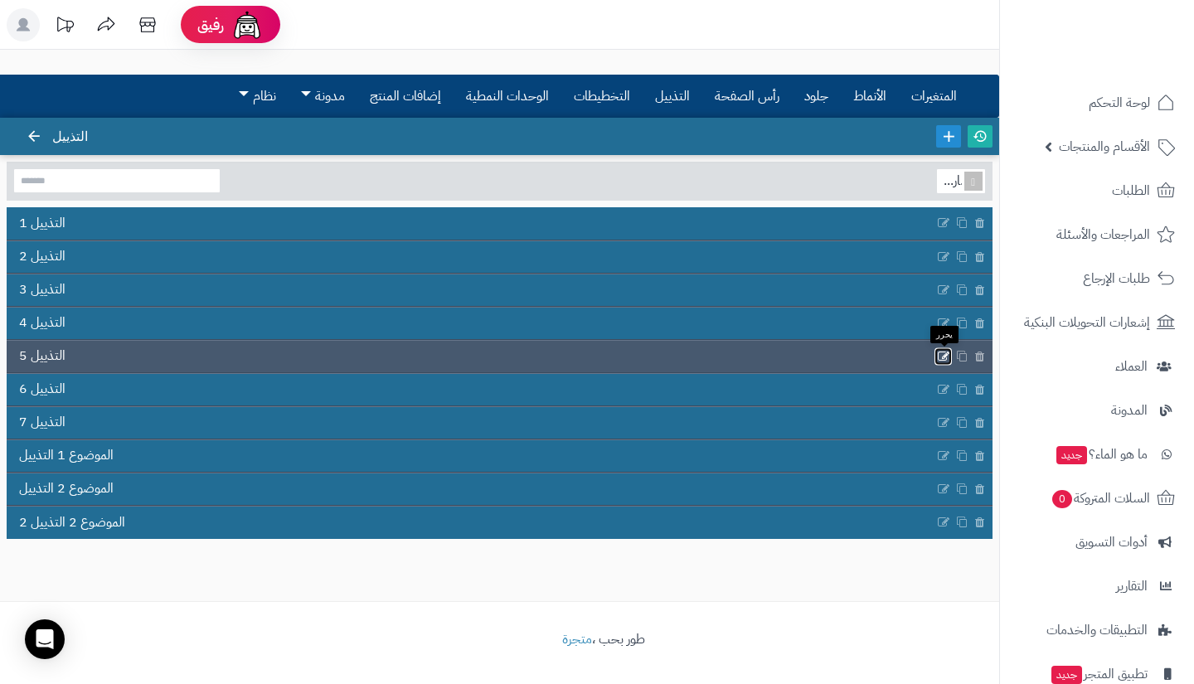
click at [937, 359] on icon at bounding box center [943, 356] width 13 height 14
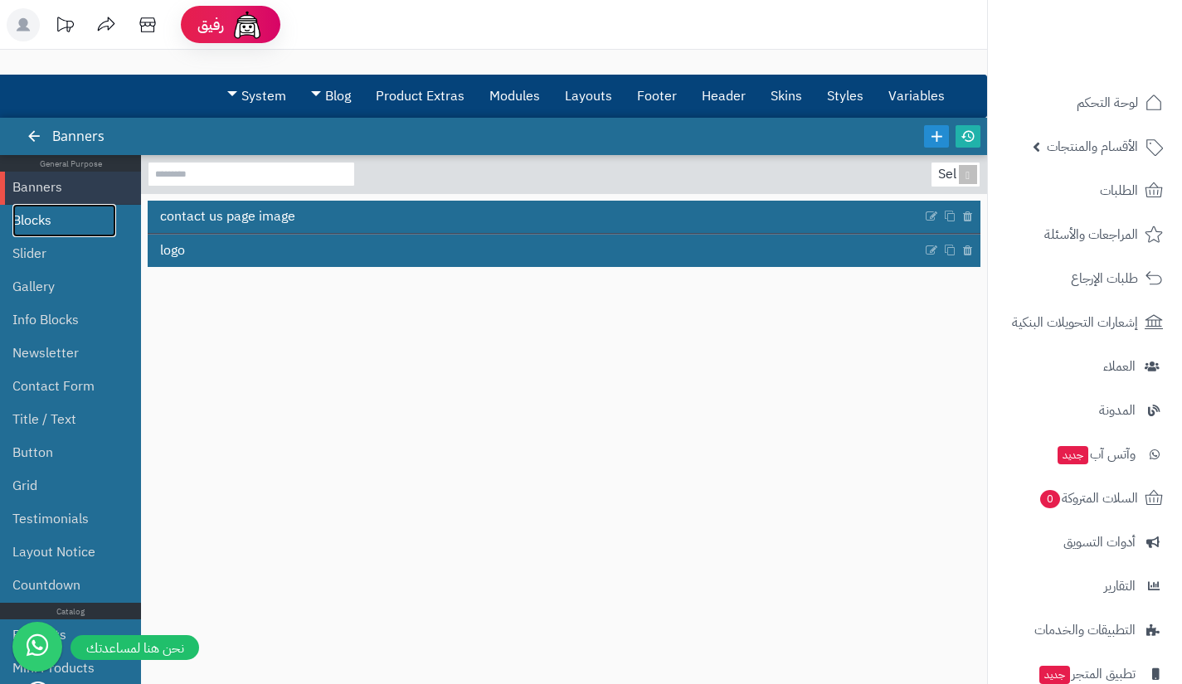
click at [103, 225] on link "Blocks" at bounding box center [64, 220] width 104 height 33
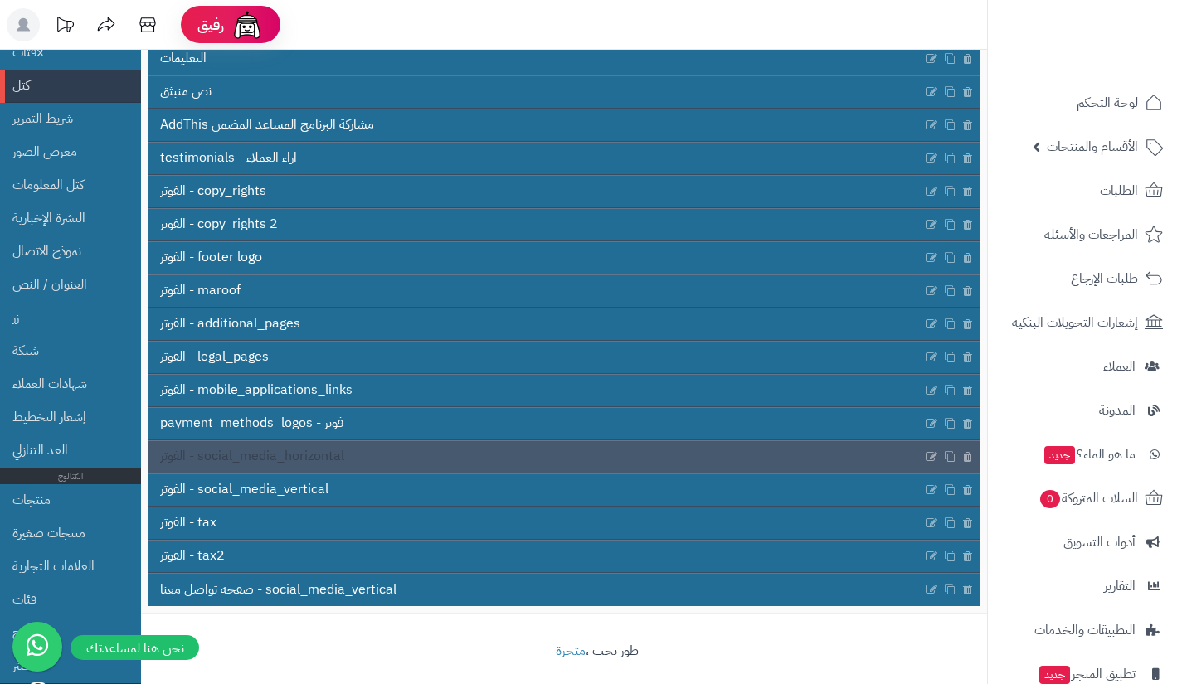
scroll to position [147, 0]
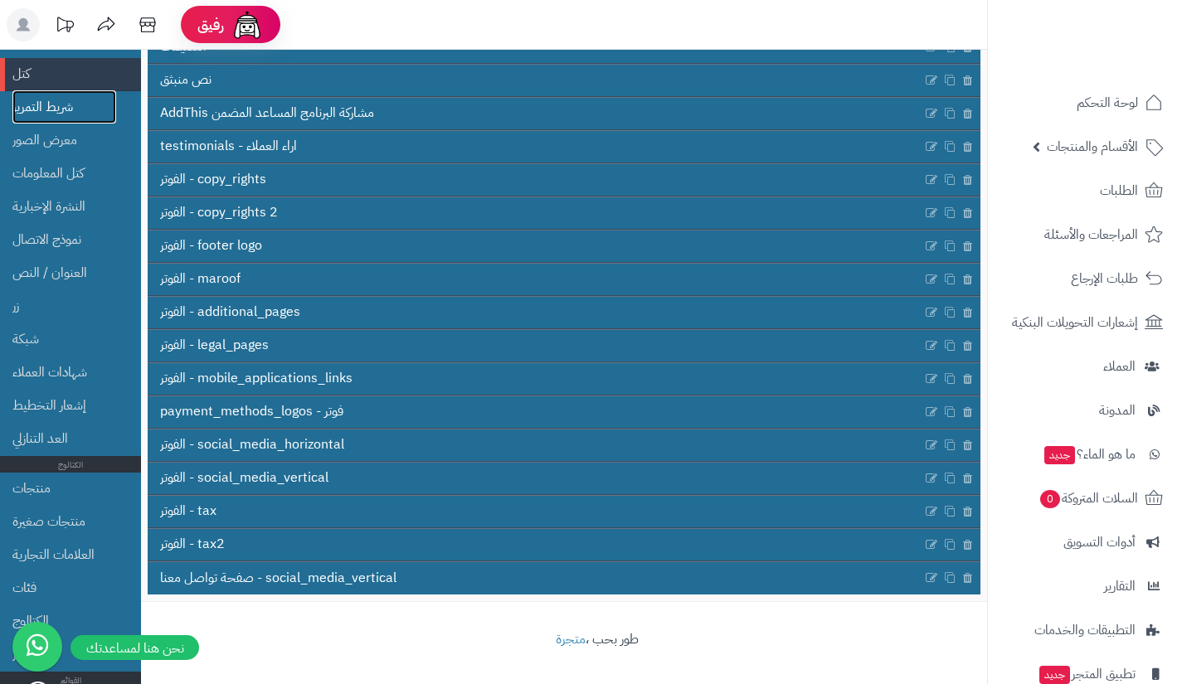
click at [48, 105] on font "شريط التمرير" at bounding box center [42, 107] width 61 height 20
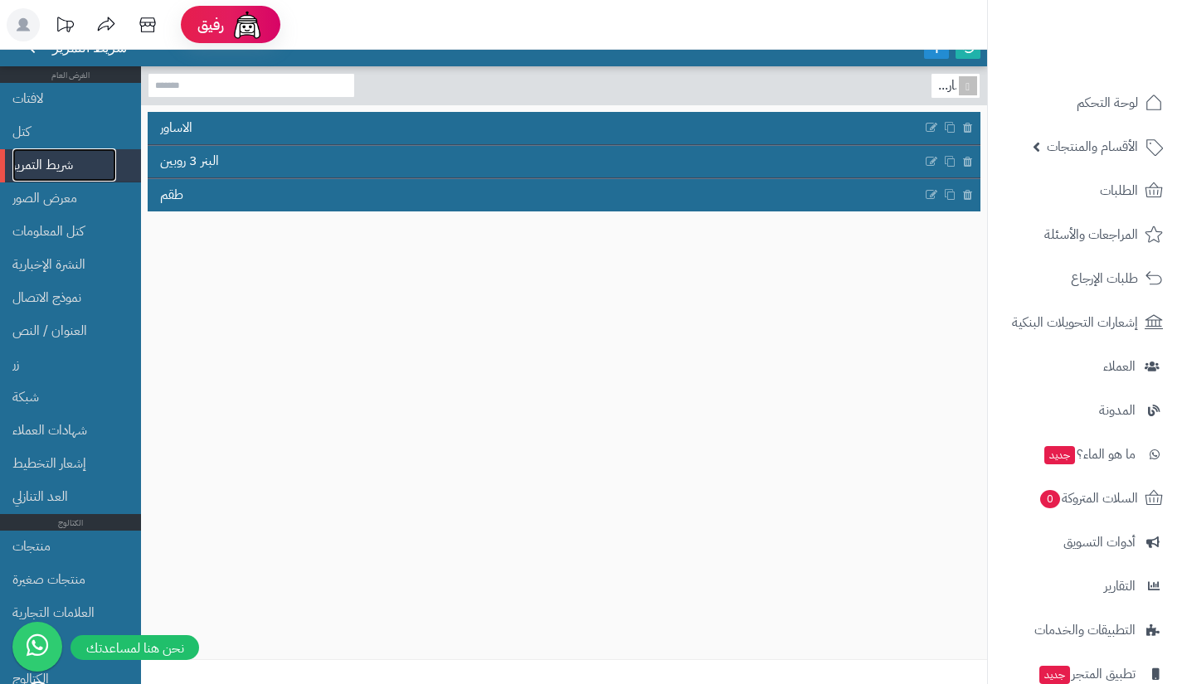
scroll to position [80, 0]
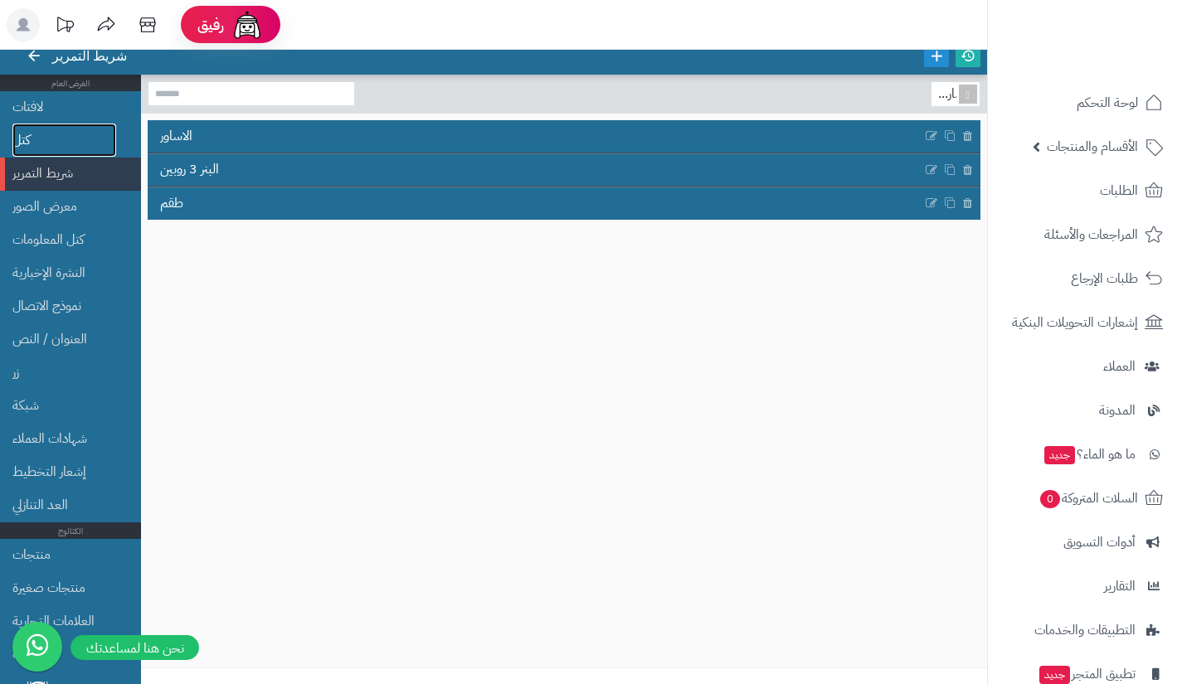
click at [29, 130] on font "كتل" at bounding box center [20, 140] width 17 height 20
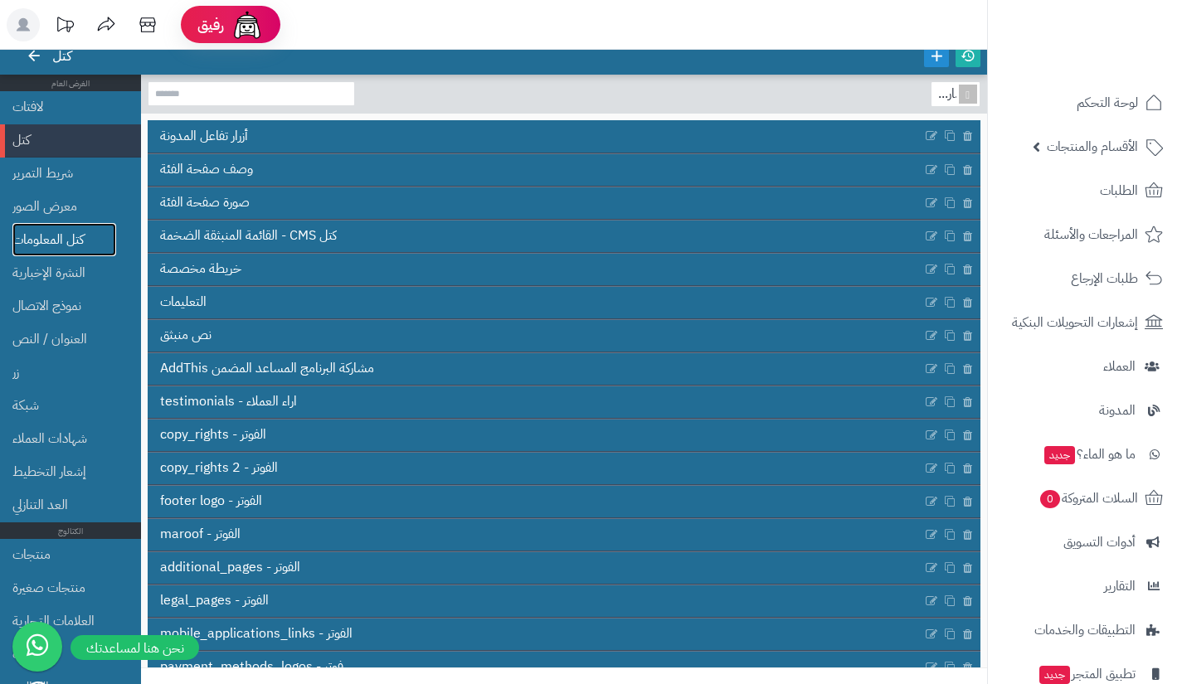
click at [68, 227] on link "كتل المعلومات" at bounding box center [64, 239] width 104 height 33
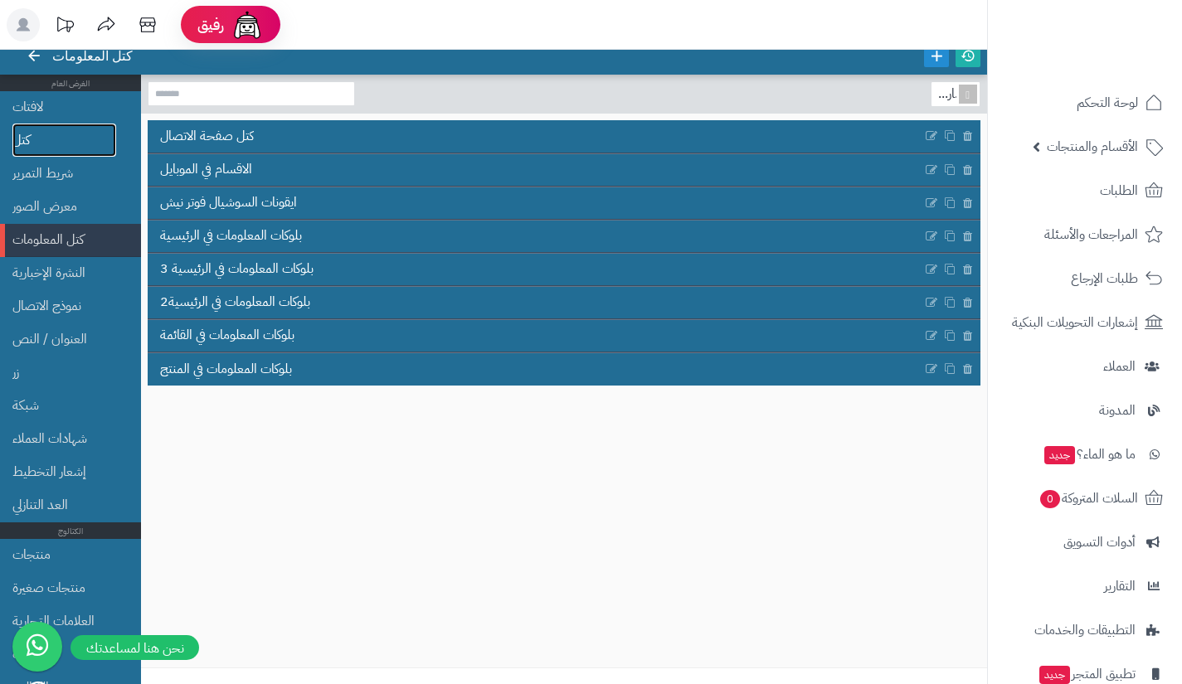
click at [65, 140] on link "كتل" at bounding box center [64, 140] width 104 height 33
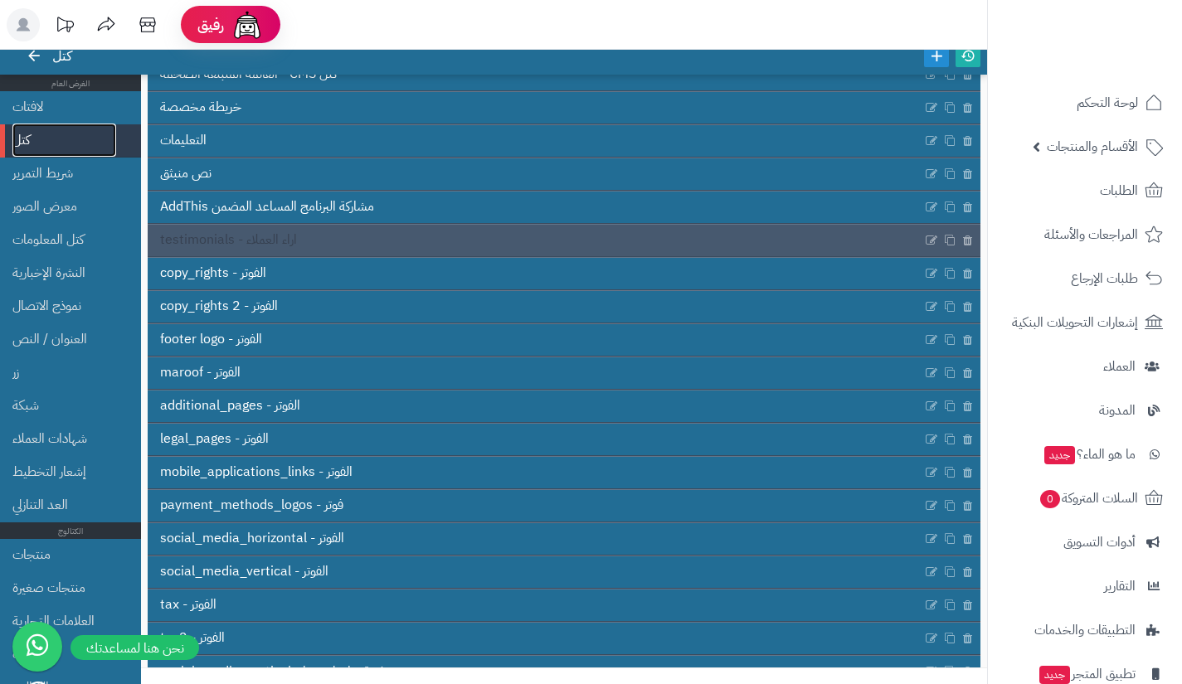
scroll to position [189, 0]
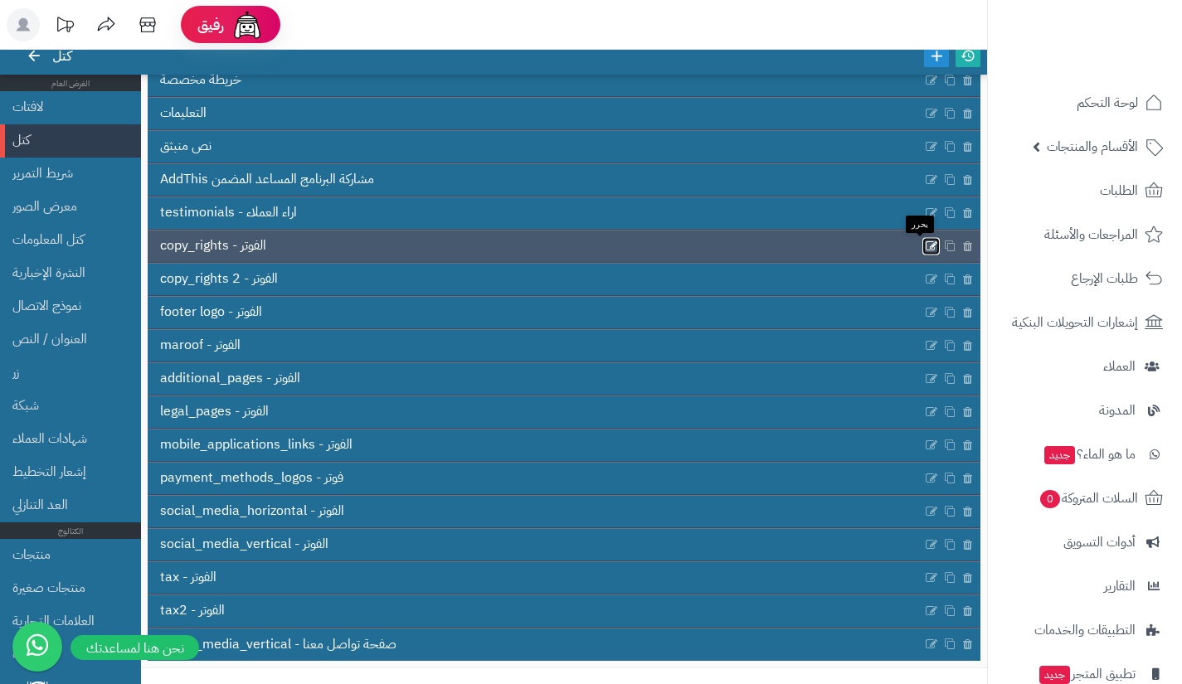
click at [925, 245] on icon at bounding box center [931, 246] width 13 height 14
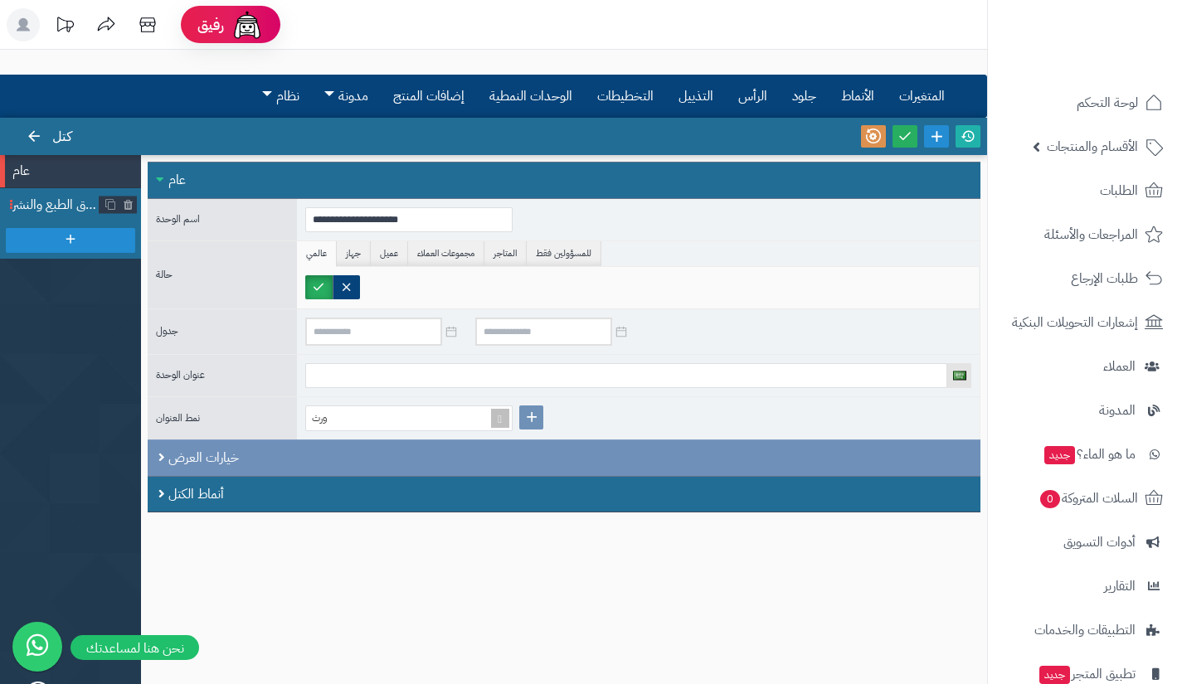
click at [61, 193] on li "حقوق الطبع والنشر" at bounding box center [70, 204] width 141 height 33
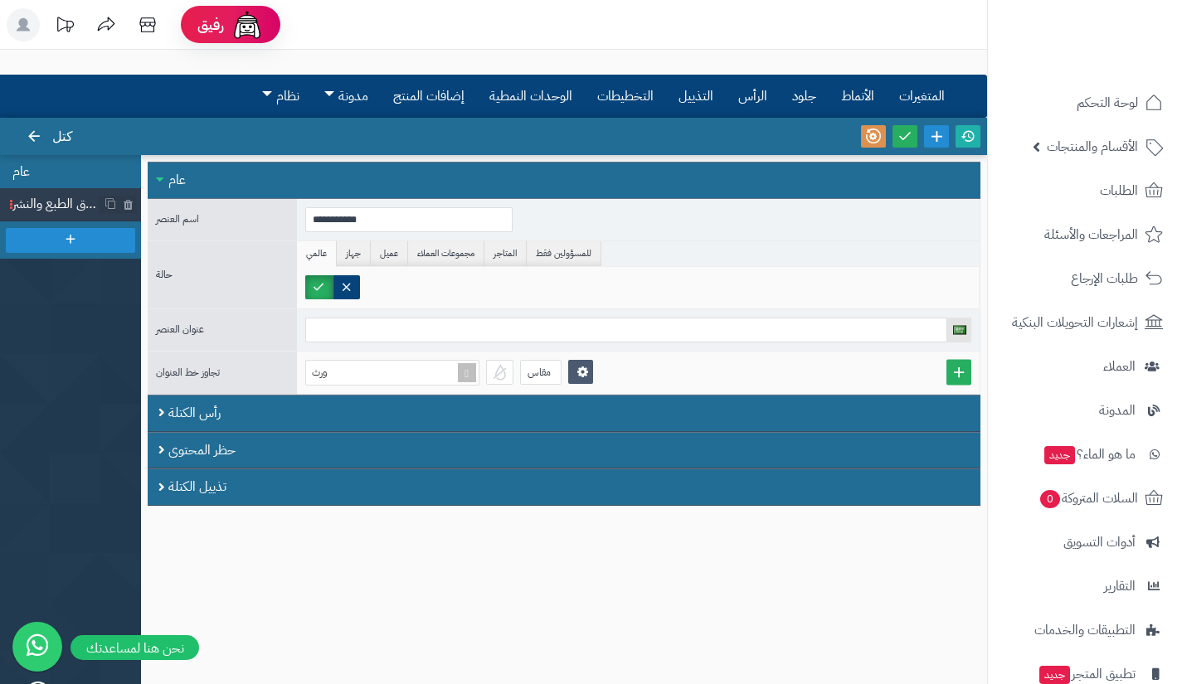
click at [36, 172] on li "عام" at bounding box center [70, 171] width 141 height 33
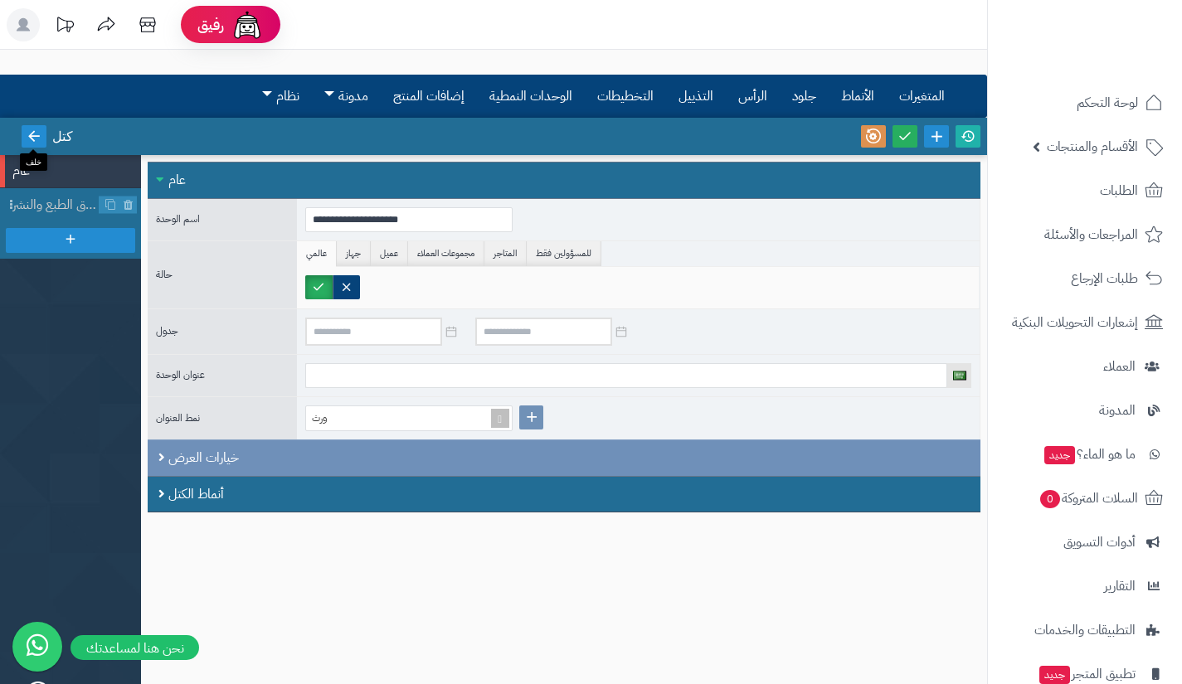
click at [26, 144] on link at bounding box center [34, 136] width 25 height 22
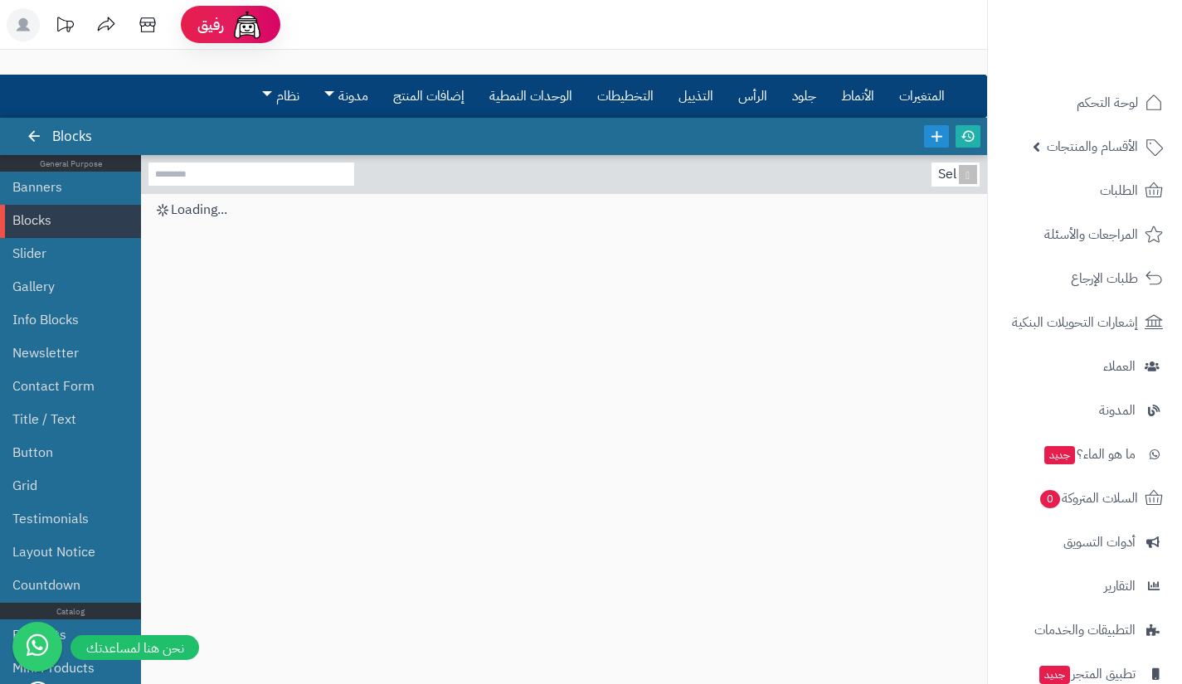
scroll to position [80, 0]
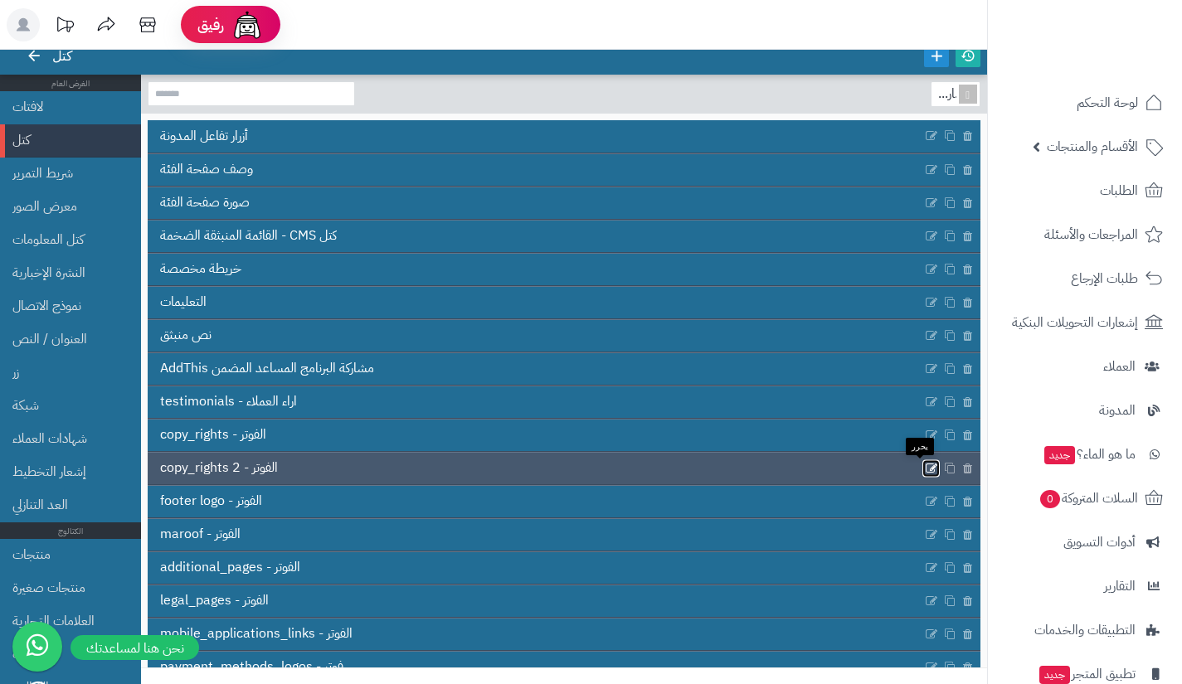
click at [925, 469] on icon at bounding box center [931, 468] width 13 height 14
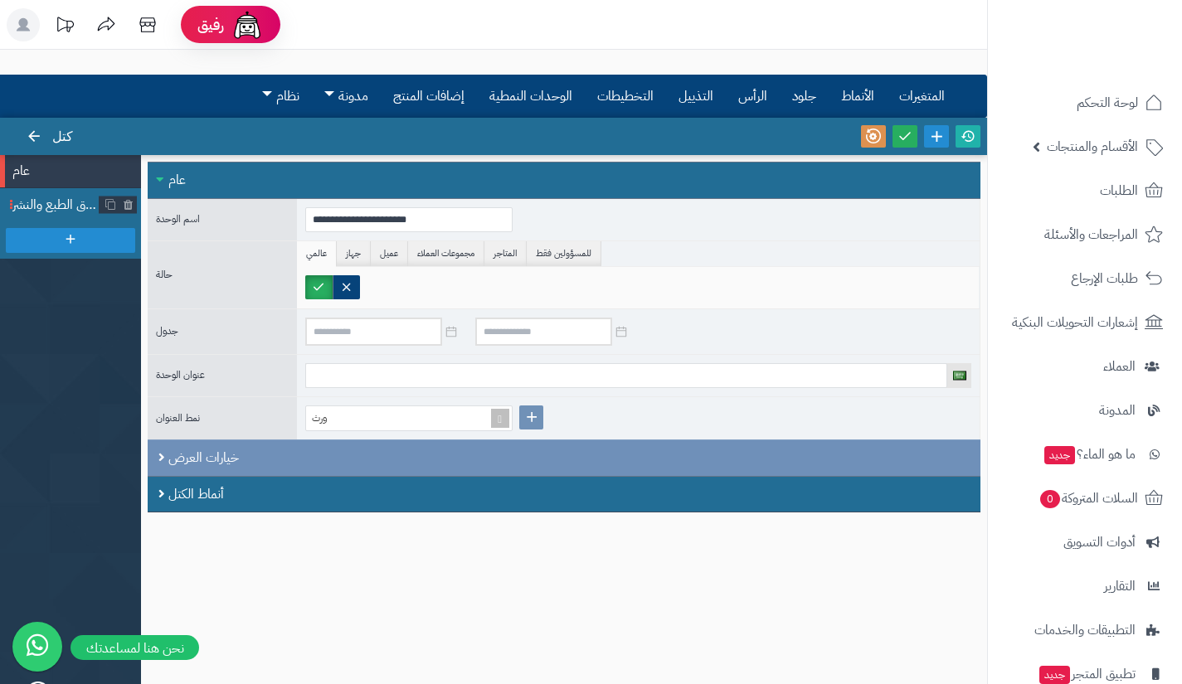
click at [75, 208] on font "حقوق الطبع والنشر" at bounding box center [58, 205] width 93 height 20
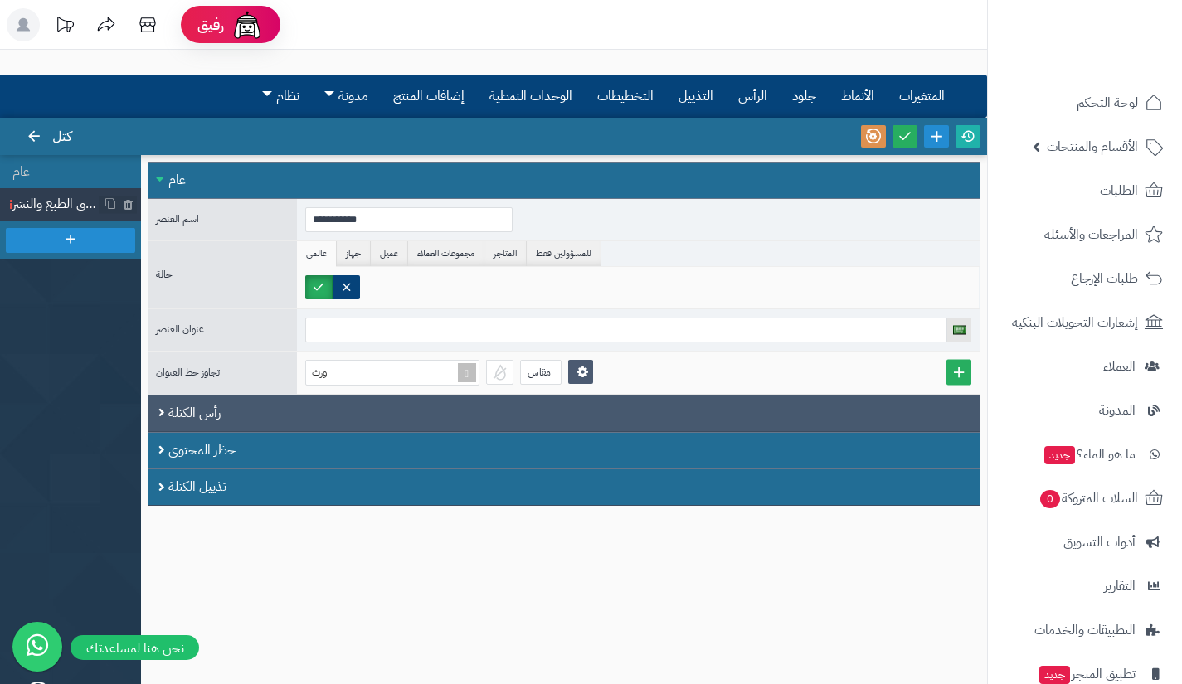
click at [175, 403] on font "رأس الكتلة" at bounding box center [194, 413] width 52 height 20
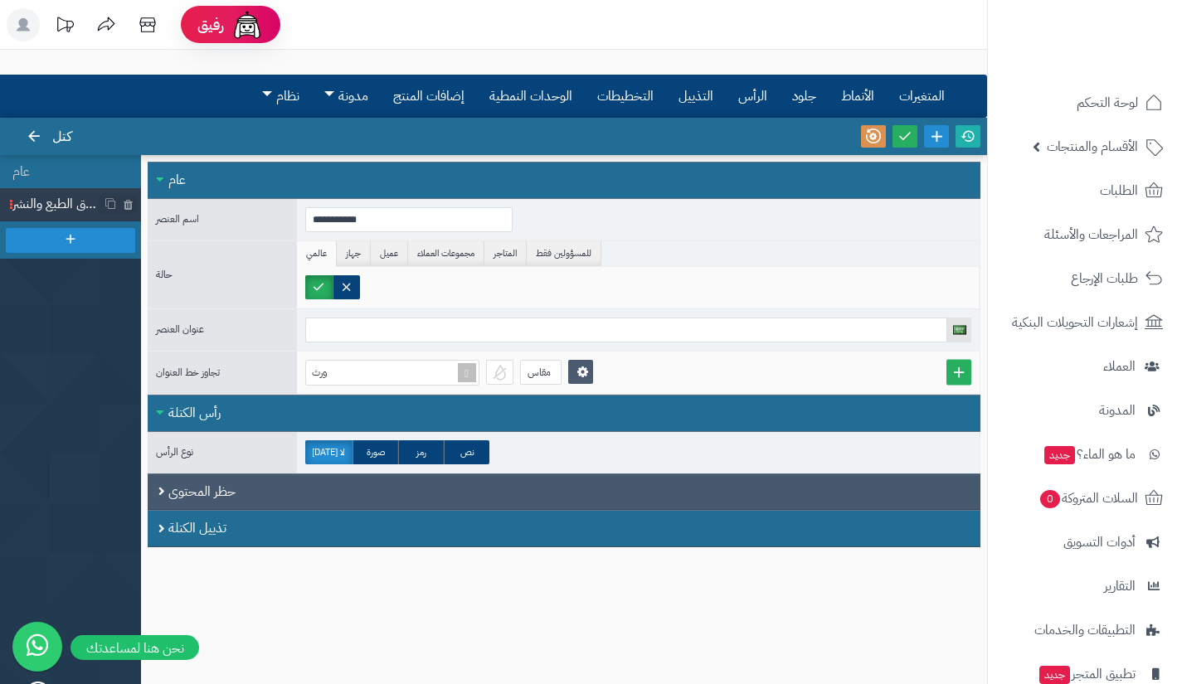
click at [192, 485] on font "حظر المحتوى" at bounding box center [201, 492] width 67 height 20
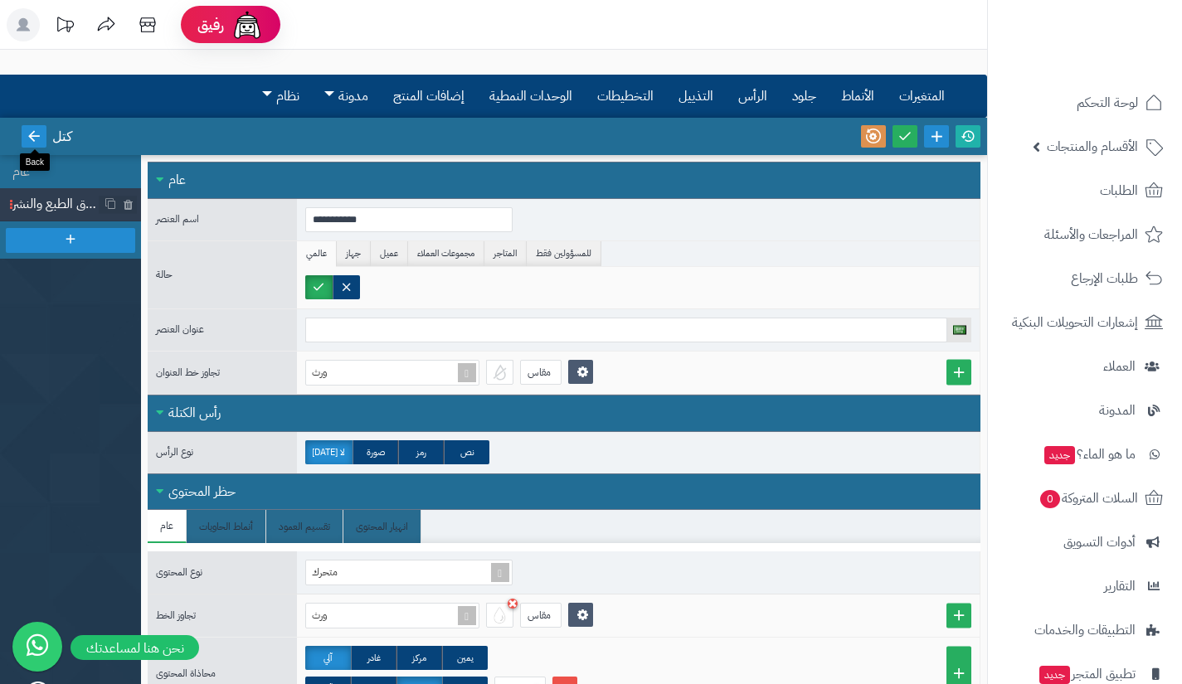
click at [36, 128] on link at bounding box center [34, 136] width 25 height 22
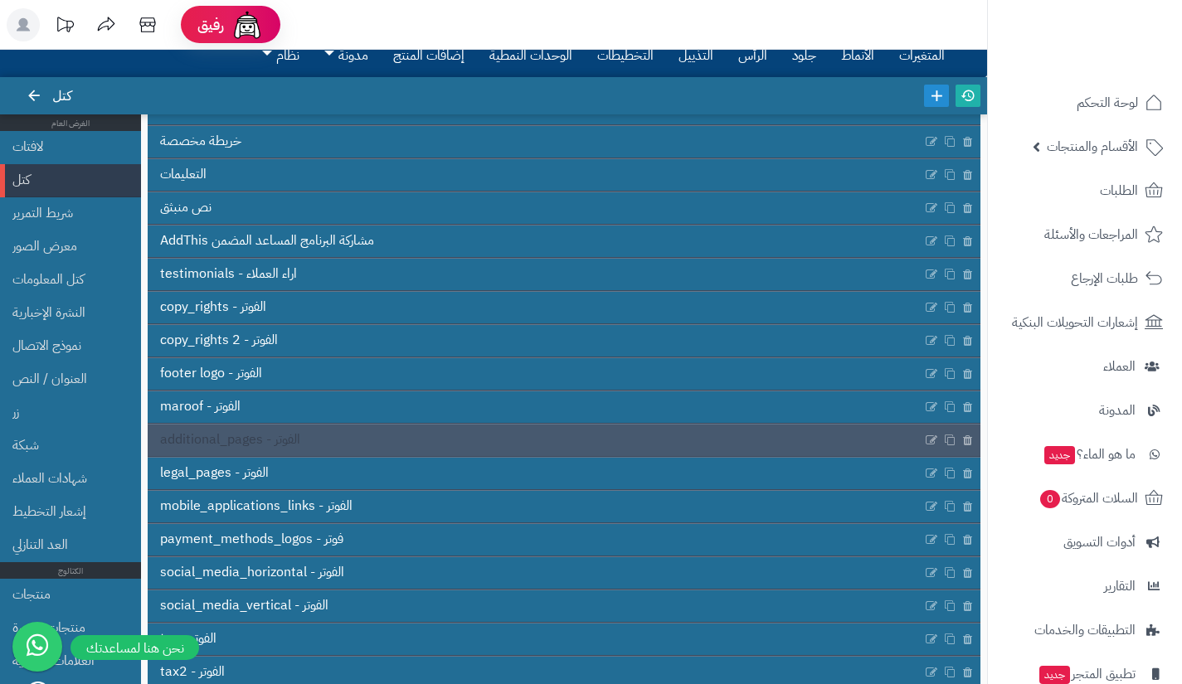
scroll to position [165, 0]
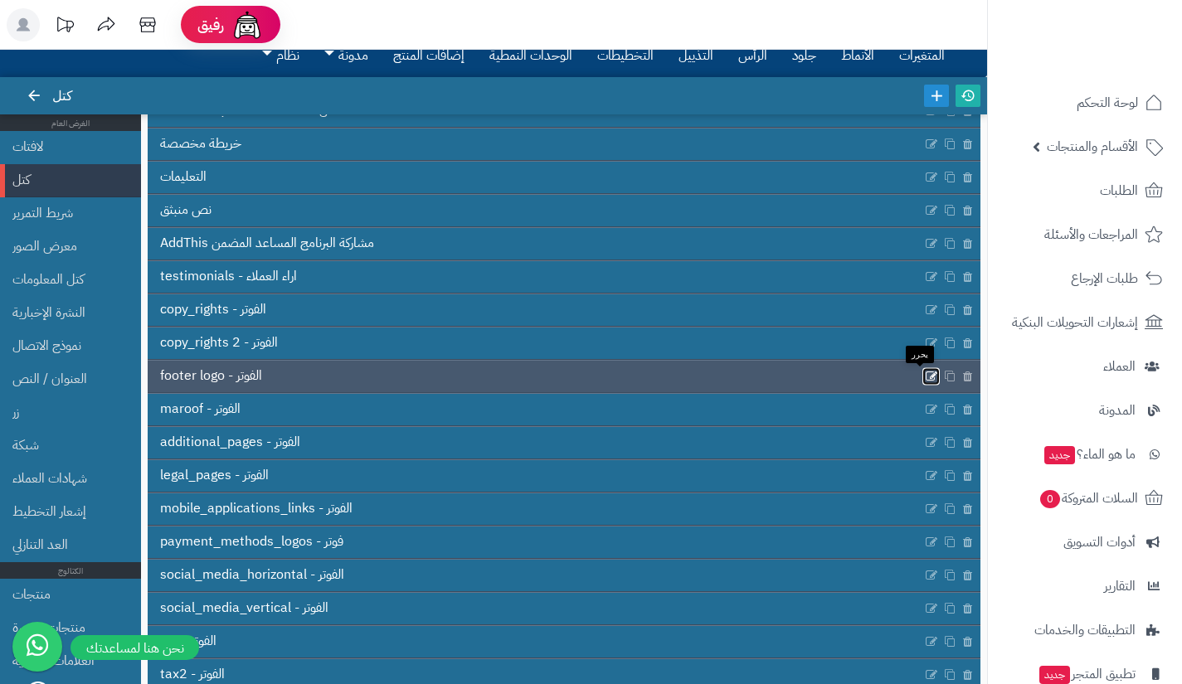
click at [925, 378] on icon at bounding box center [931, 376] width 13 height 14
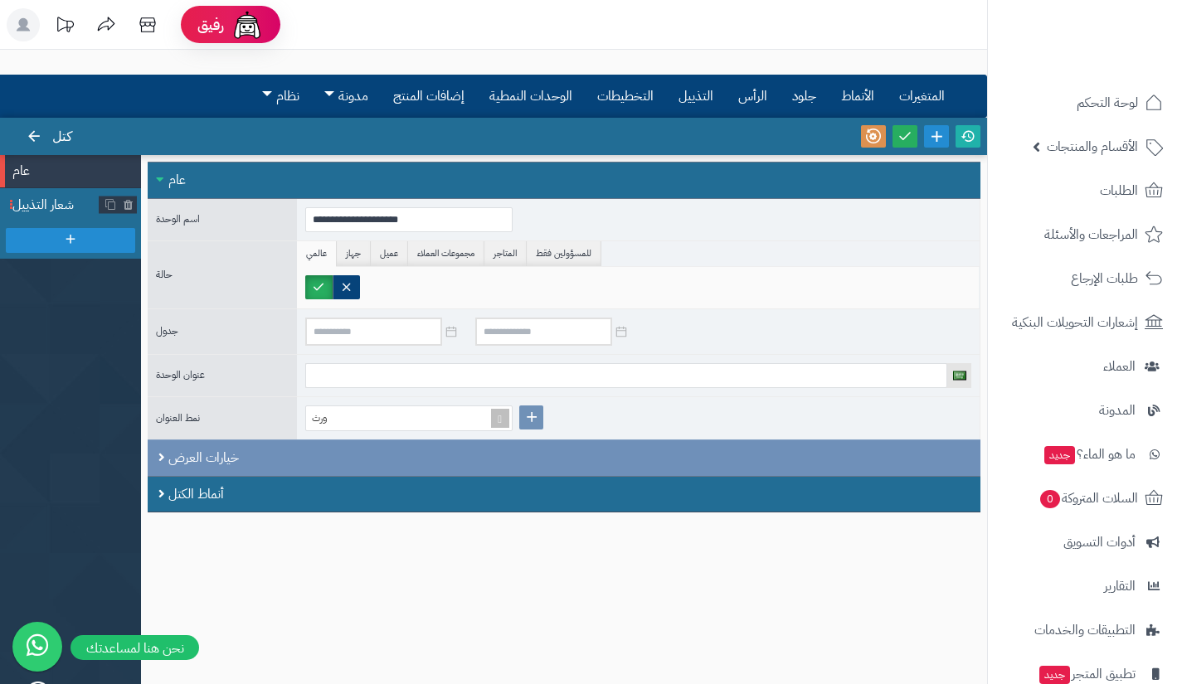
click at [36, 194] on li "شعار التذييل" at bounding box center [70, 204] width 141 height 33
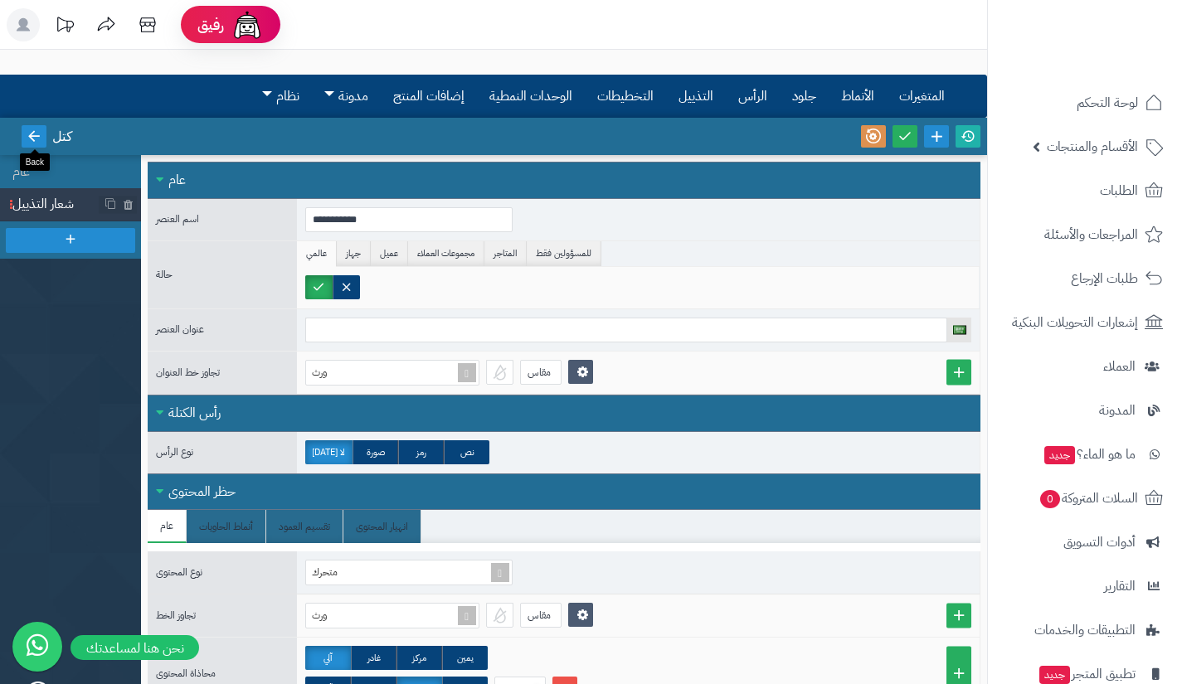
click at [28, 126] on link at bounding box center [34, 136] width 25 height 22
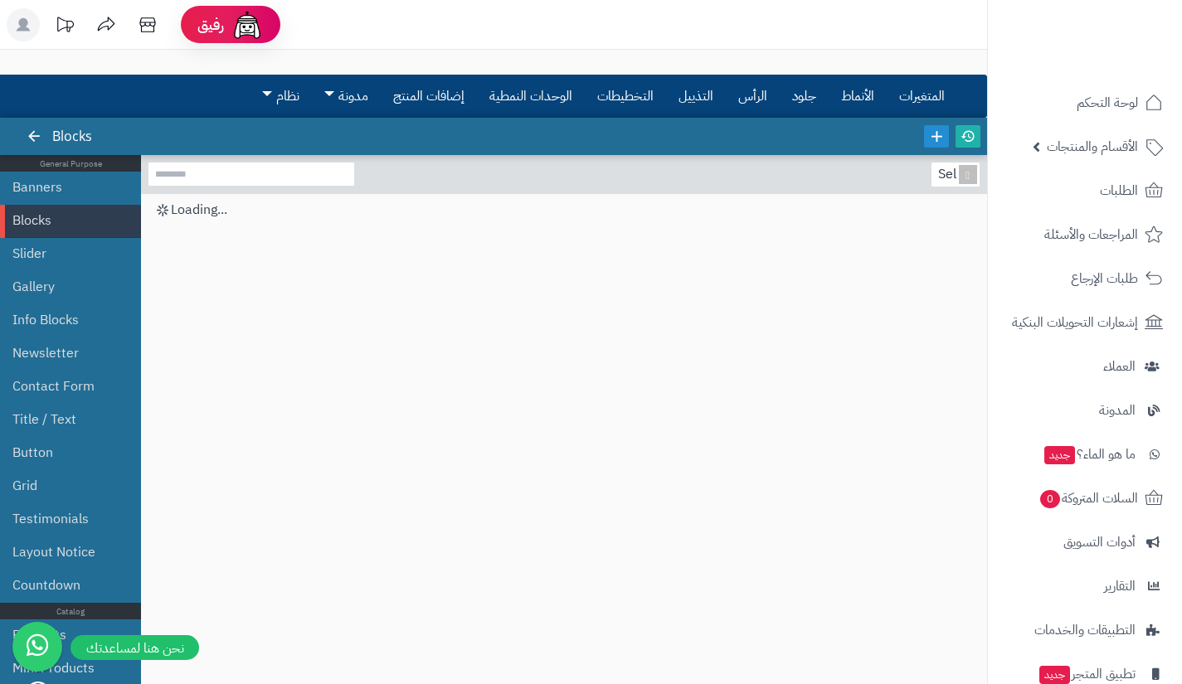
scroll to position [41, 0]
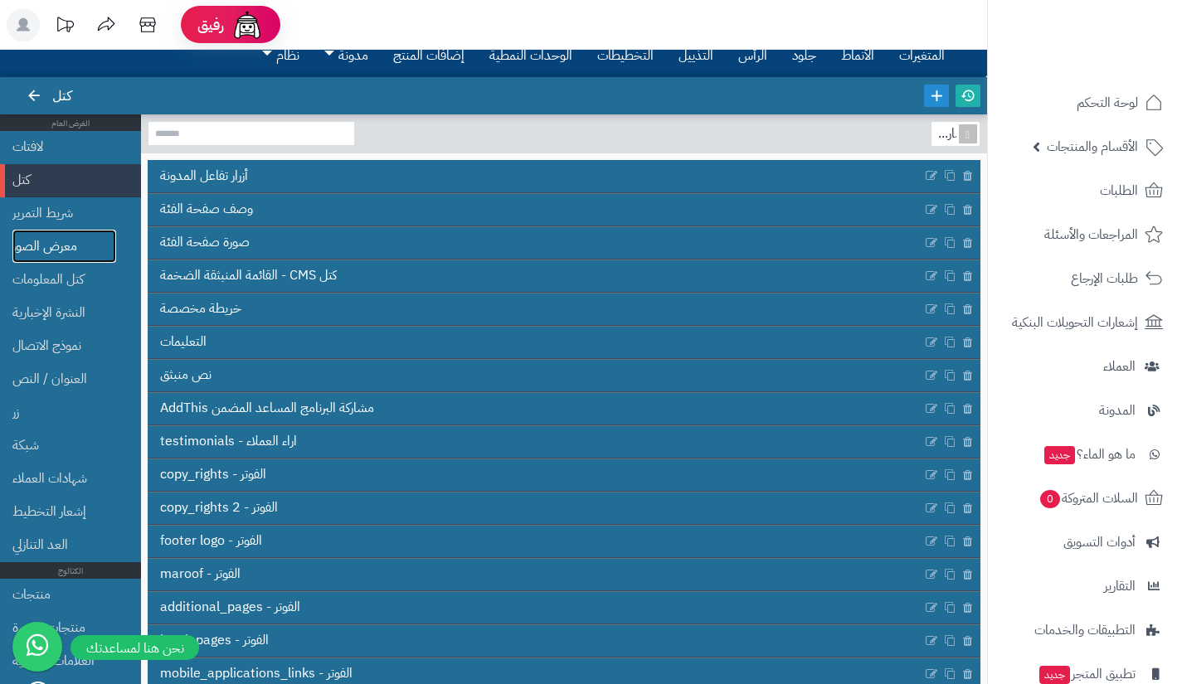
click at [75, 249] on font "معرض الصور" at bounding box center [44, 246] width 65 height 20
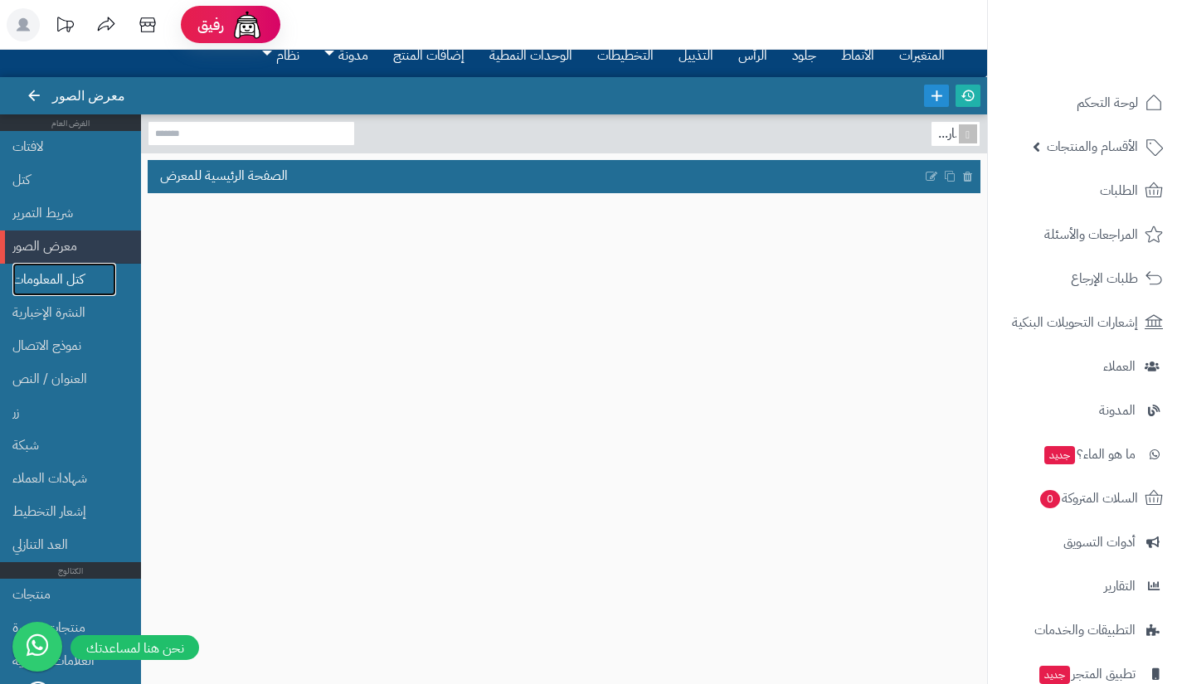
click at [75, 274] on font "كتل المعلومات" at bounding box center [47, 279] width 71 height 20
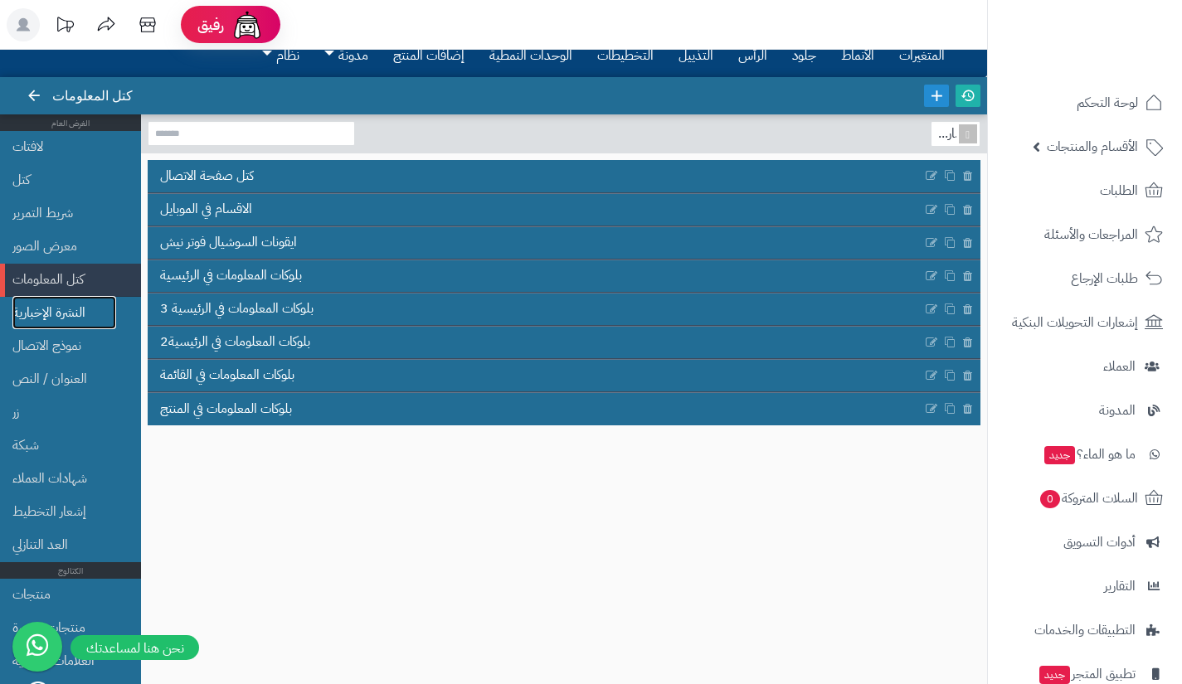
click at [80, 319] on font "النشرة الإخبارية" at bounding box center [48, 313] width 73 height 20
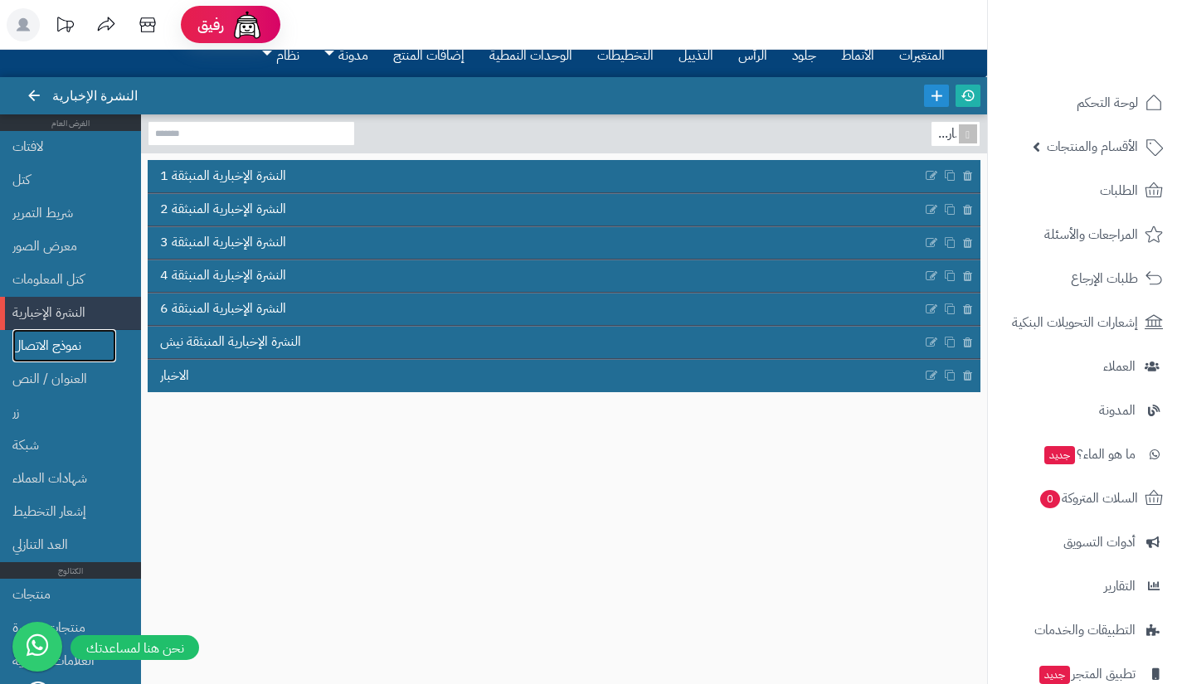
click at [79, 340] on font "نموذج الاتصال" at bounding box center [46, 346] width 69 height 20
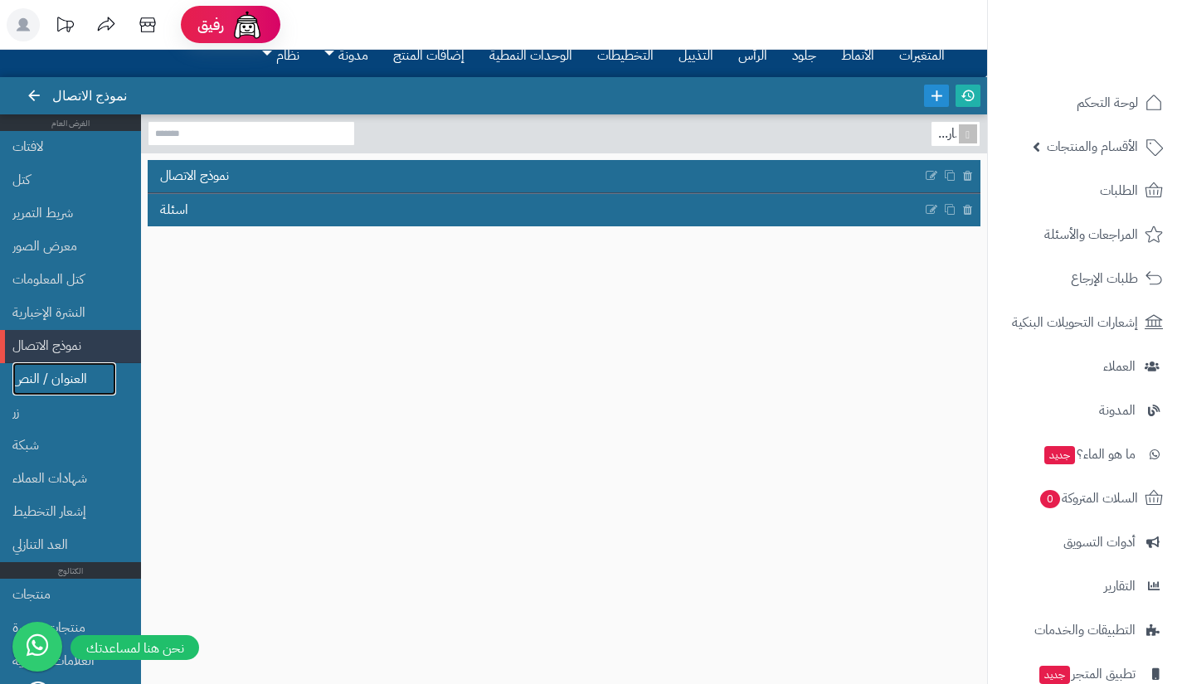
click at [77, 370] on font "العنوان / النص" at bounding box center [49, 379] width 75 height 20
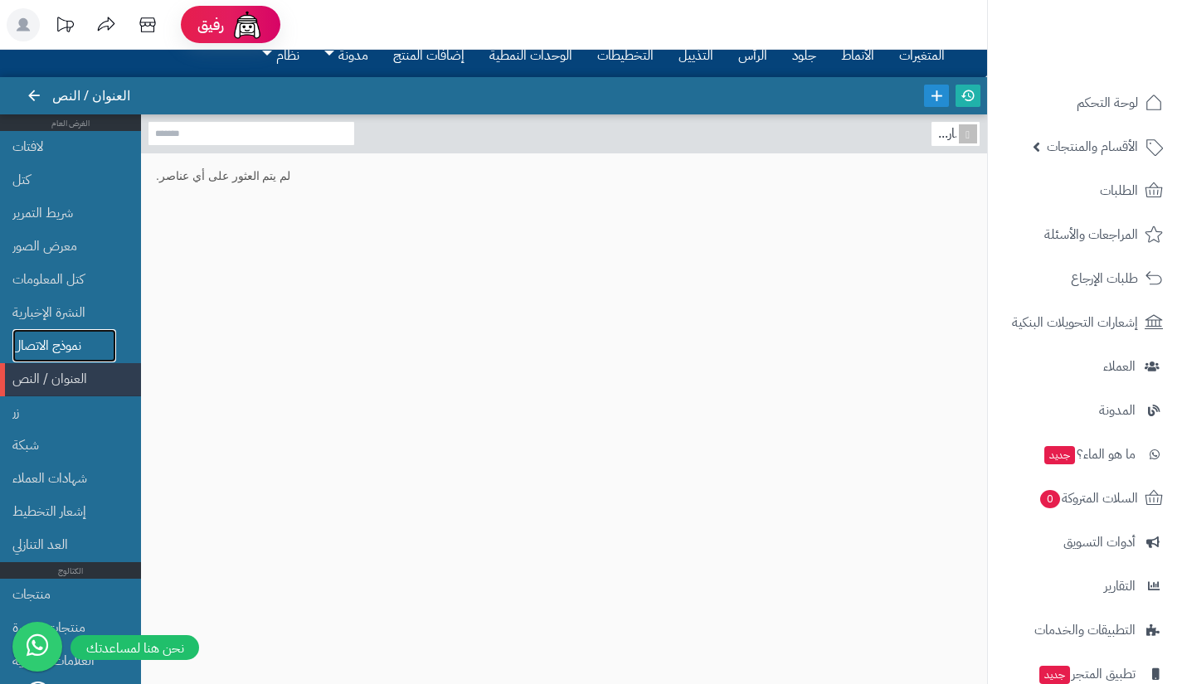
click at [95, 350] on link "نموذج الاتصال" at bounding box center [64, 345] width 104 height 33
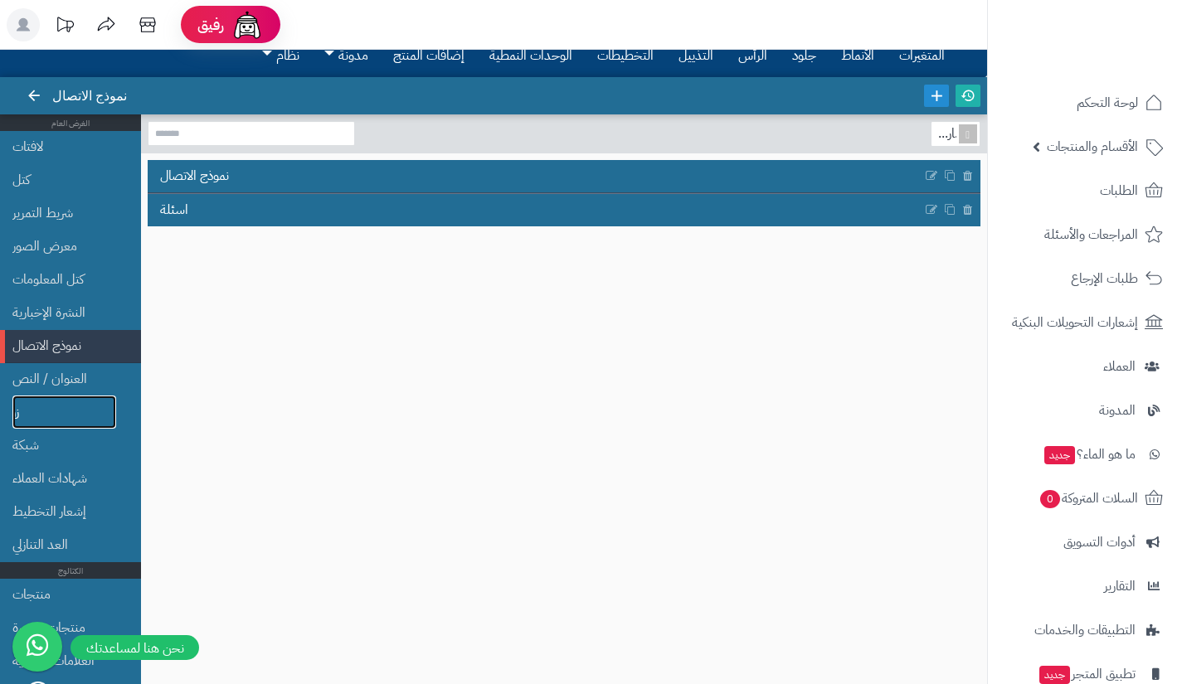
click at [76, 410] on link "زر" at bounding box center [64, 412] width 104 height 33
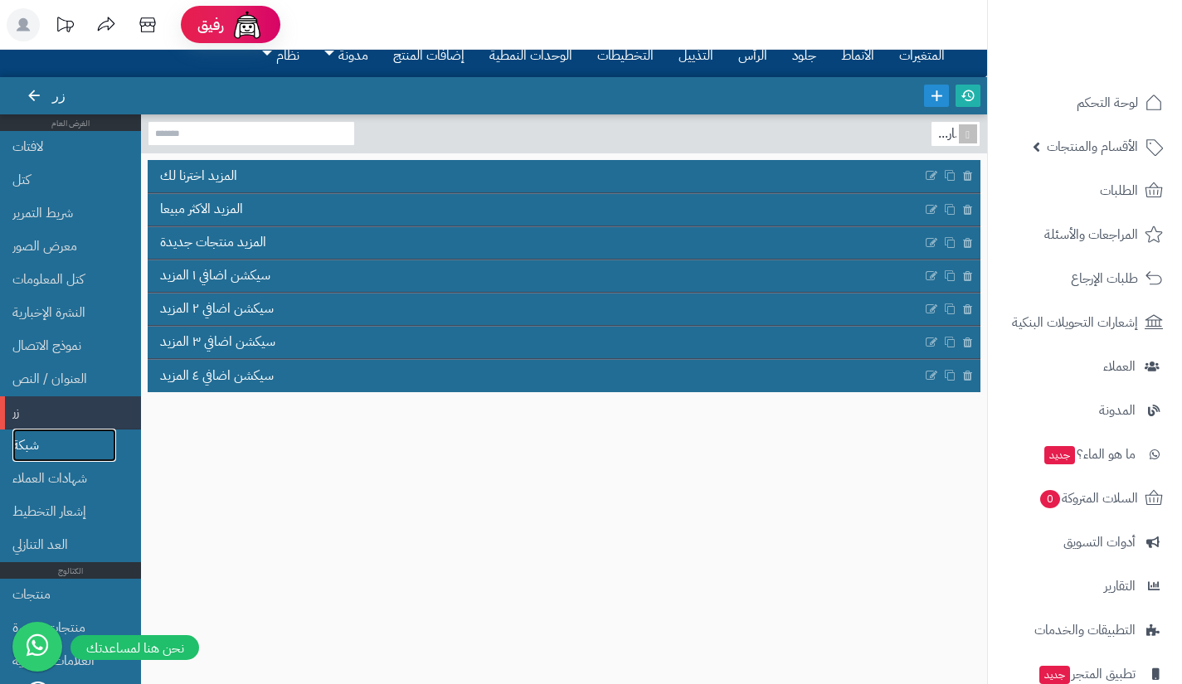
click at [69, 446] on link "شبكة" at bounding box center [64, 445] width 104 height 33
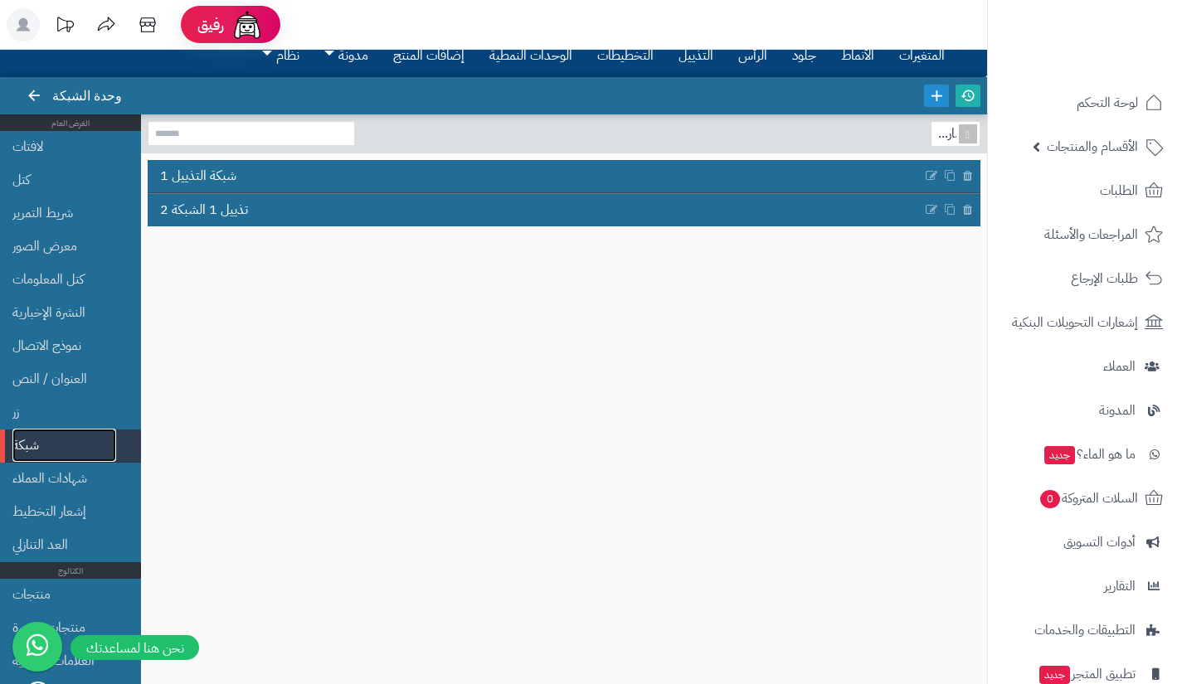
click at [69, 446] on link "شبكة" at bounding box center [64, 445] width 104 height 33
click at [72, 475] on font "شهادات العملاء" at bounding box center [49, 479] width 75 height 20
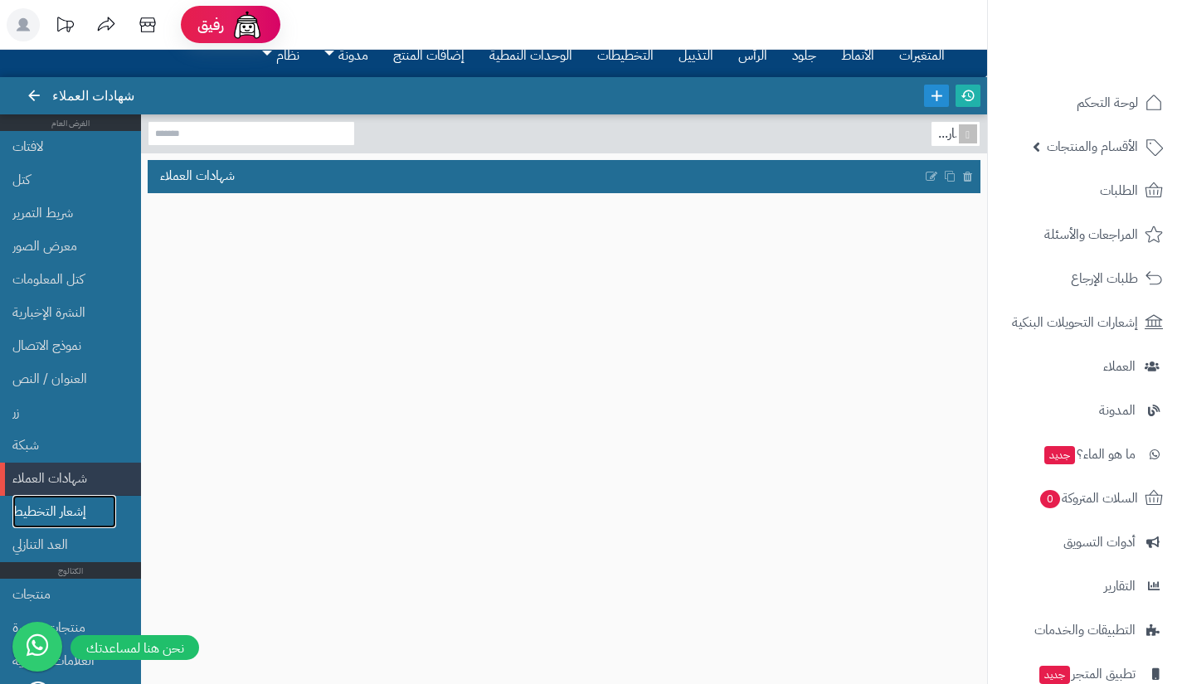
click at [78, 519] on font "إشعار التخطيط" at bounding box center [49, 512] width 74 height 20
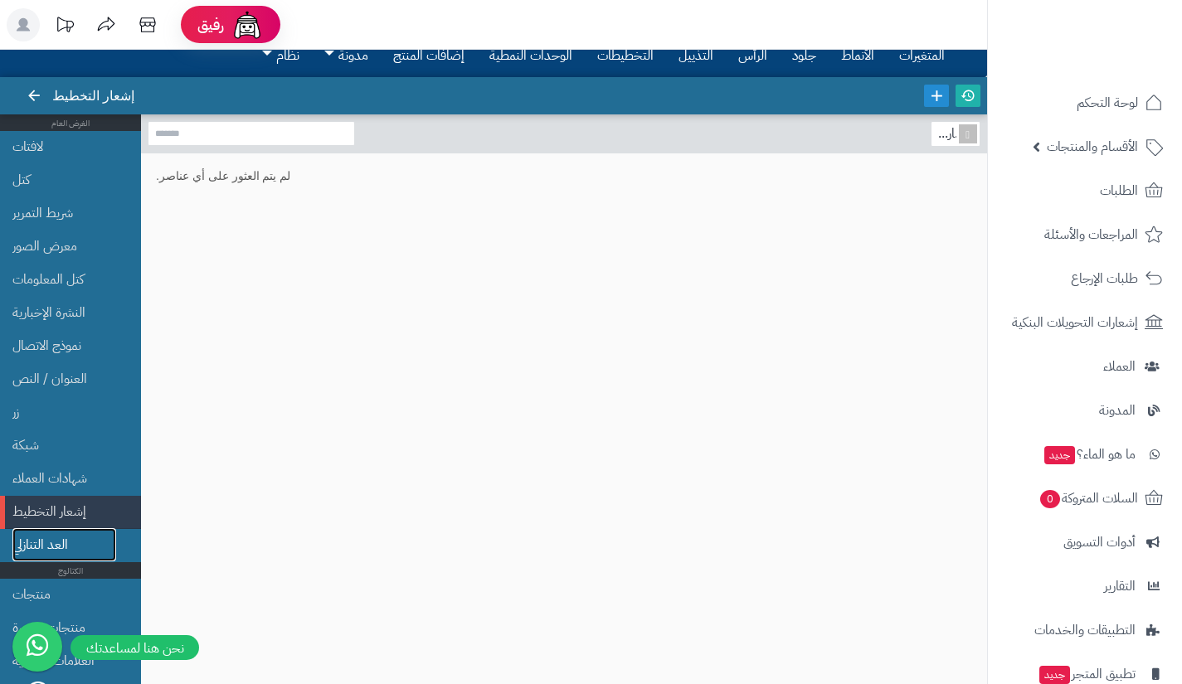
click at [76, 541] on link "العد التنازلي" at bounding box center [64, 544] width 104 height 33
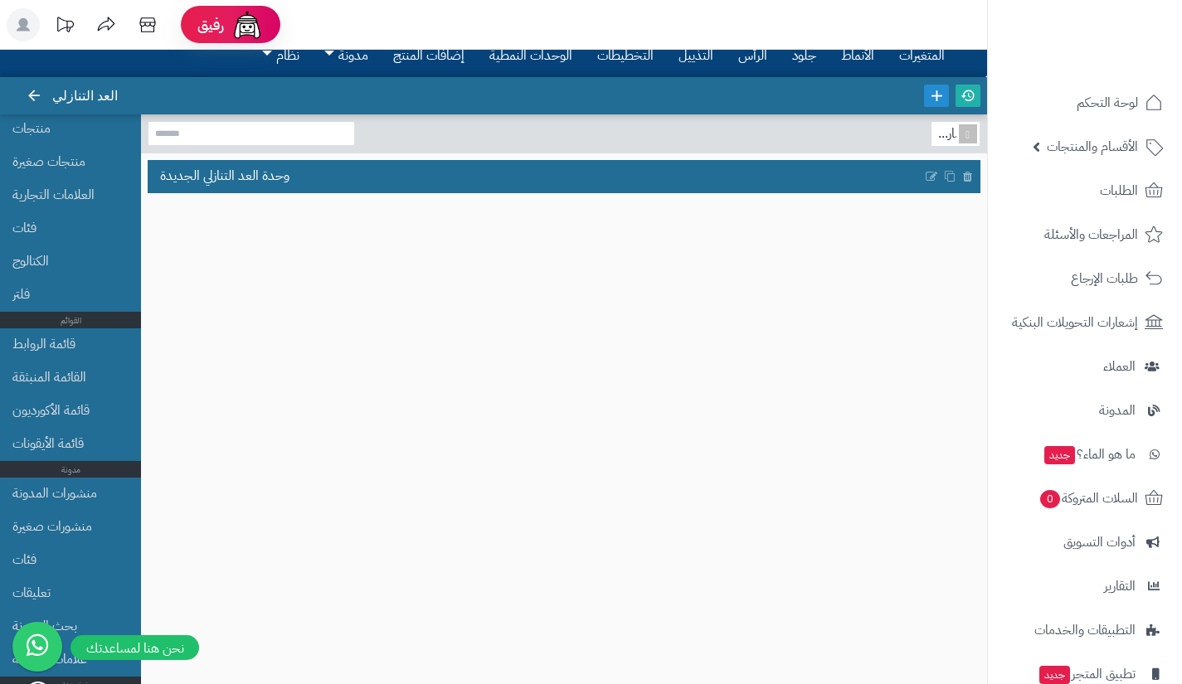
scroll to position [535, 0]
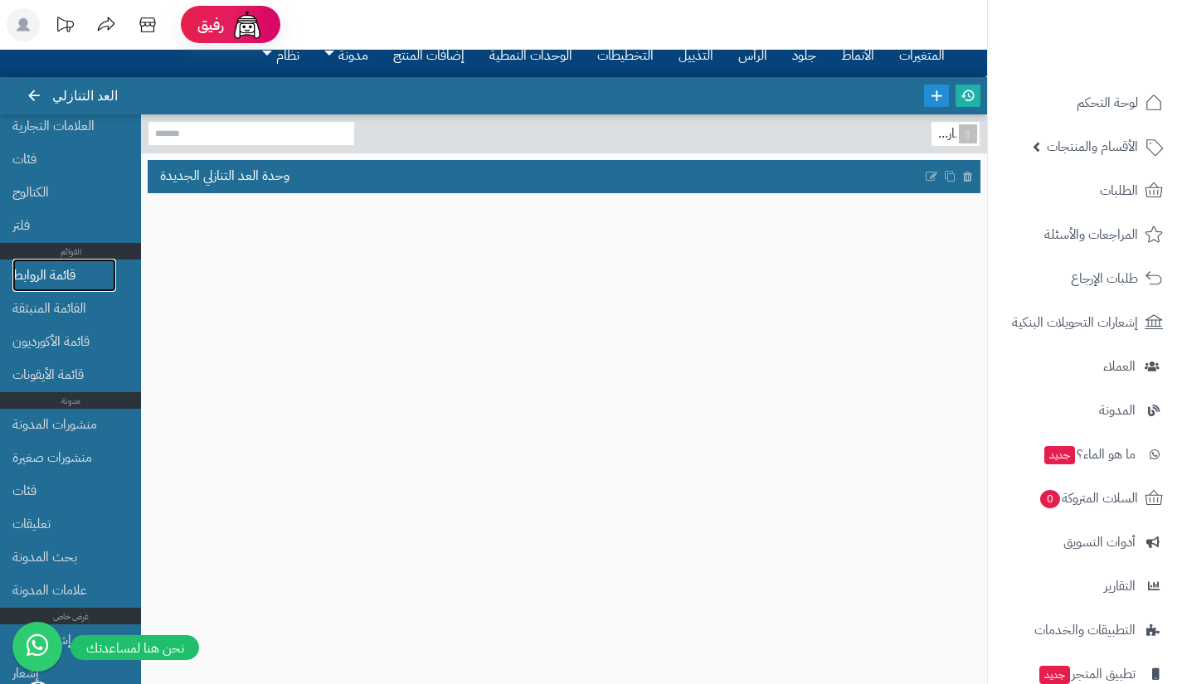
click at [83, 277] on link "قائمة الروابط" at bounding box center [64, 275] width 104 height 33
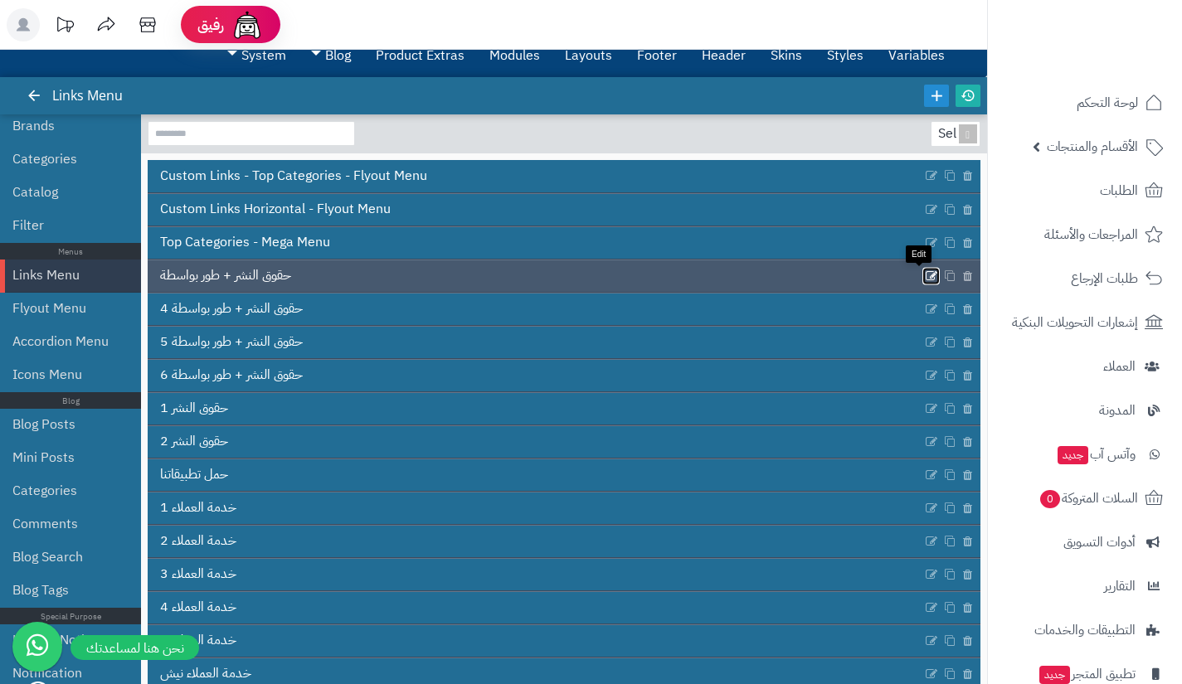
click at [925, 276] on icon at bounding box center [931, 276] width 13 height 14
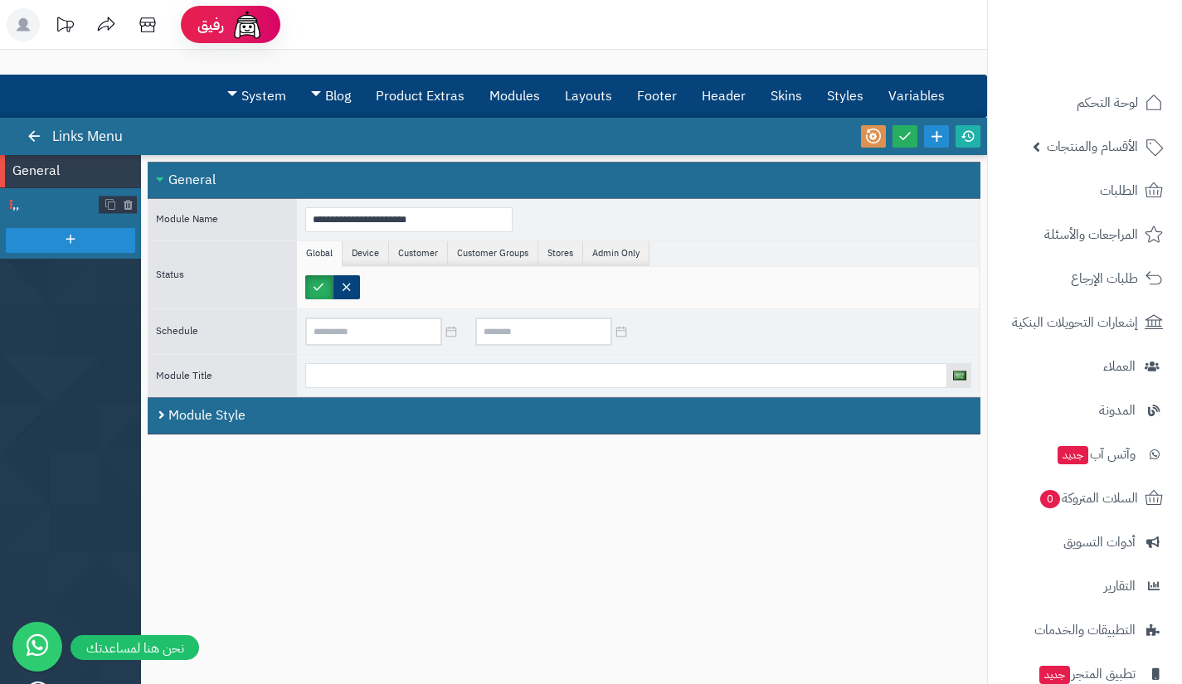
click at [70, 211] on span "٫٫" at bounding box center [55, 205] width 87 height 19
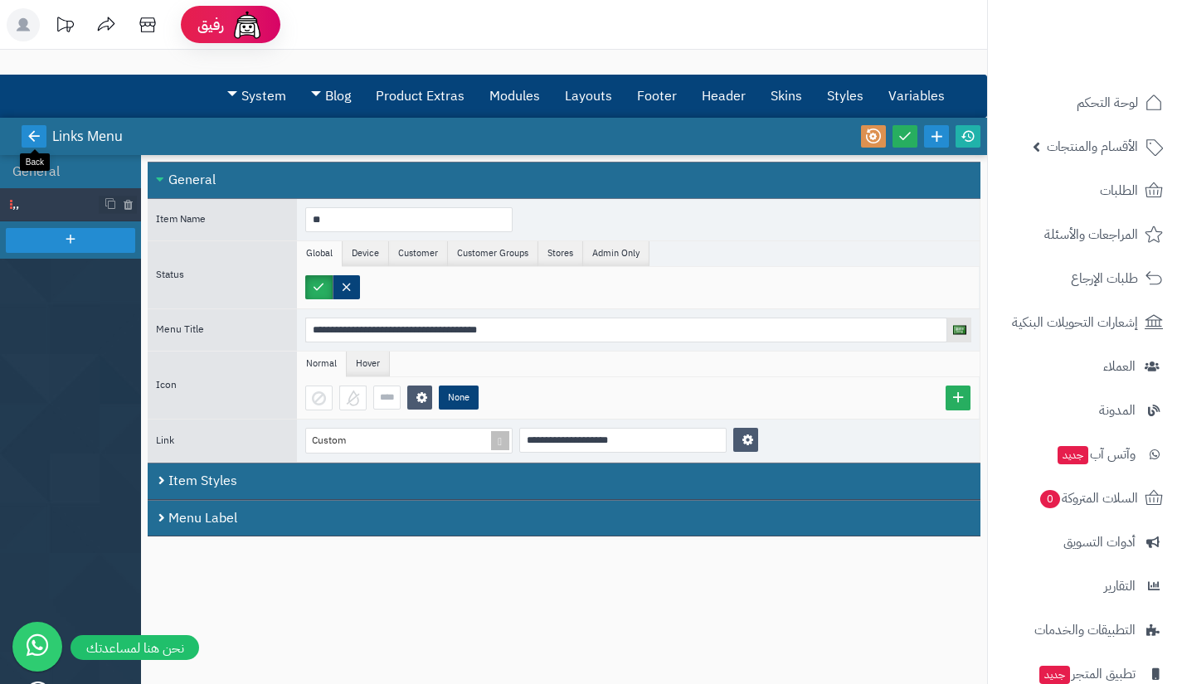
click at [34, 138] on icon at bounding box center [34, 136] width 15 height 15
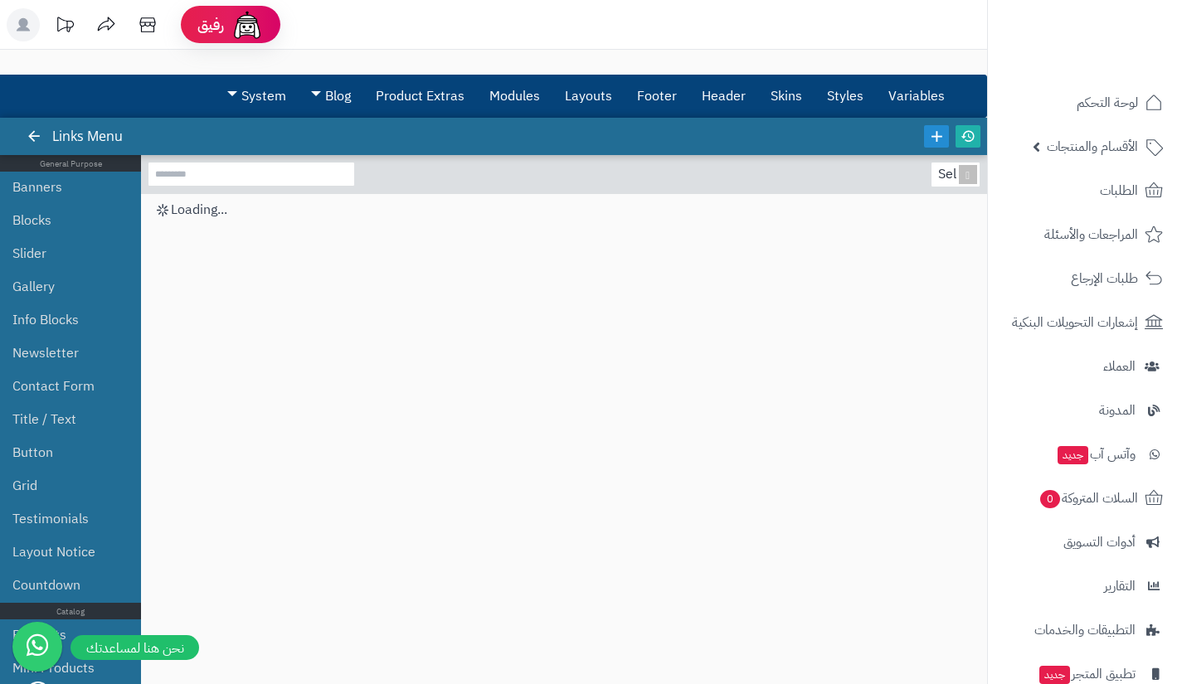
scroll to position [41, 0]
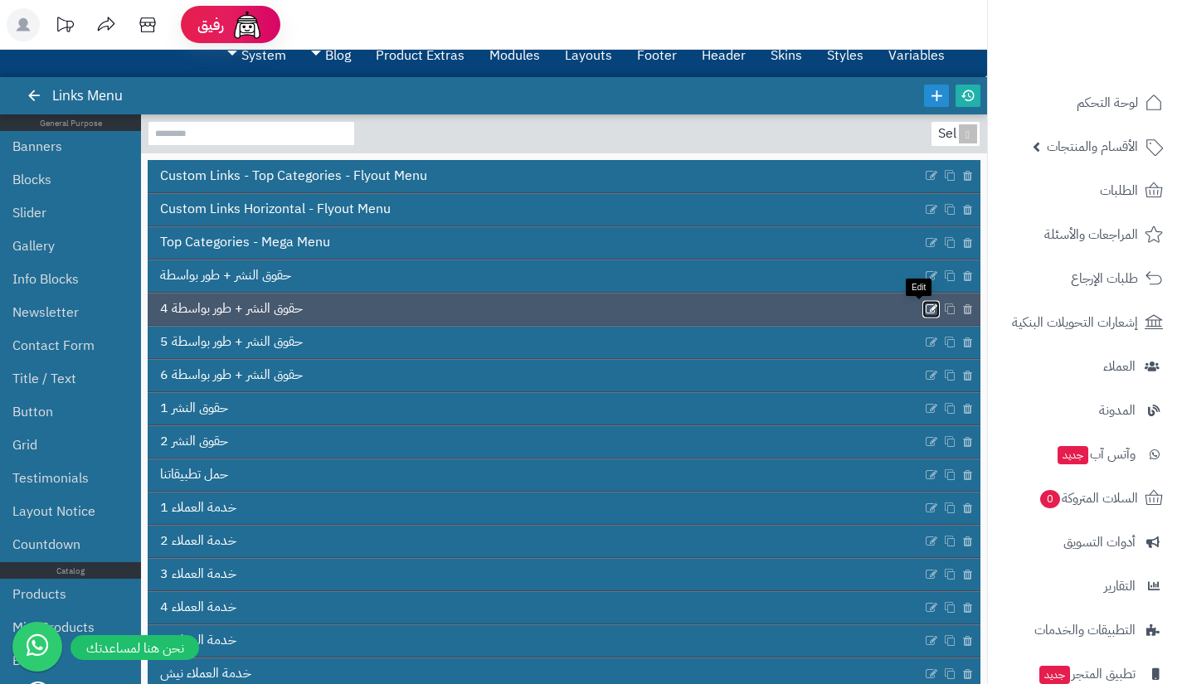
click at [925, 311] on icon at bounding box center [931, 309] width 13 height 14
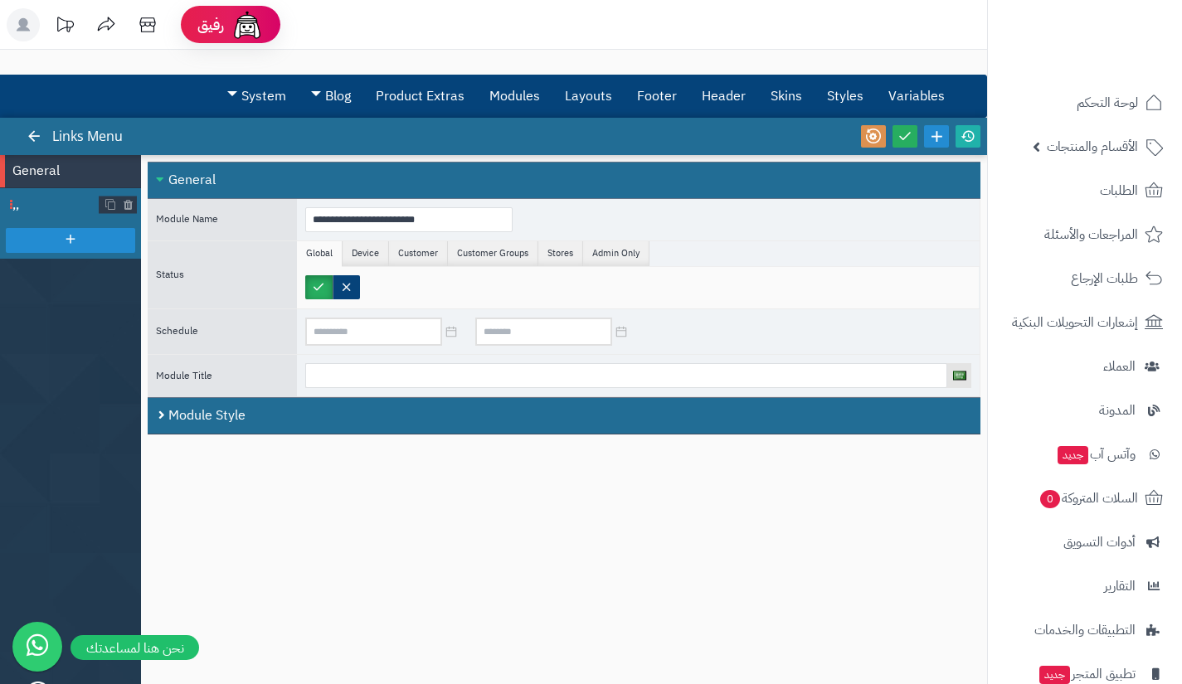
click at [41, 208] on span "٫٫" at bounding box center [55, 205] width 87 height 19
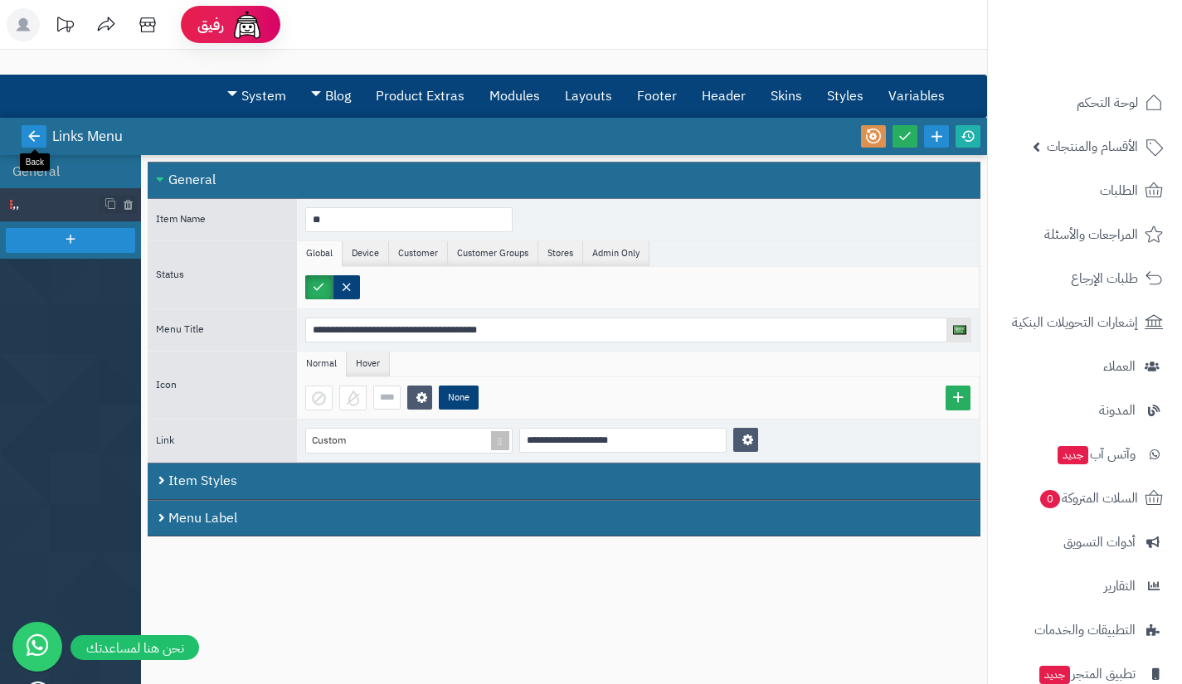
click at [27, 138] on icon at bounding box center [34, 136] width 15 height 15
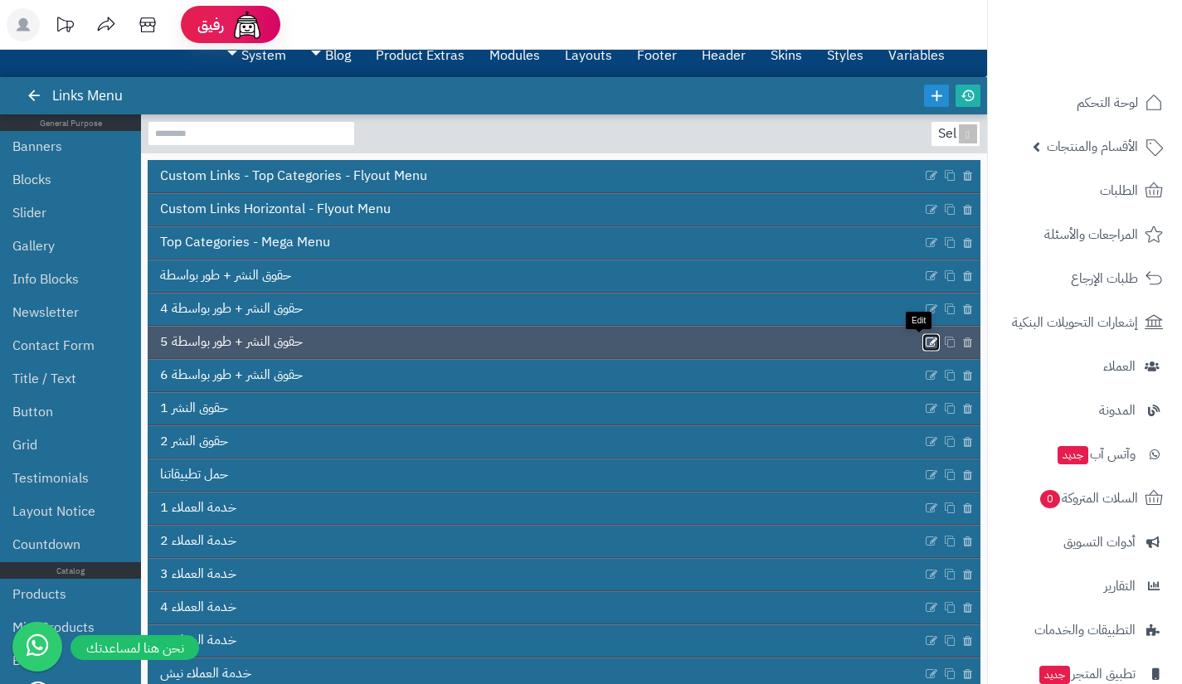
click at [925, 341] on icon at bounding box center [931, 342] width 13 height 14
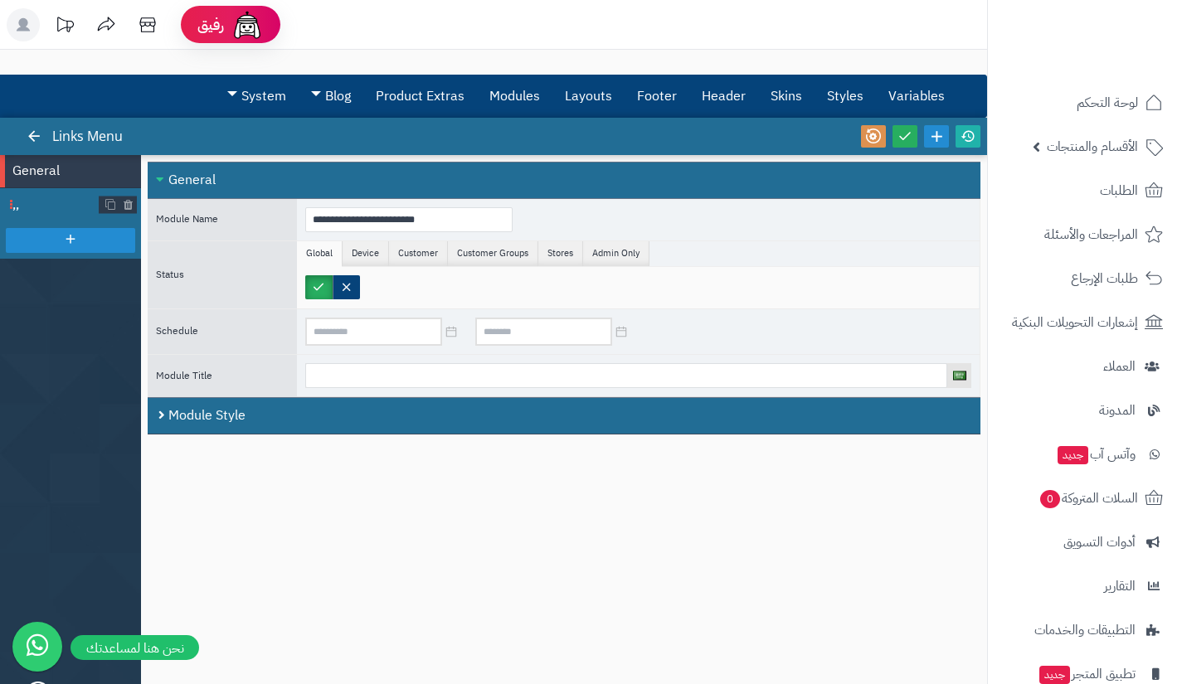
click at [32, 198] on span "٫٫" at bounding box center [55, 205] width 87 height 19
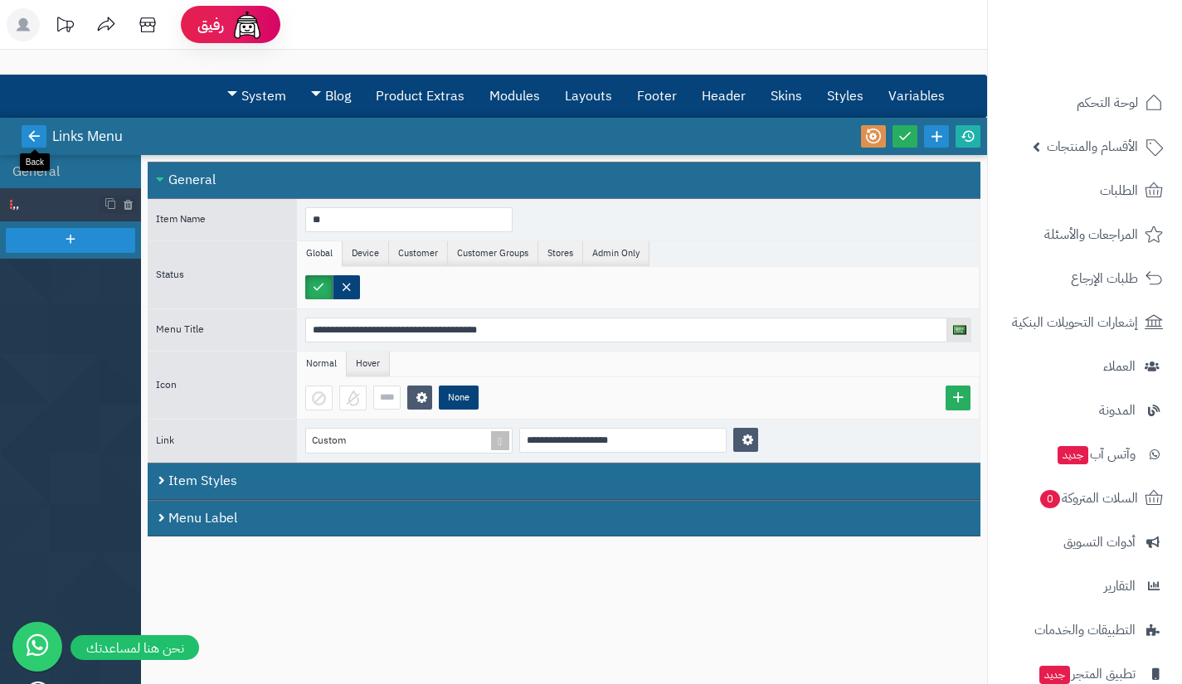
click at [26, 146] on link at bounding box center [34, 136] width 25 height 22
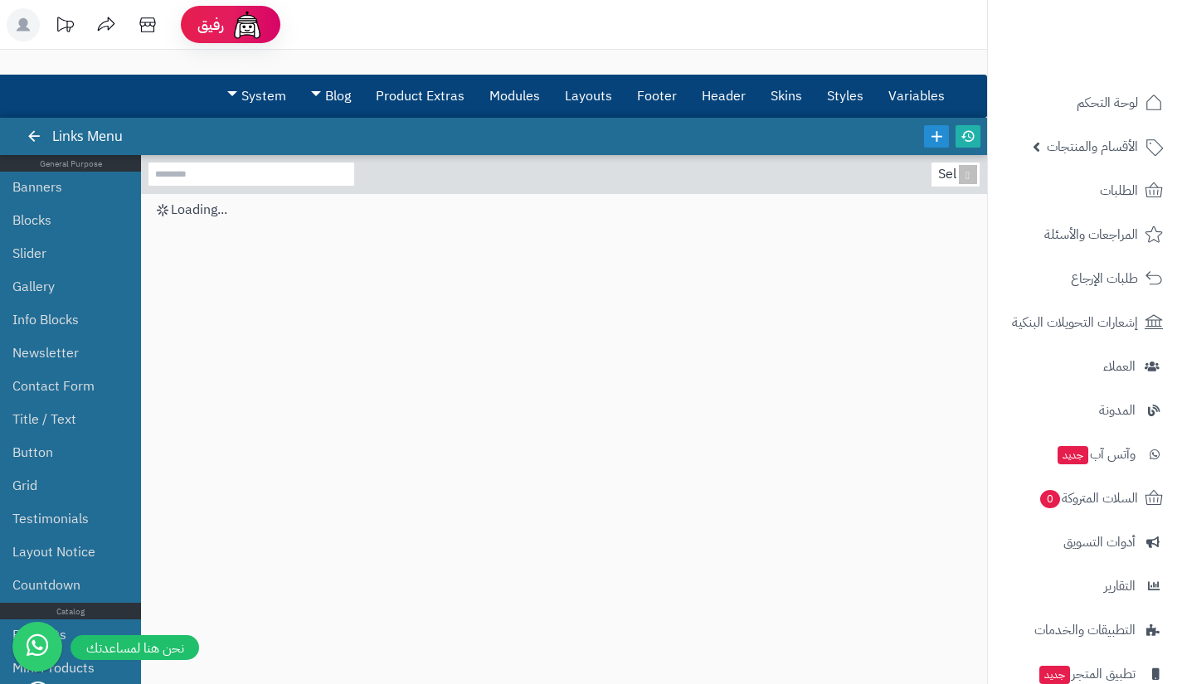
scroll to position [41, 0]
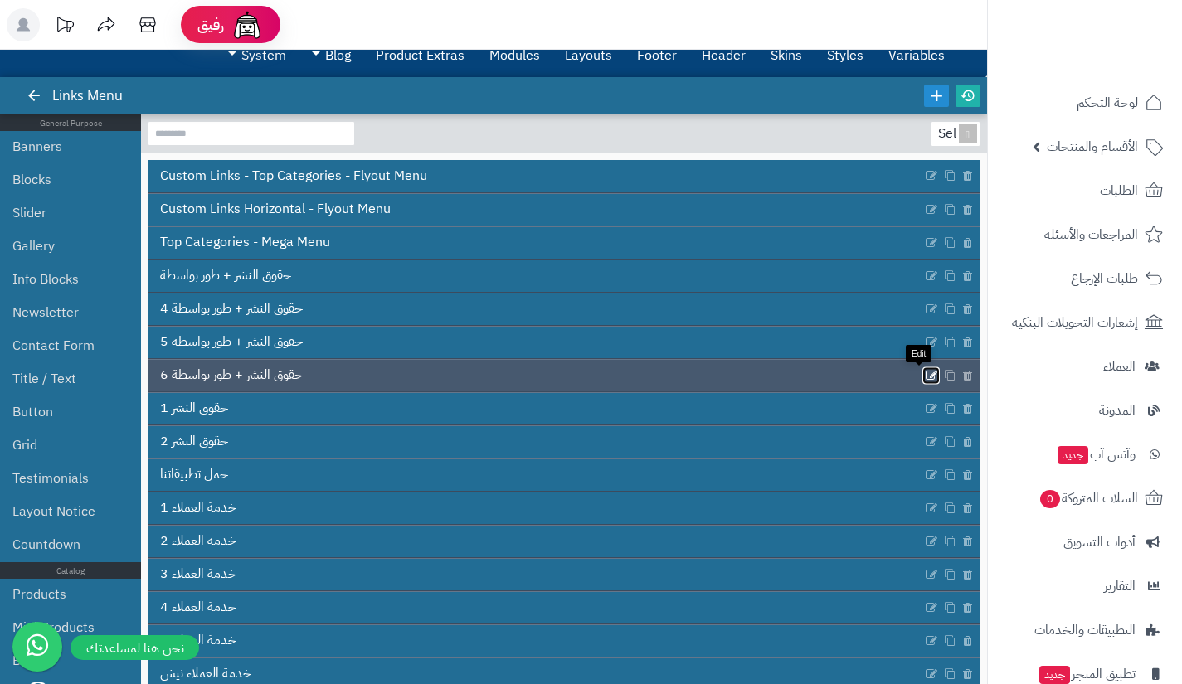
click at [925, 374] on icon at bounding box center [931, 375] width 13 height 14
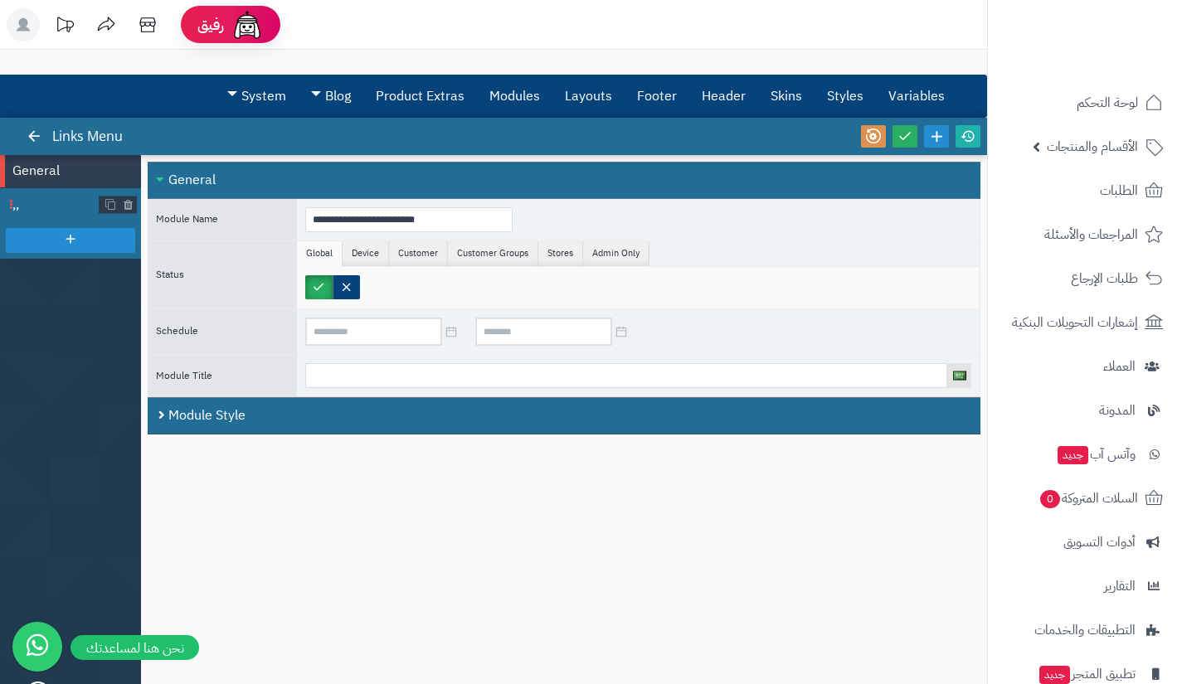
click at [56, 212] on span "٫٫" at bounding box center [55, 205] width 87 height 19
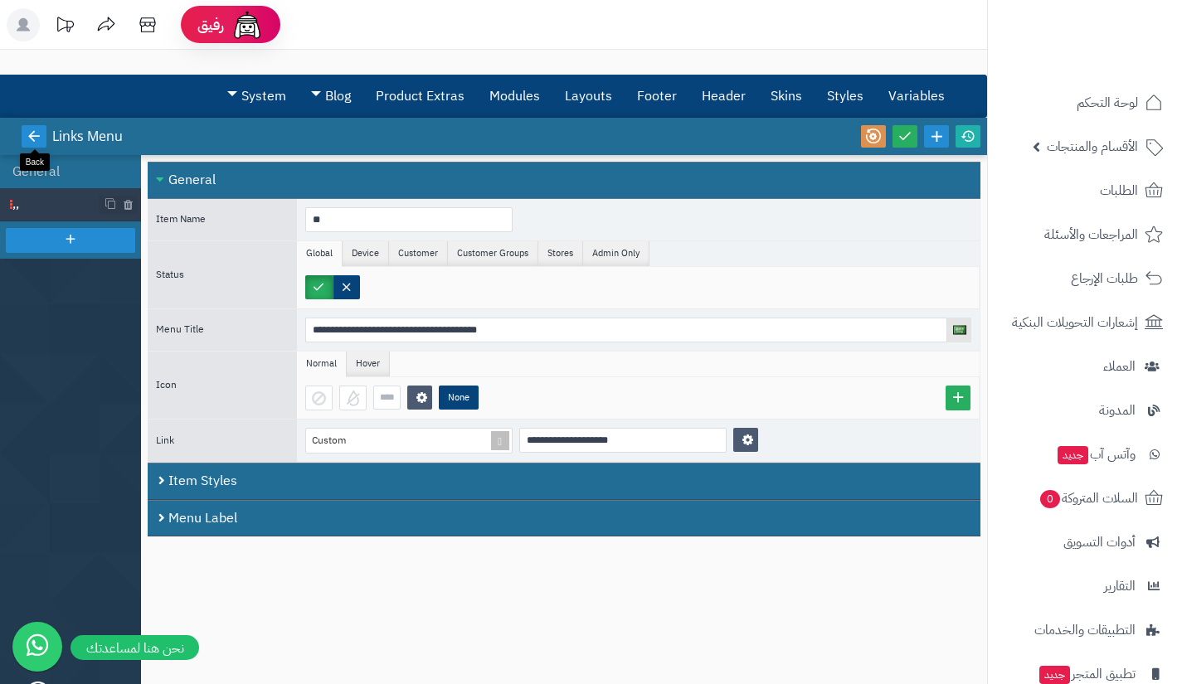
click at [23, 146] on link at bounding box center [34, 136] width 25 height 22
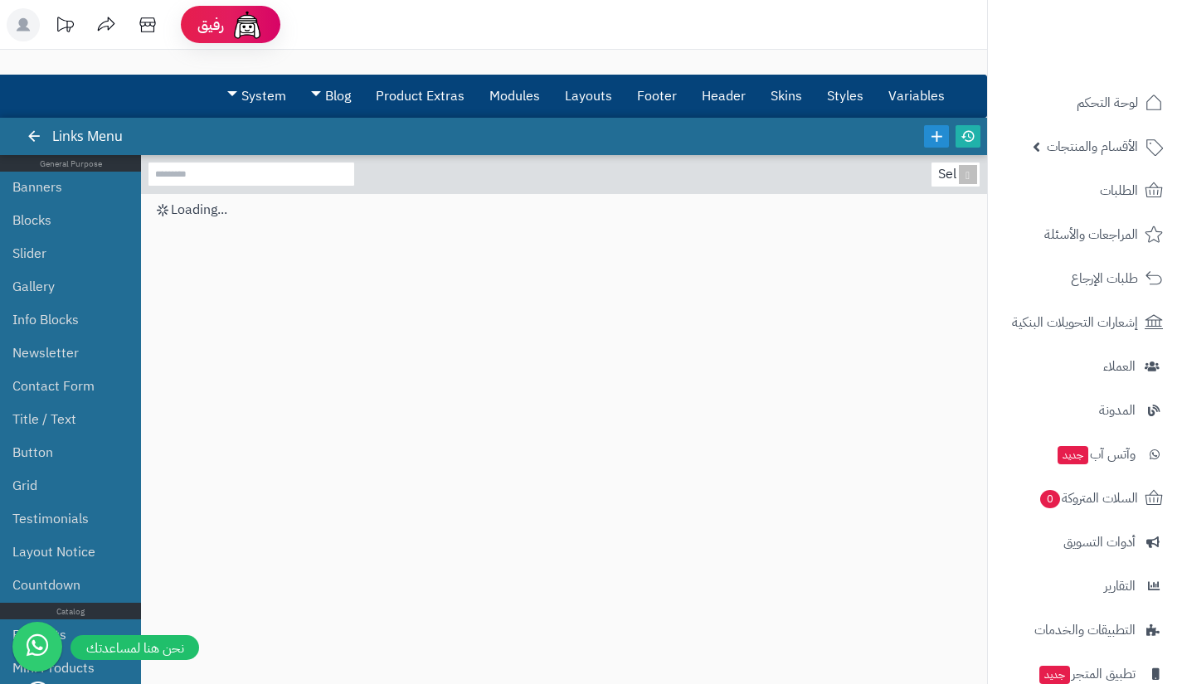
scroll to position [41, 0]
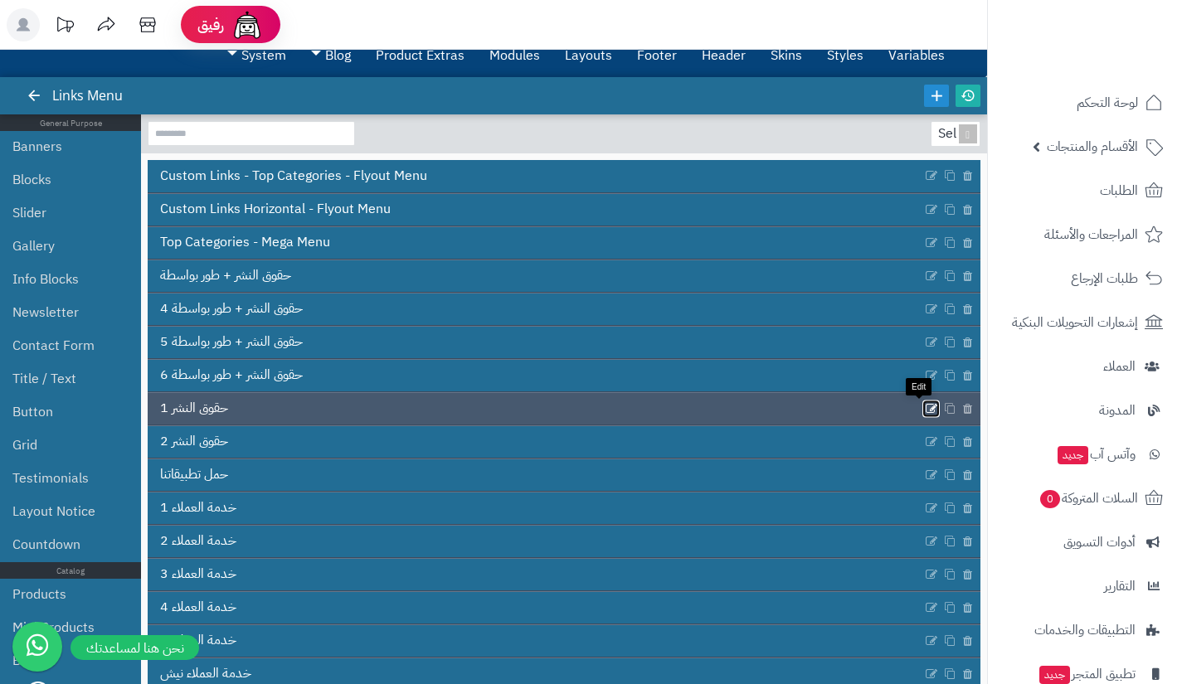
click at [925, 410] on icon at bounding box center [931, 408] width 13 height 14
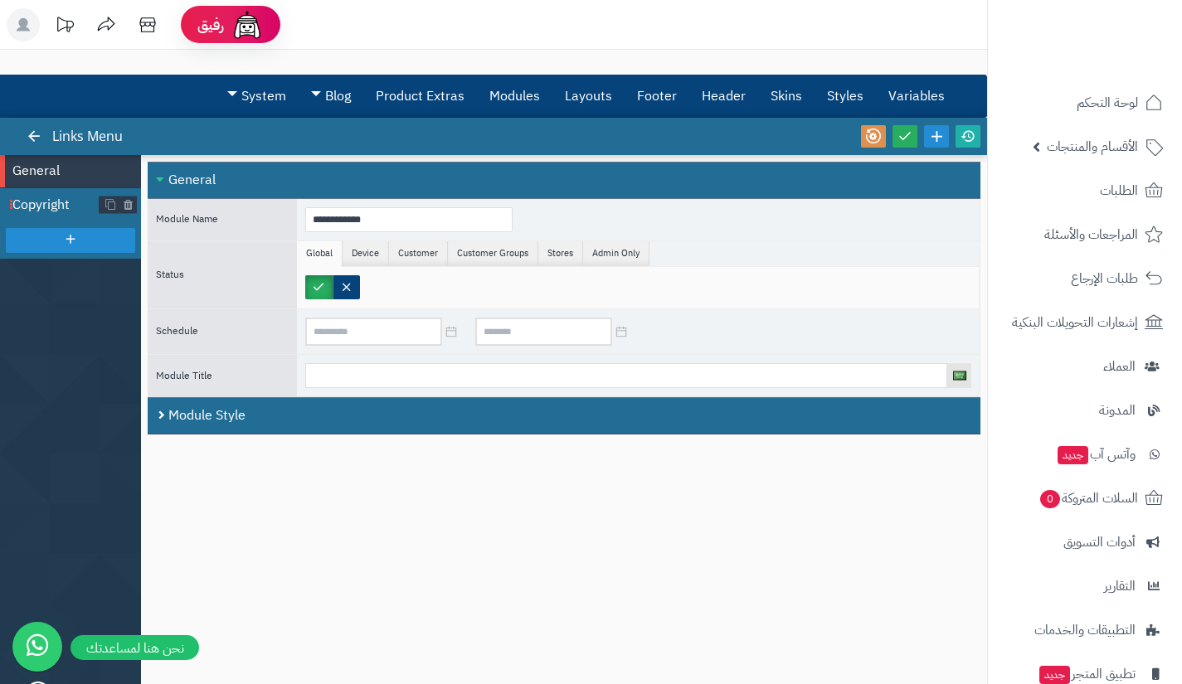
click at [51, 202] on span "Copyright" at bounding box center [55, 205] width 87 height 19
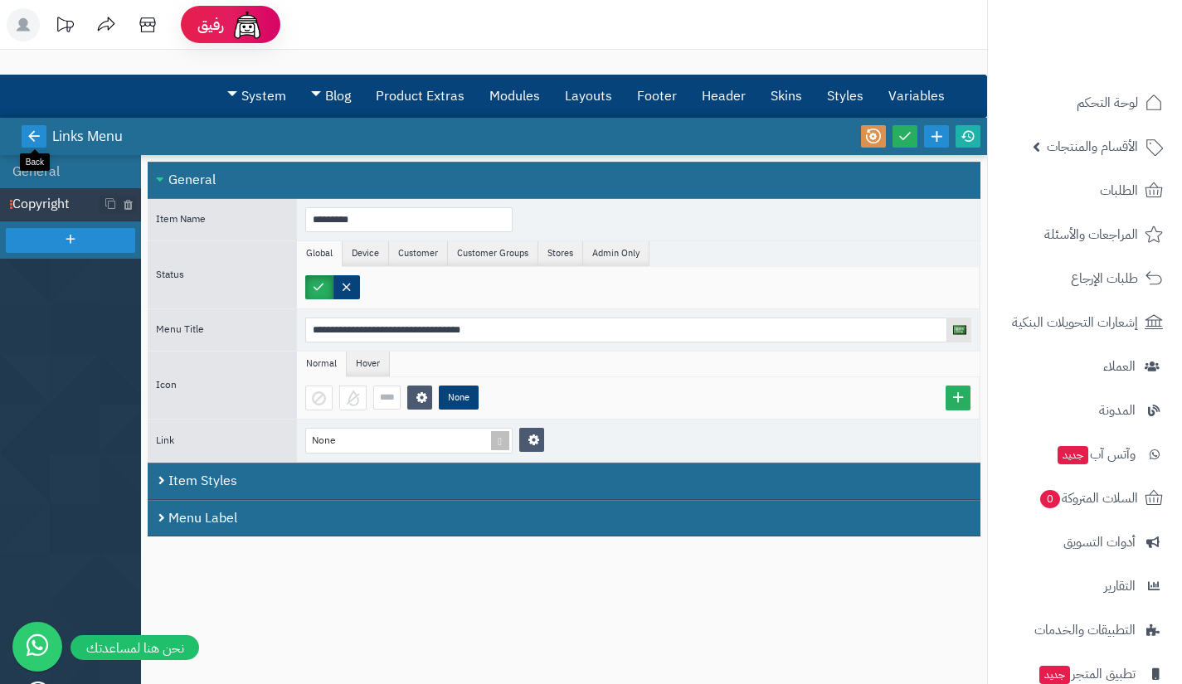
click at [35, 136] on icon at bounding box center [34, 136] width 15 height 15
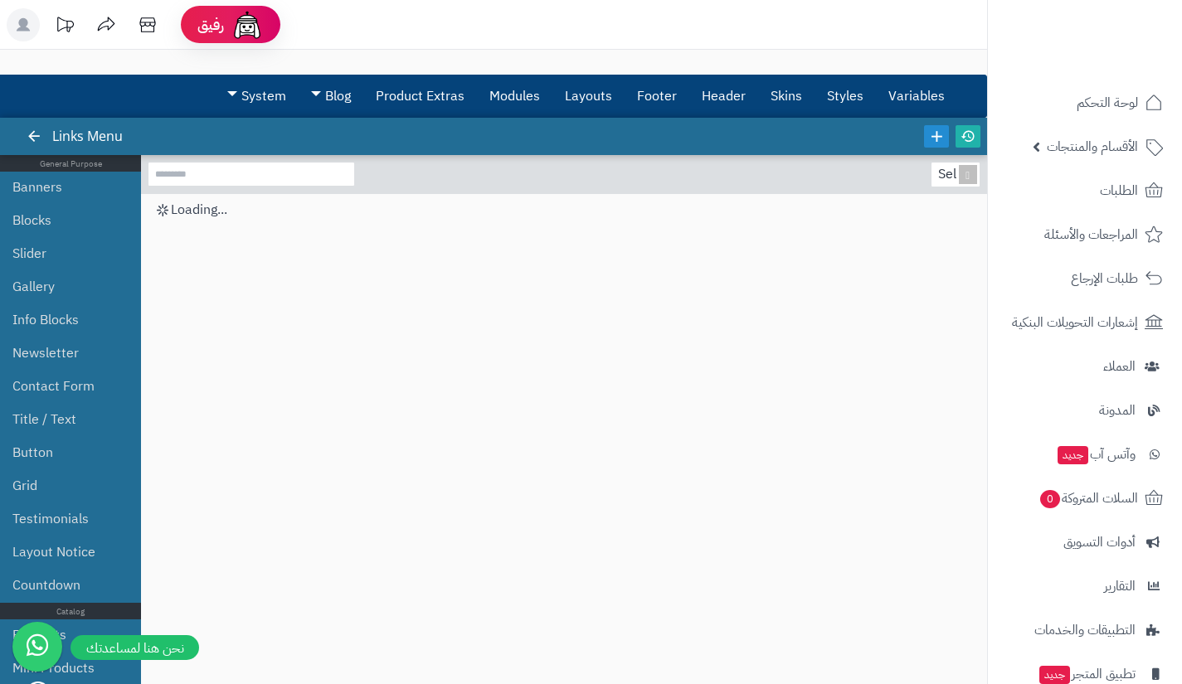
scroll to position [41, 0]
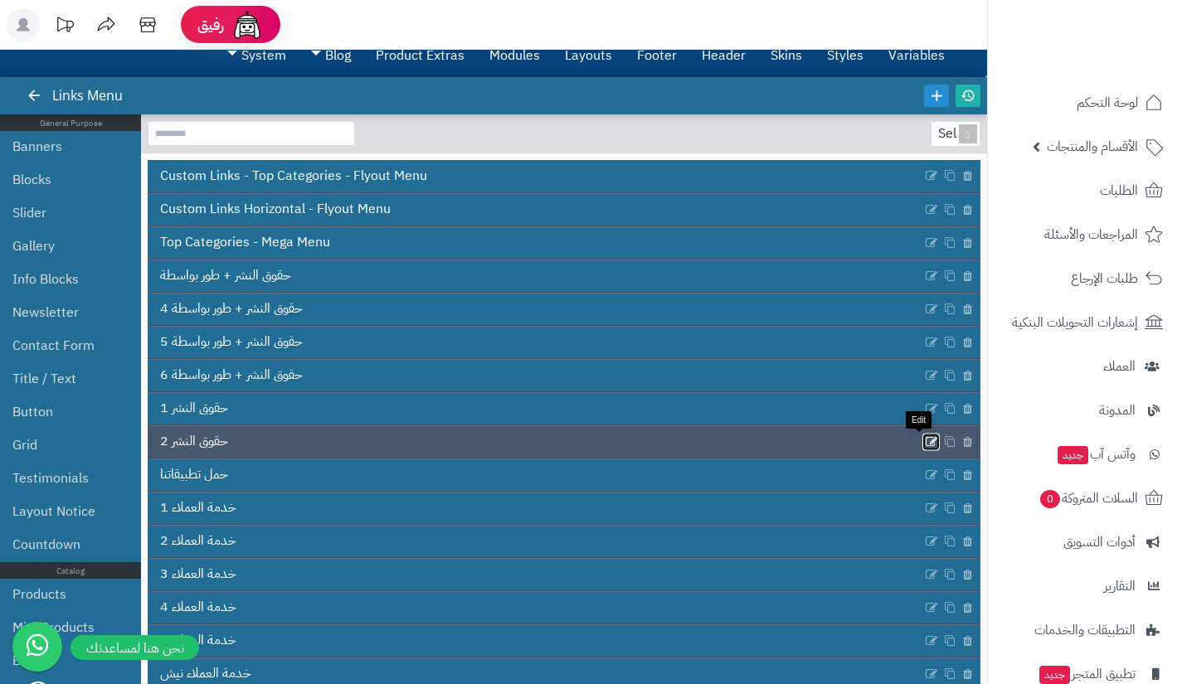
click at [925, 441] on icon at bounding box center [931, 442] width 13 height 14
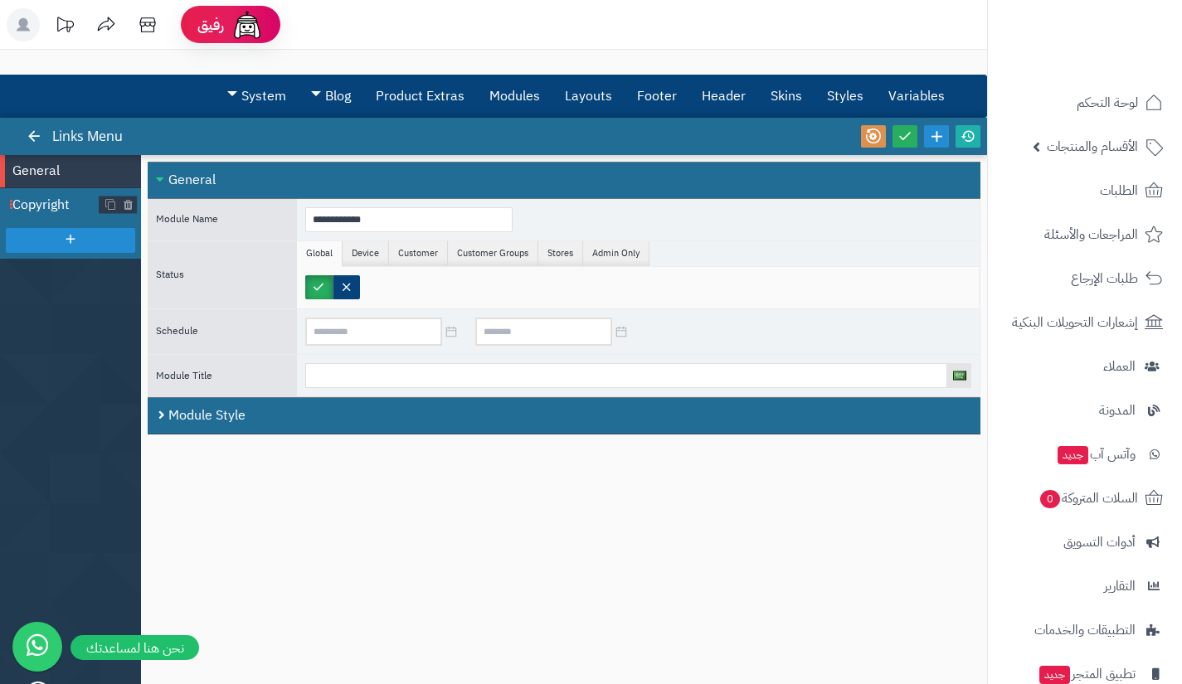
click at [43, 205] on span "Copyright" at bounding box center [55, 205] width 87 height 19
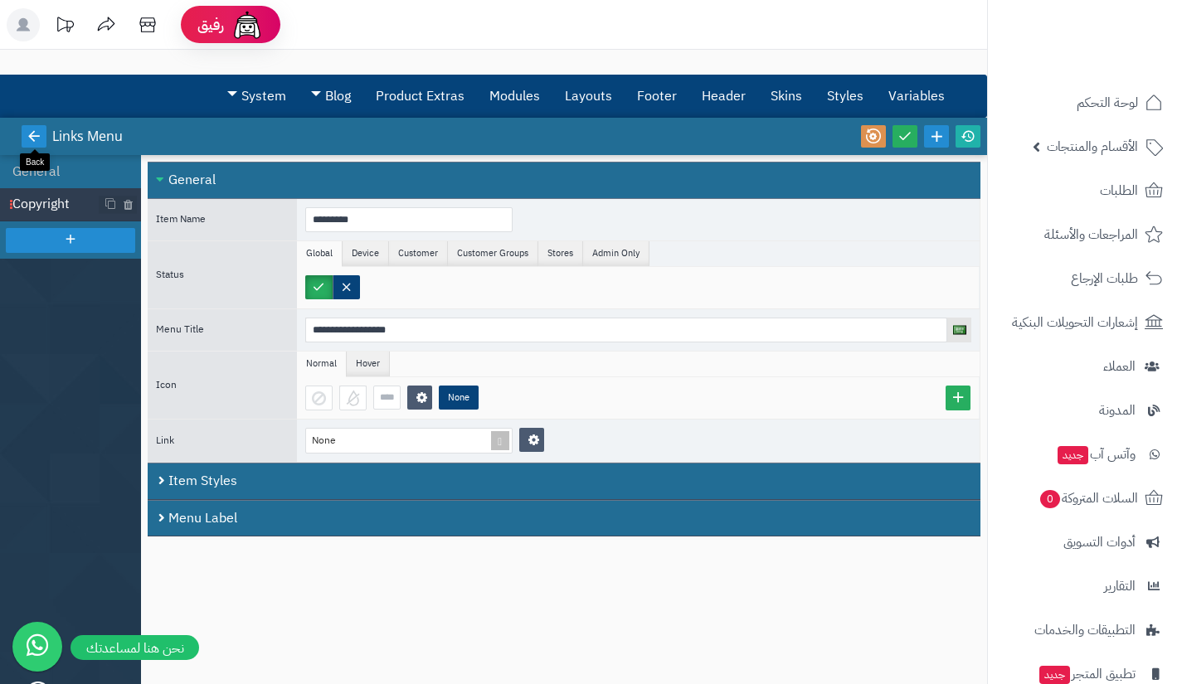
click at [31, 141] on icon at bounding box center [34, 136] width 15 height 15
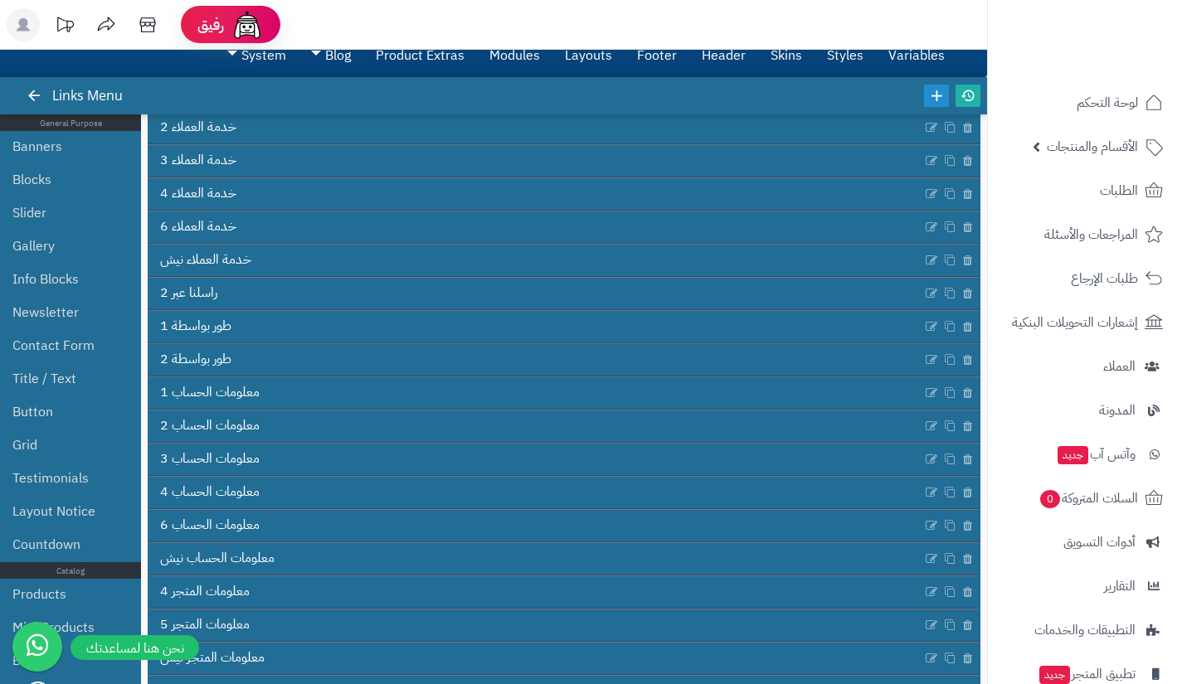
scroll to position [415, 0]
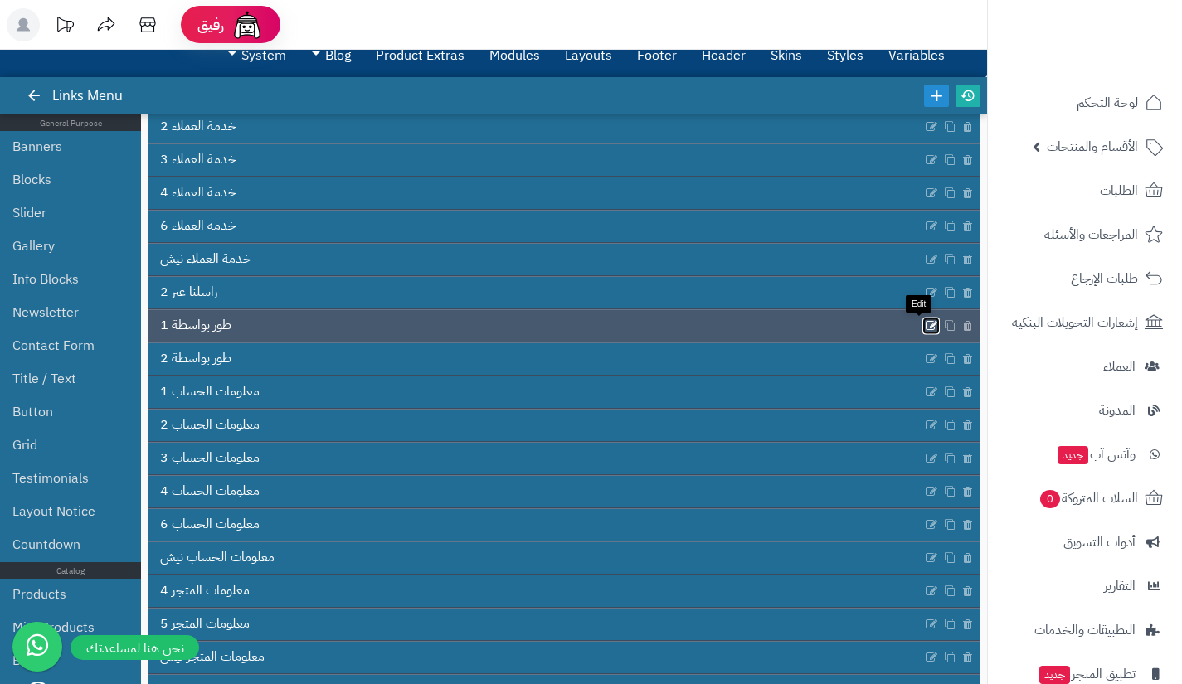
click at [925, 323] on icon at bounding box center [931, 325] width 13 height 14
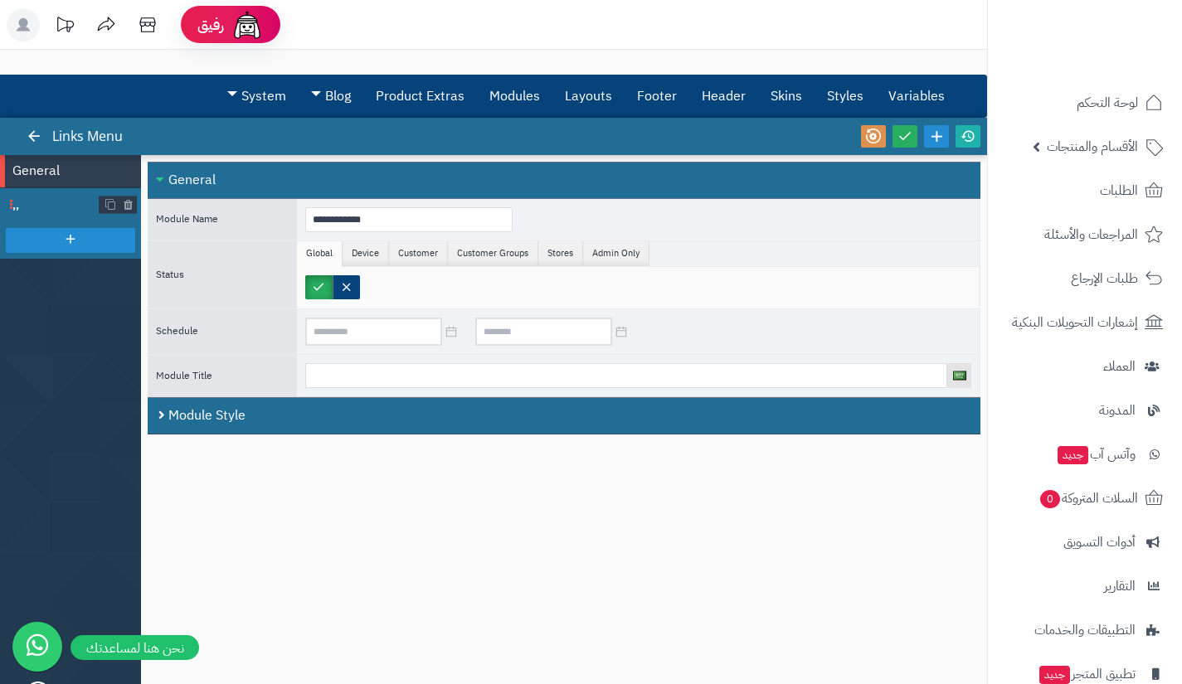
click at [45, 196] on span "٫٫" at bounding box center [55, 205] width 87 height 19
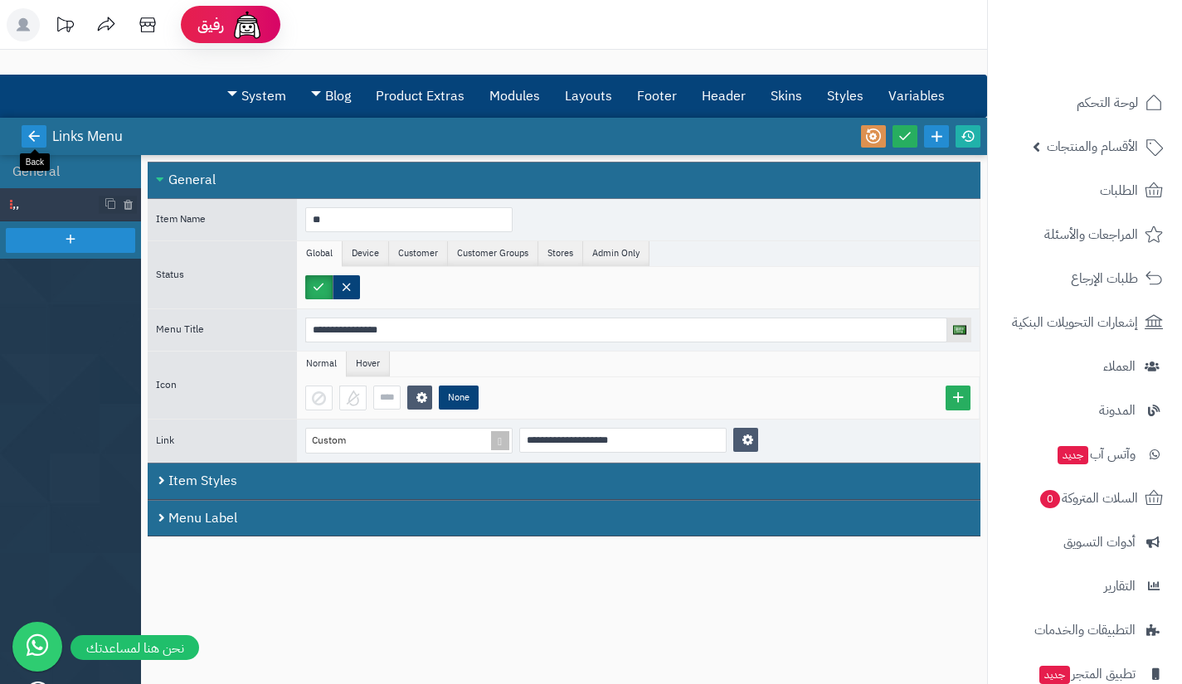
click at [34, 140] on icon at bounding box center [34, 136] width 15 height 15
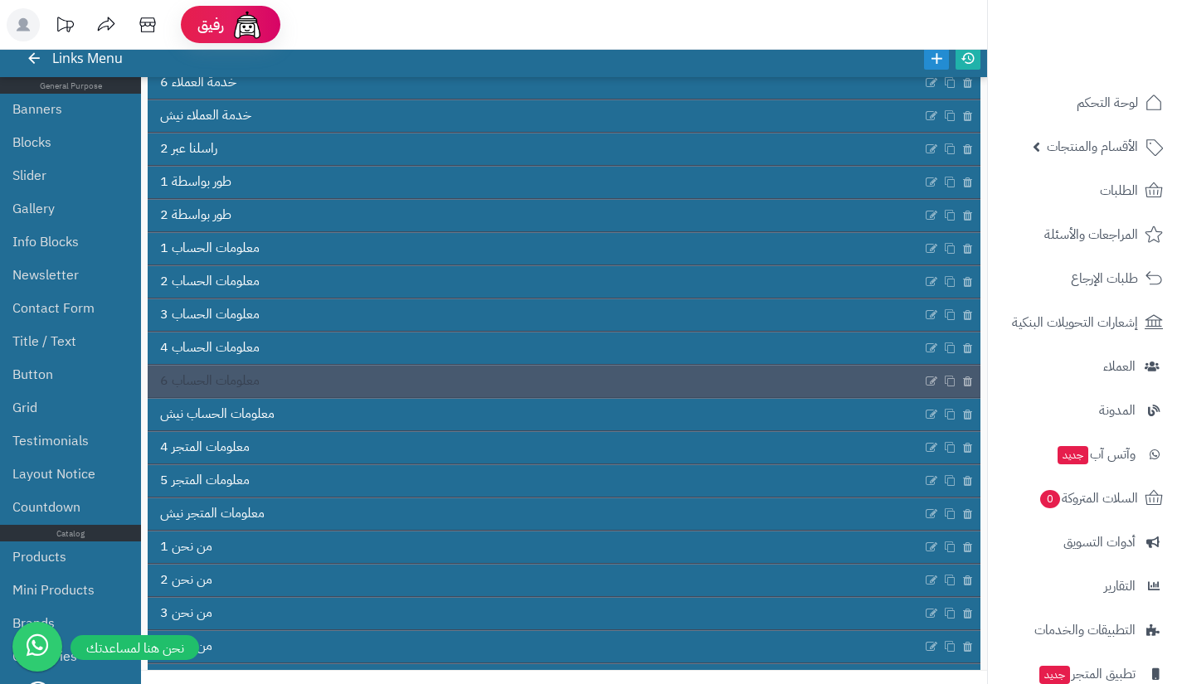
scroll to position [510, 0]
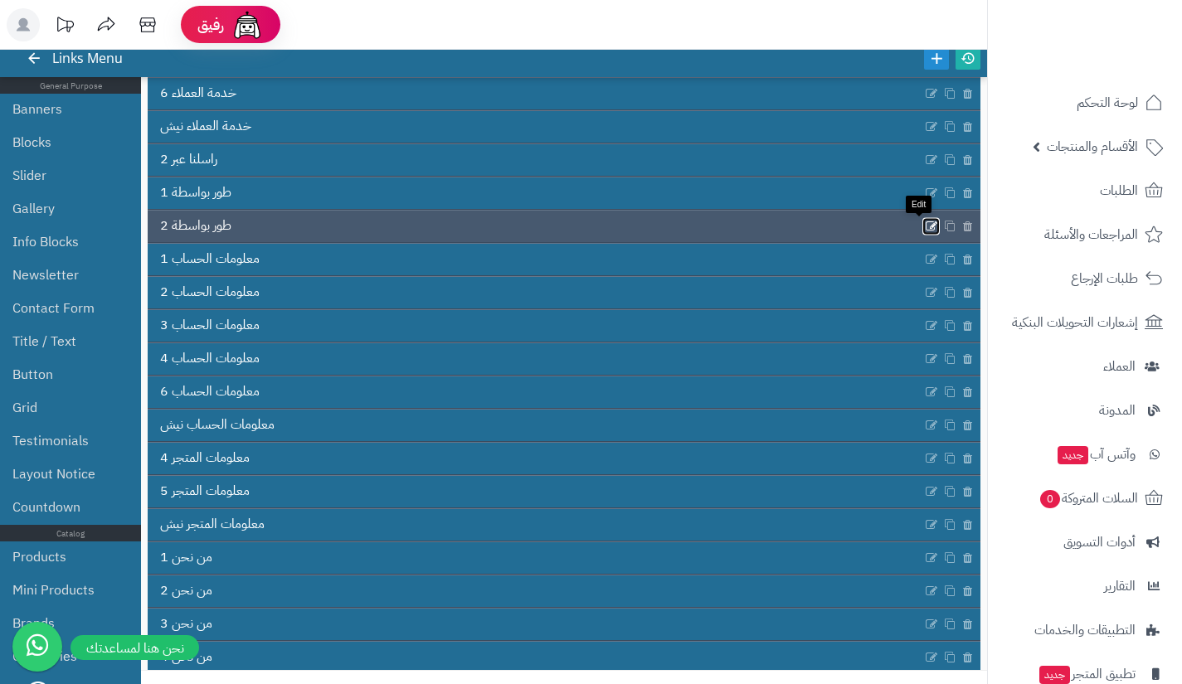
click at [925, 220] on icon at bounding box center [931, 226] width 13 height 14
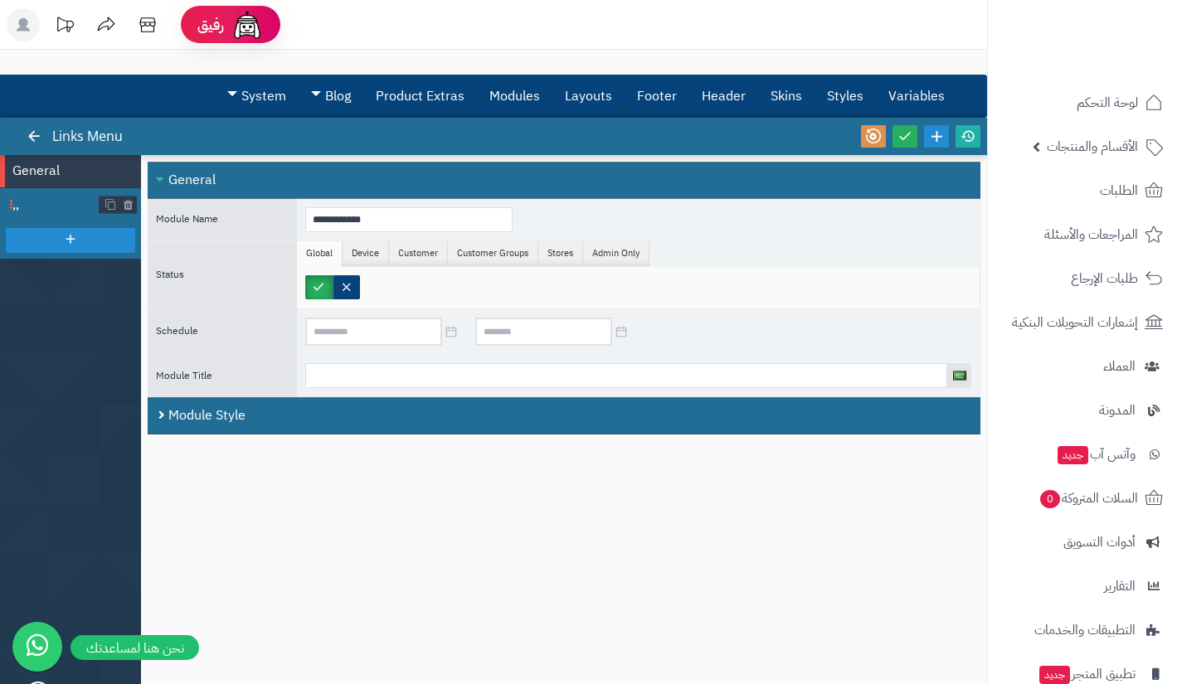
click at [56, 194] on li "٫٫" at bounding box center [70, 204] width 141 height 33
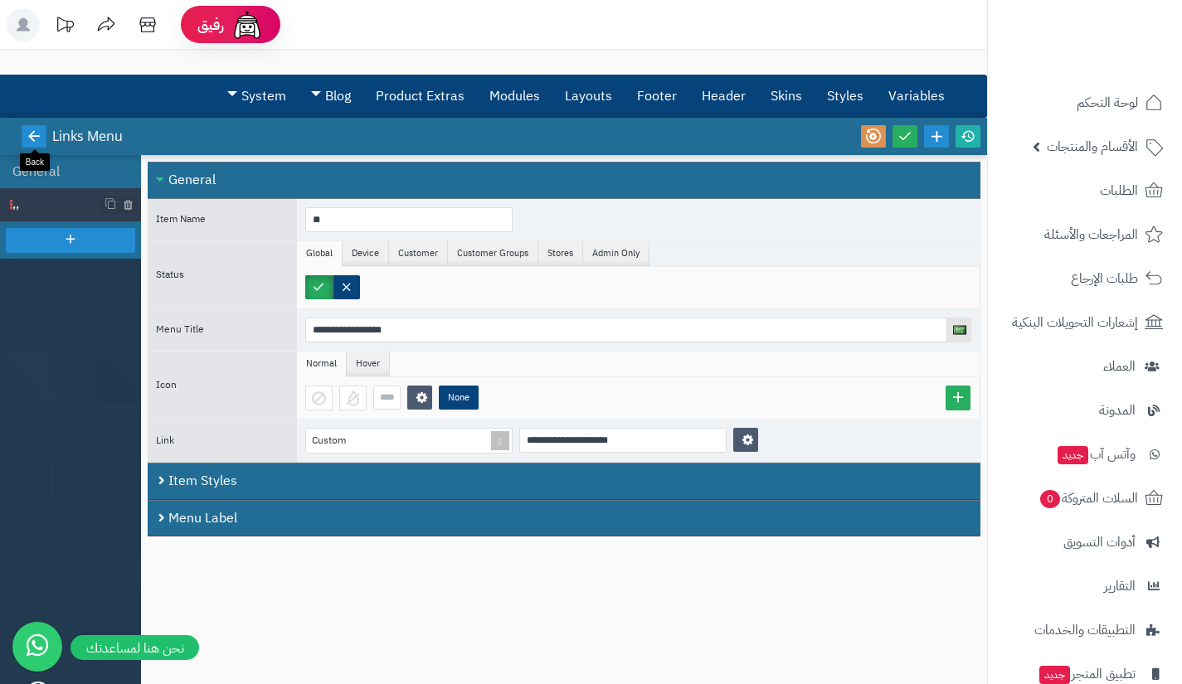
click at [32, 138] on icon at bounding box center [34, 136] width 15 height 15
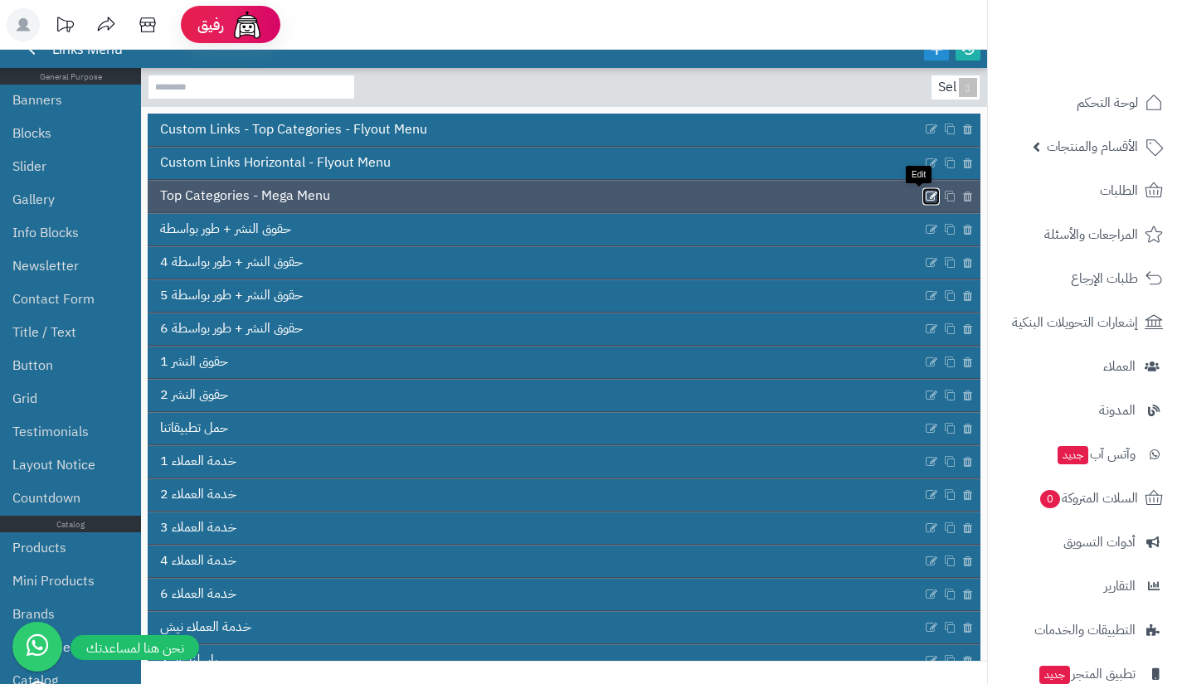
click at [925, 195] on icon at bounding box center [931, 196] width 13 height 14
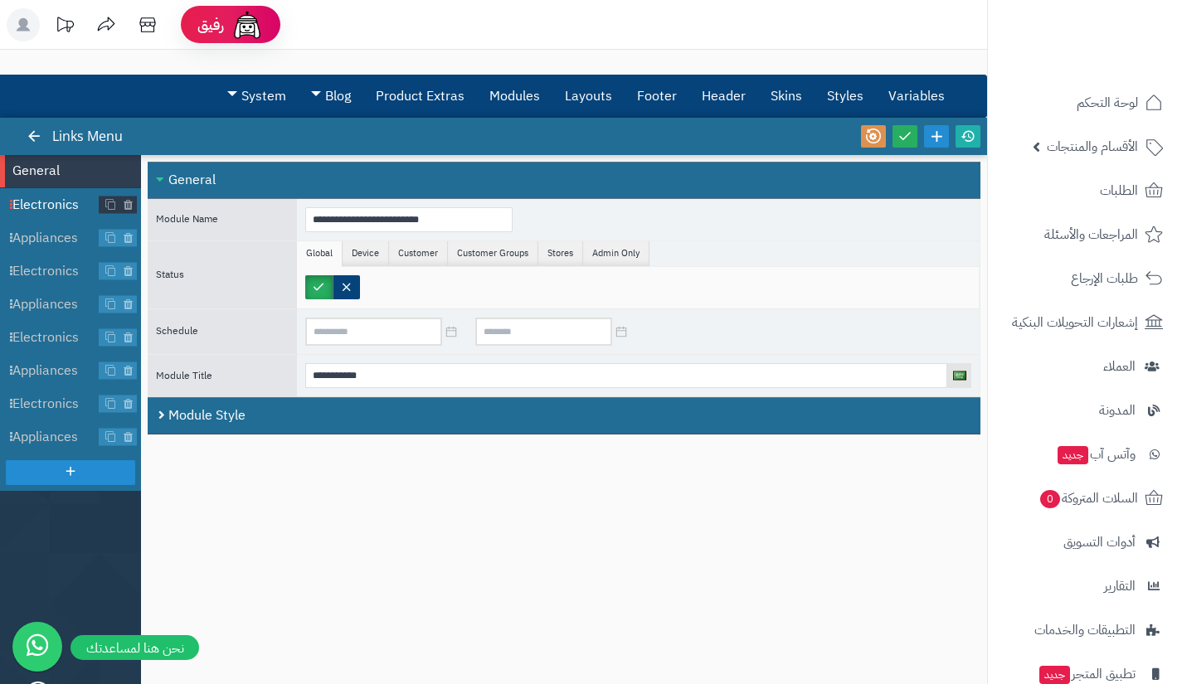
click at [43, 206] on span "Electronics" at bounding box center [55, 205] width 87 height 19
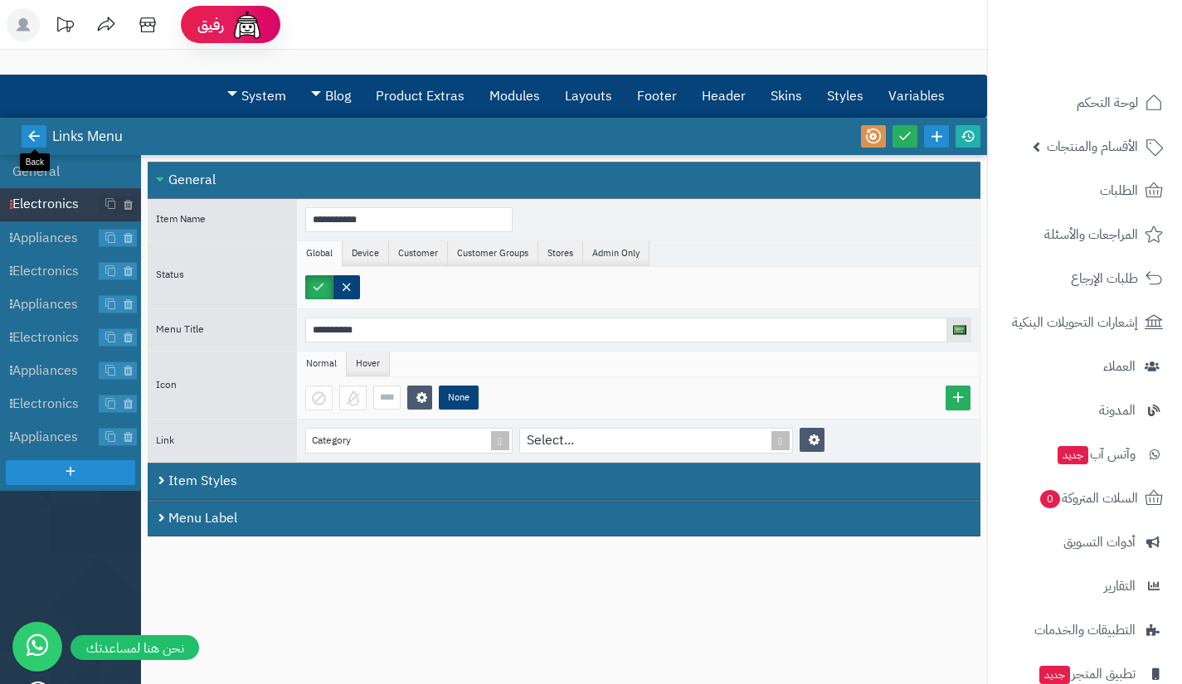
click at [32, 141] on icon at bounding box center [34, 136] width 15 height 15
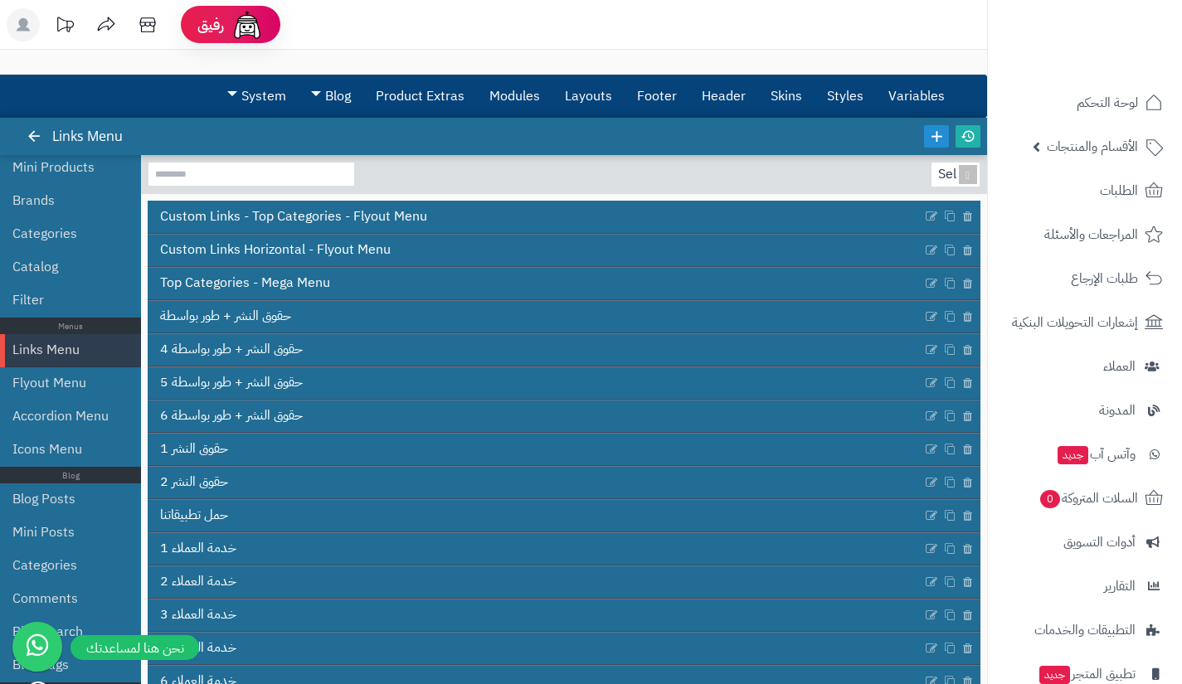
scroll to position [502, 0]
click at [56, 353] on link "Links Menu" at bounding box center [64, 349] width 104 height 33
click at [54, 380] on link "Flyout Menu" at bounding box center [64, 382] width 104 height 33
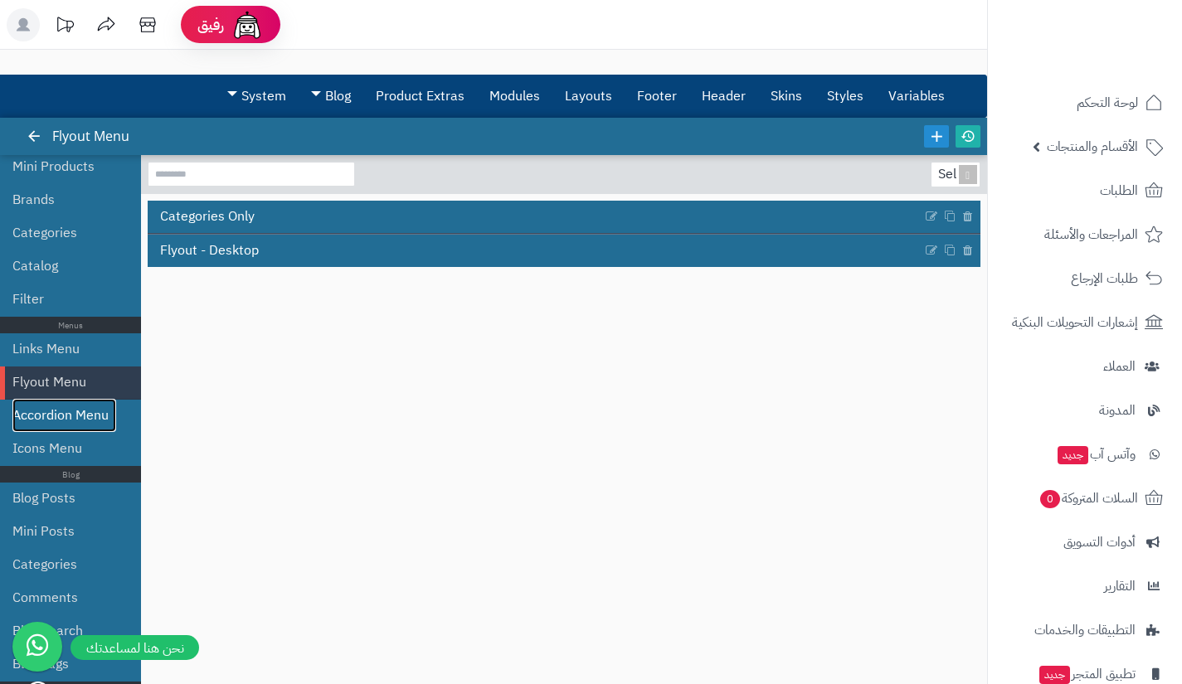
click at [85, 406] on link "Accordion Menu" at bounding box center [64, 415] width 104 height 33
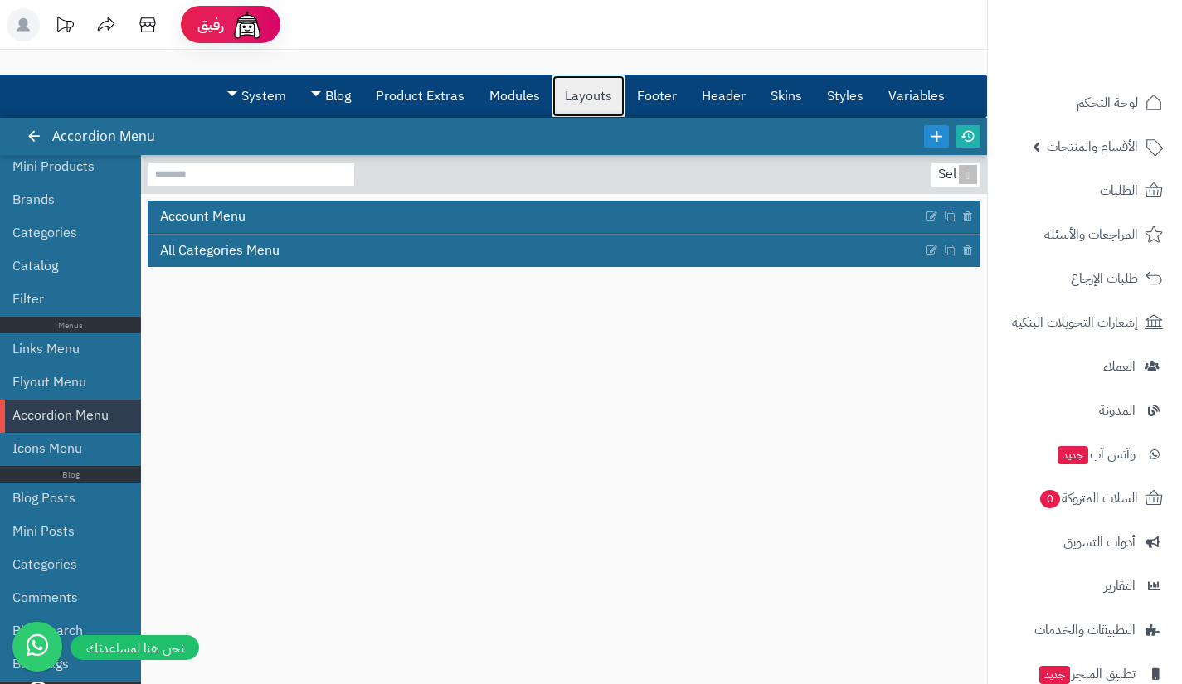
click at [608, 100] on link "Layouts" at bounding box center [588, 95] width 72 height 41
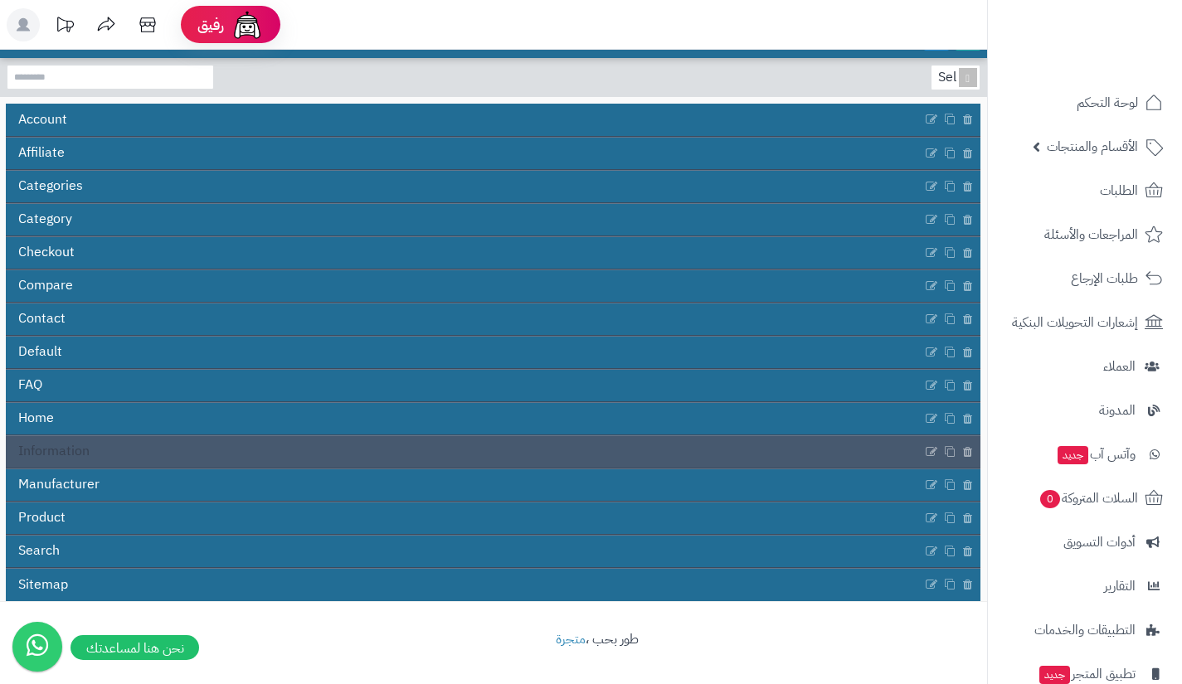
scroll to position [96, 0]
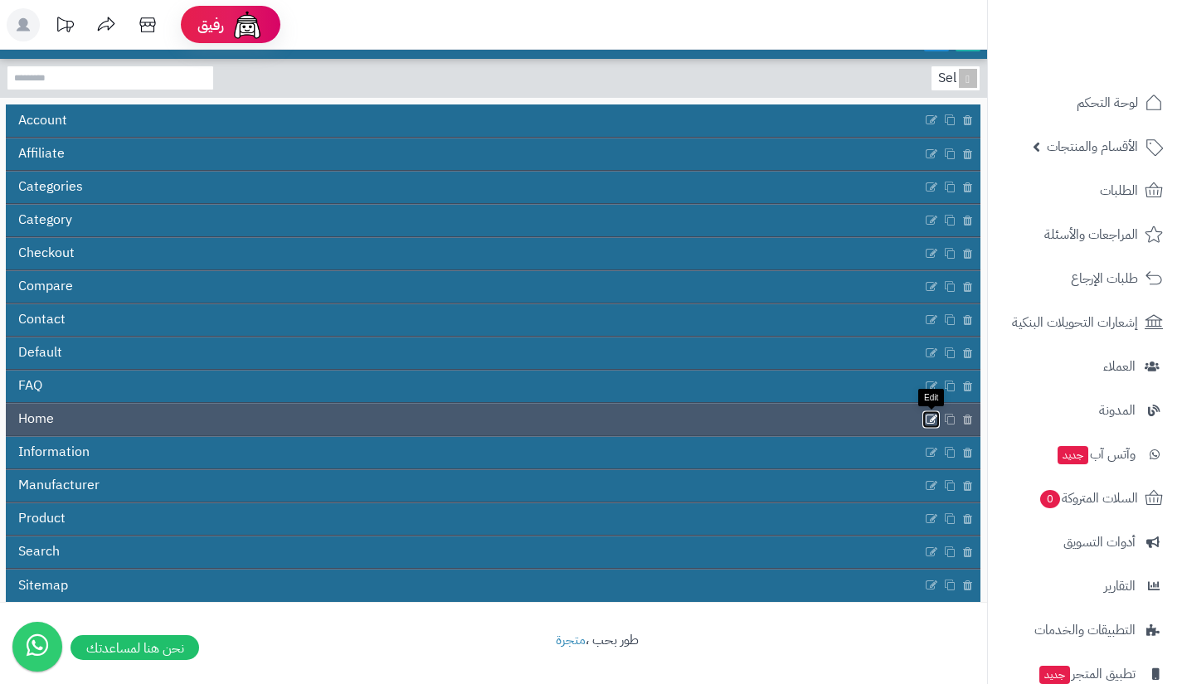
click at [933, 420] on icon at bounding box center [931, 419] width 13 height 14
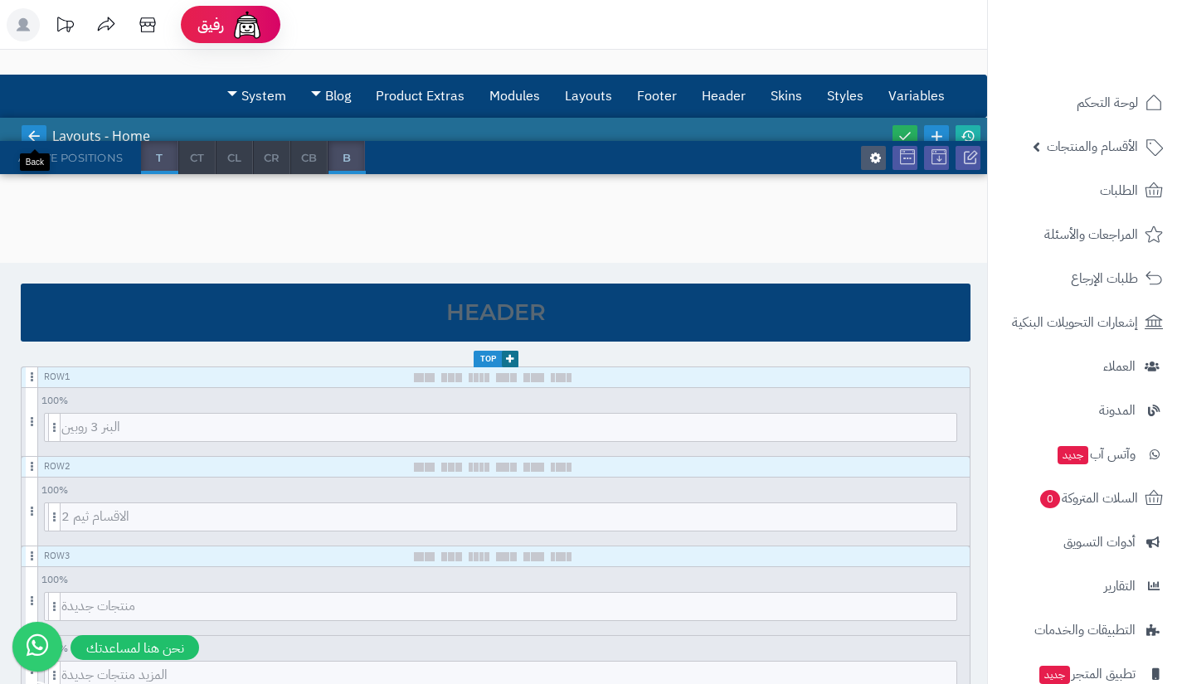
click at [32, 138] on icon at bounding box center [34, 136] width 15 height 15
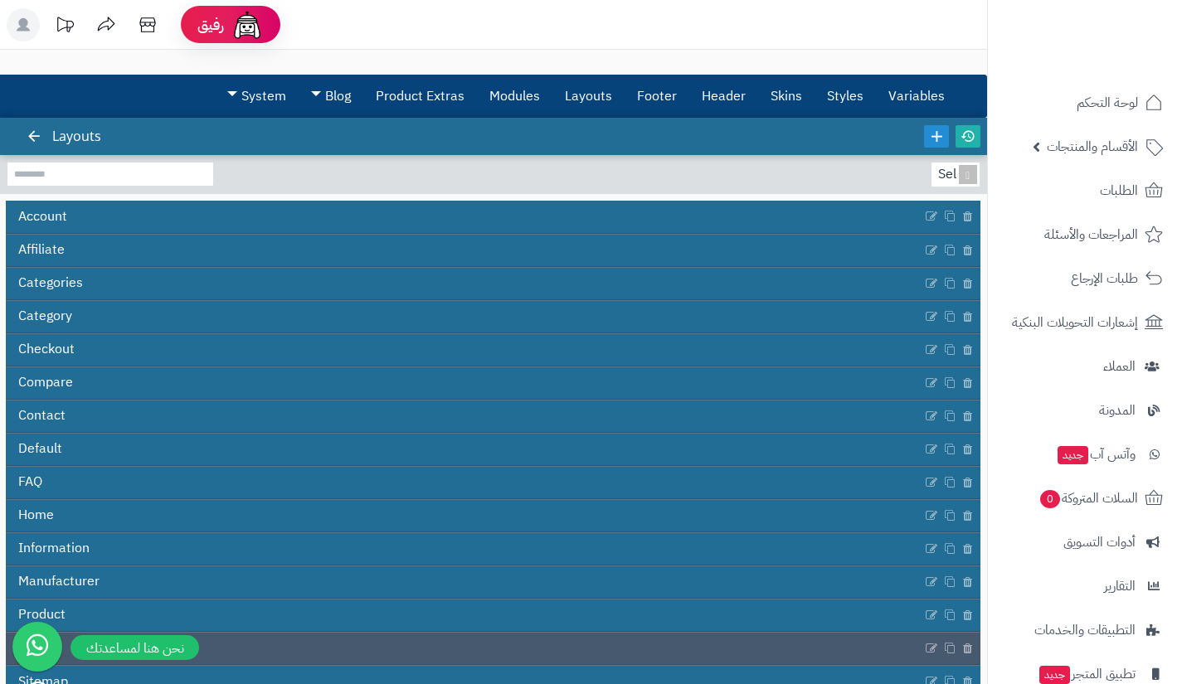
scroll to position [97, 0]
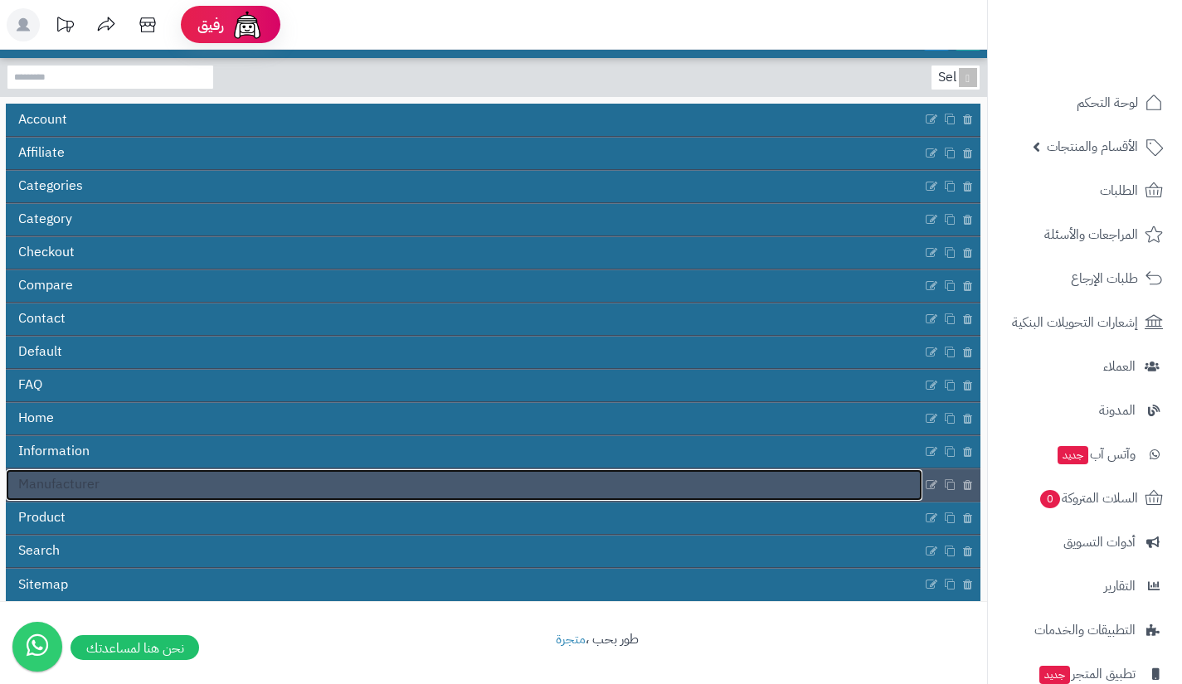
click at [213, 478] on link "Manufacturer" at bounding box center [464, 485] width 916 height 32
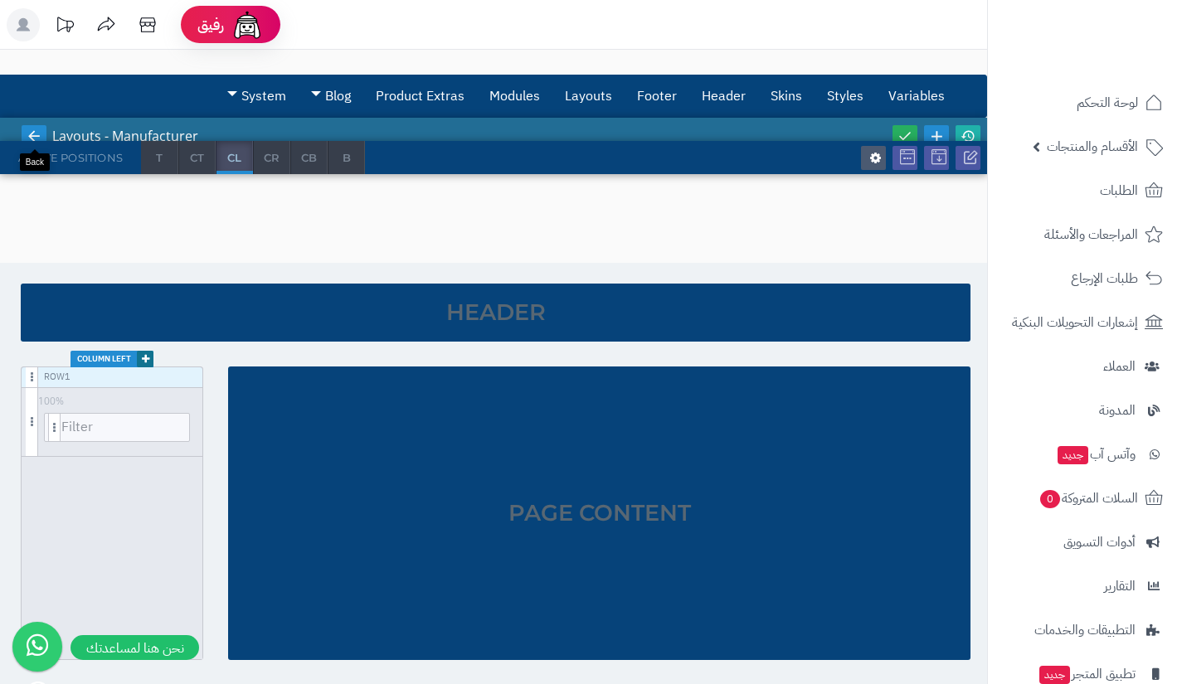
click at [38, 132] on icon at bounding box center [34, 136] width 15 height 15
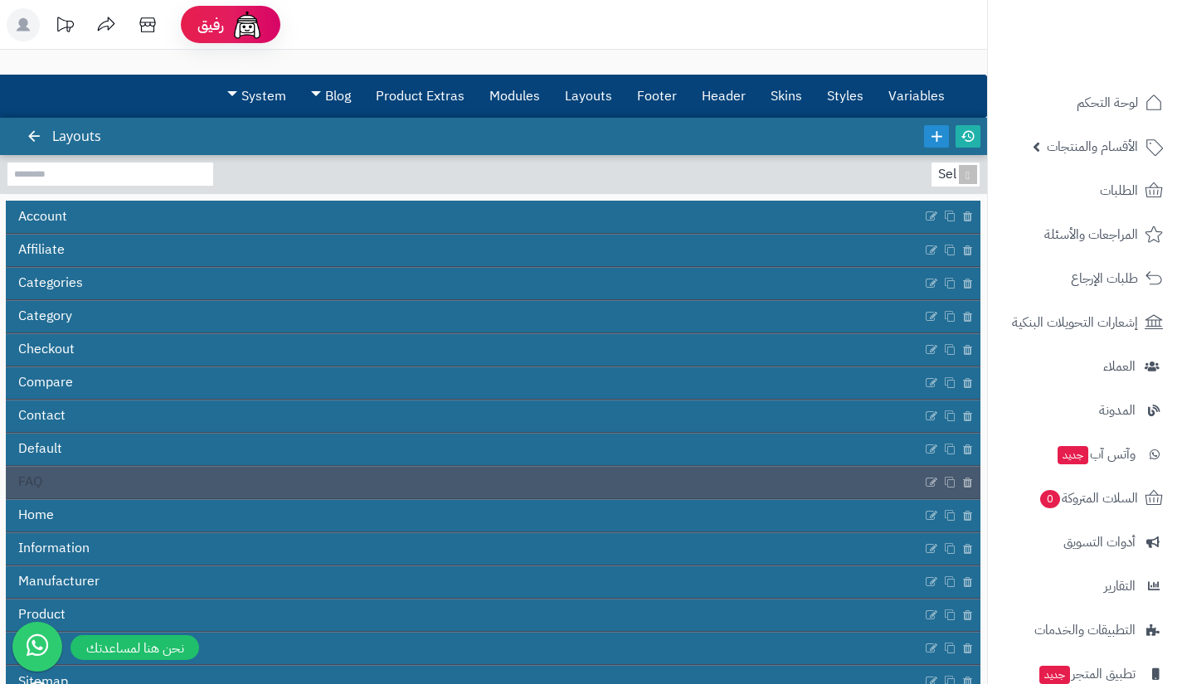
scroll to position [97, 0]
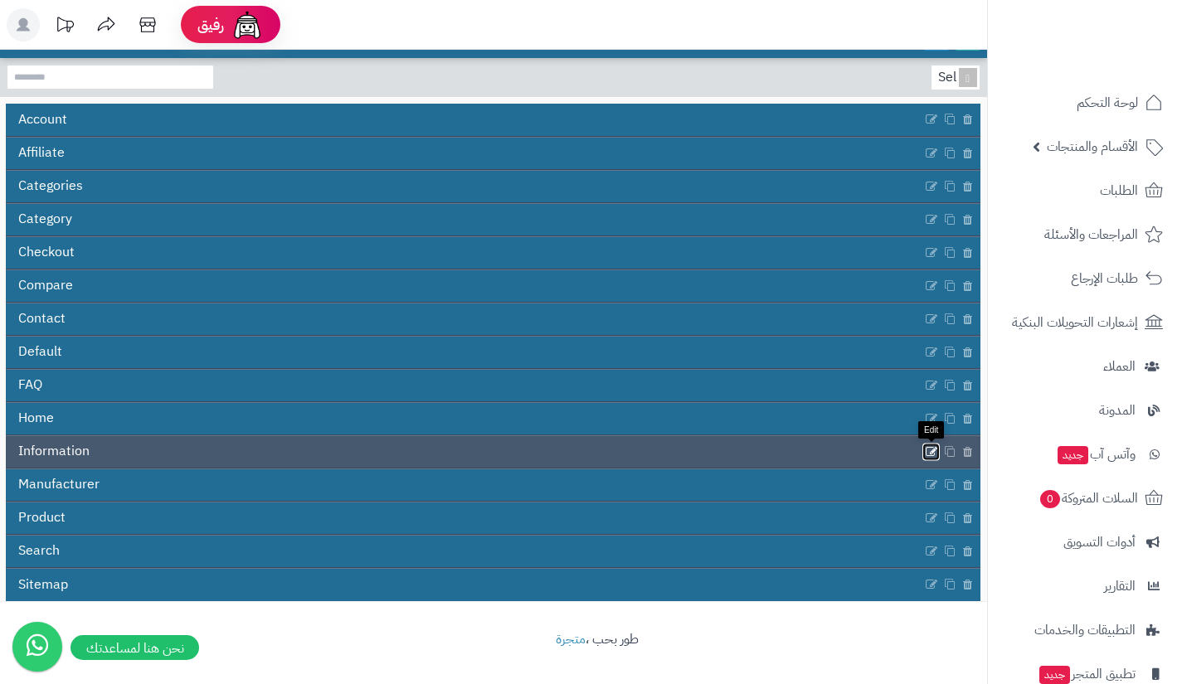
click at [925, 449] on icon at bounding box center [931, 451] width 13 height 14
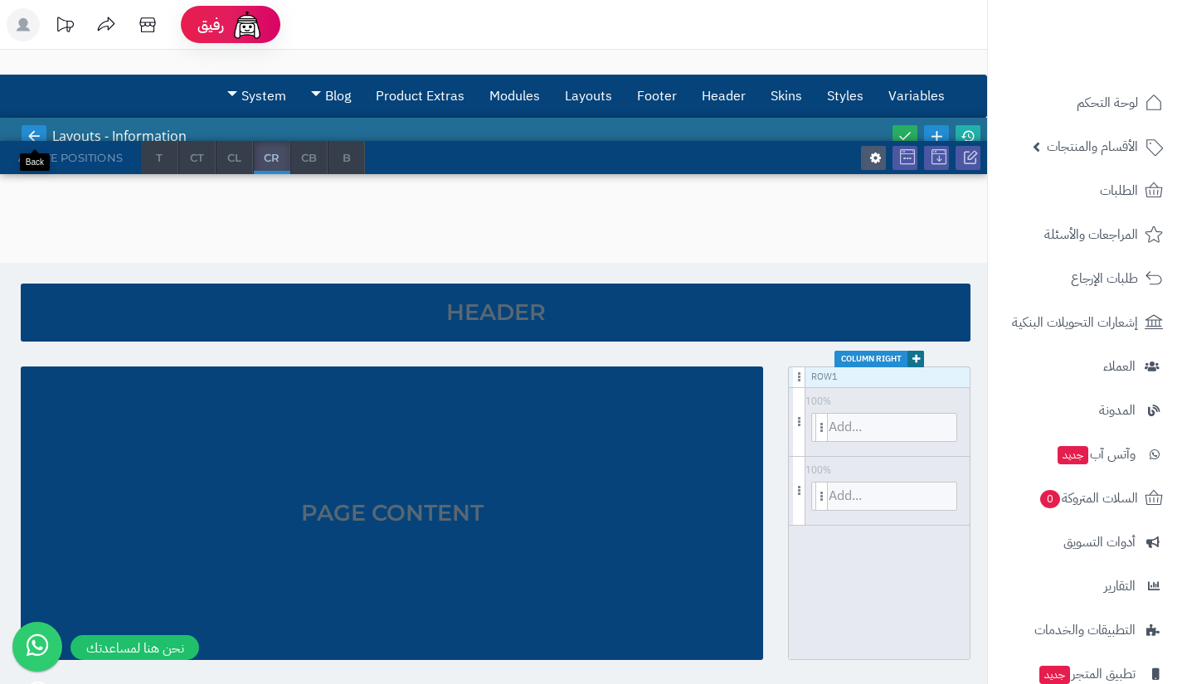
click at [31, 136] on icon at bounding box center [34, 136] width 15 height 15
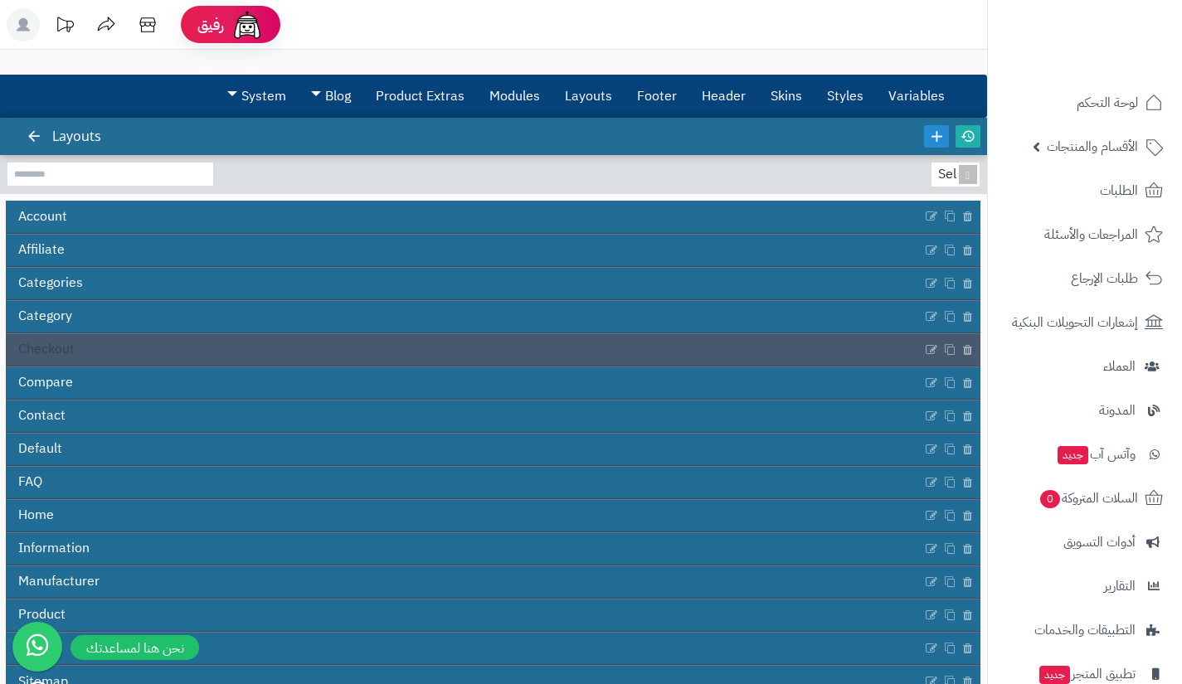
scroll to position [97, 0]
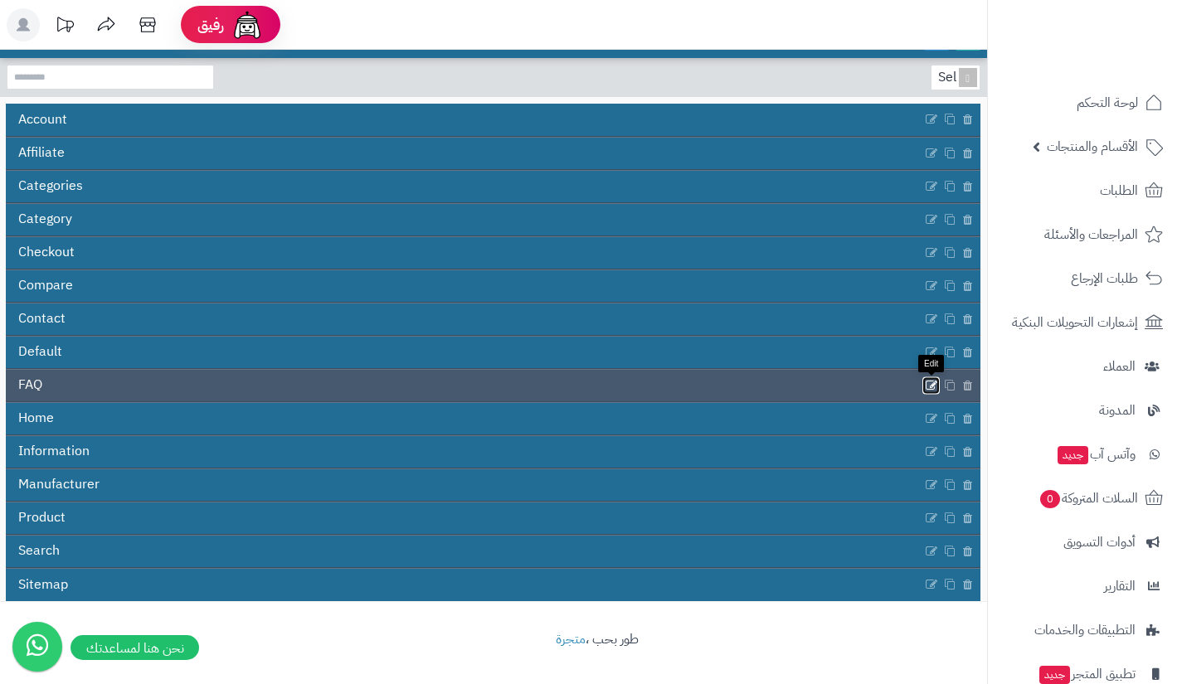
click at [926, 382] on icon at bounding box center [931, 385] width 13 height 14
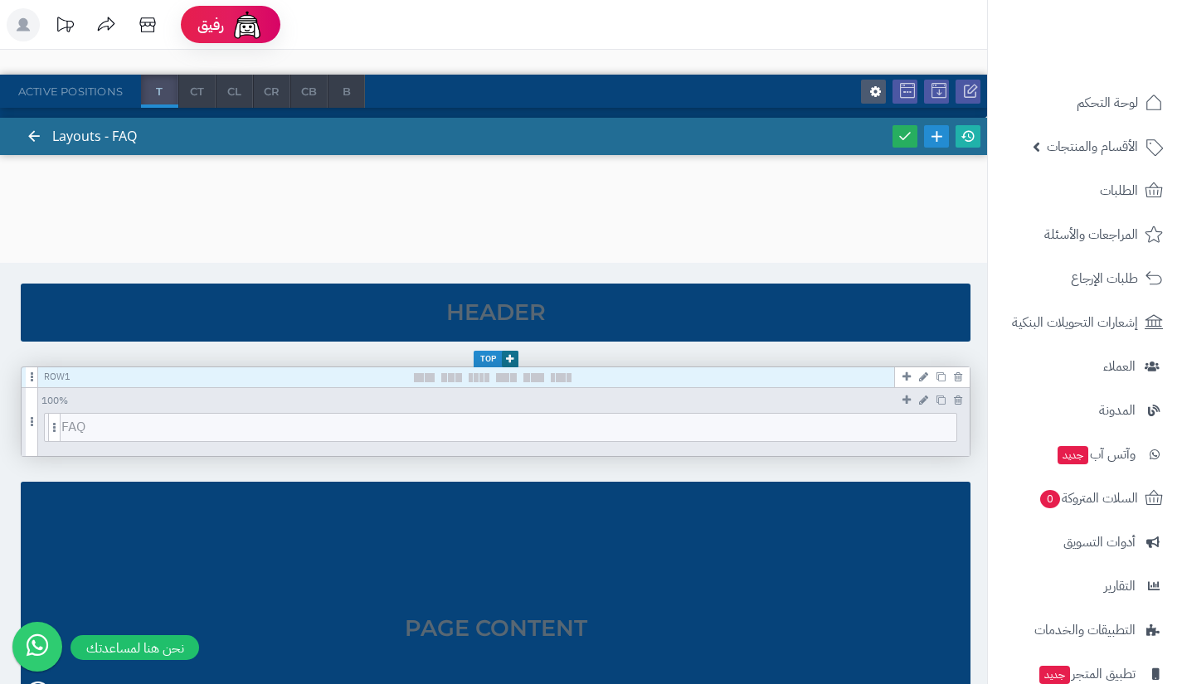
scroll to position [282, 0]
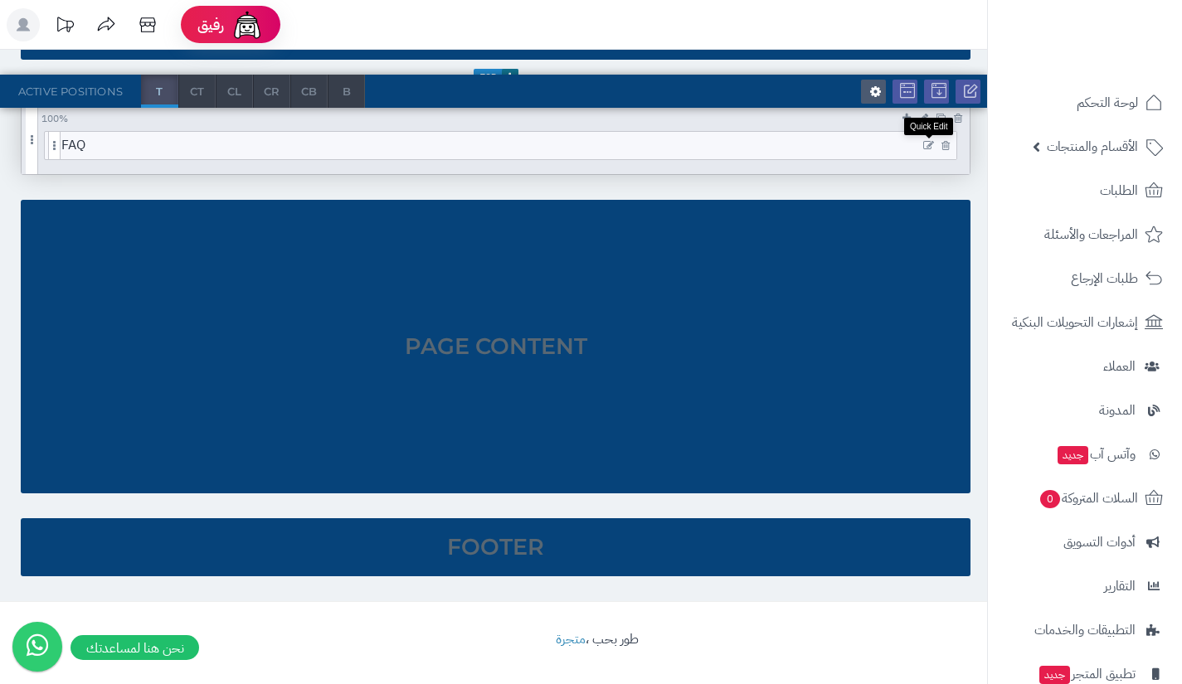
click at [925, 143] on icon at bounding box center [928, 146] width 11 height 12
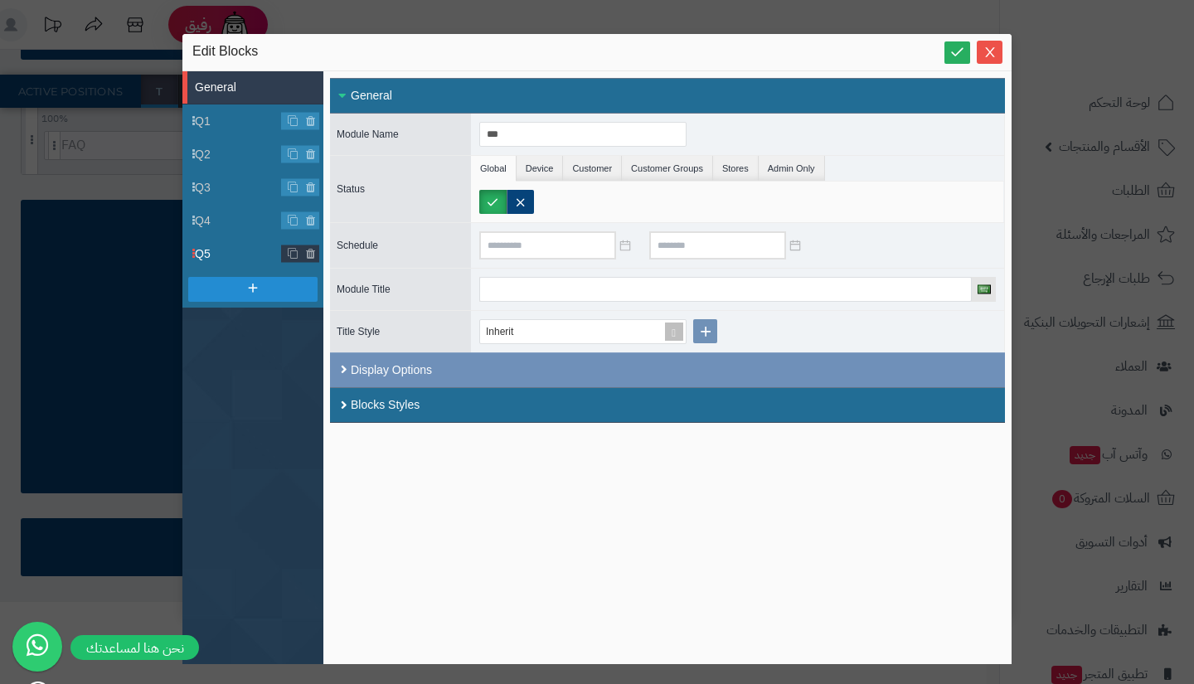
click at [240, 245] on span "Q5" at bounding box center [238, 253] width 87 height 17
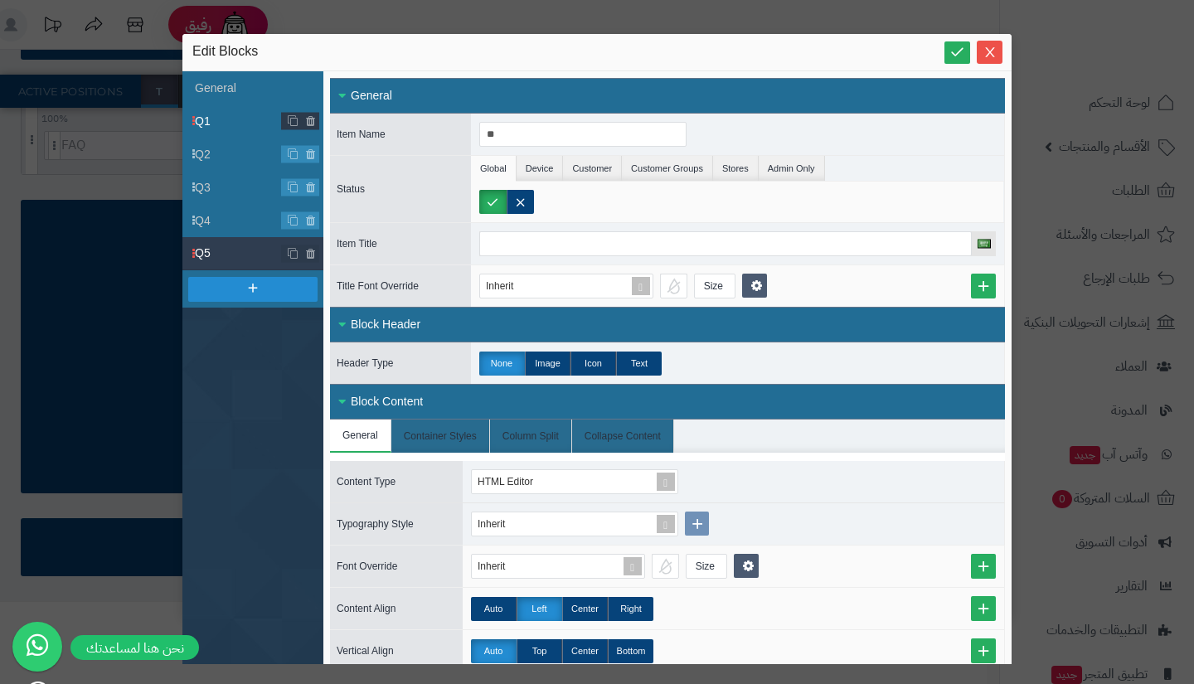
click at [219, 120] on span "Q1" at bounding box center [238, 121] width 87 height 17
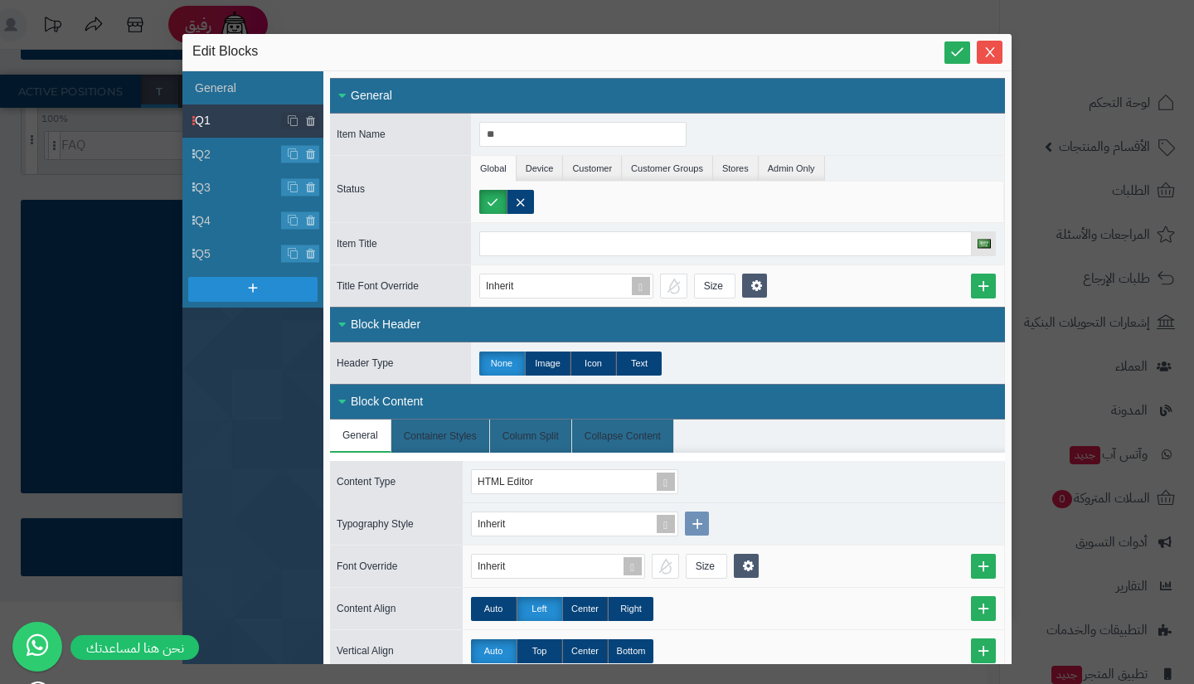
click at [72, 187] on div "sentinelStart Edit Blocks General Q1 Q2 Q3 Q4 Q5 Close All Open All General Ite…" at bounding box center [597, 342] width 1194 height 684
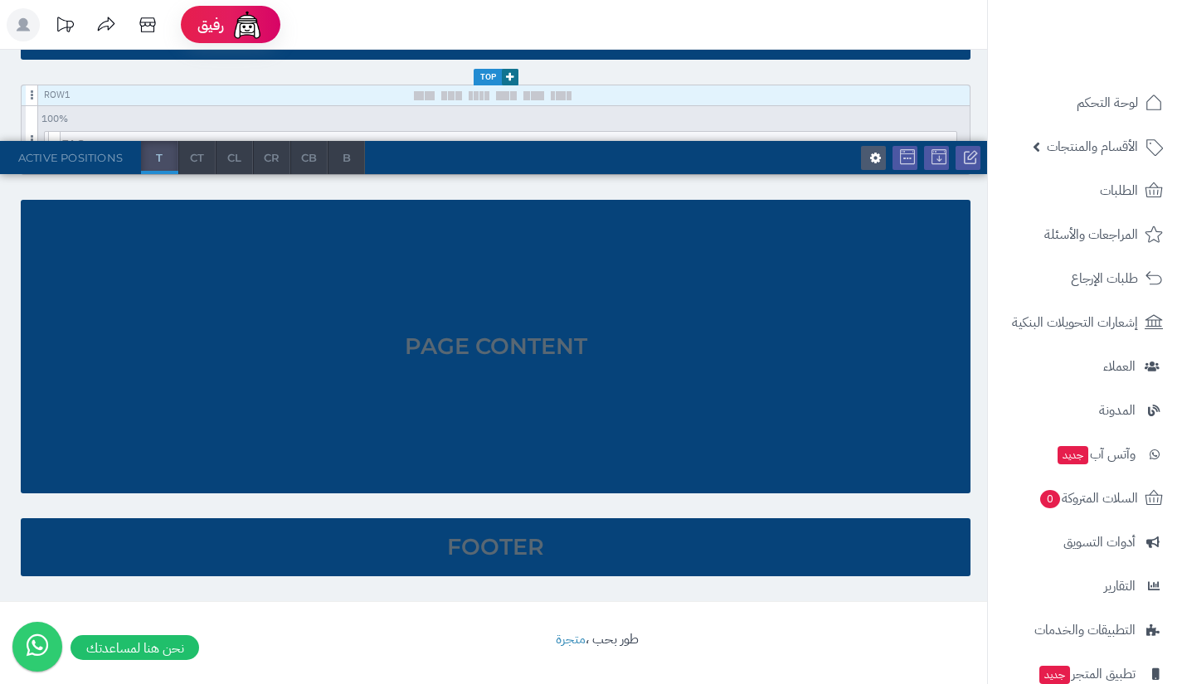
scroll to position [0, 0]
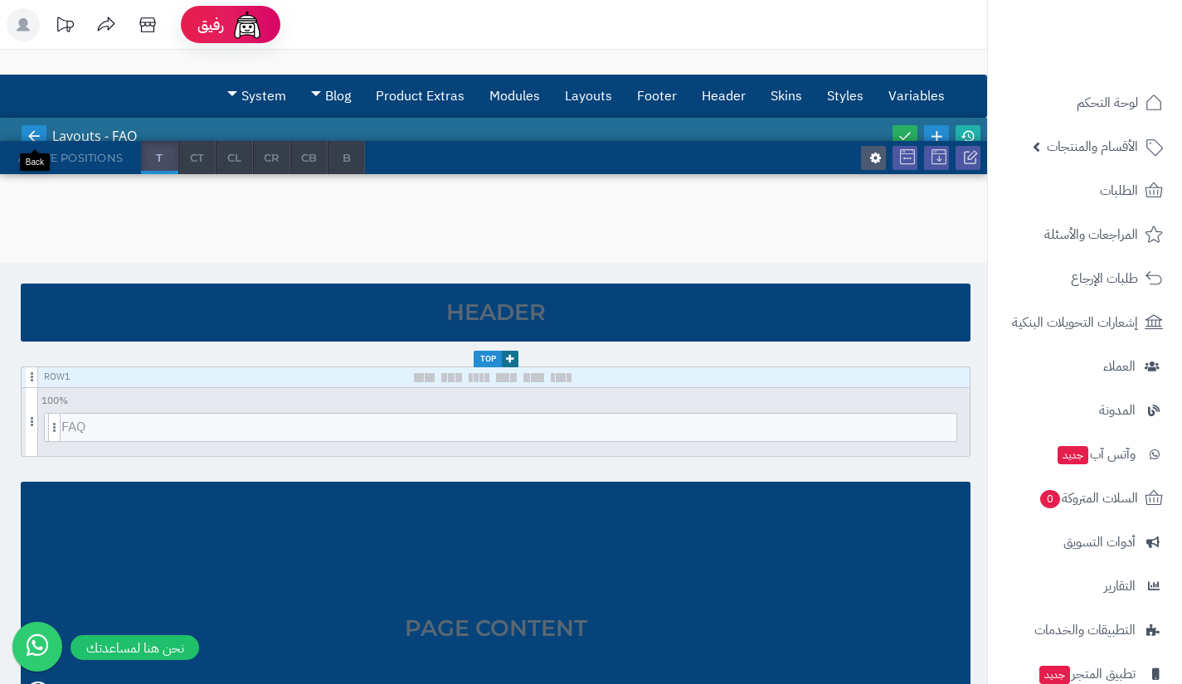
click at [32, 133] on icon at bounding box center [34, 136] width 15 height 15
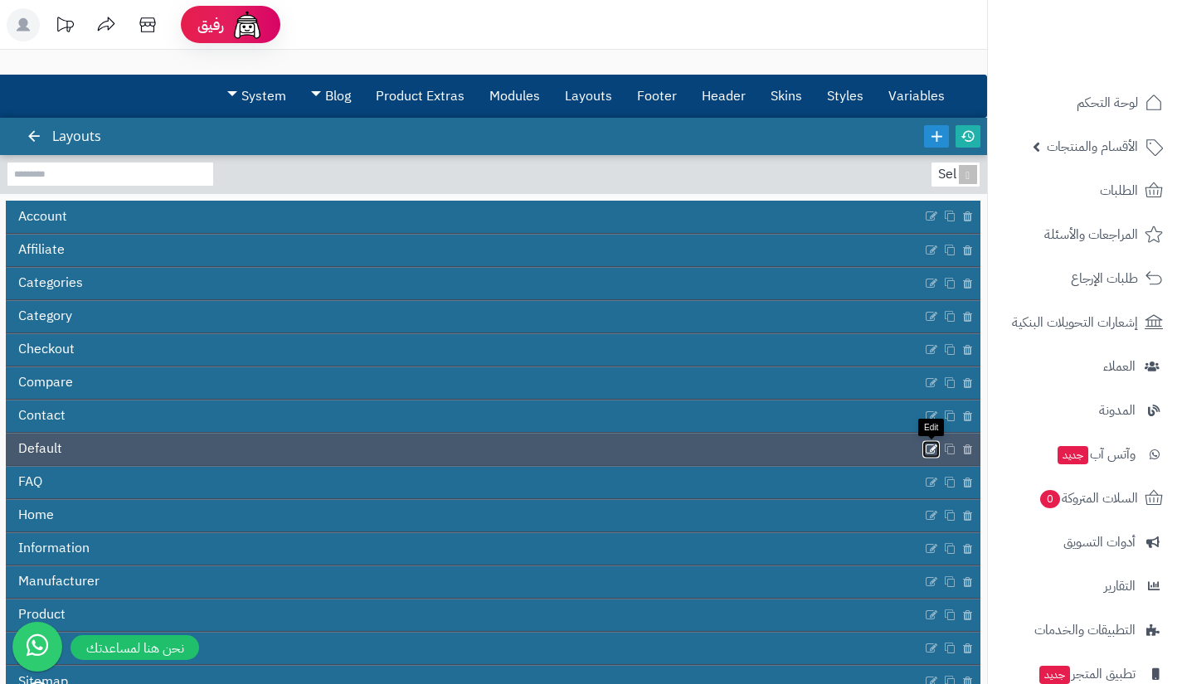
click at [934, 449] on icon at bounding box center [931, 449] width 13 height 14
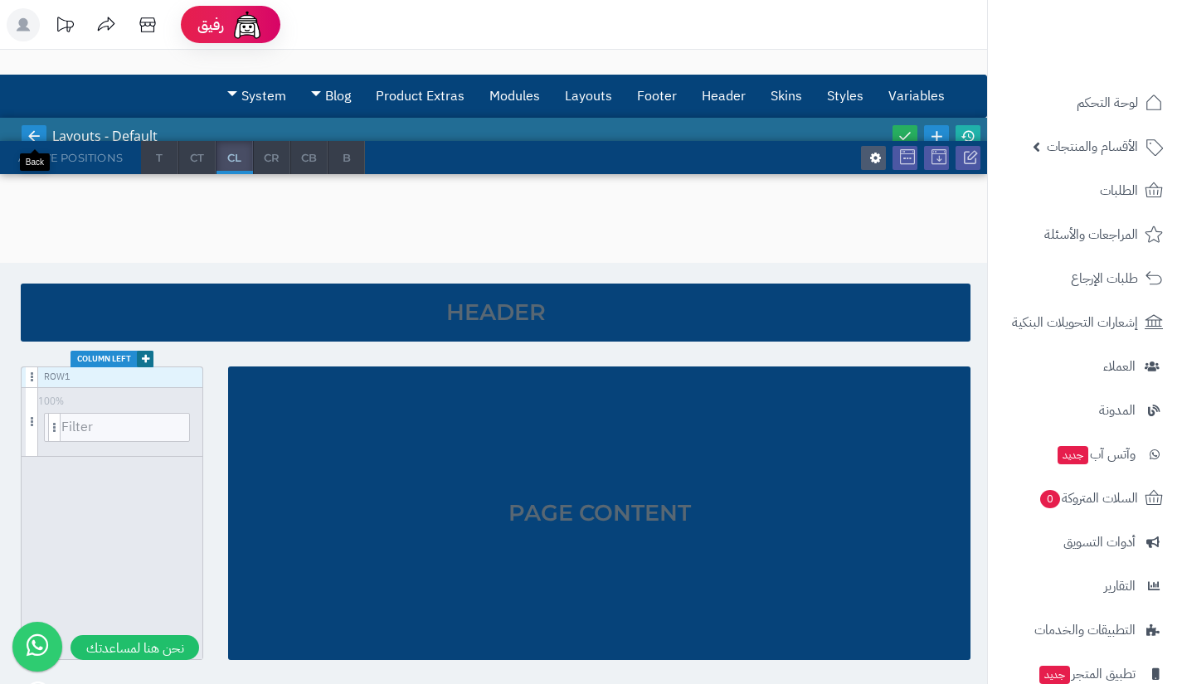
click at [32, 134] on icon at bounding box center [34, 136] width 15 height 15
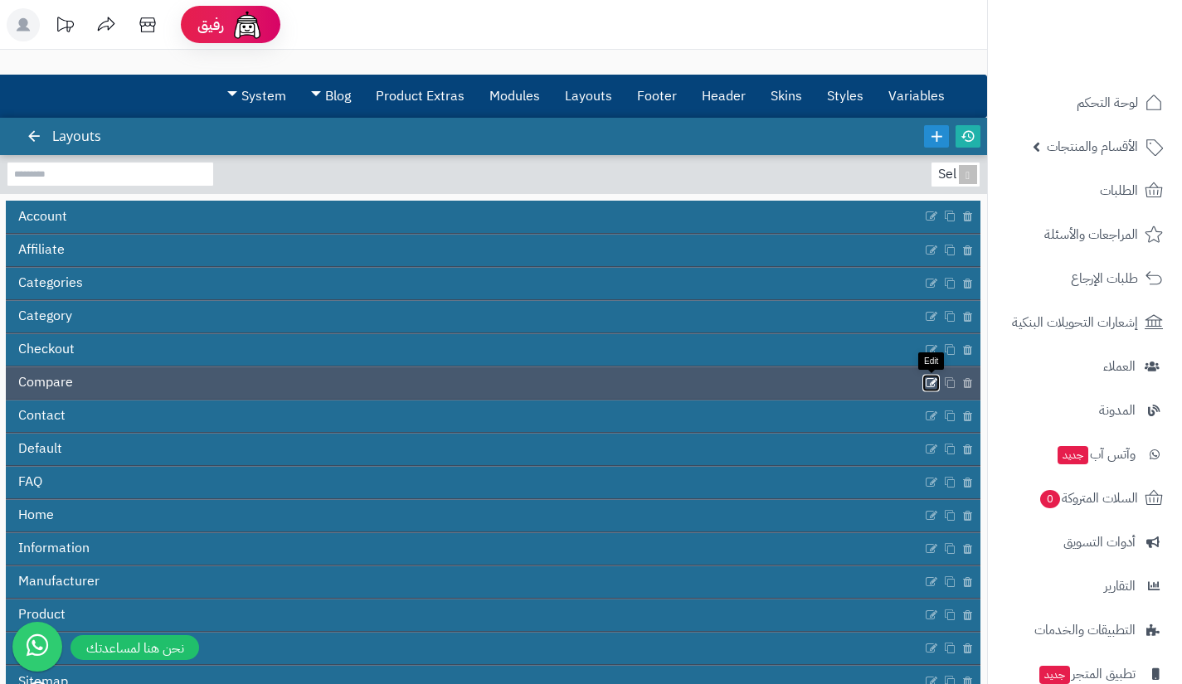
click at [931, 381] on icon at bounding box center [931, 383] width 13 height 14
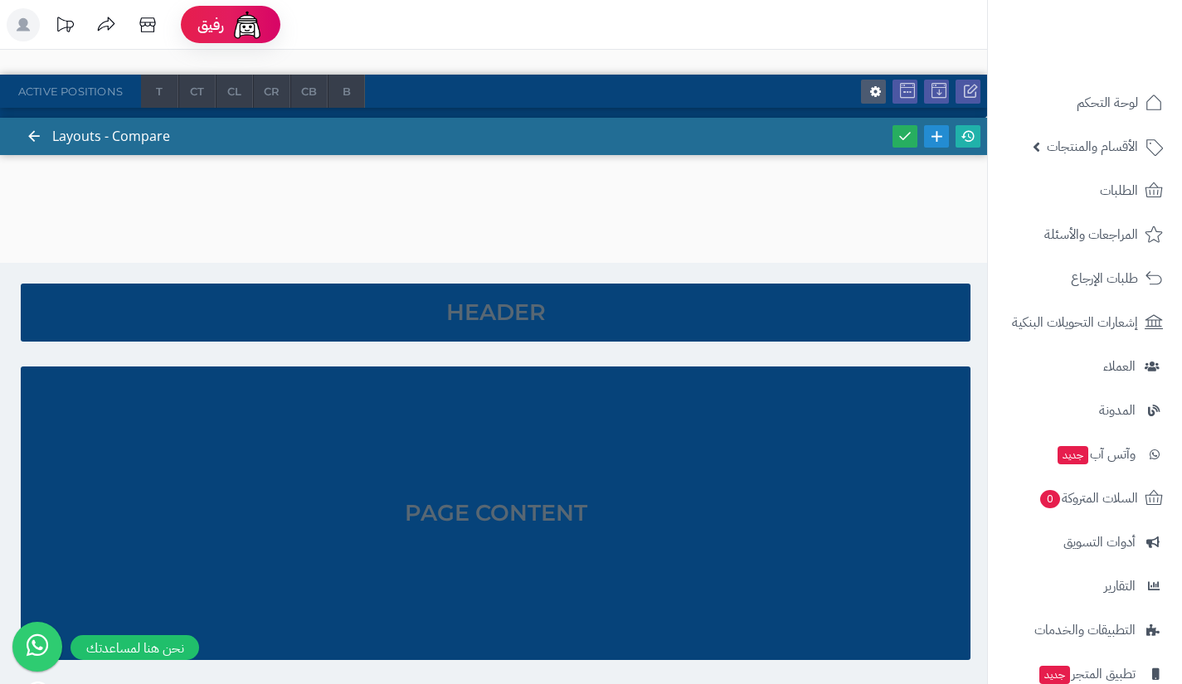
scroll to position [1, 0]
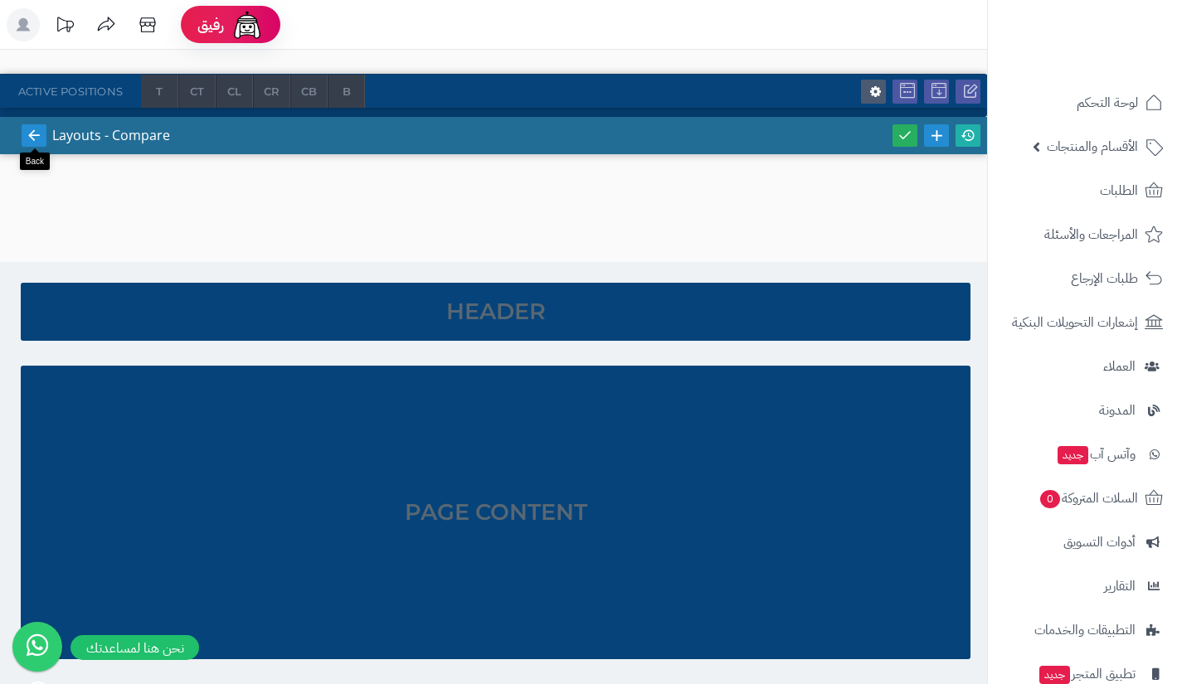
click at [37, 128] on icon at bounding box center [34, 135] width 15 height 15
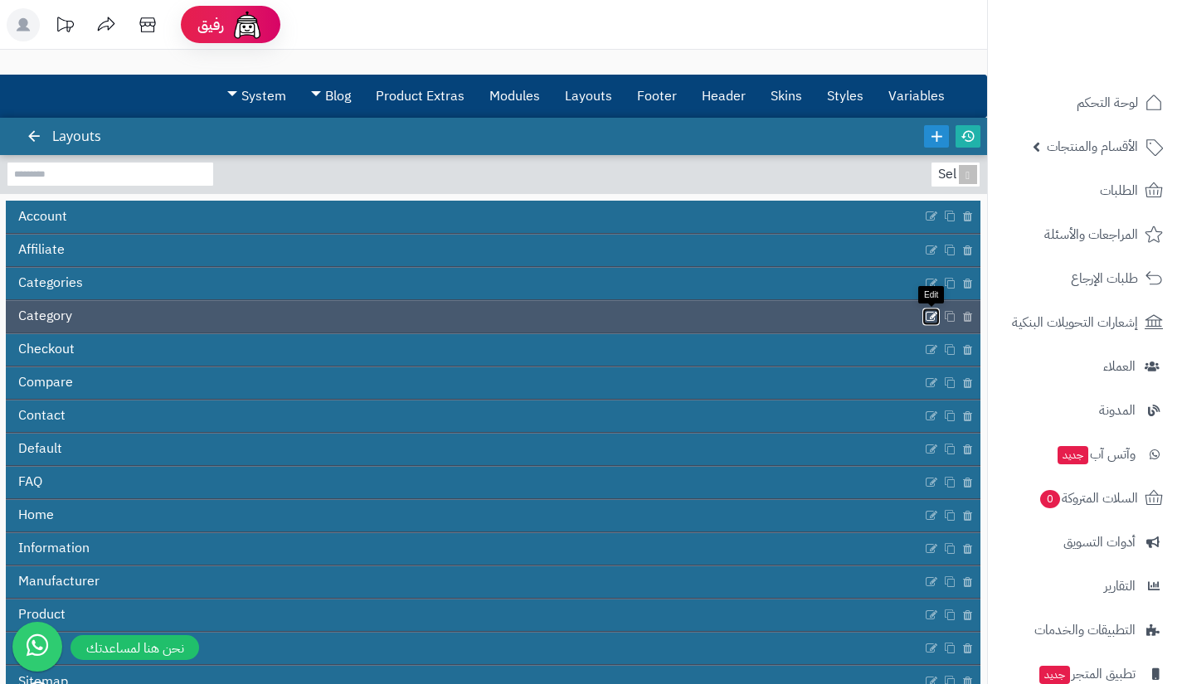
click at [930, 319] on icon at bounding box center [931, 316] width 13 height 14
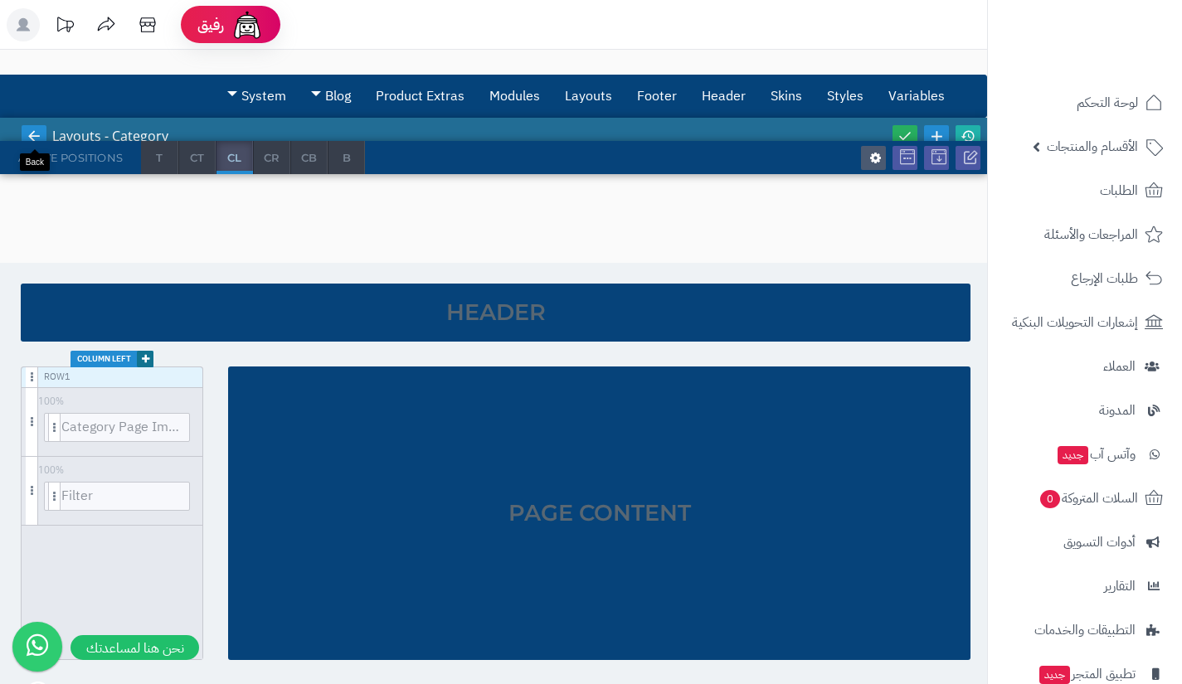
click at [27, 136] on icon at bounding box center [34, 136] width 15 height 15
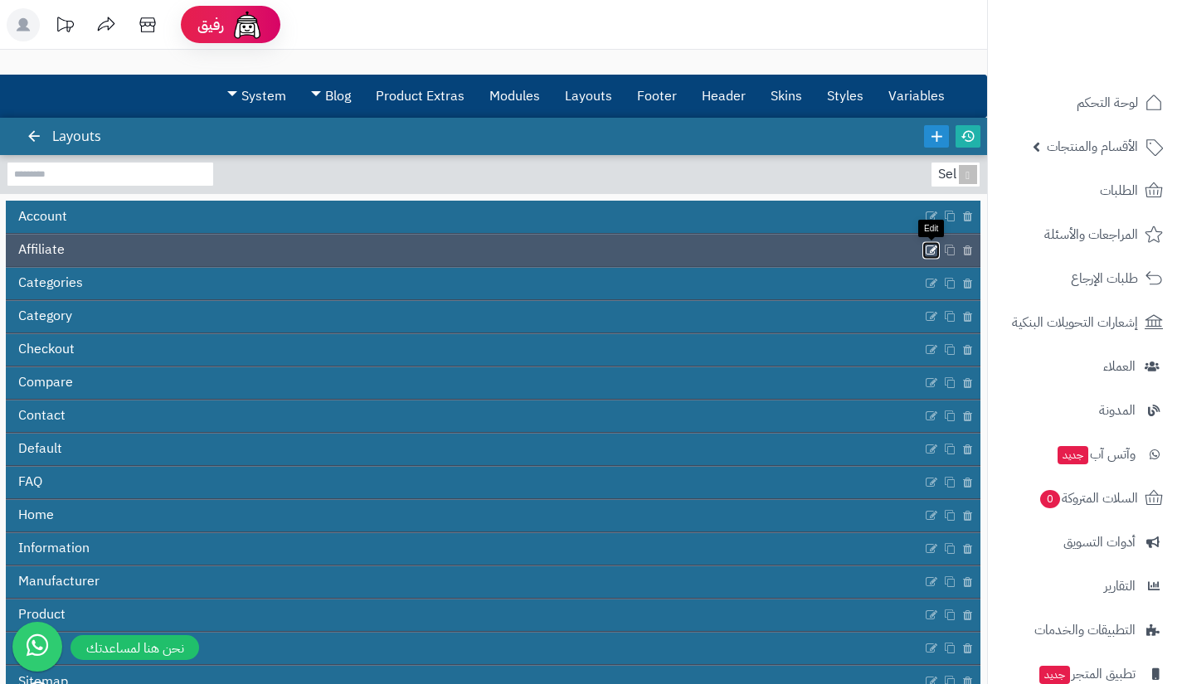
click at [930, 255] on icon at bounding box center [931, 250] width 13 height 14
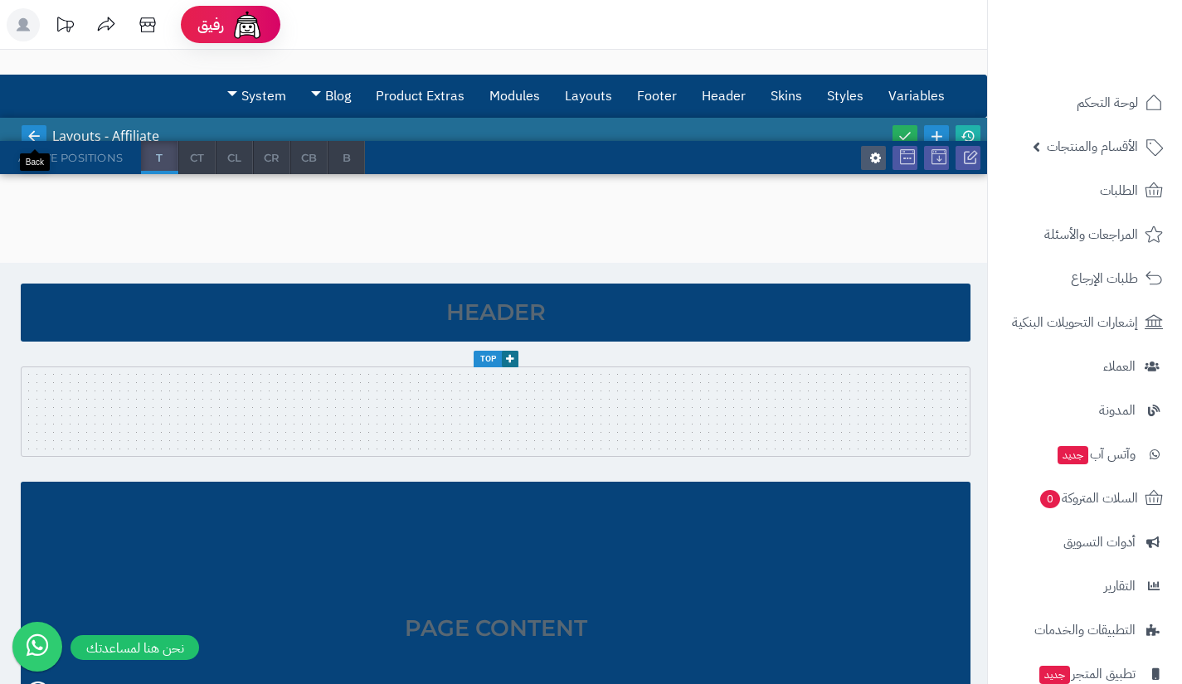
click at [41, 138] on icon at bounding box center [34, 136] width 15 height 15
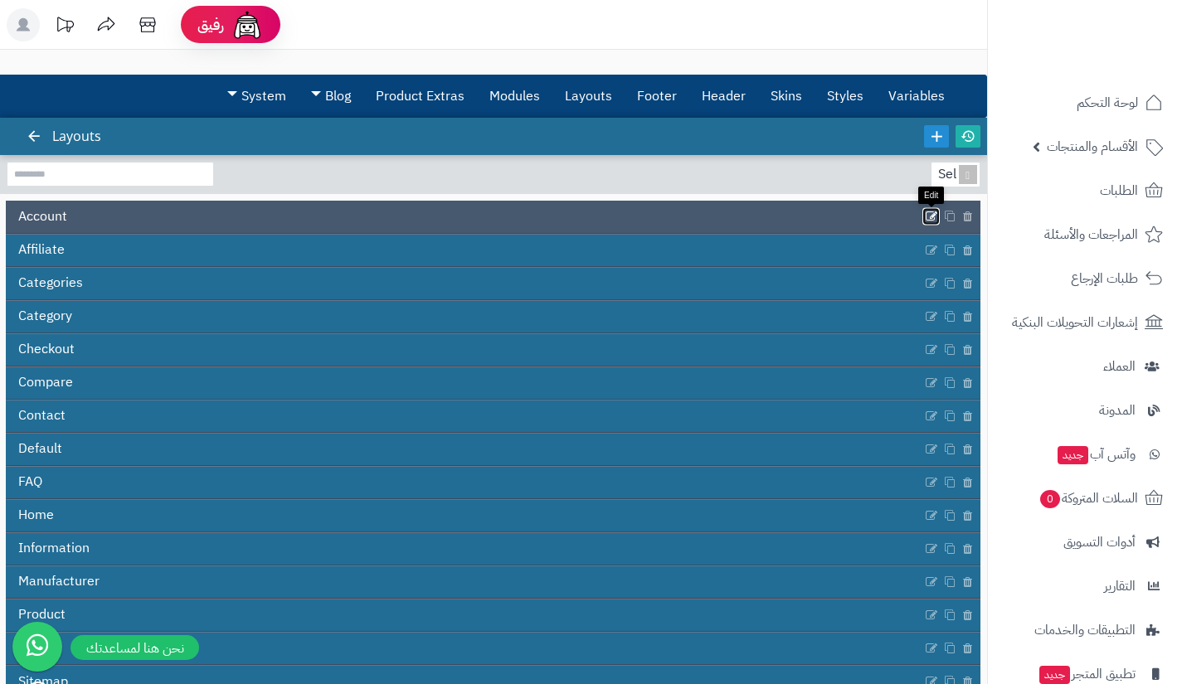
click at [930, 212] on icon at bounding box center [931, 217] width 13 height 14
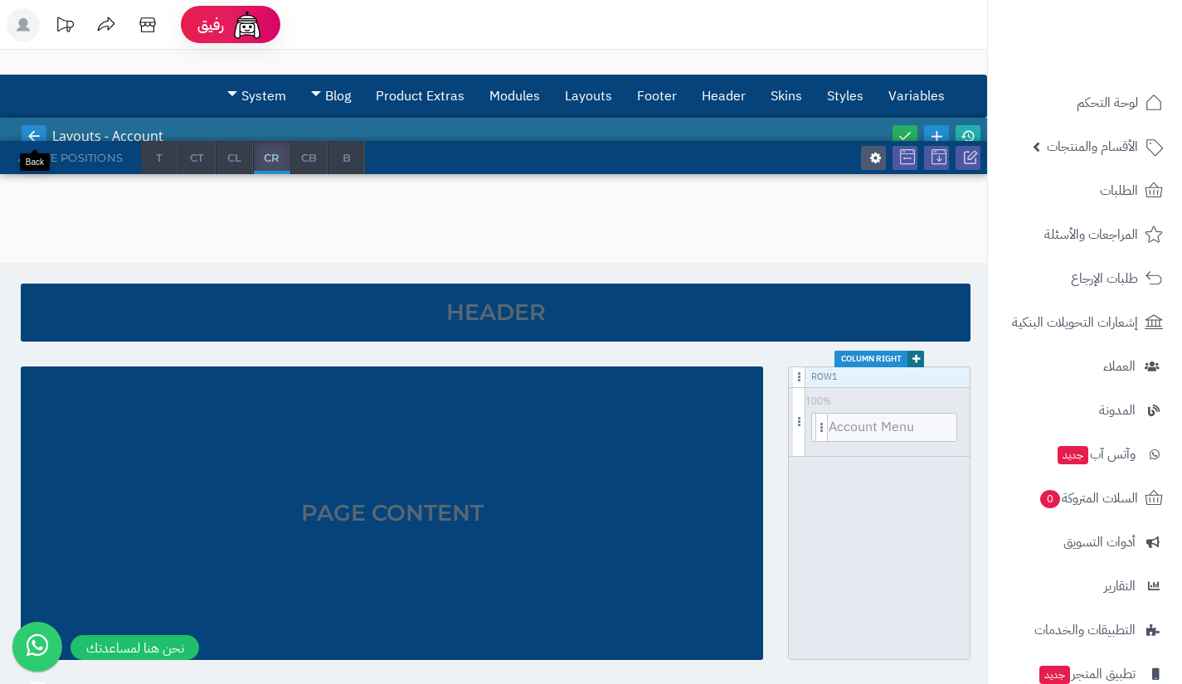
click at [30, 136] on icon at bounding box center [34, 136] width 15 height 15
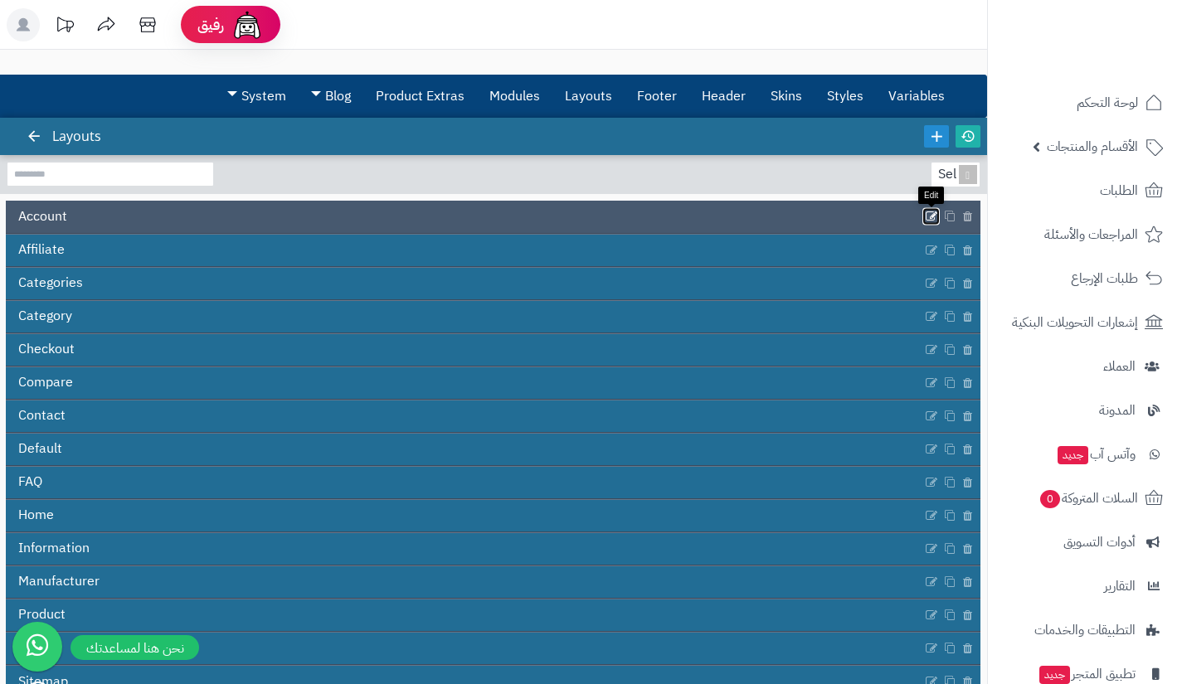
click at [923, 211] on link at bounding box center [930, 216] width 17 height 17
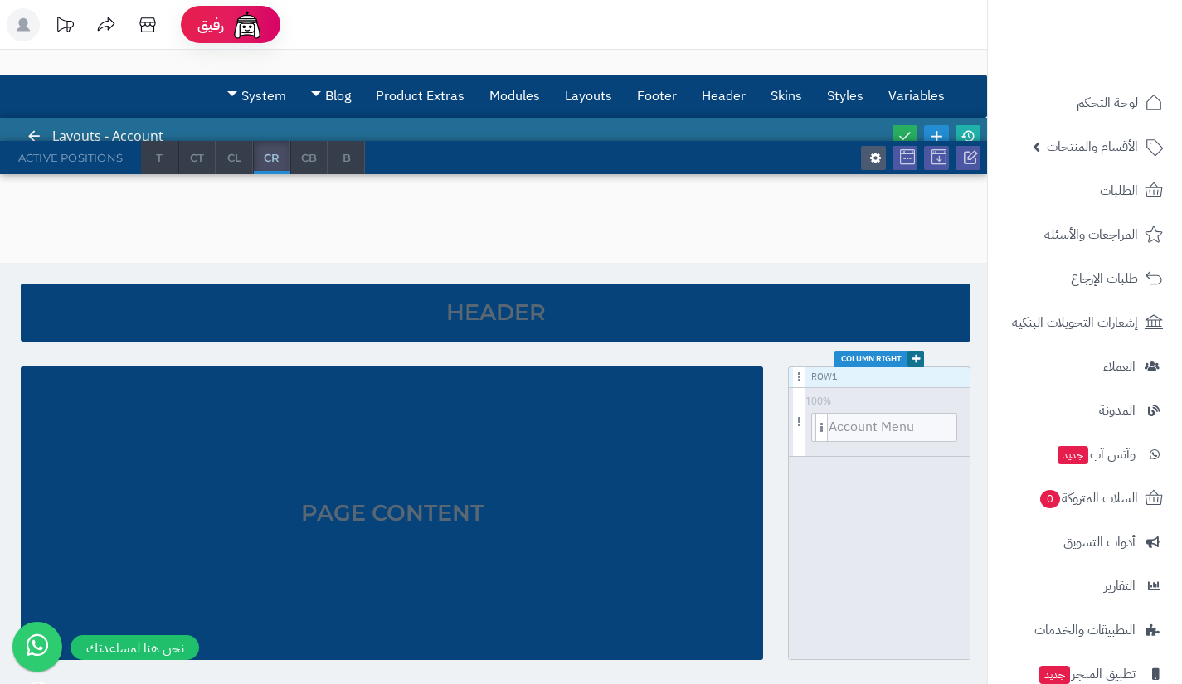
scroll to position [167, 0]
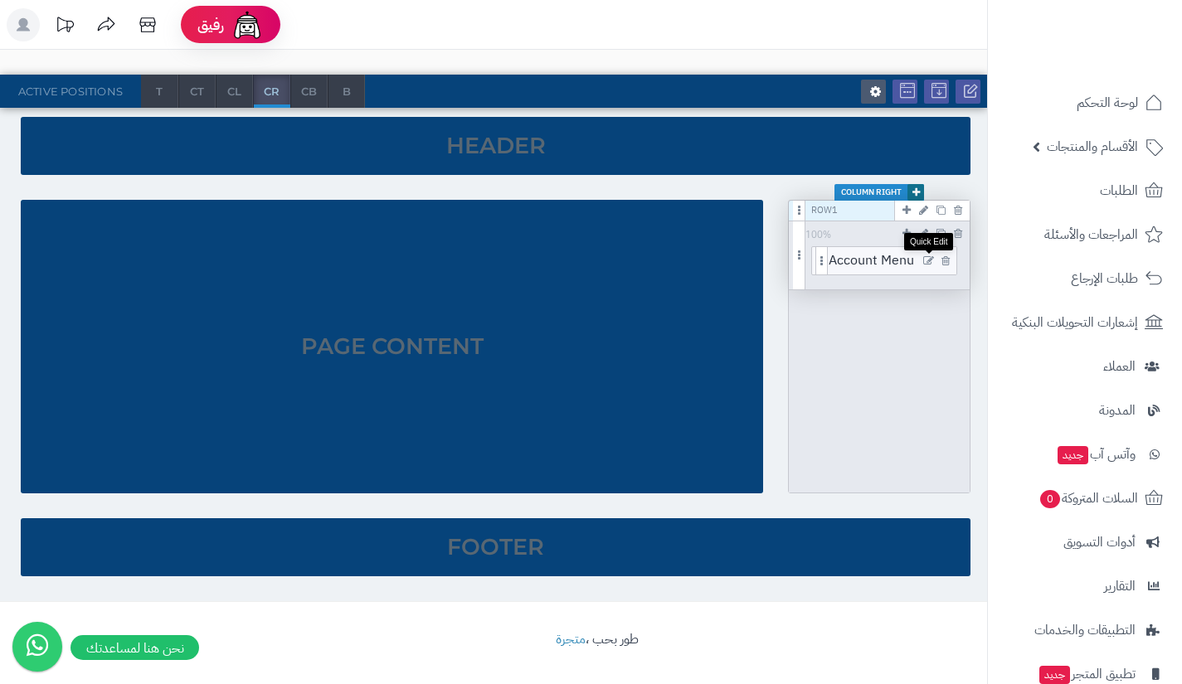
click at [928, 258] on icon at bounding box center [928, 261] width 11 height 12
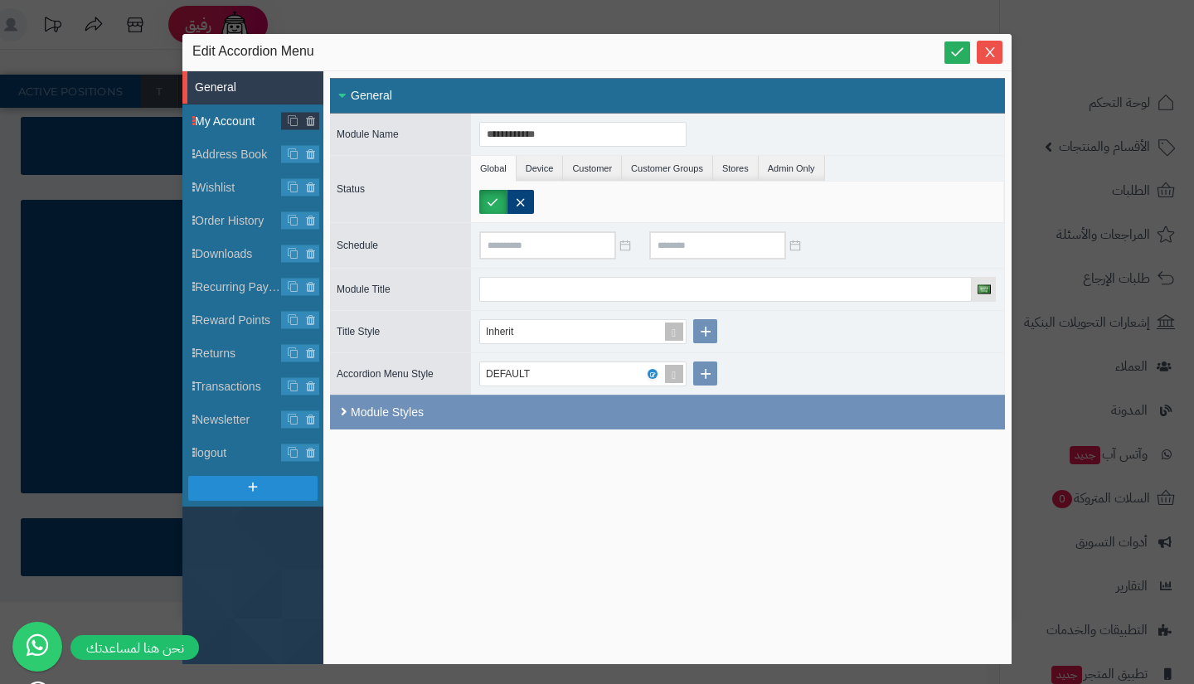
click at [229, 120] on span "My Account" at bounding box center [238, 121] width 87 height 17
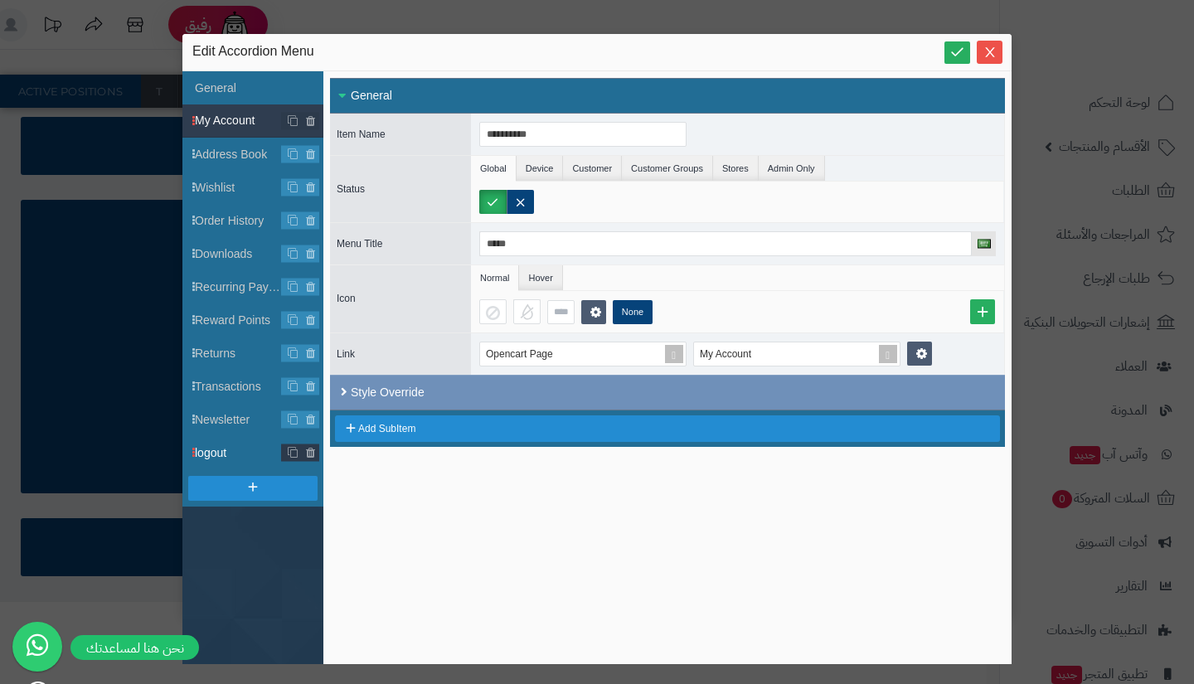
click at [242, 456] on span "logout" at bounding box center [238, 452] width 87 height 17
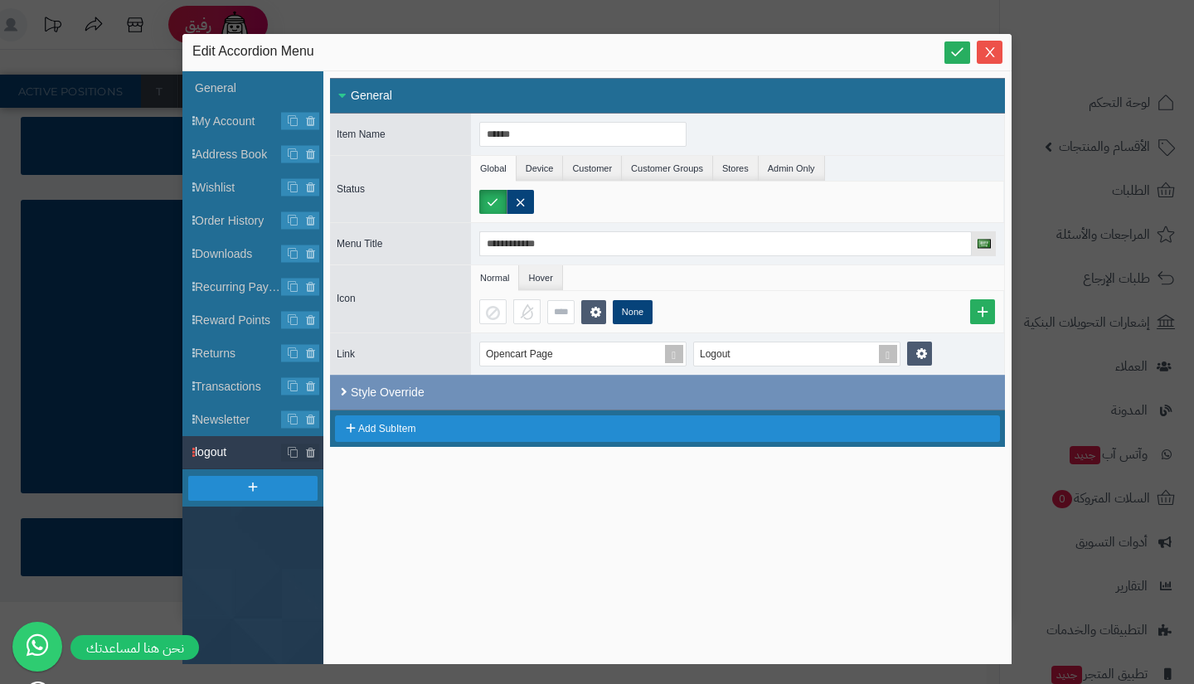
click at [103, 250] on div "**********" at bounding box center [597, 342] width 1194 height 684
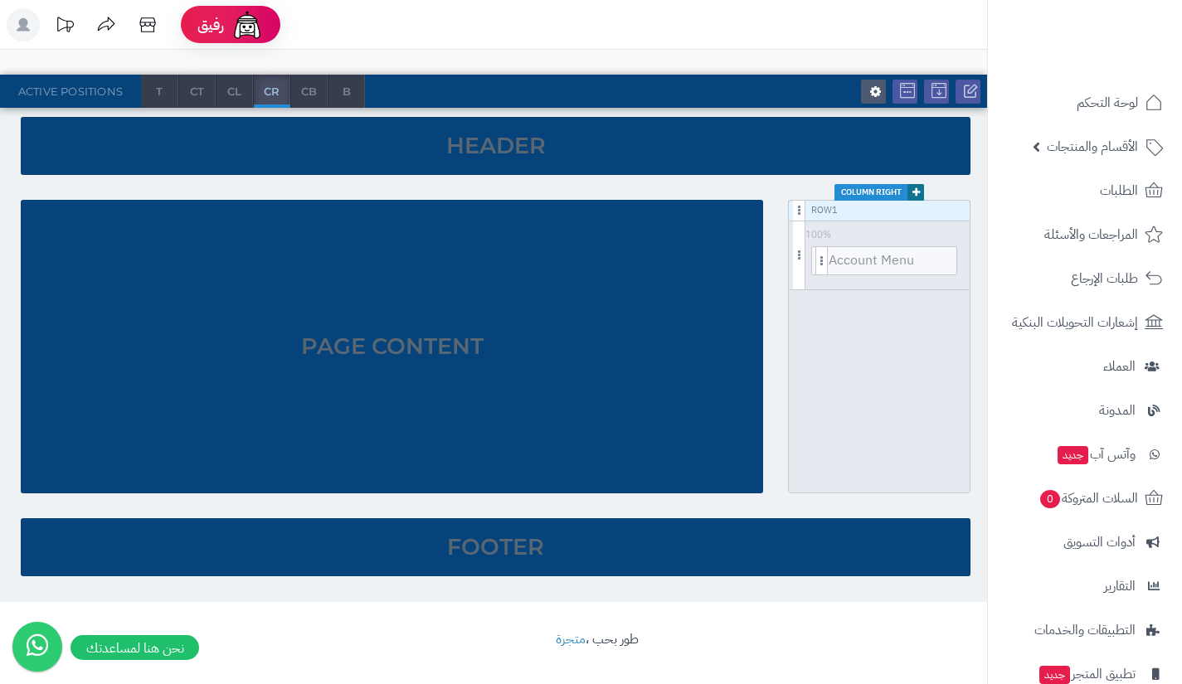
scroll to position [0, 0]
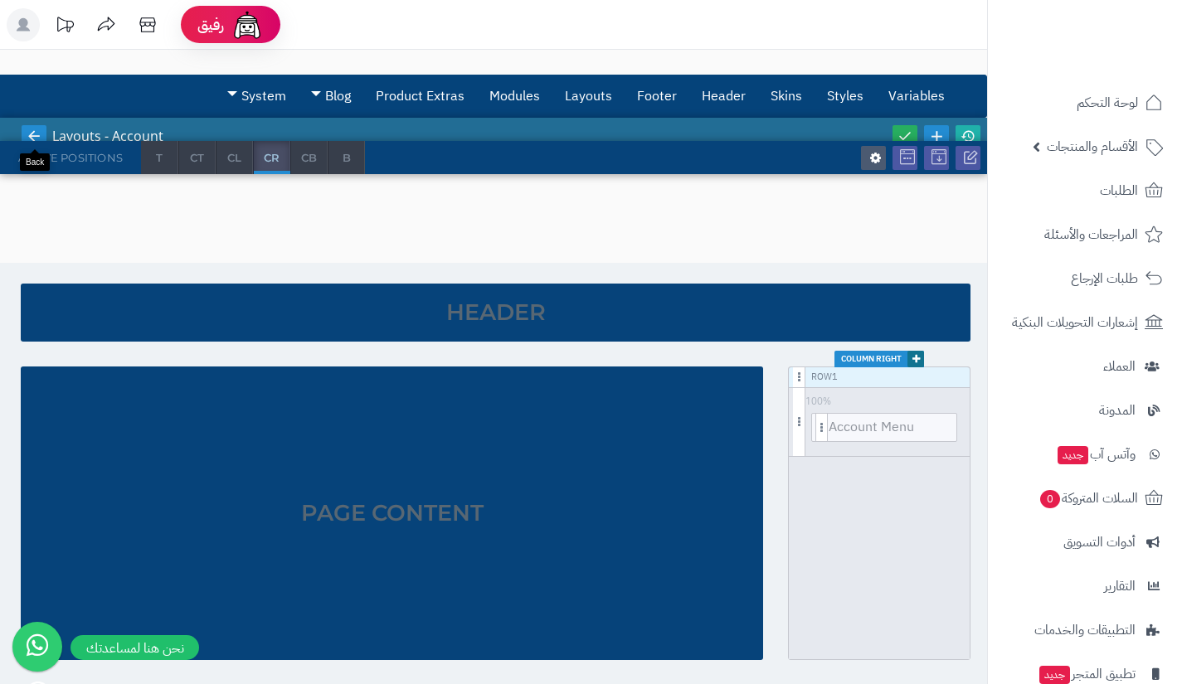
click at [33, 129] on icon at bounding box center [34, 136] width 15 height 15
